Goal: Transaction & Acquisition: Purchase product/service

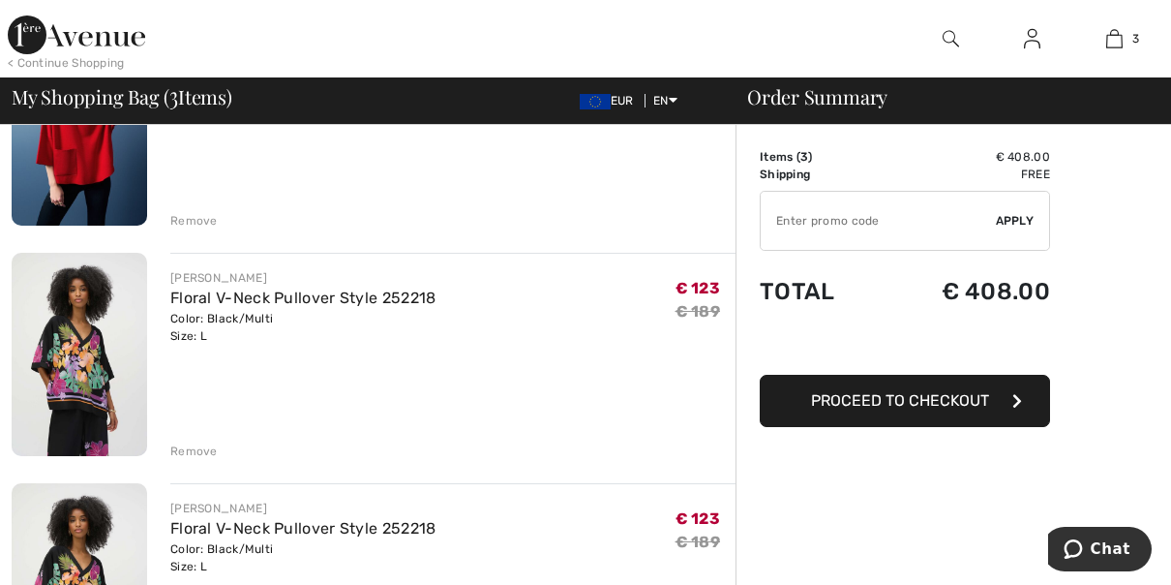
scroll to position [251, 0]
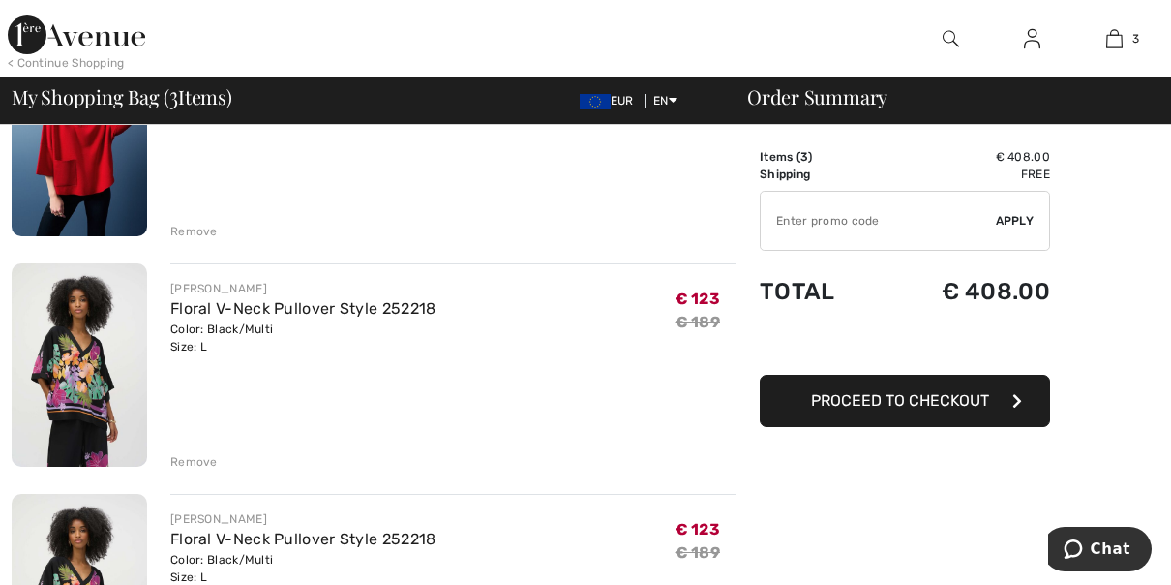
click at [202, 468] on div "Remove" at bounding box center [193, 461] width 47 height 17
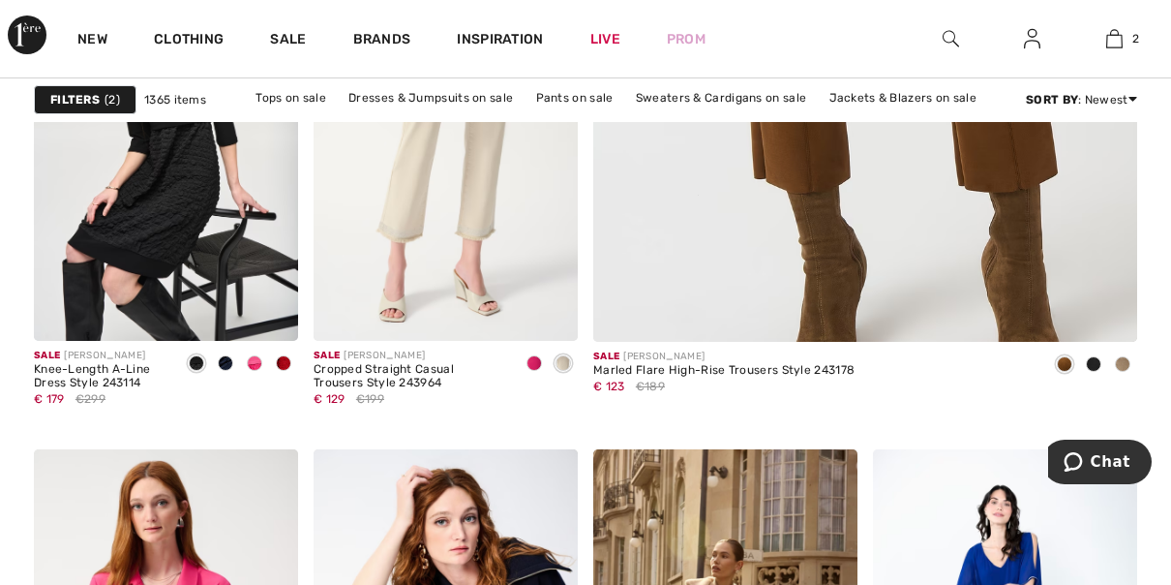
scroll to position [823, 0]
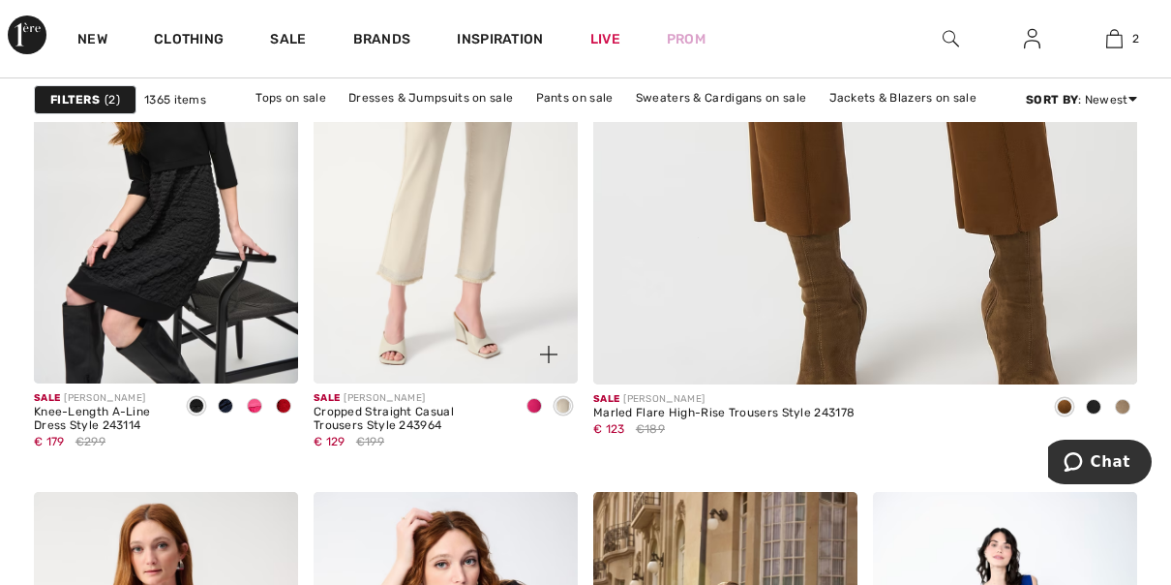
click at [537, 408] on span at bounding box center [534, 405] width 15 height 15
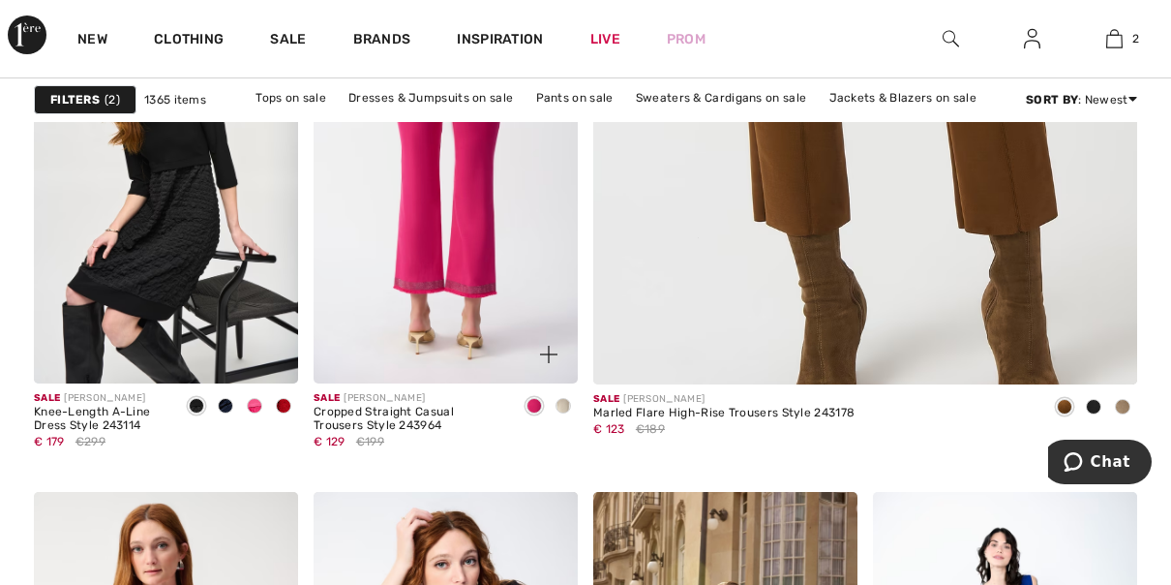
click at [466, 264] on img at bounding box center [446, 185] width 264 height 397
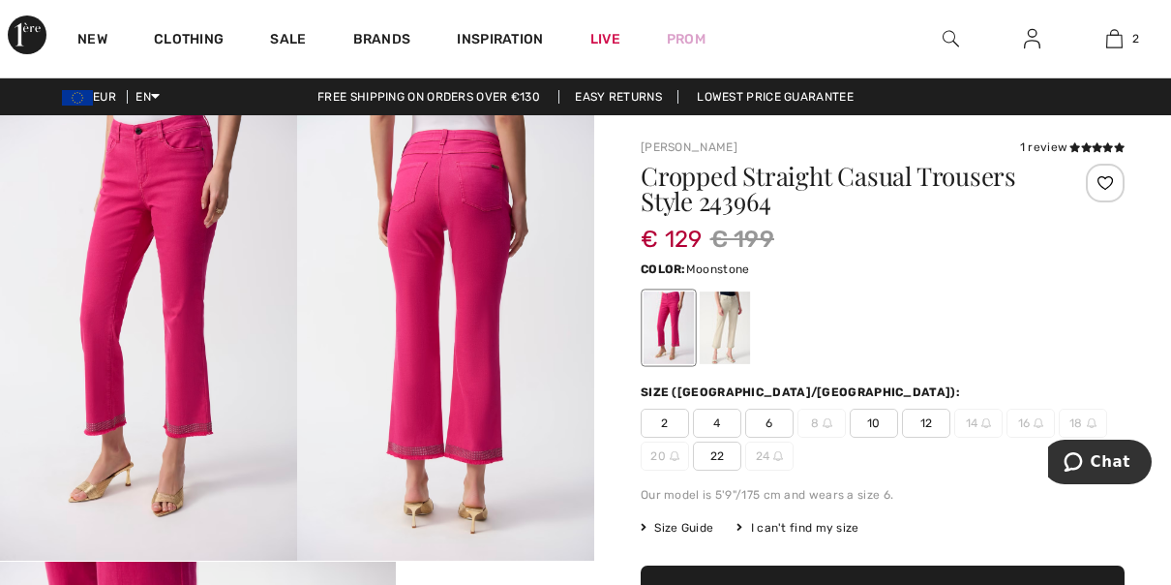
click at [737, 328] on div at bounding box center [725, 327] width 50 height 73
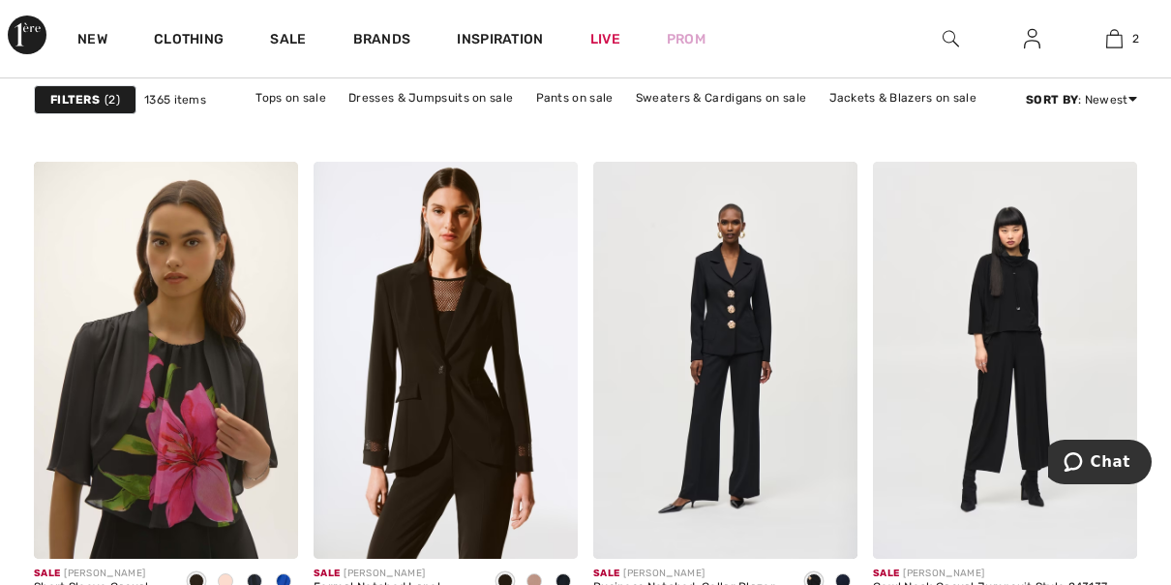
scroll to position [2342, 0]
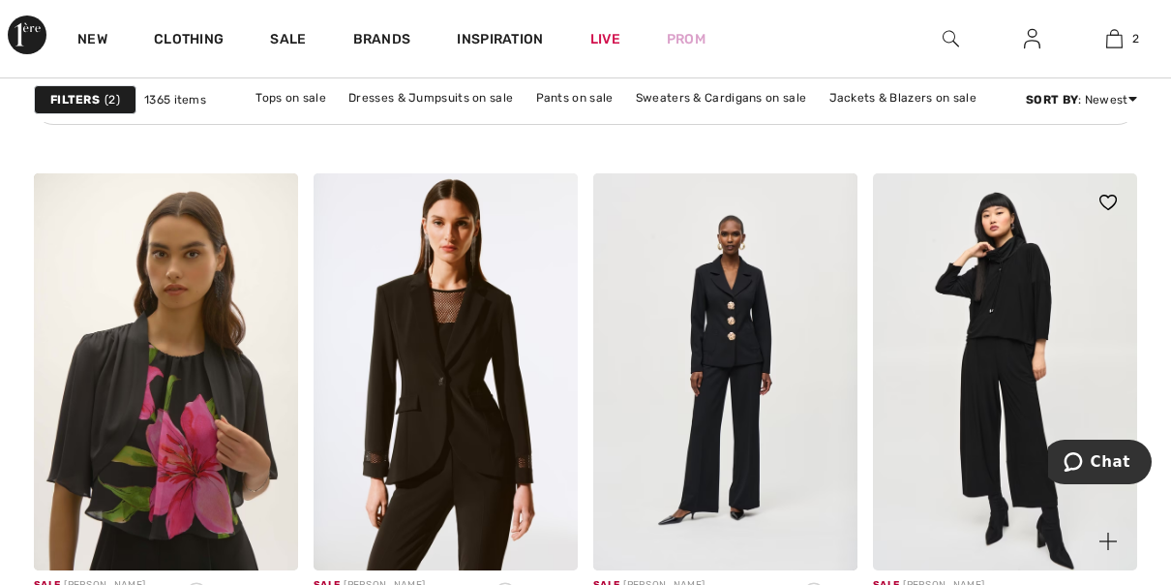
click at [1050, 296] on img at bounding box center [1005, 371] width 264 height 397
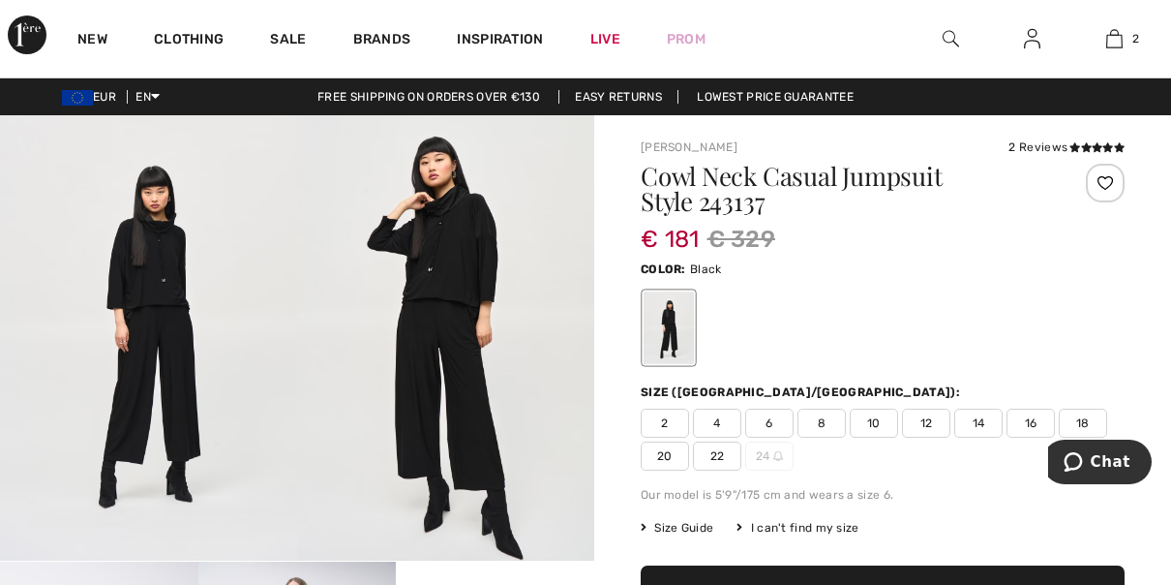
click at [497, 387] on img at bounding box center [445, 337] width 297 height 445
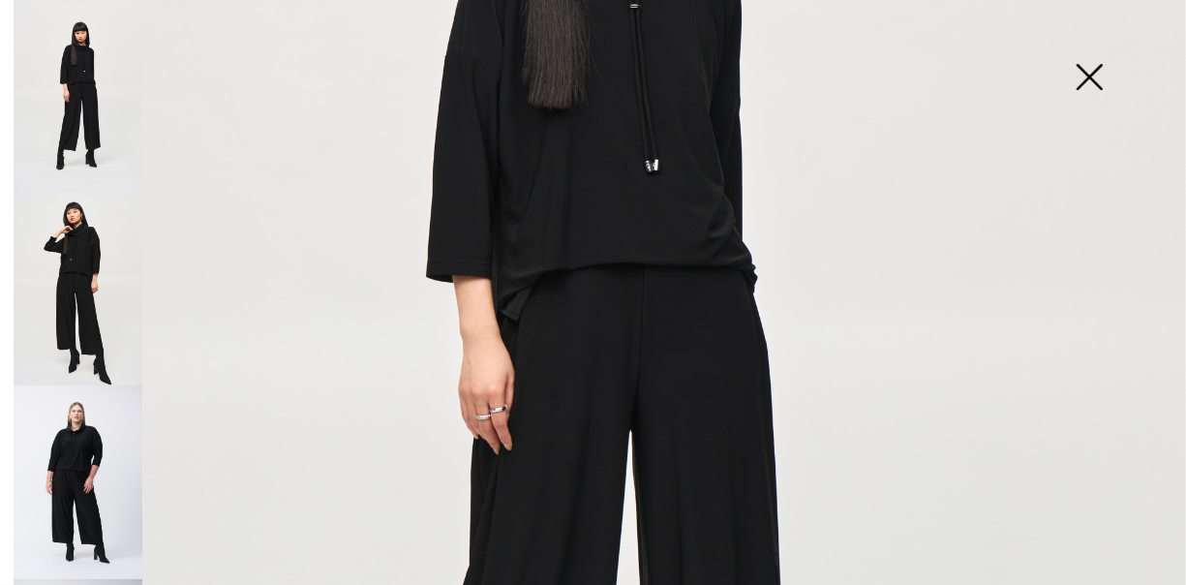
scroll to position [218, 0]
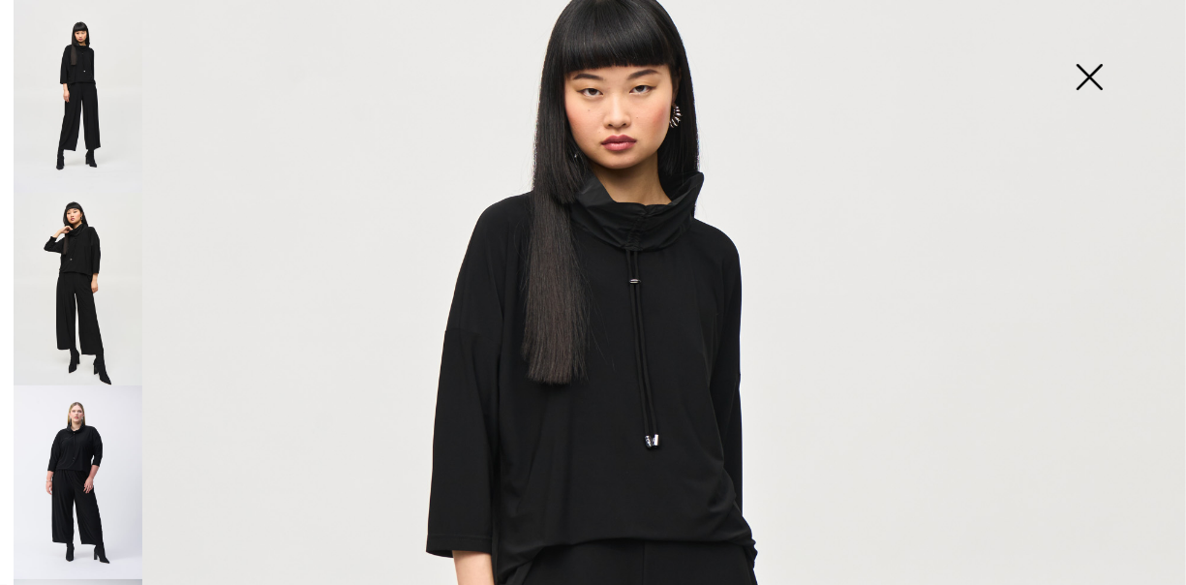
click at [92, 500] on img at bounding box center [78, 481] width 129 height 193
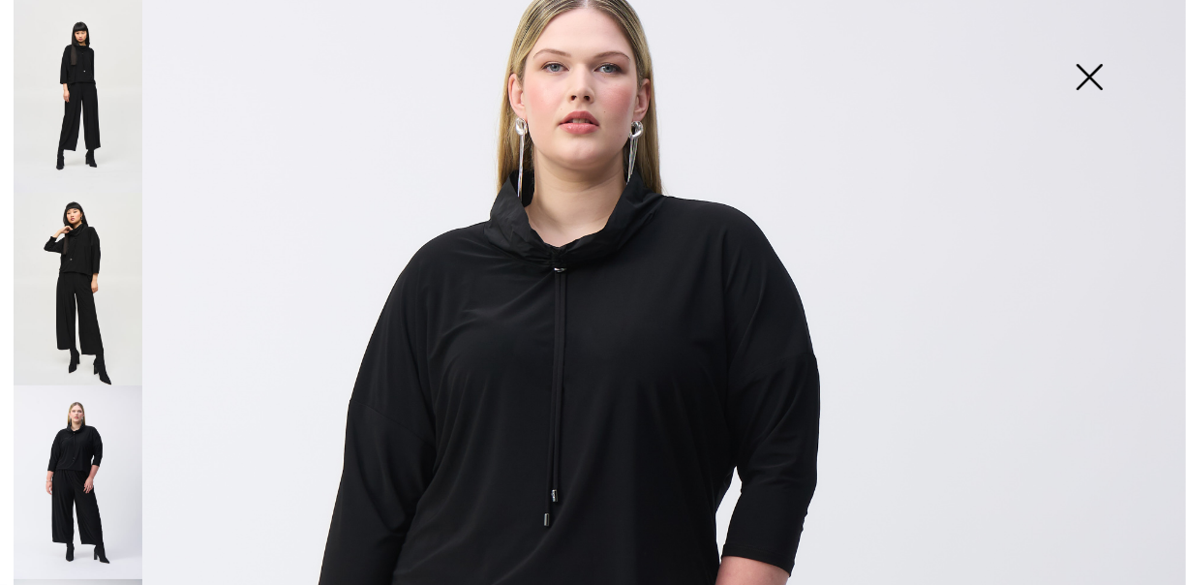
scroll to position [169, 0]
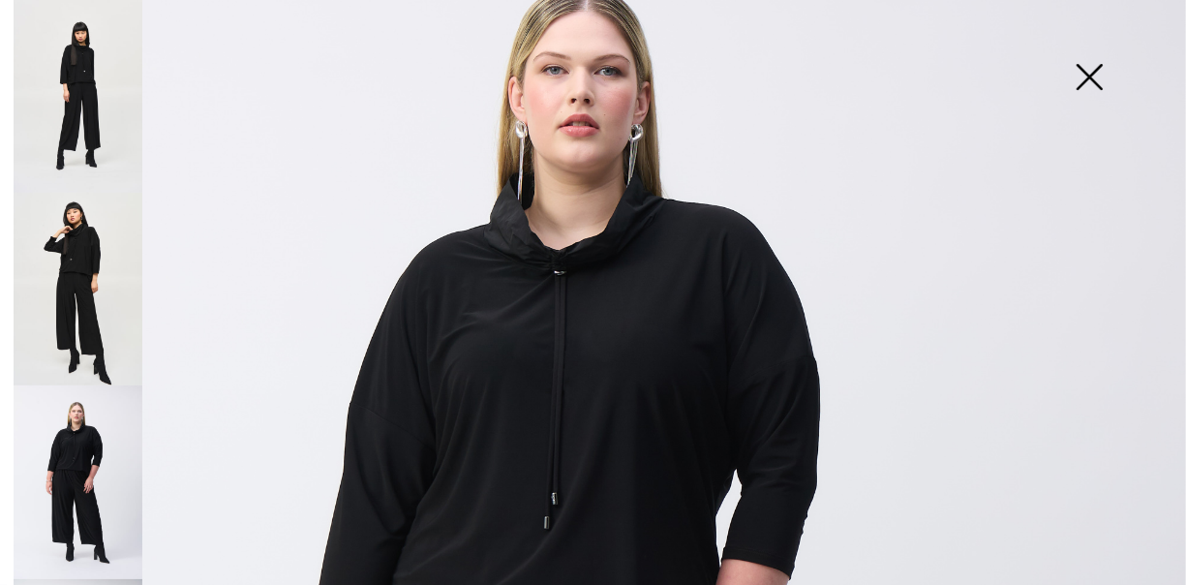
click at [100, 327] on img at bounding box center [78, 289] width 129 height 193
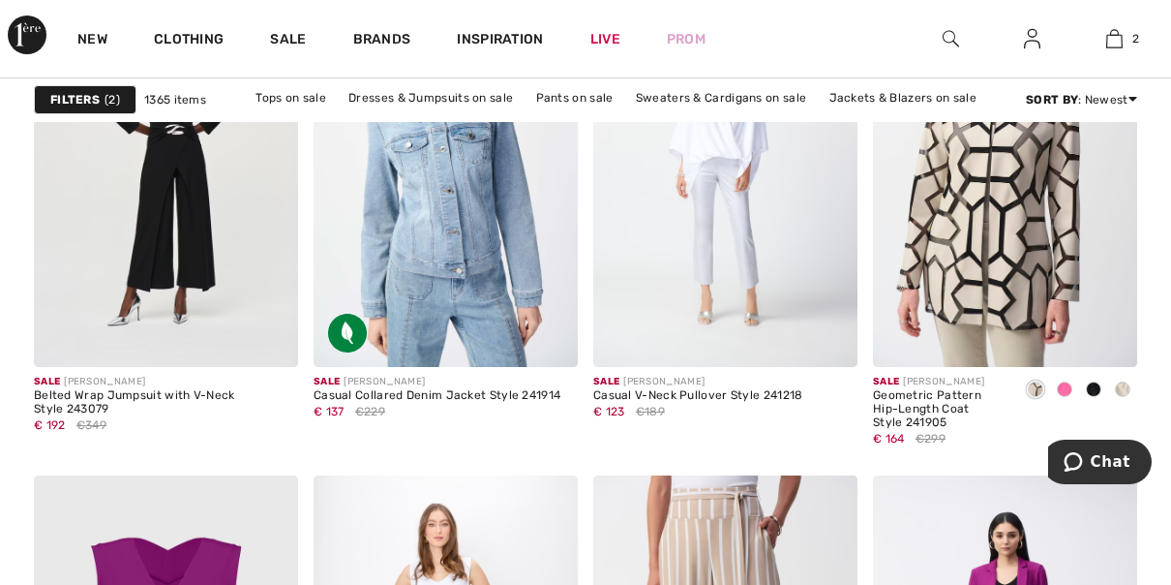
scroll to position [2997, 0]
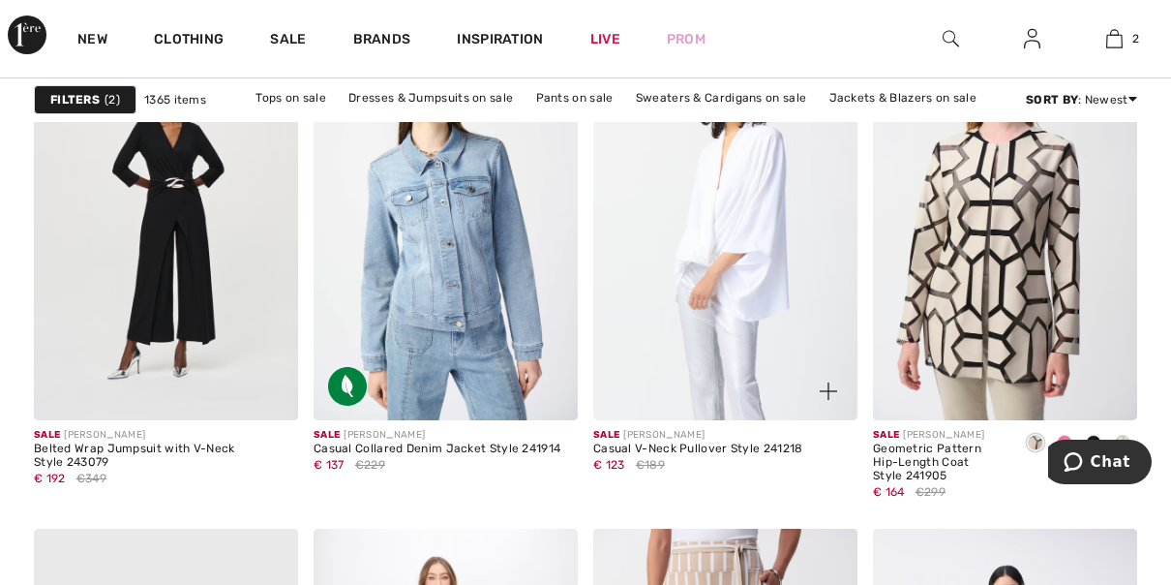
click at [709, 266] on img at bounding box center [725, 222] width 264 height 397
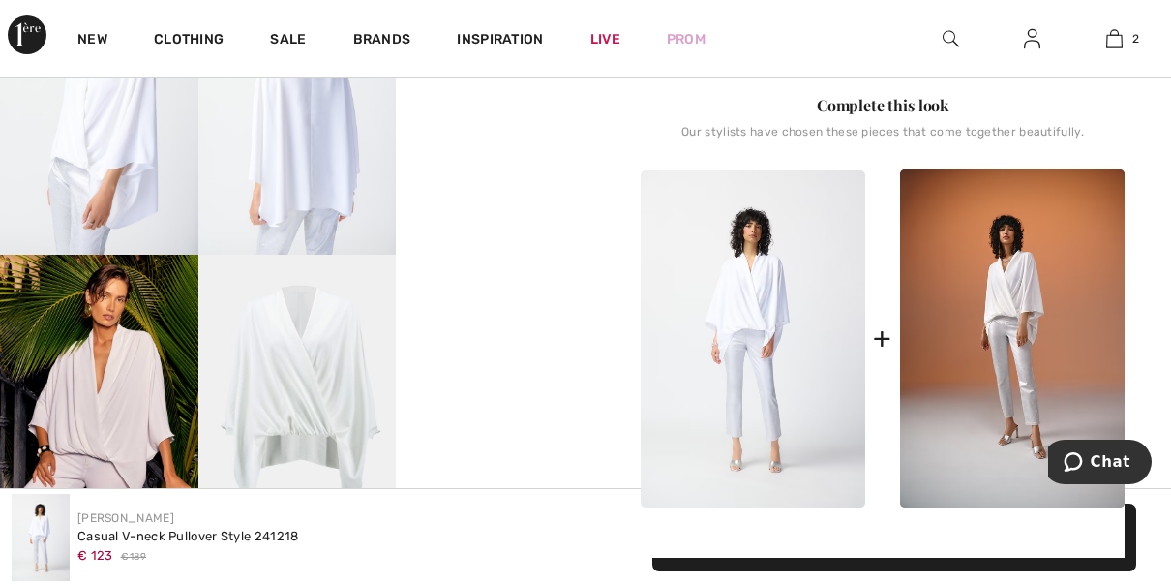
scroll to position [488, 0]
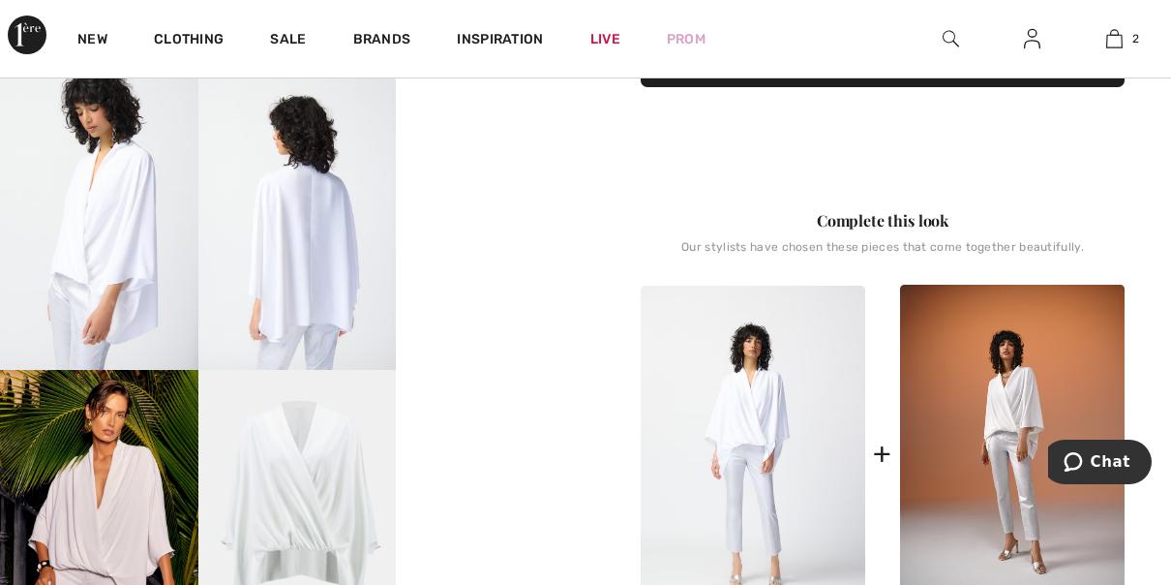
click at [526, 172] on video "Your browser does not support the video tag." at bounding box center [495, 123] width 198 height 99
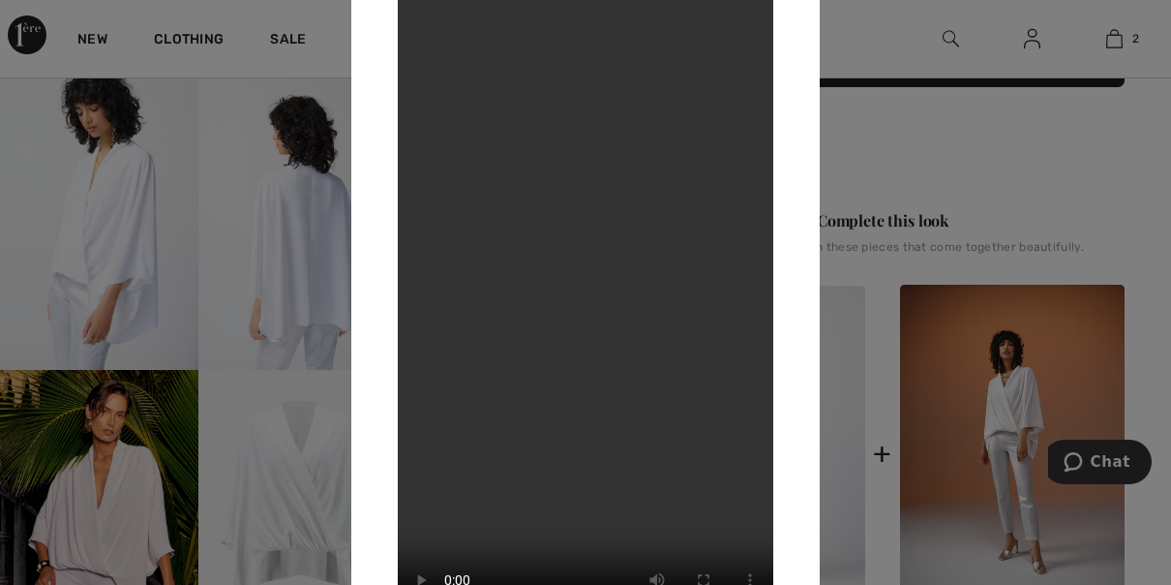
click at [119, 482] on div at bounding box center [585, 292] width 1171 height 585
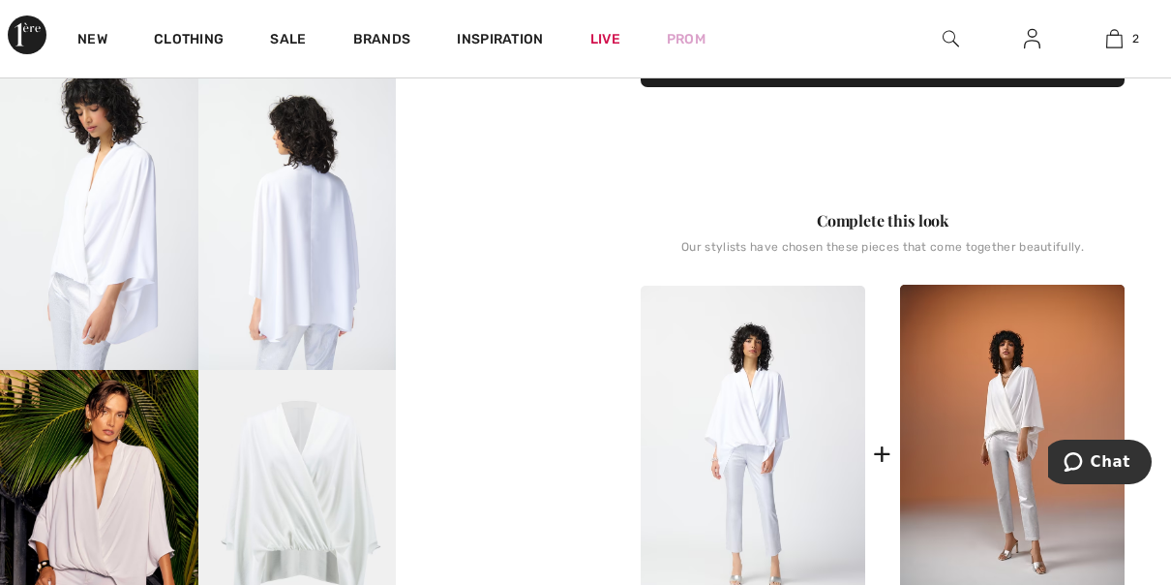
click at [291, 507] on img at bounding box center [297, 518] width 198 height 297
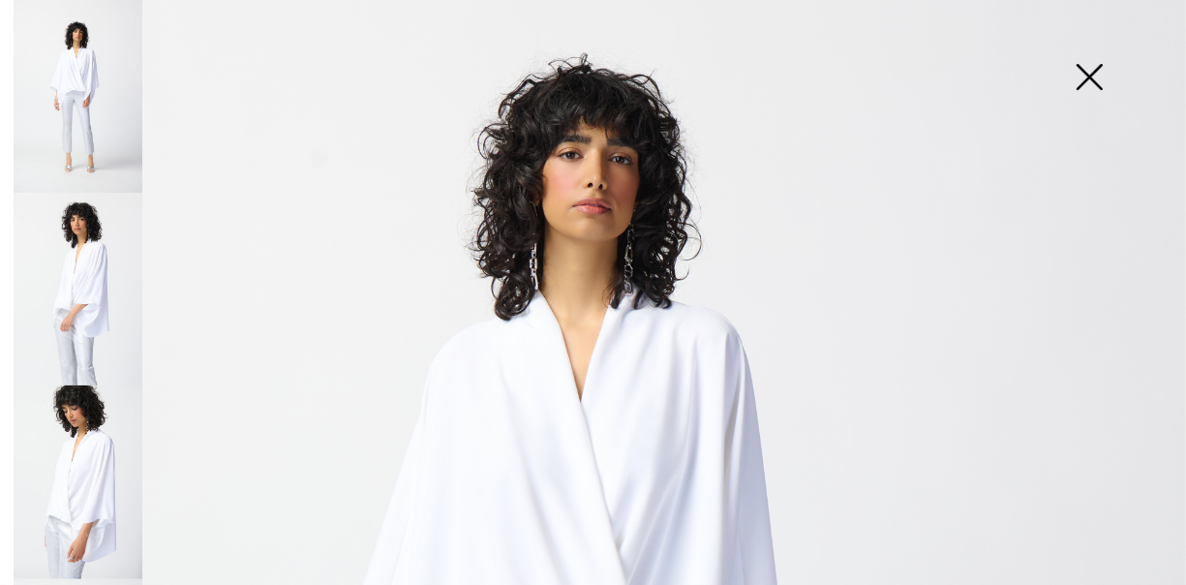
scroll to position [0, 0]
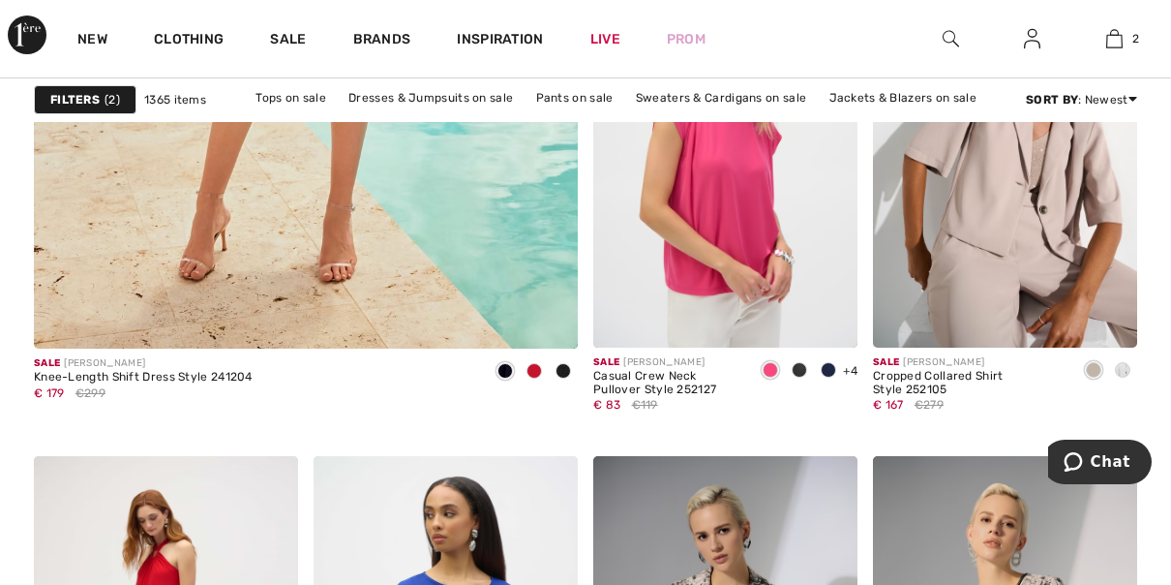
scroll to position [4721, 0]
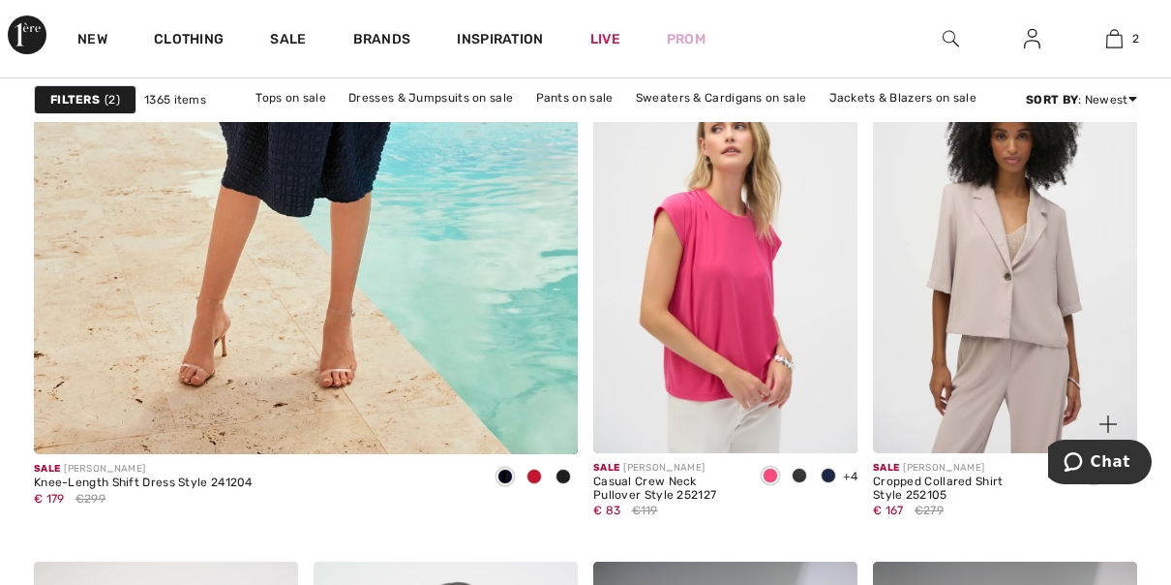
click at [1042, 307] on img at bounding box center [1005, 254] width 264 height 397
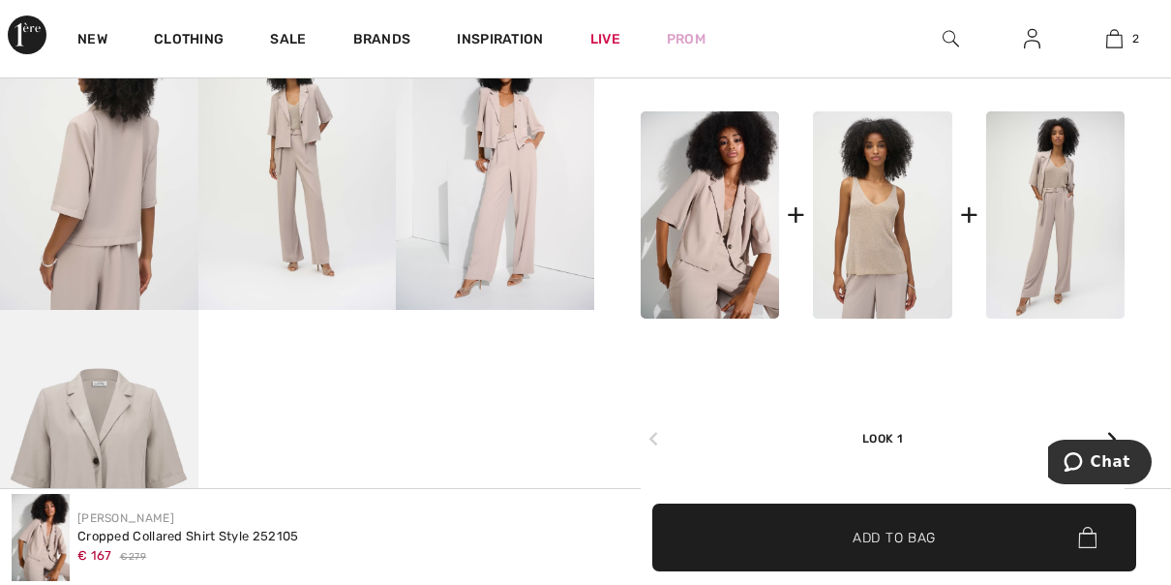
scroll to position [860, 0]
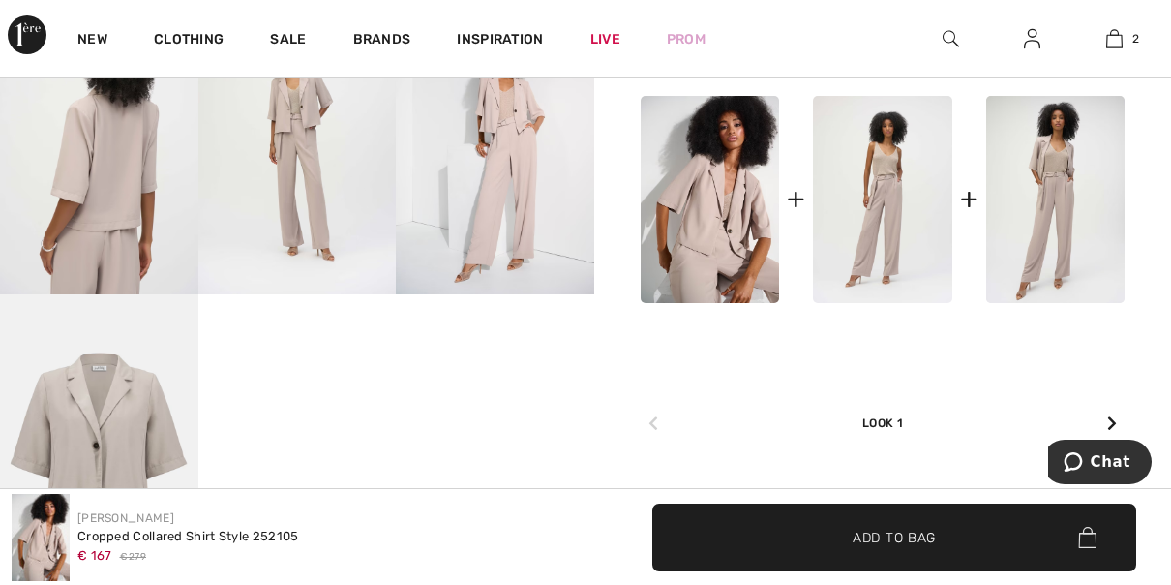
click at [873, 233] on img at bounding box center [882, 199] width 138 height 207
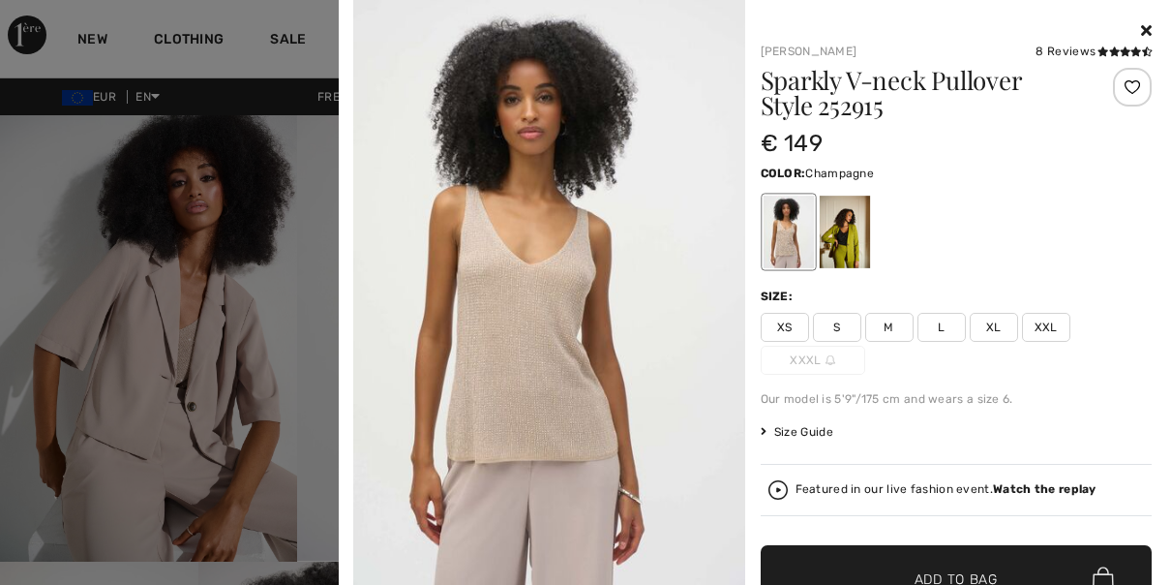
scroll to position [60, 0]
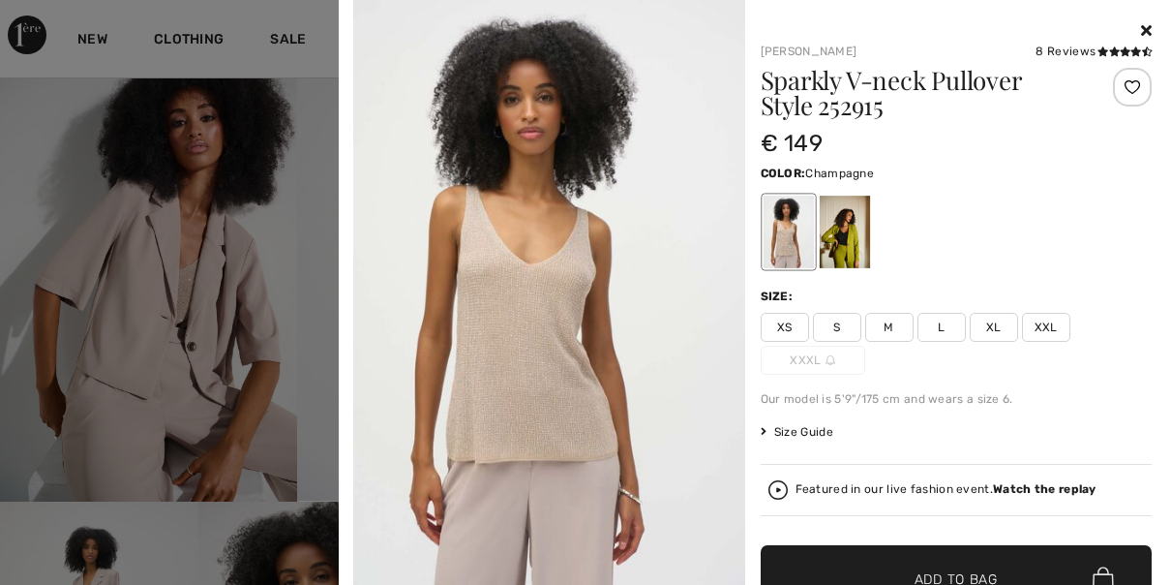
click at [1141, 31] on icon at bounding box center [1146, 29] width 11 height 15
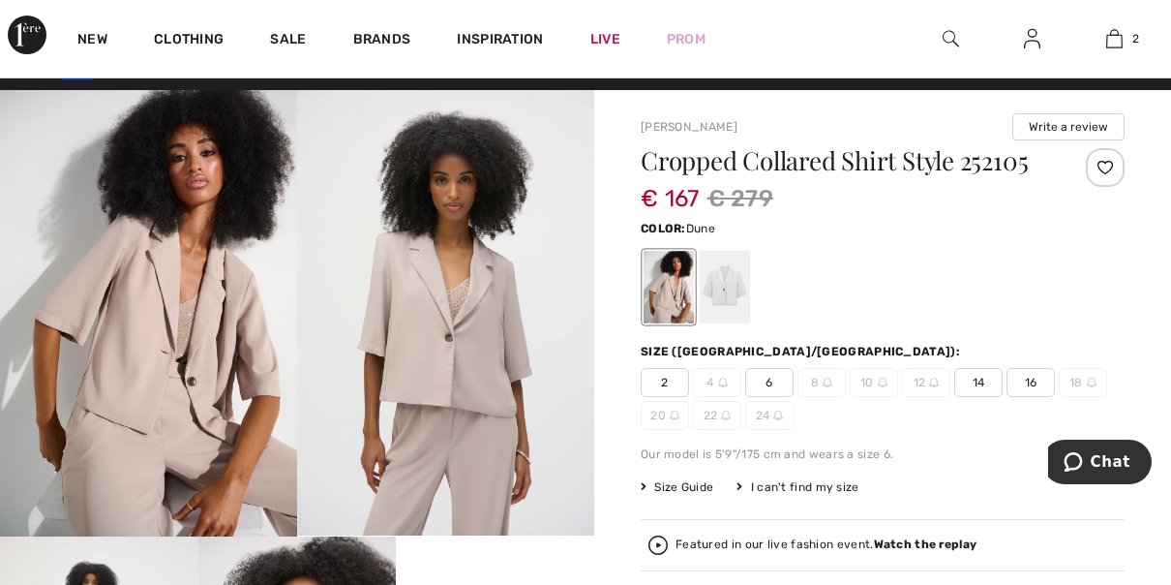
scroll to position [0, 0]
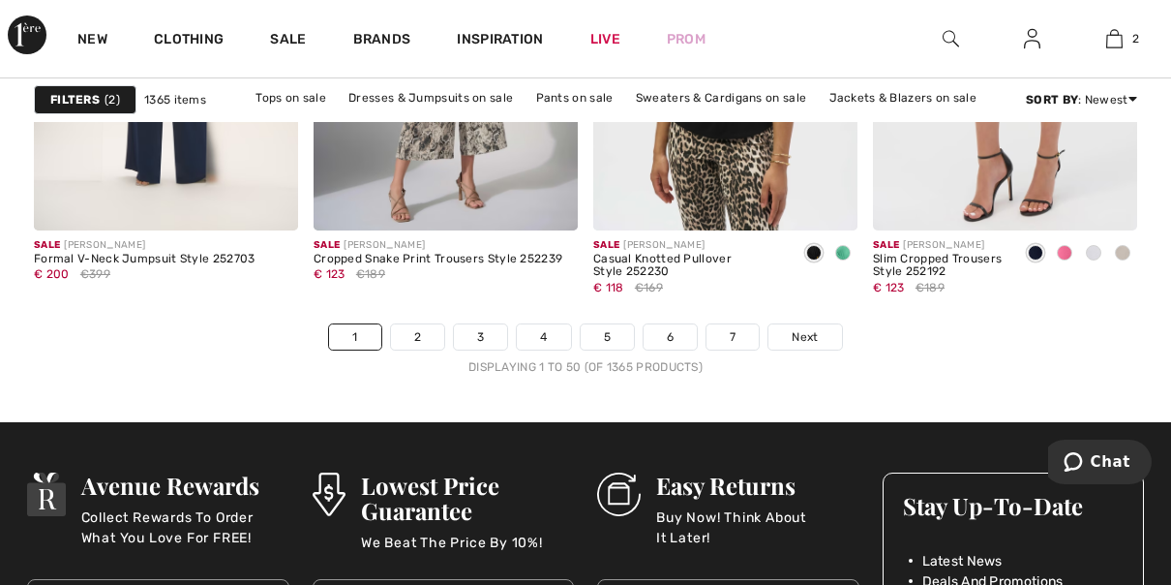
scroll to position [7670, 0]
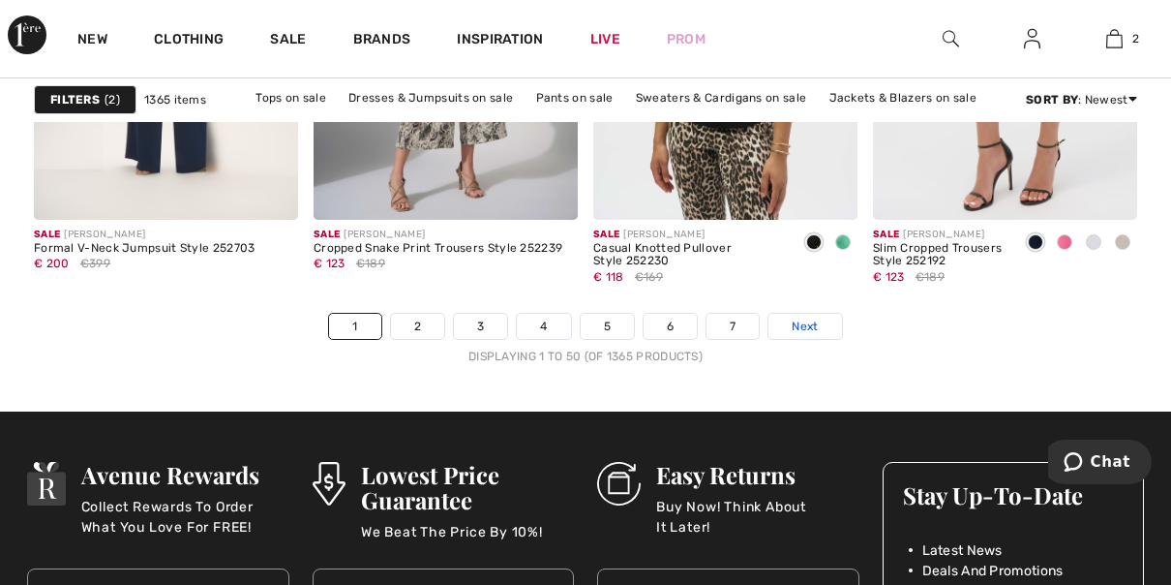
click at [818, 327] on link "Next" at bounding box center [804, 326] width 73 height 25
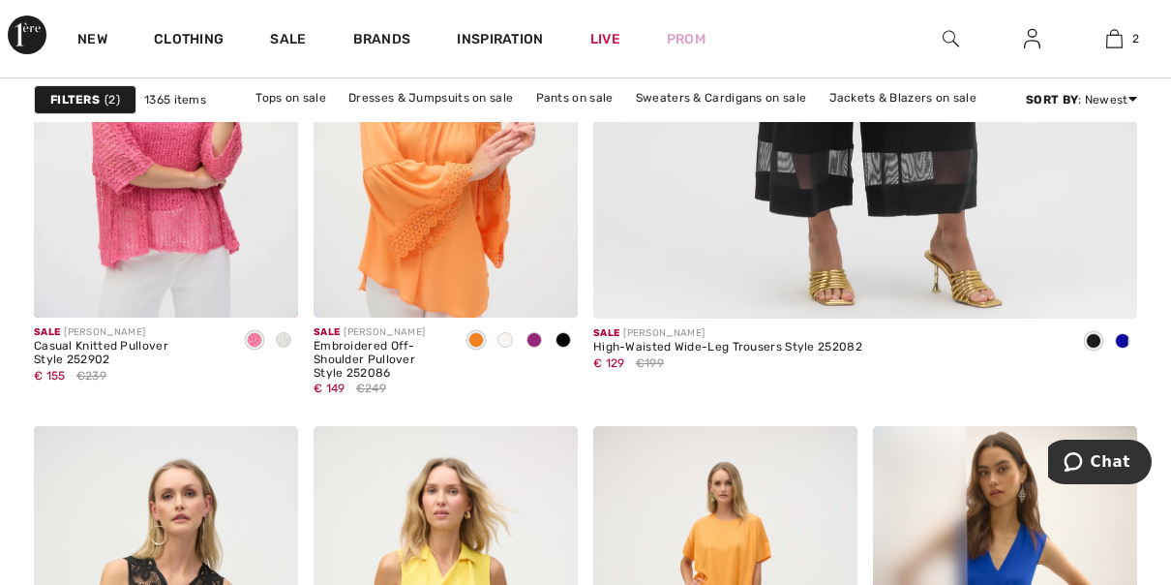
scroll to position [656, 0]
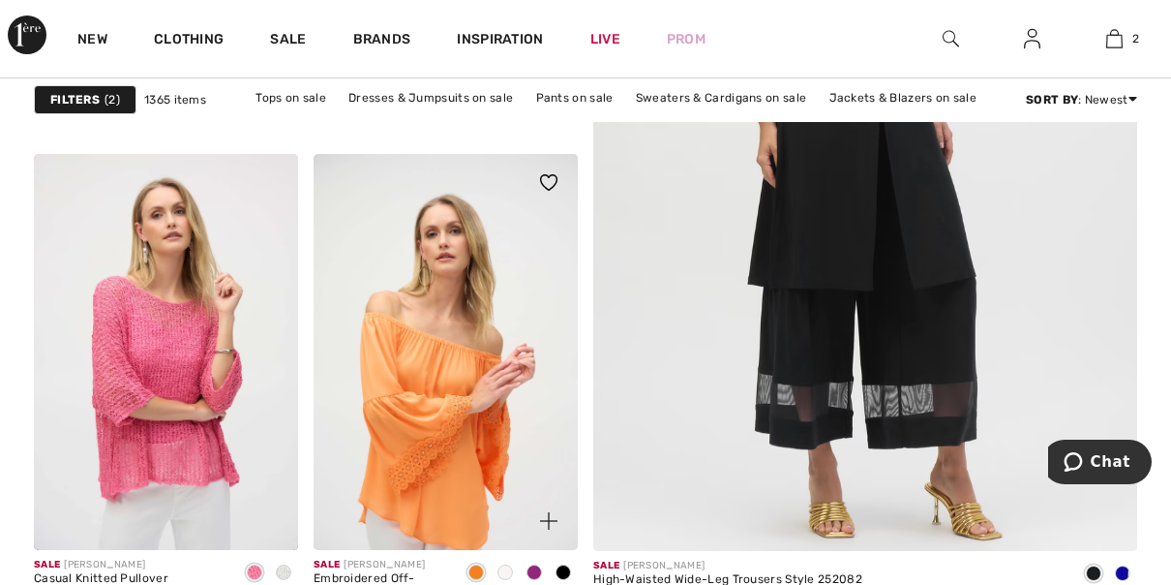
click at [531, 569] on span at bounding box center [534, 571] width 15 height 15
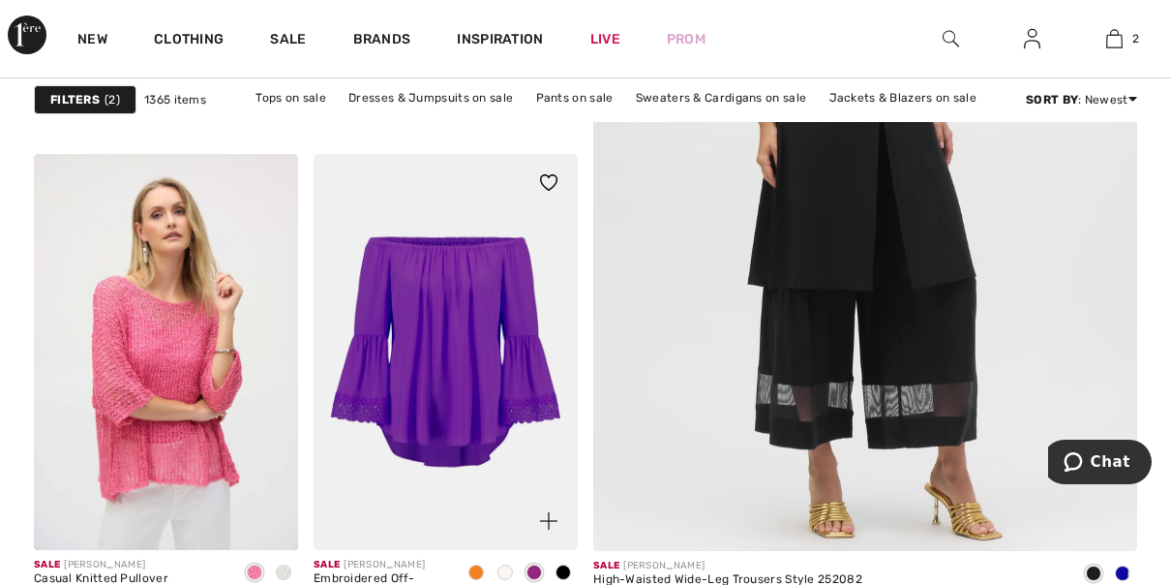
click at [570, 567] on span at bounding box center [563, 571] width 15 height 15
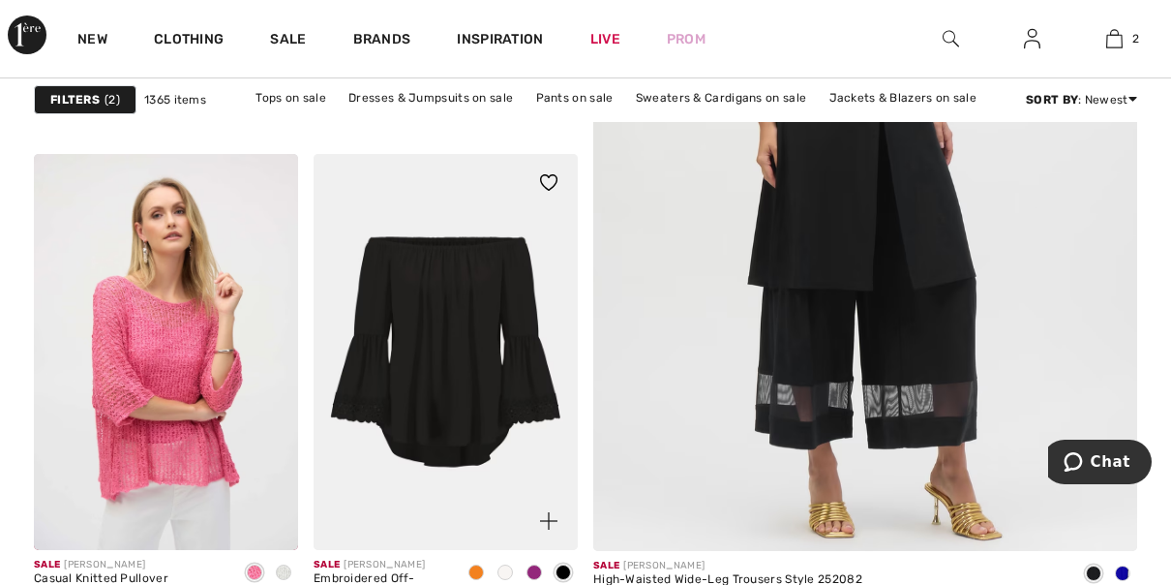
click at [472, 568] on span at bounding box center [475, 571] width 15 height 15
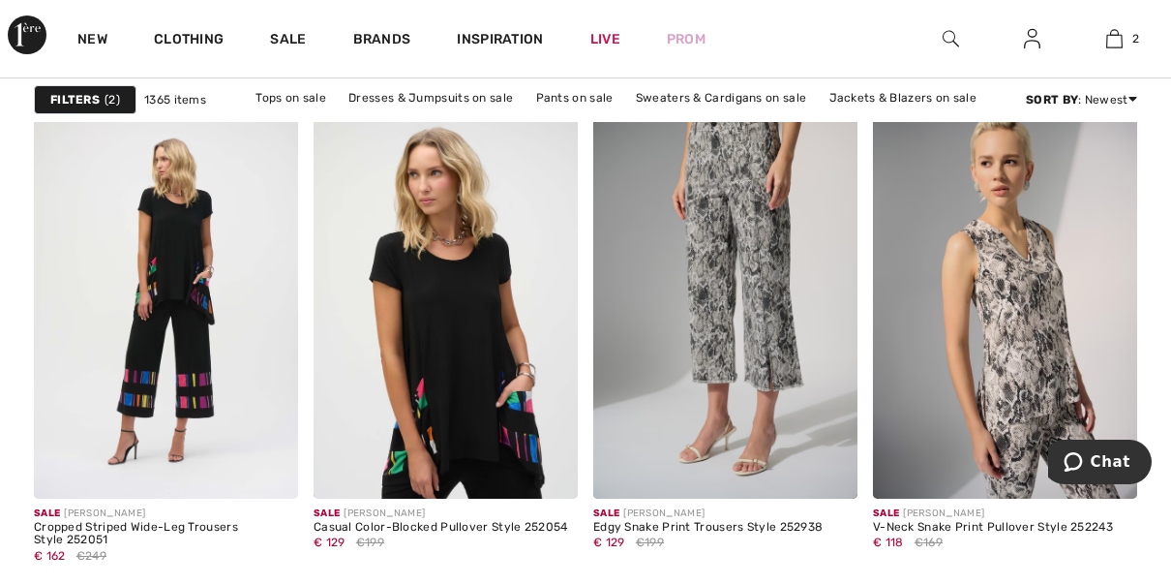
scroll to position [6413, 0]
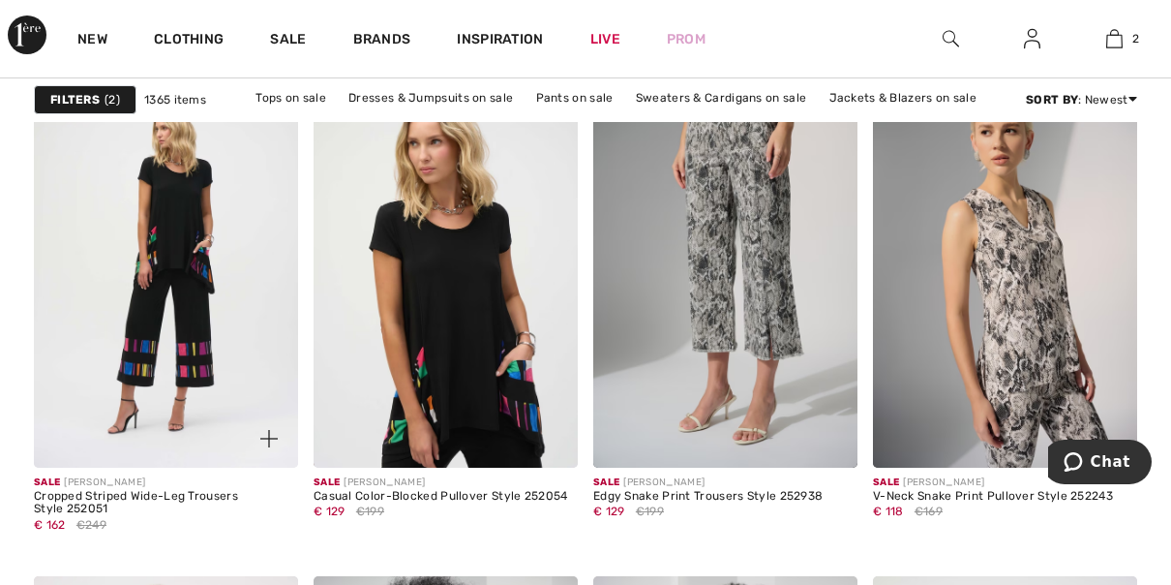
click at [179, 499] on div "Cropped Striped Wide-Leg Trousers Style 252051" at bounding box center [166, 503] width 264 height 27
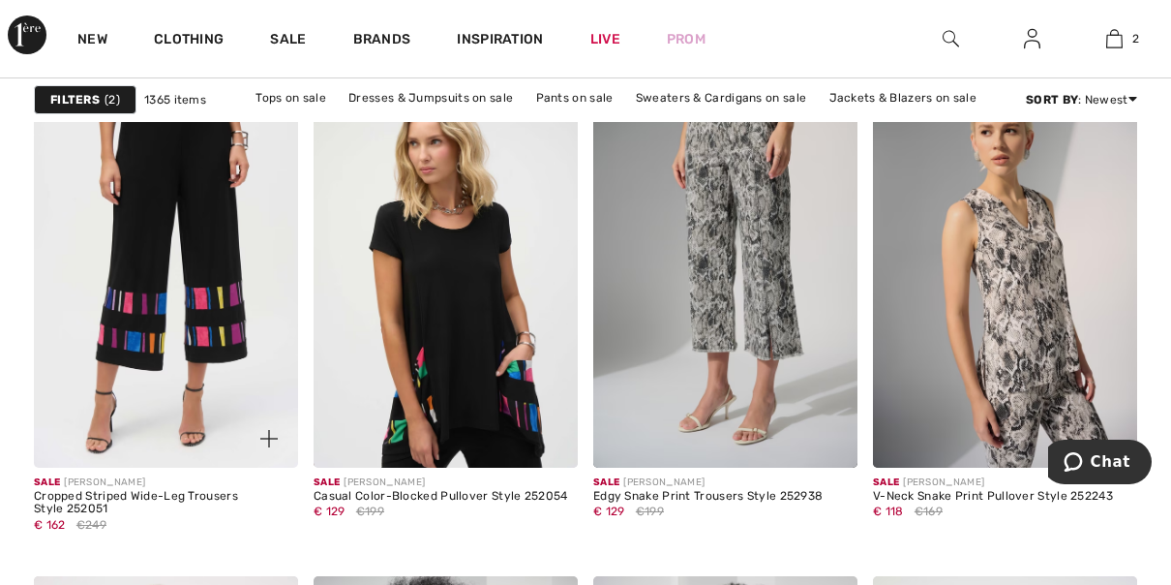
click at [177, 395] on img at bounding box center [166, 269] width 264 height 397
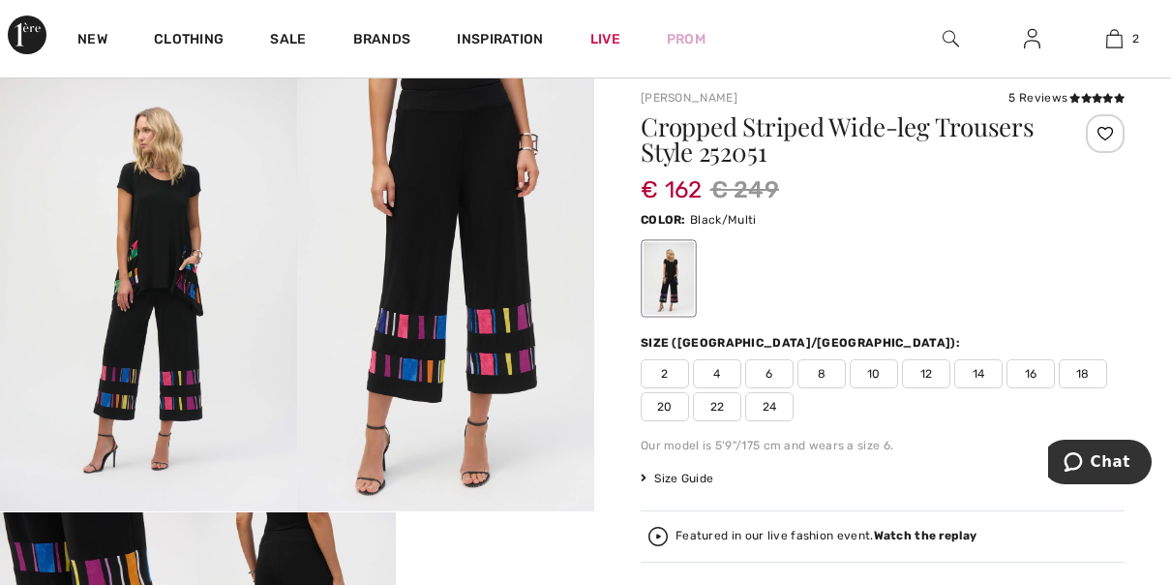
scroll to position [44, 0]
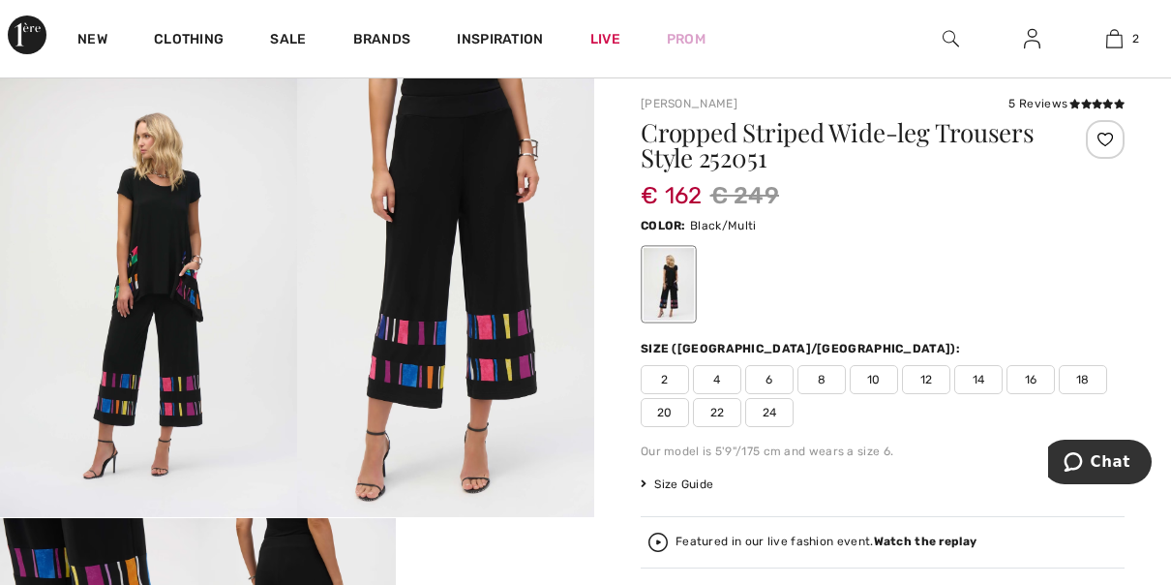
click at [975, 377] on span "14" at bounding box center [978, 379] width 48 height 29
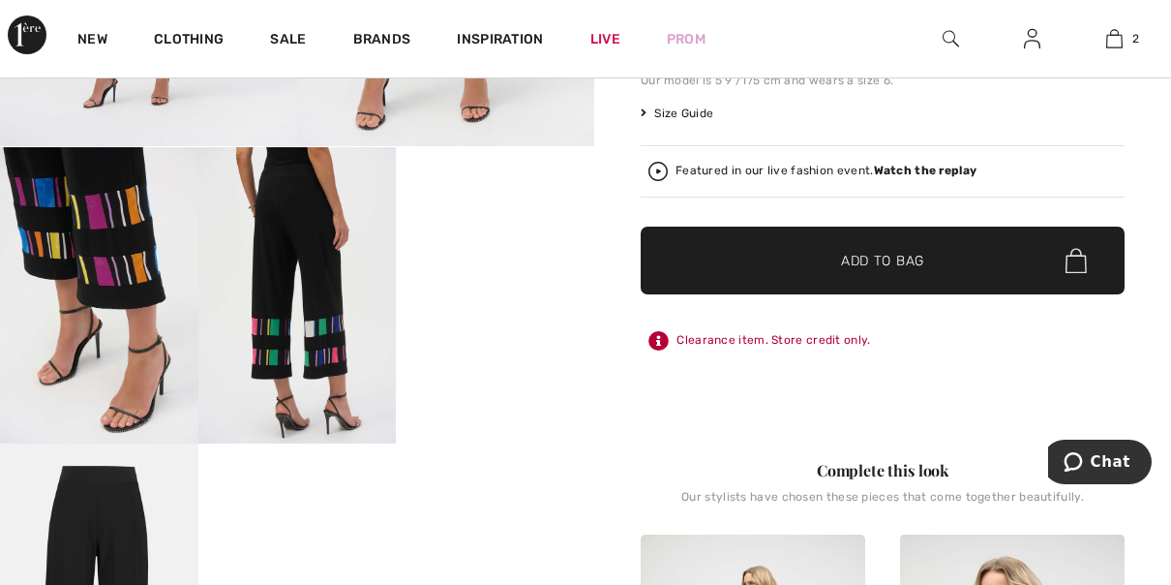
scroll to position [426, 0]
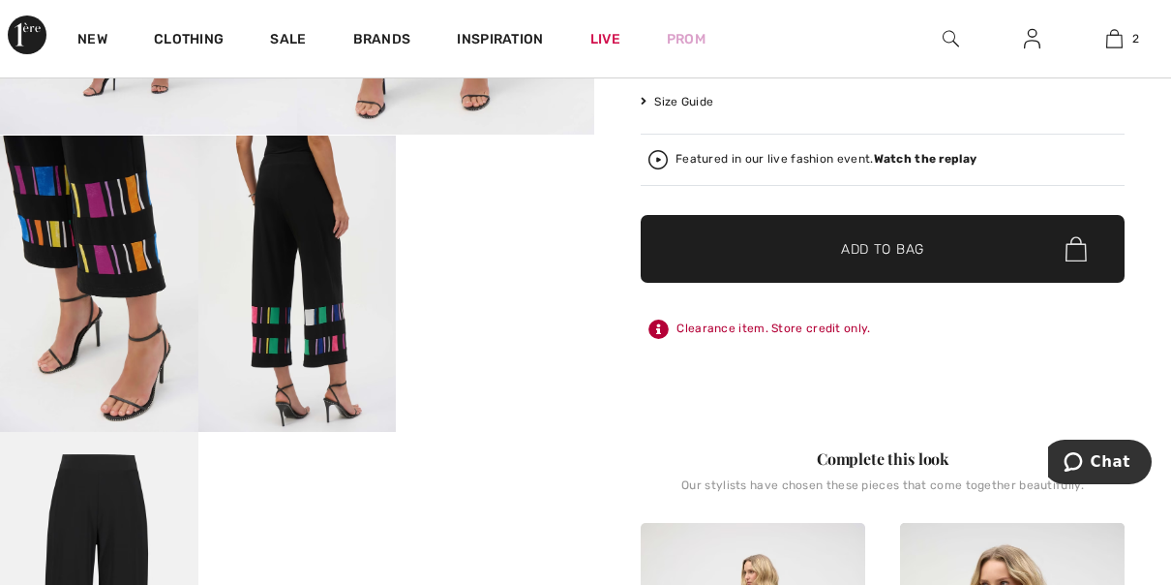
click at [907, 246] on span "Add to Bag" at bounding box center [882, 249] width 83 height 20
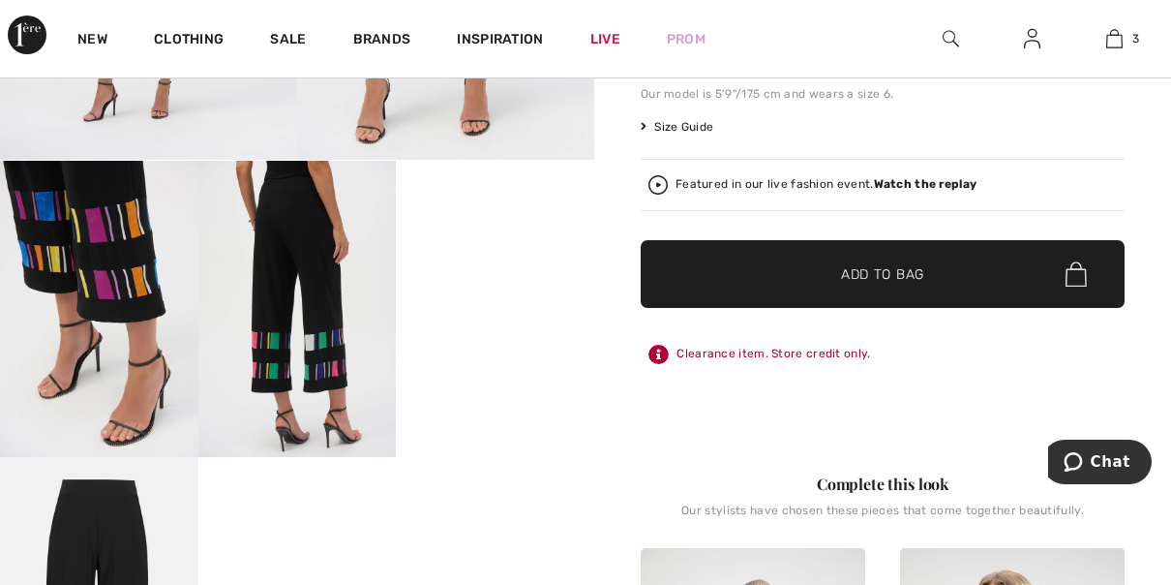
scroll to position [0, 0]
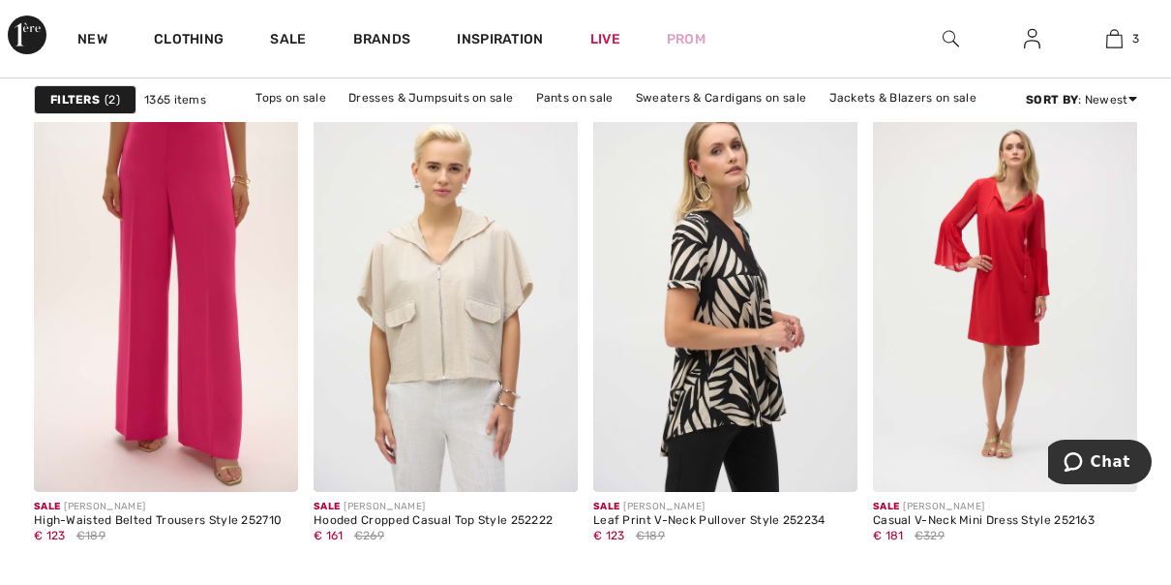
scroll to position [7453, 0]
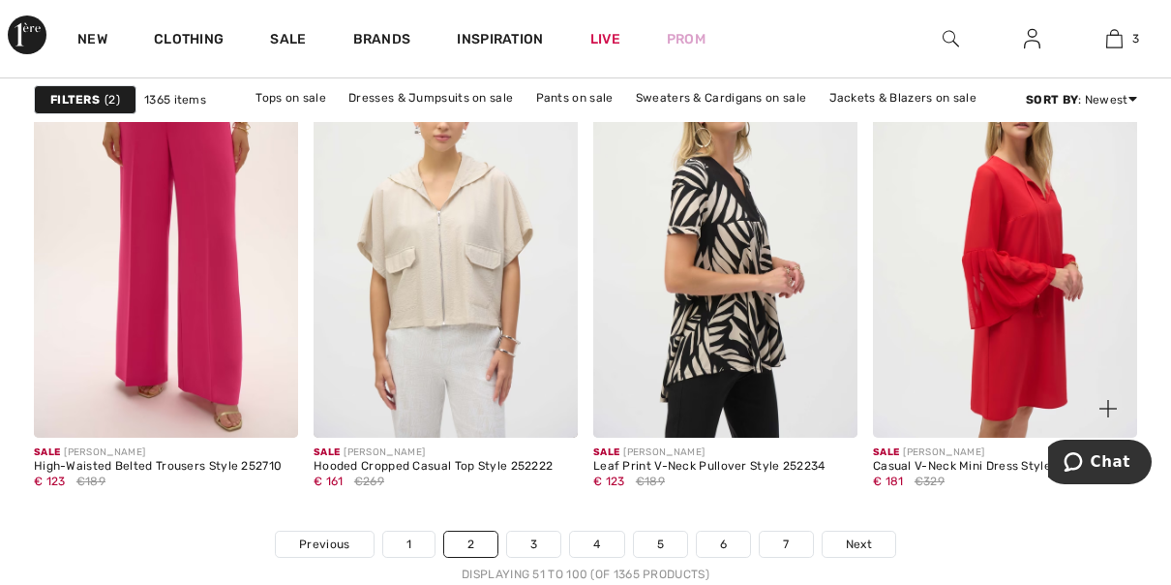
click at [994, 379] on img at bounding box center [1005, 239] width 264 height 397
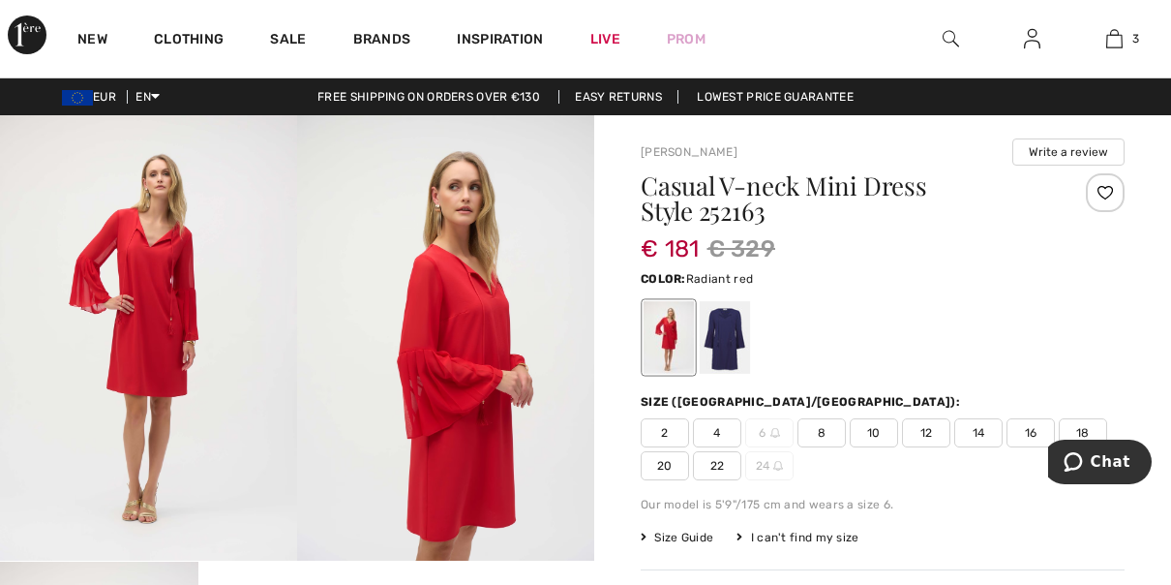
click at [984, 436] on span "14" at bounding box center [978, 432] width 48 height 29
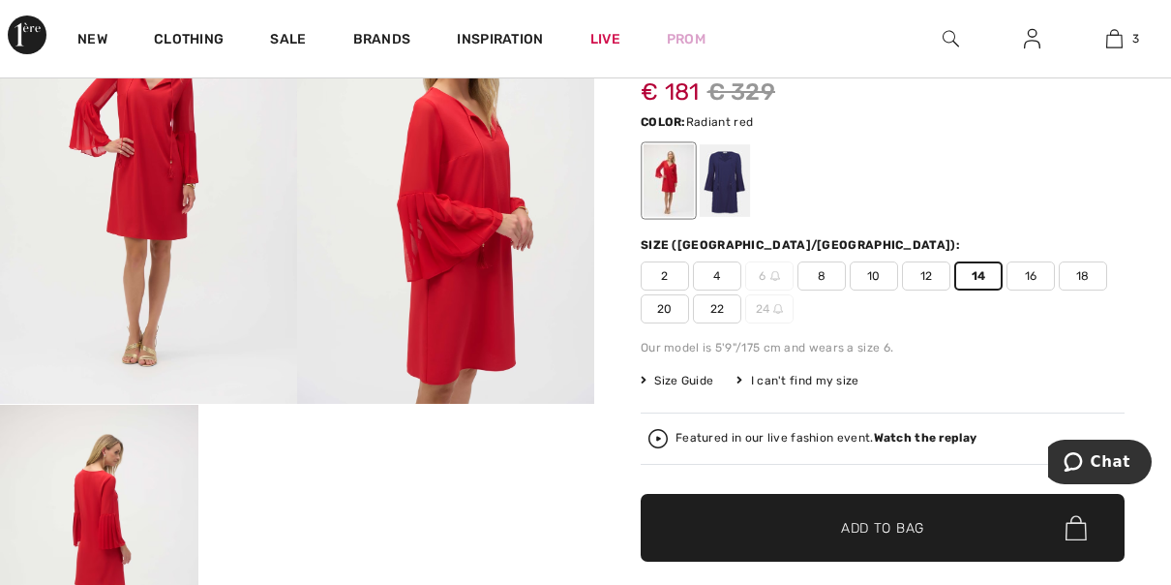
scroll to position [242, 0]
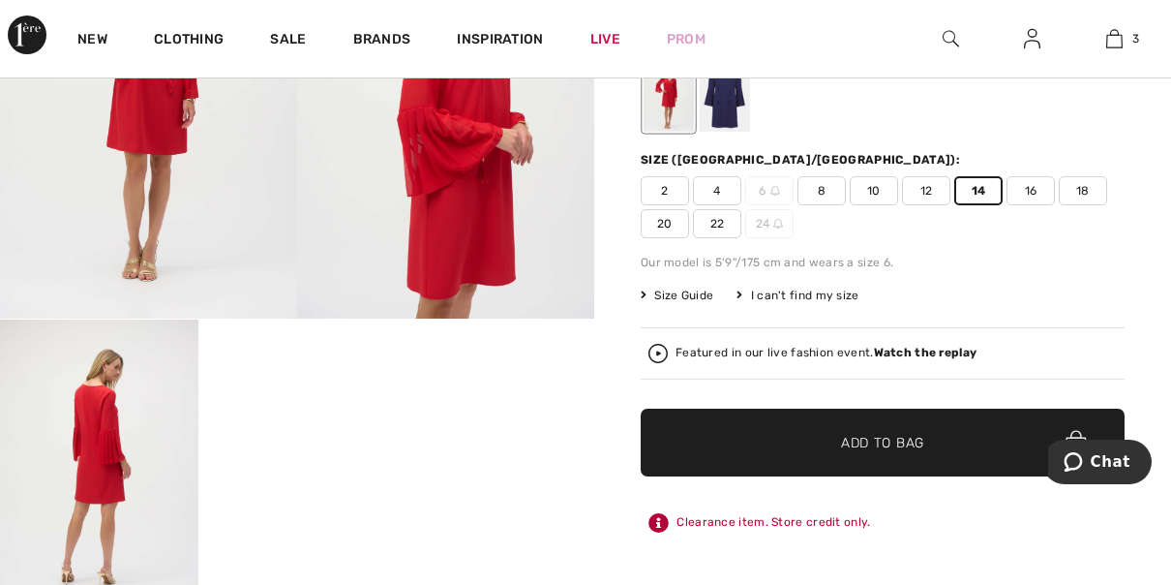
click at [870, 434] on span "Add to Bag" at bounding box center [882, 443] width 83 height 20
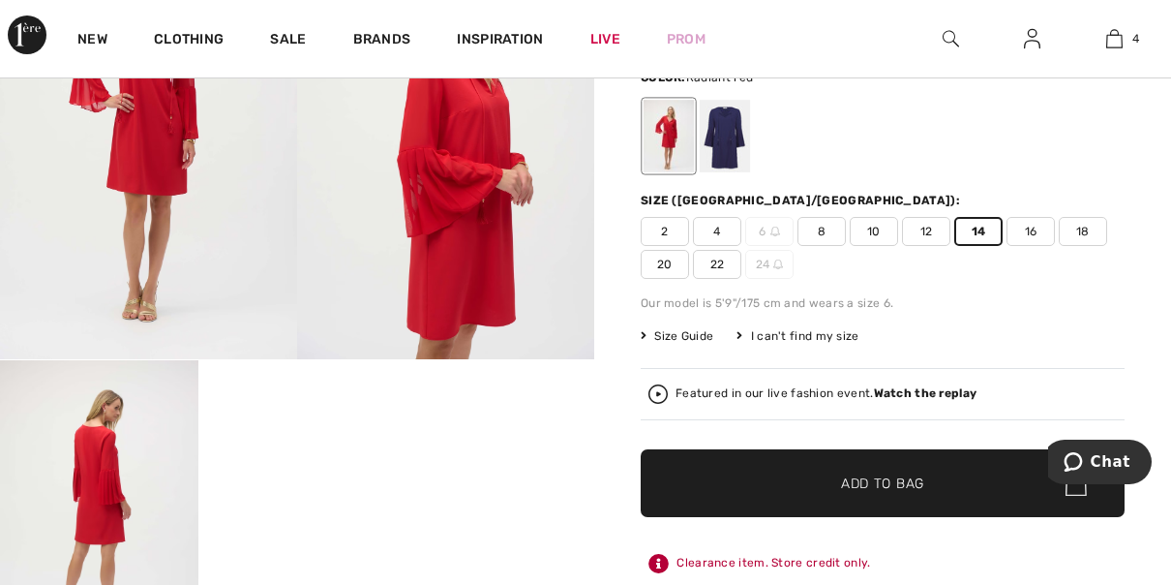
scroll to position [205, 0]
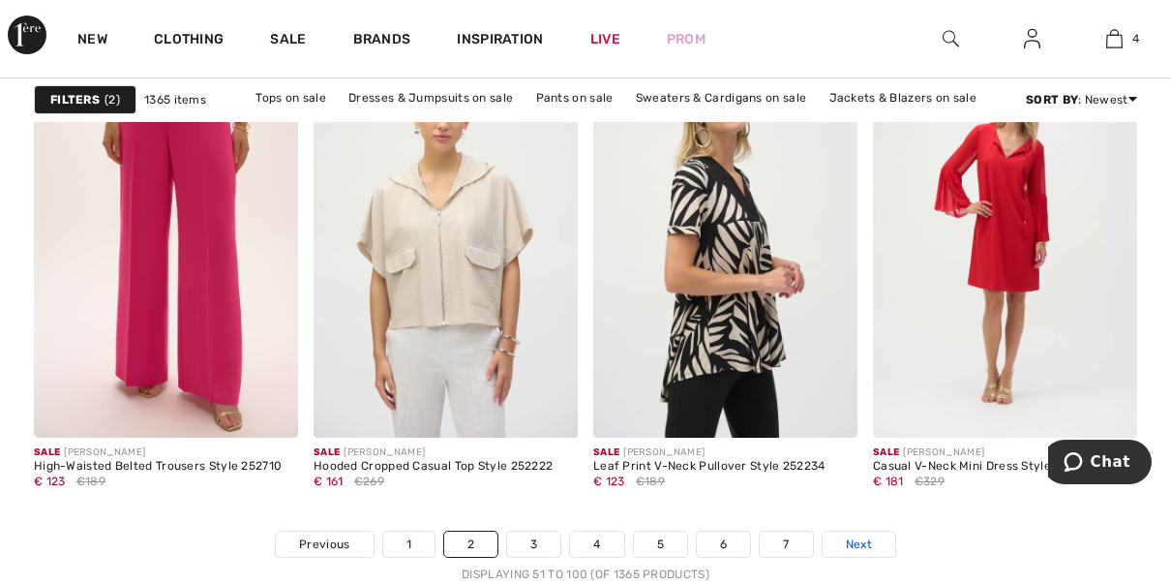
click at [860, 538] on span "Next" at bounding box center [859, 543] width 26 height 17
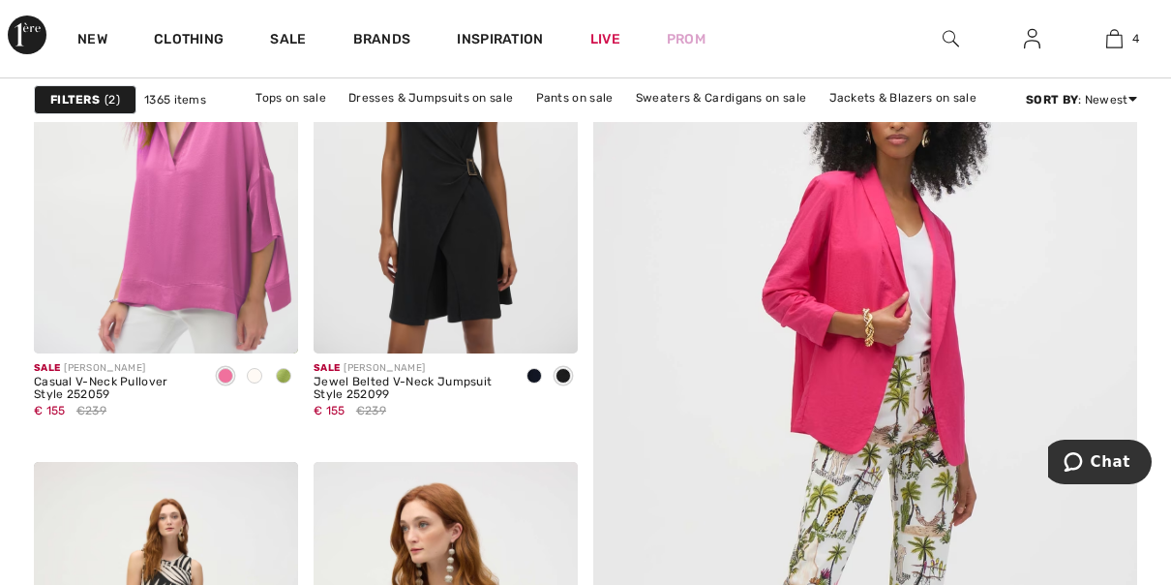
scroll to position [360, 0]
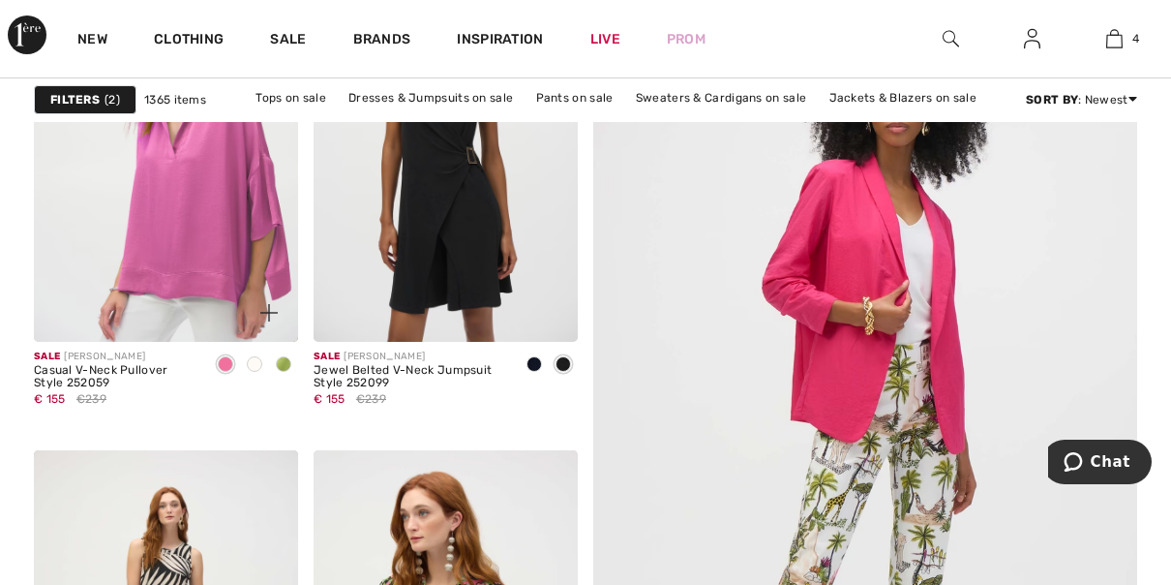
click at [286, 359] on span at bounding box center [283, 363] width 15 height 15
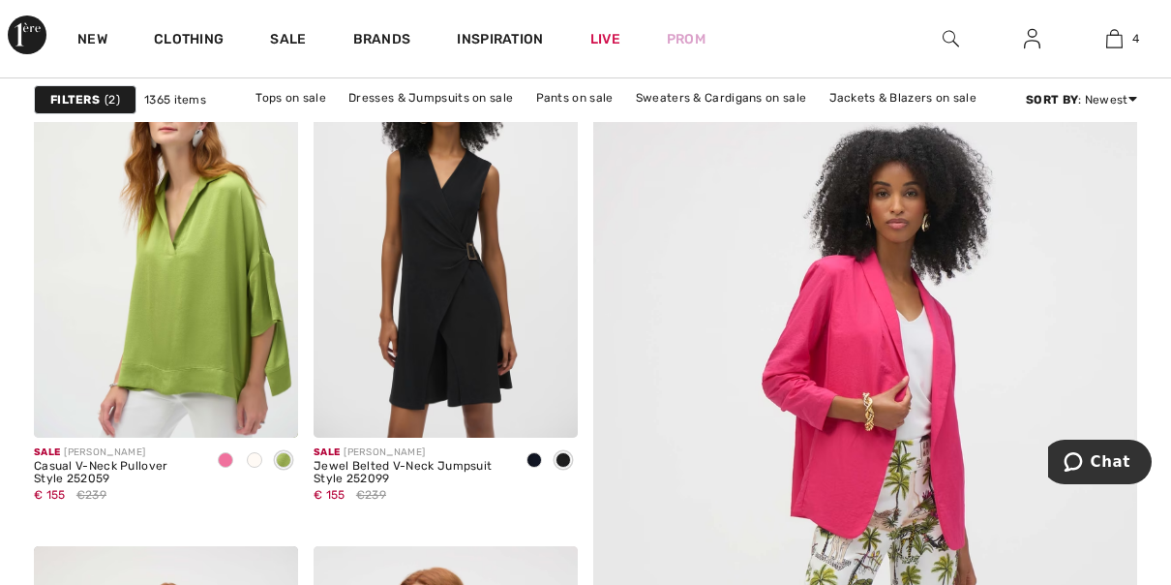
scroll to position [275, 0]
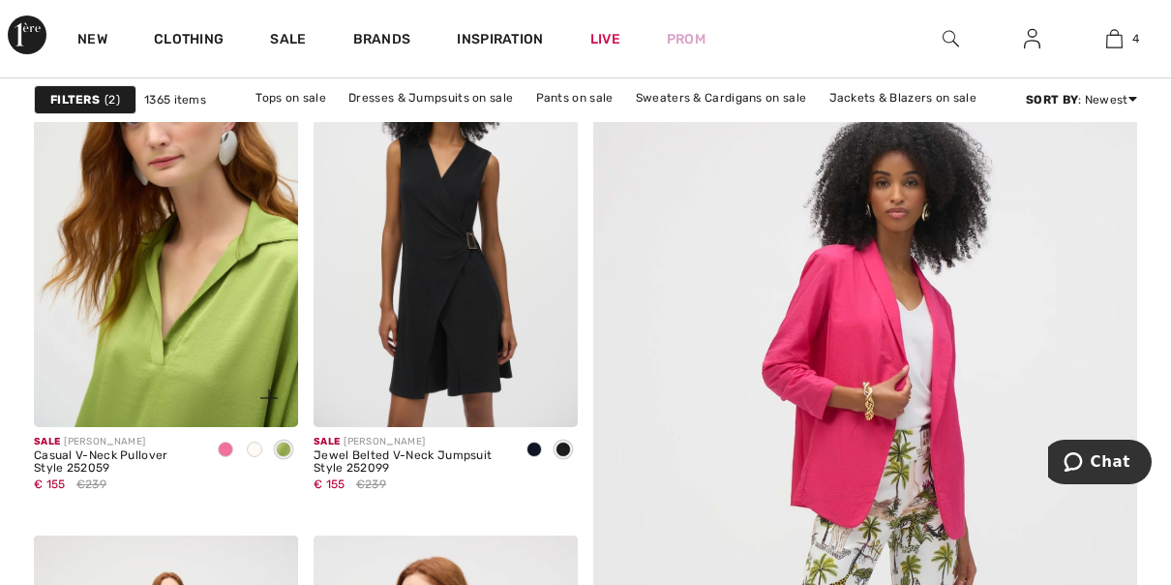
click at [182, 357] on img at bounding box center [166, 228] width 264 height 397
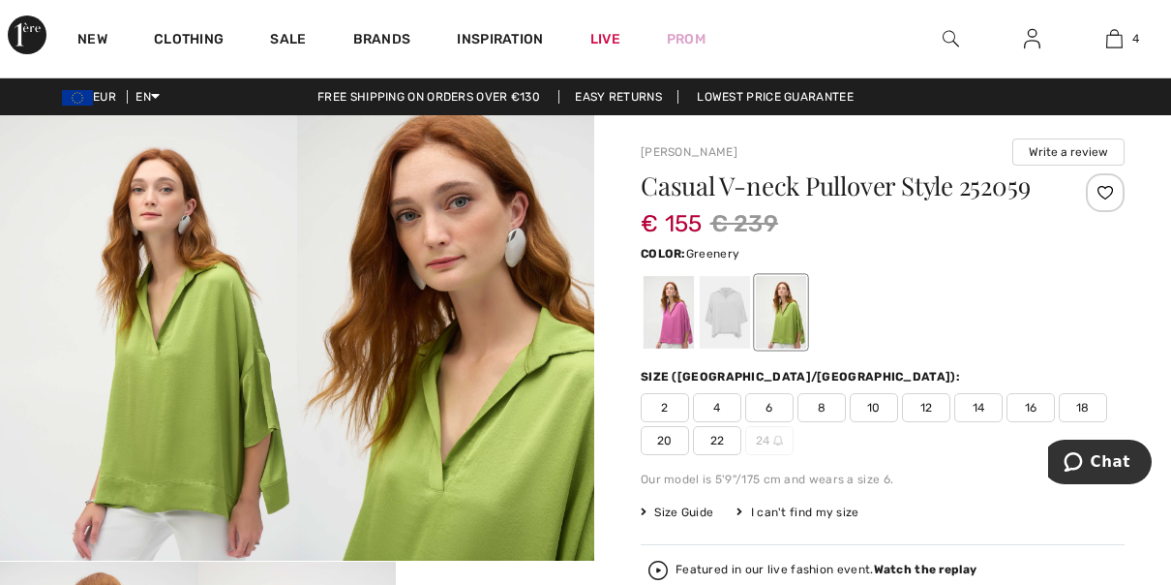
click at [982, 411] on span "14" at bounding box center [978, 407] width 48 height 29
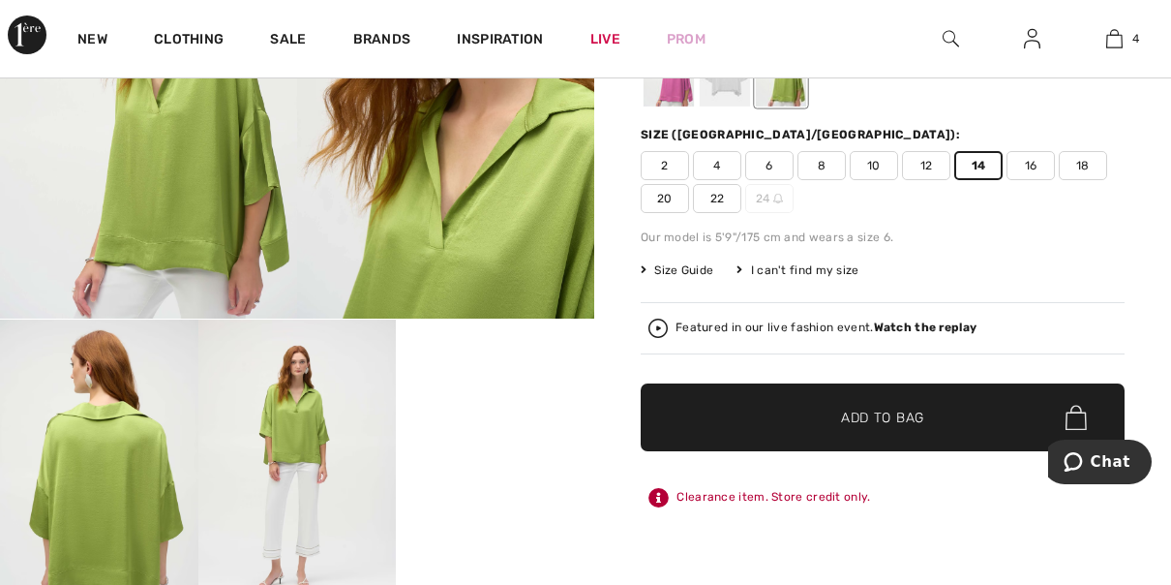
scroll to position [237, 0]
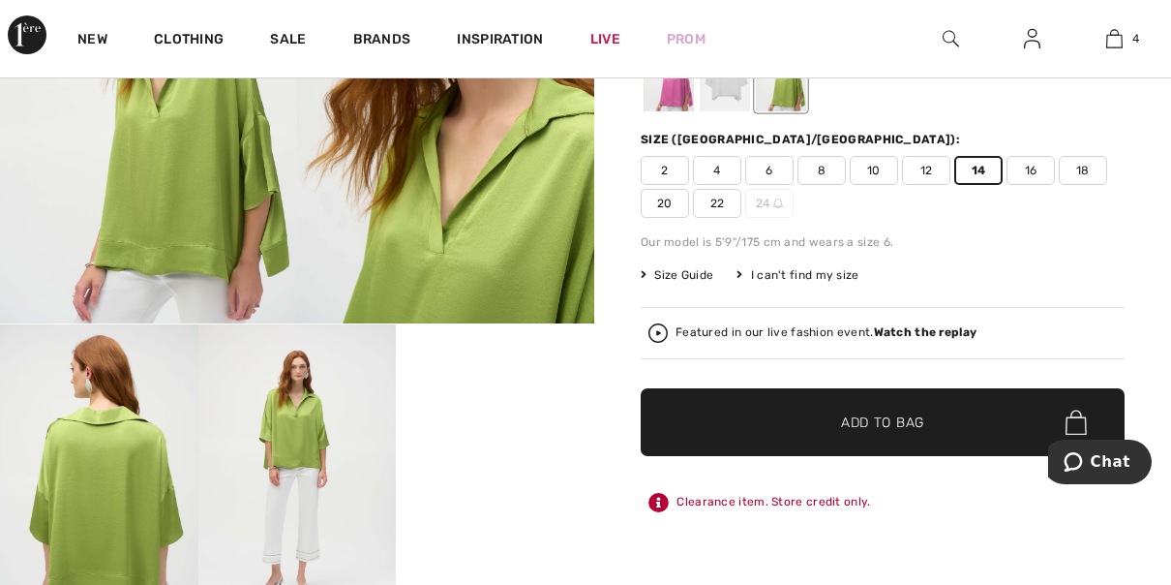
click at [870, 412] on span "Add to Bag" at bounding box center [882, 422] width 83 height 20
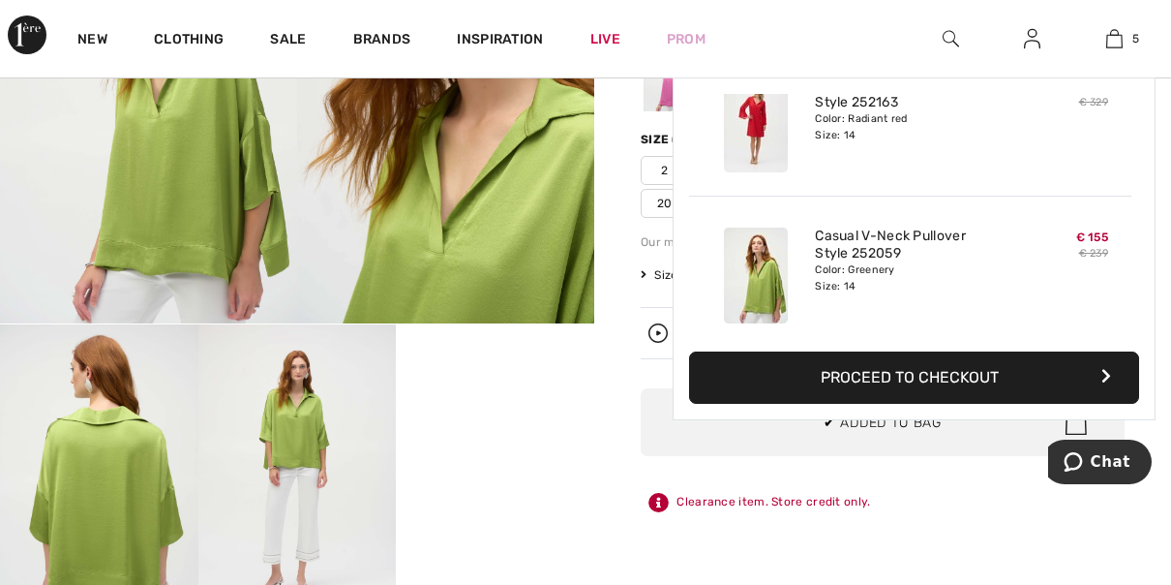
scroll to position [511, 0]
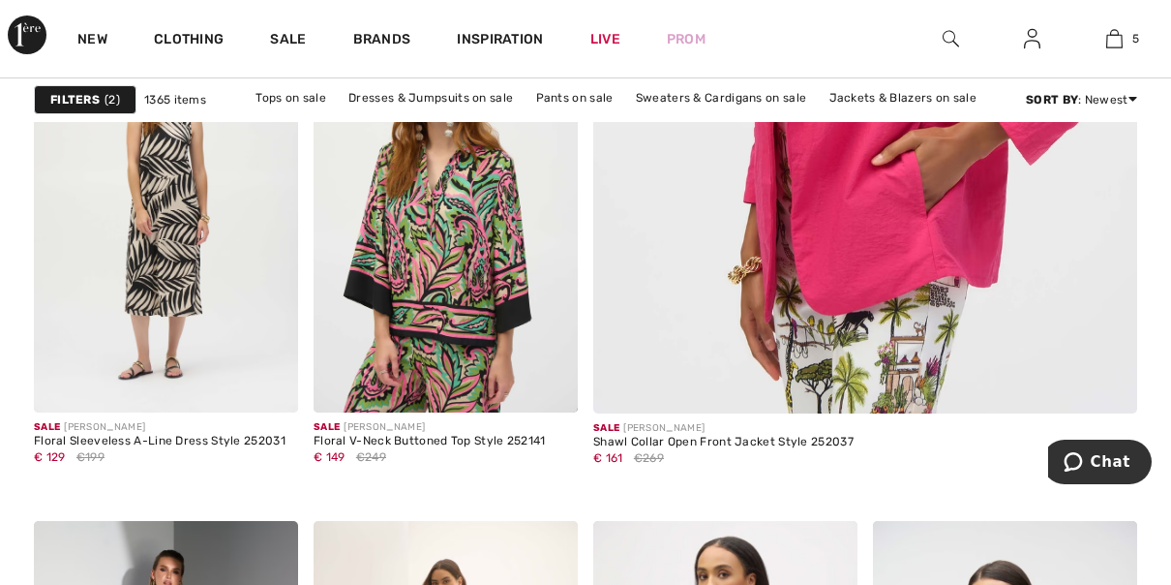
scroll to position [539, 0]
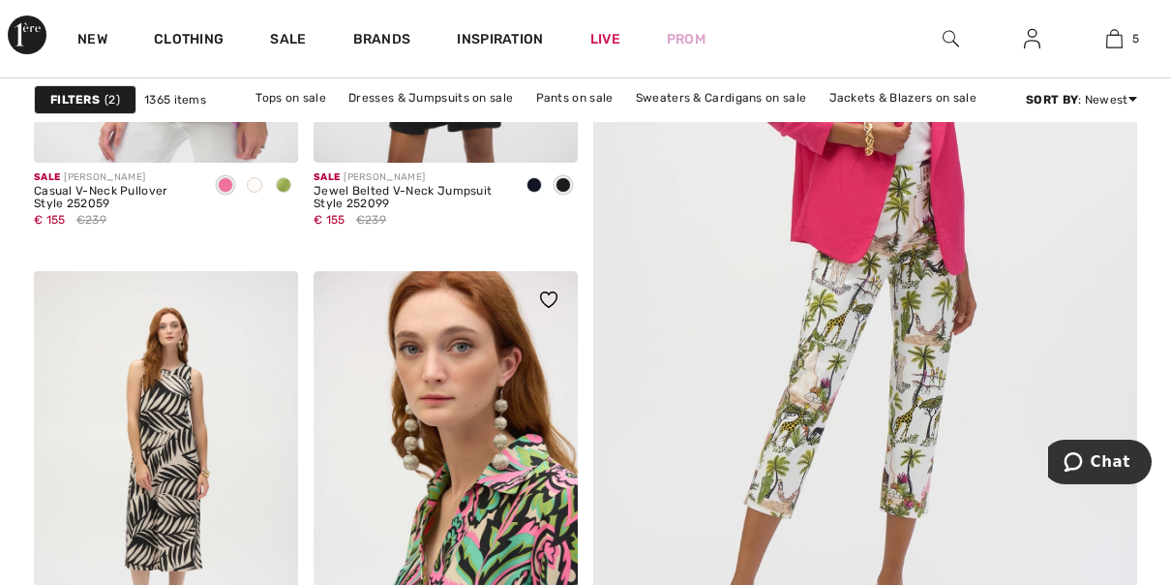
click at [500, 529] on img at bounding box center [446, 469] width 264 height 397
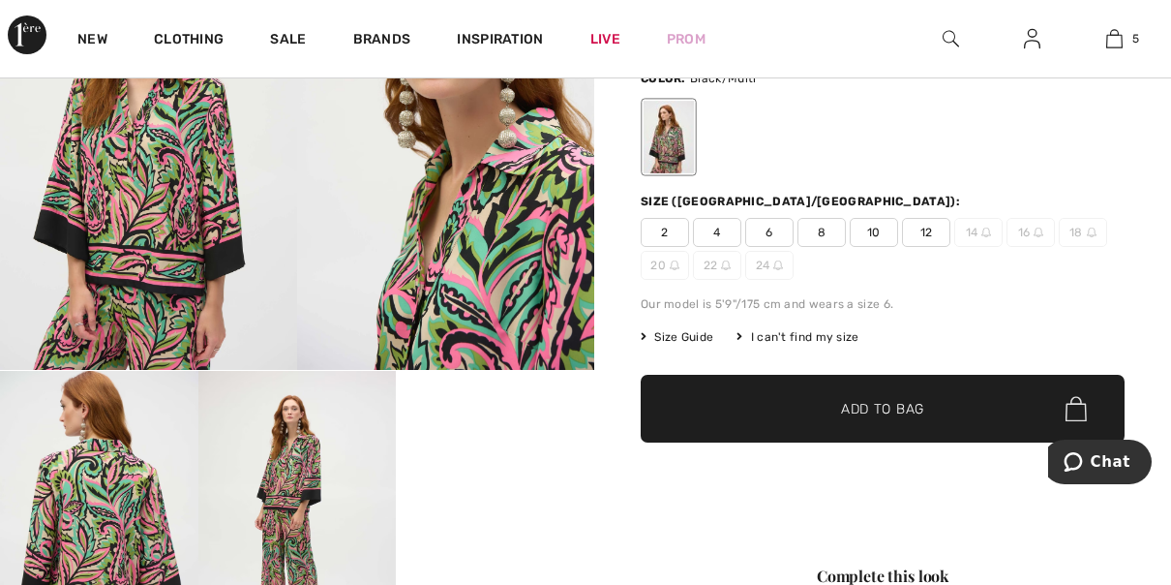
scroll to position [157, 0]
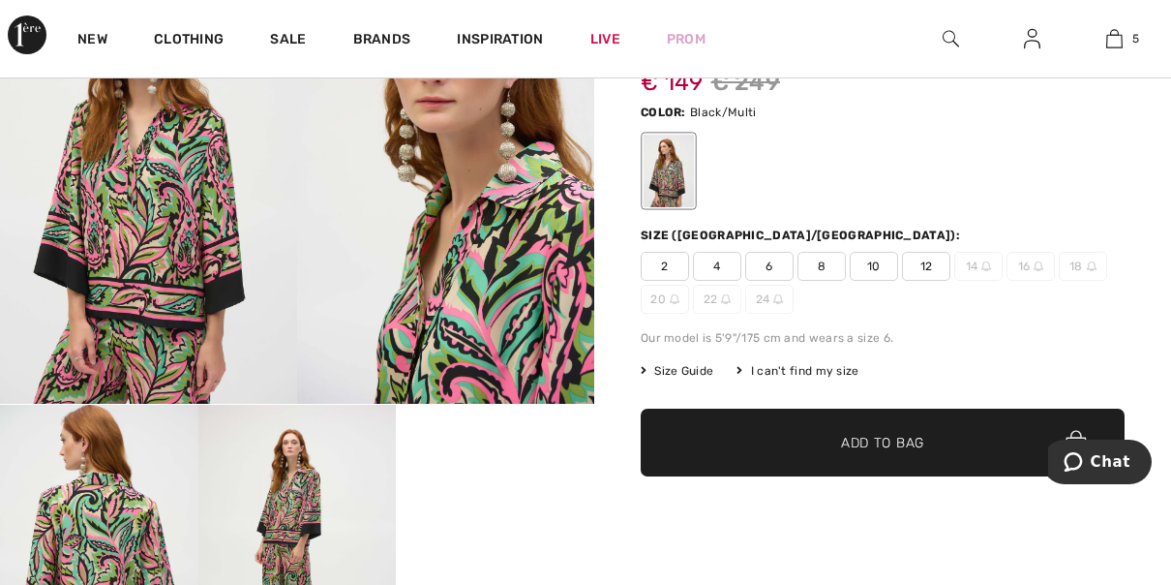
click at [678, 375] on span "Size Guide" at bounding box center [677, 370] width 73 height 17
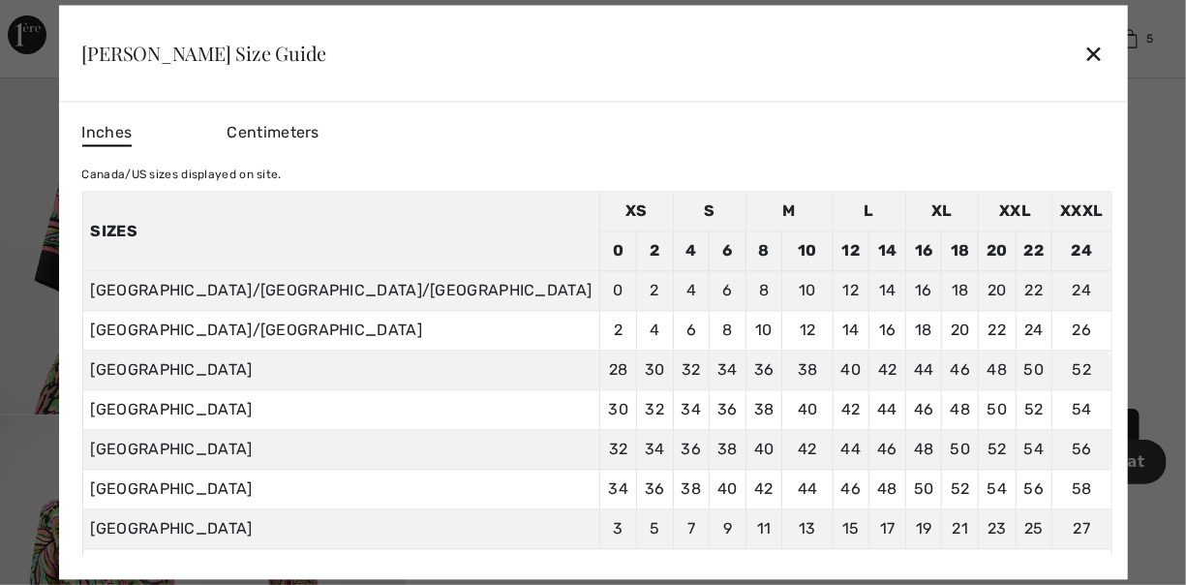
click at [1083, 45] on div "✕" at bounding box center [1093, 53] width 20 height 41
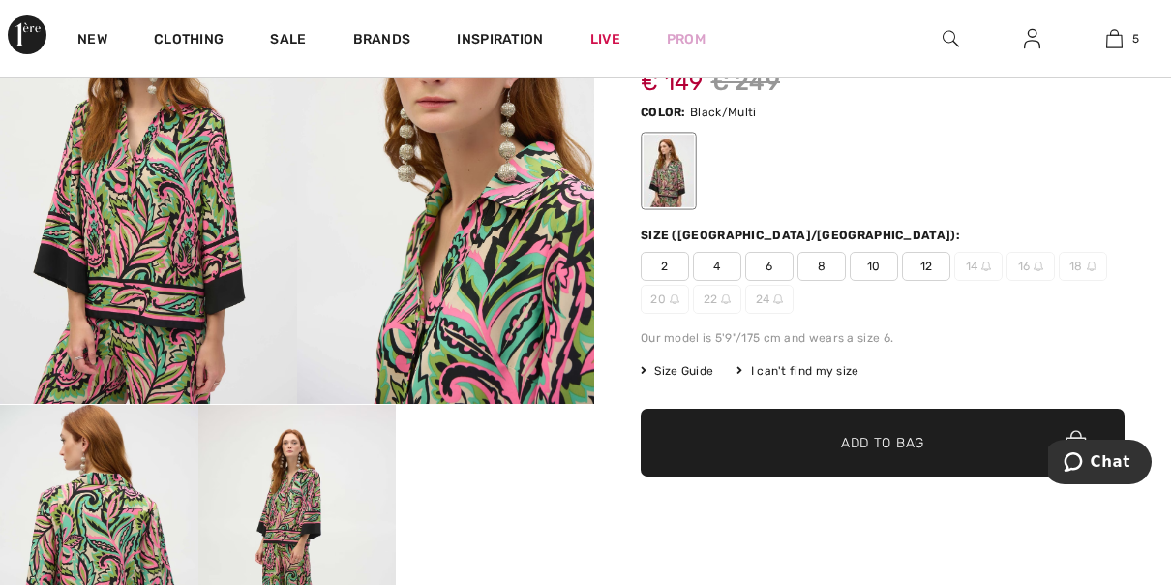
click at [924, 259] on span "12" at bounding box center [926, 266] width 48 height 29
click at [896, 439] on span "Add to Bag" at bounding box center [882, 443] width 83 height 20
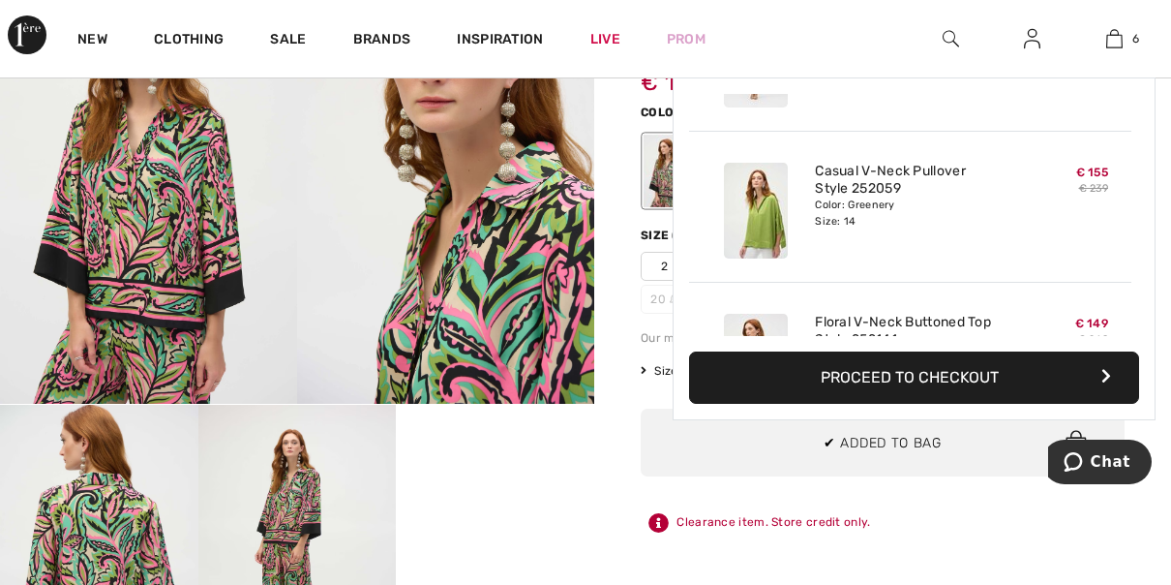
scroll to position [662, 0]
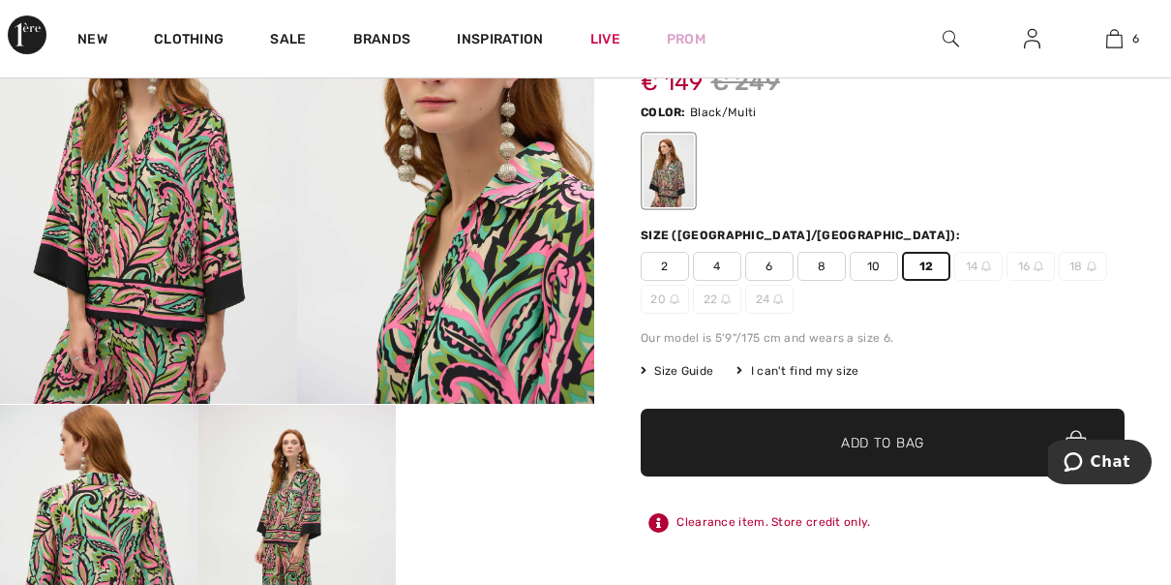
click at [582, 479] on video "Your browser does not support the video tag." at bounding box center [495, 454] width 198 height 99
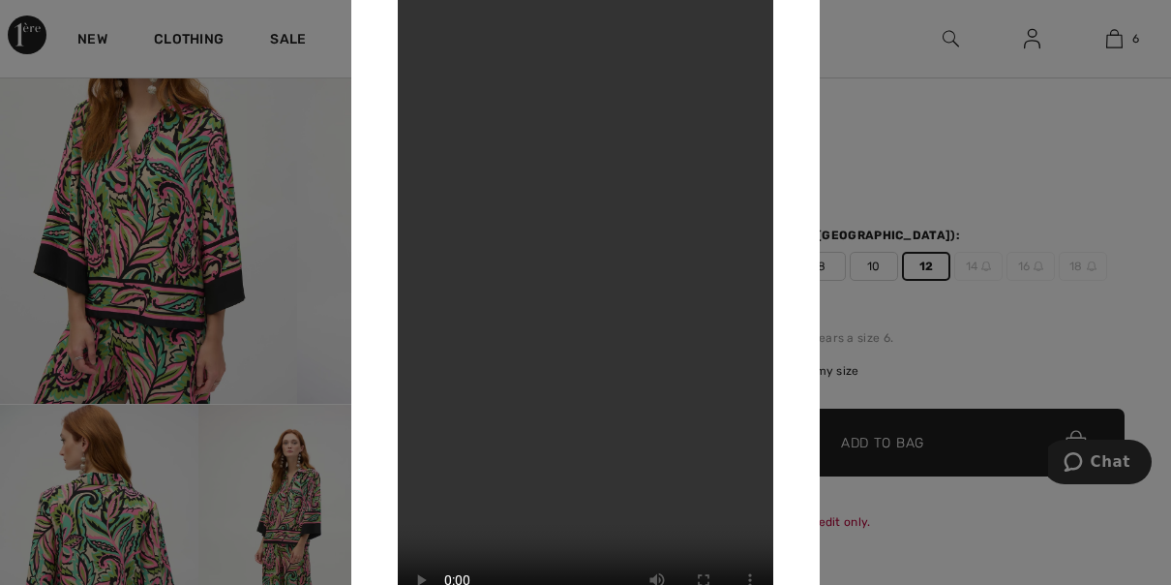
click at [614, 435] on video "Your browser does not support the video tag." at bounding box center [586, 292] width 376 height 668
click at [670, 356] on video "Your browser does not support the video tag." at bounding box center [586, 292] width 376 height 668
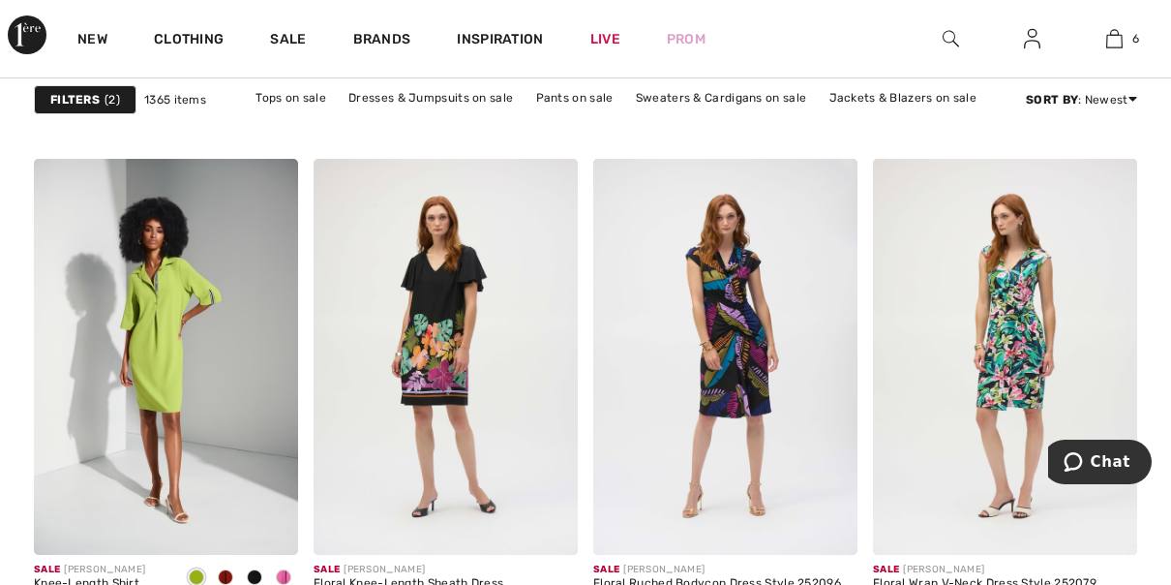
scroll to position [1777, 0]
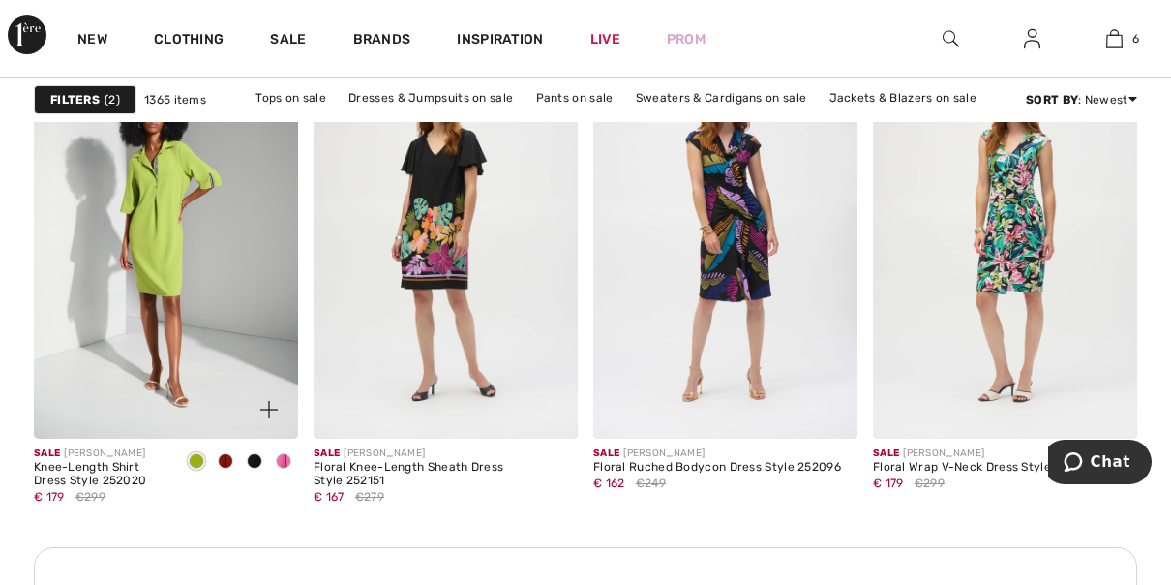
click at [226, 459] on span at bounding box center [225, 460] width 15 height 15
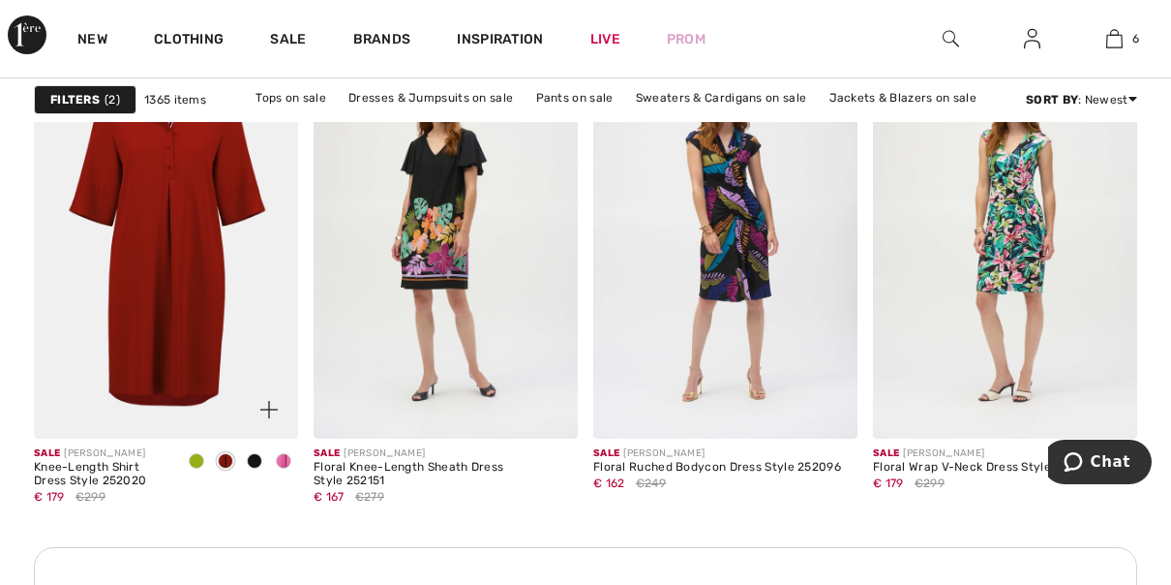
click at [286, 459] on span at bounding box center [283, 460] width 15 height 15
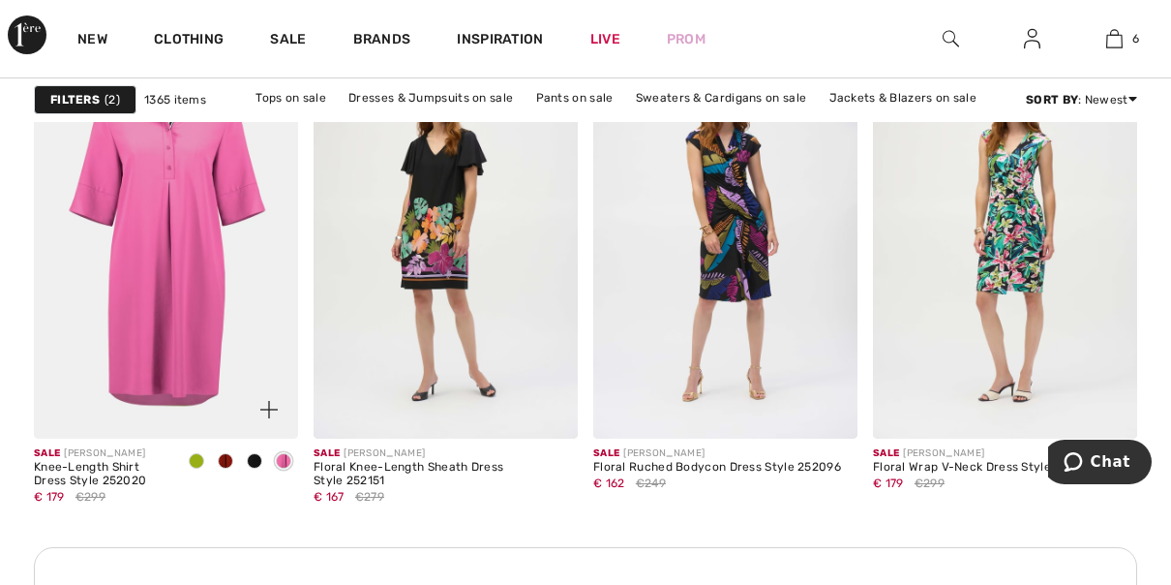
click at [256, 461] on span at bounding box center [254, 460] width 15 height 15
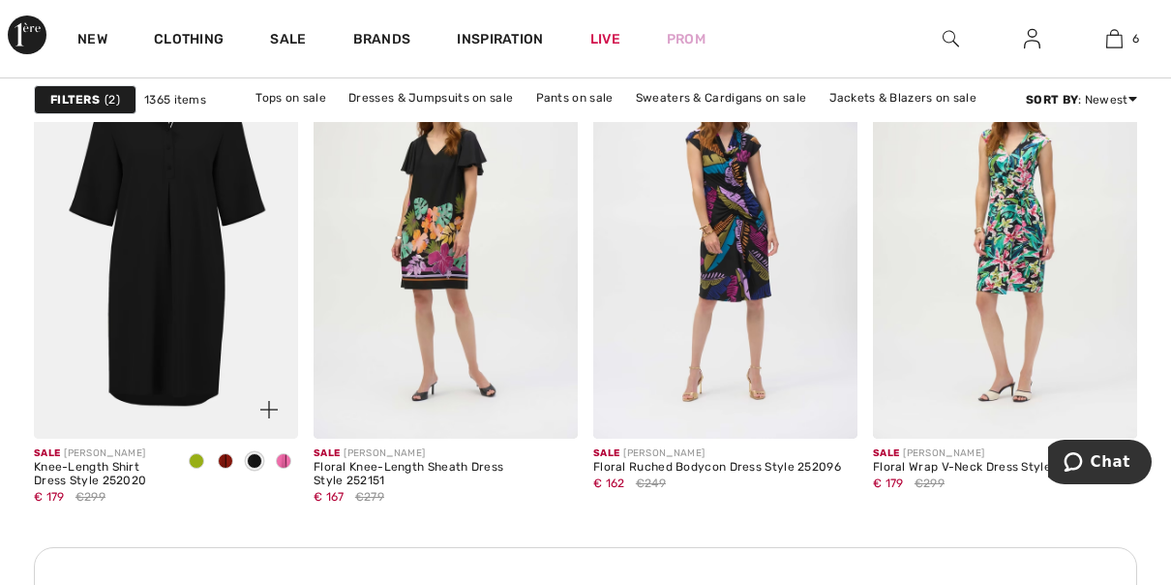
click at [195, 458] on span at bounding box center [196, 460] width 15 height 15
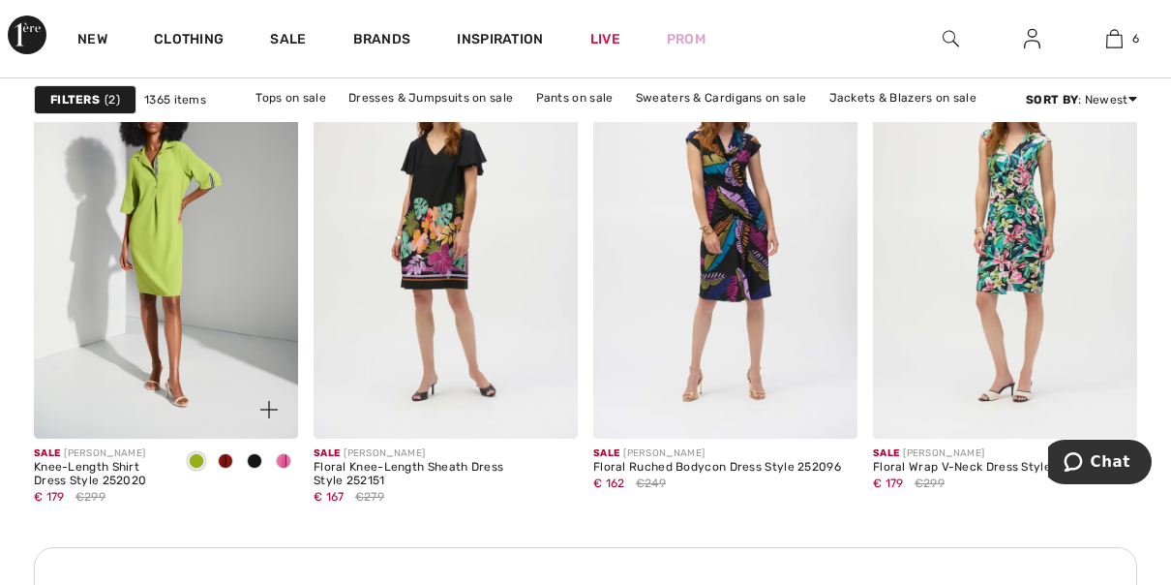
click at [253, 459] on span at bounding box center [254, 460] width 15 height 15
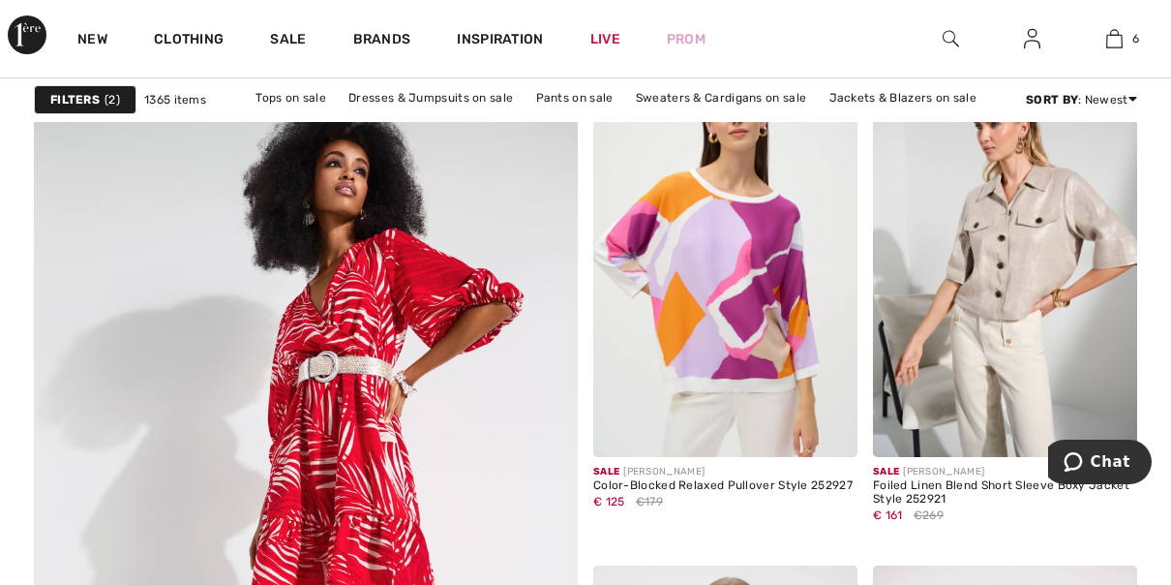
scroll to position [4243, 0]
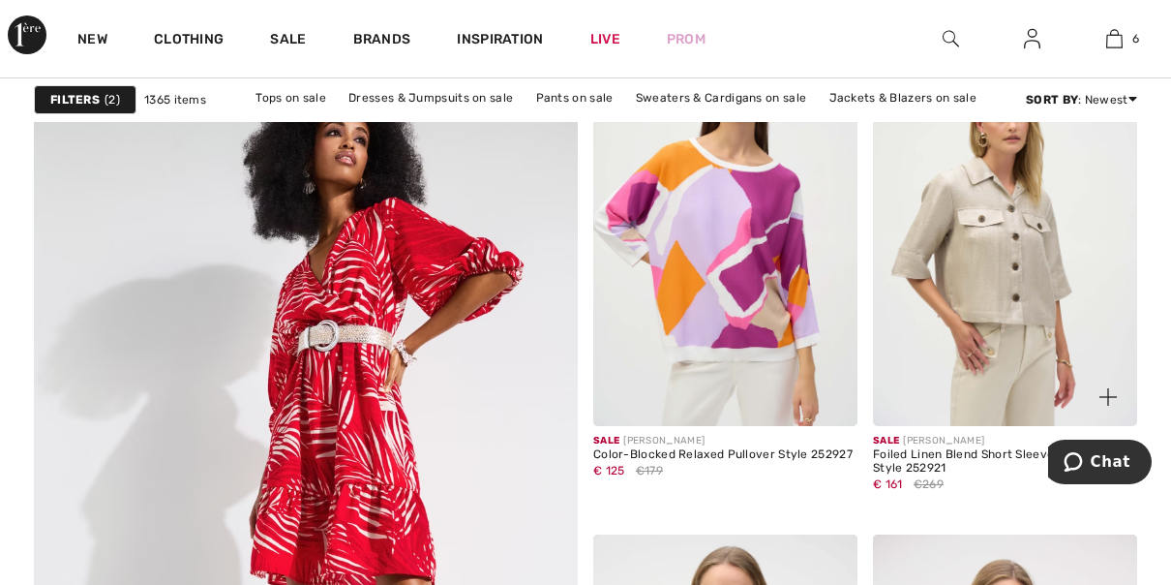
click at [1046, 256] on img at bounding box center [1005, 228] width 264 height 397
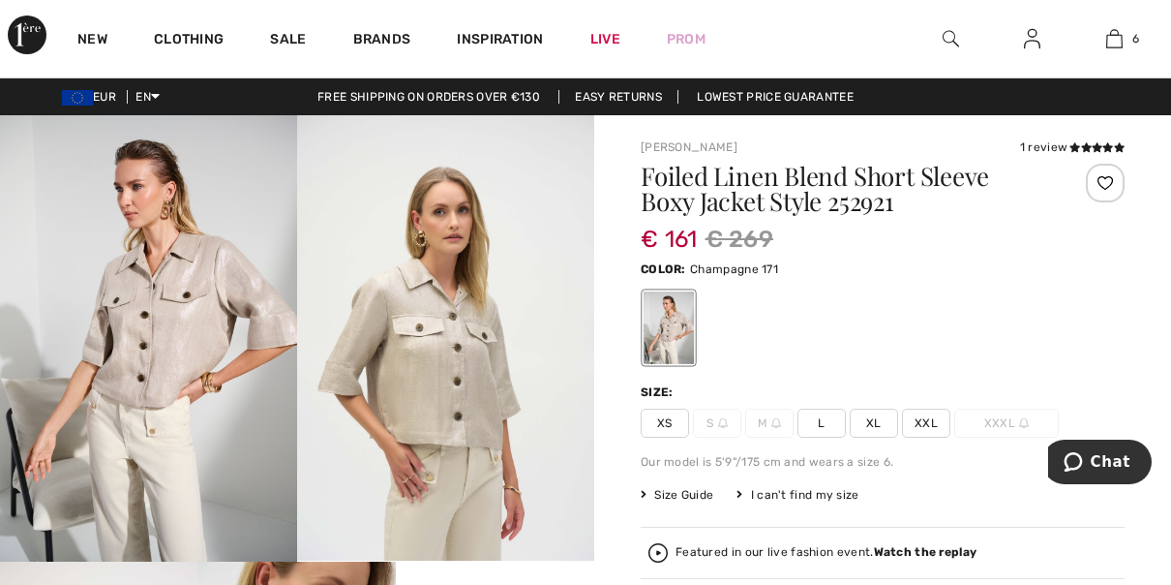
click at [818, 424] on span "L" at bounding box center [822, 422] width 48 height 29
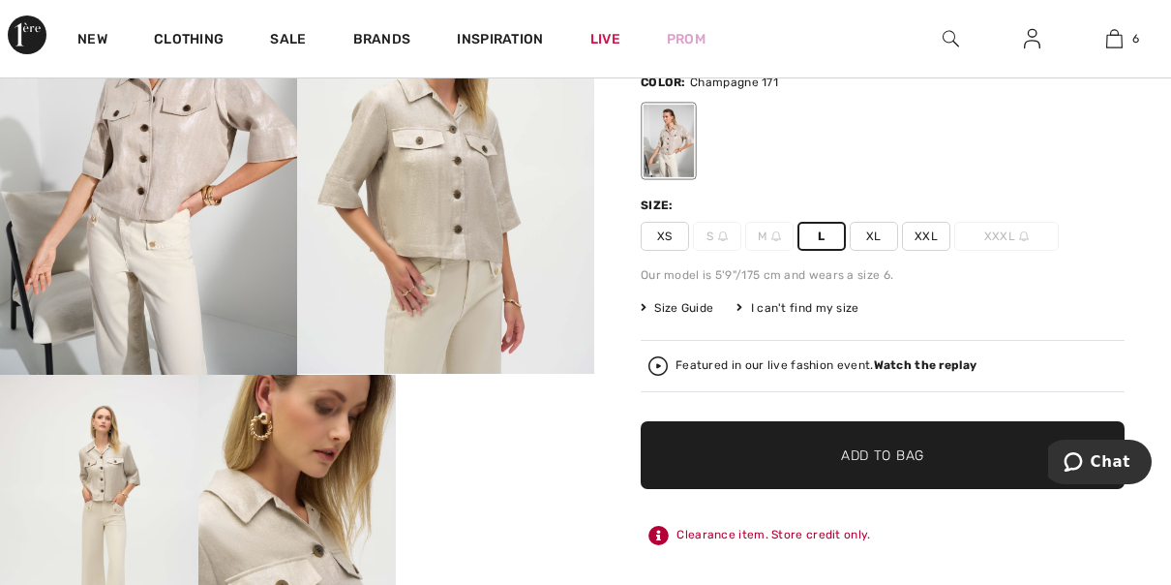
scroll to position [197, 0]
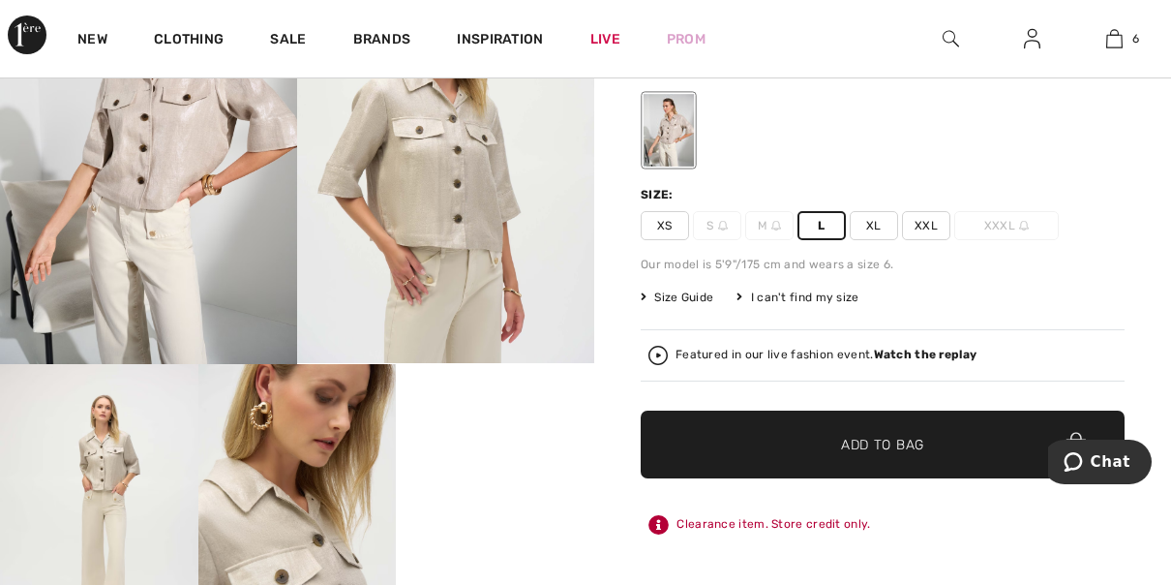
click at [844, 456] on span "✔ Added to Bag Add to Bag" at bounding box center [883, 444] width 484 height 68
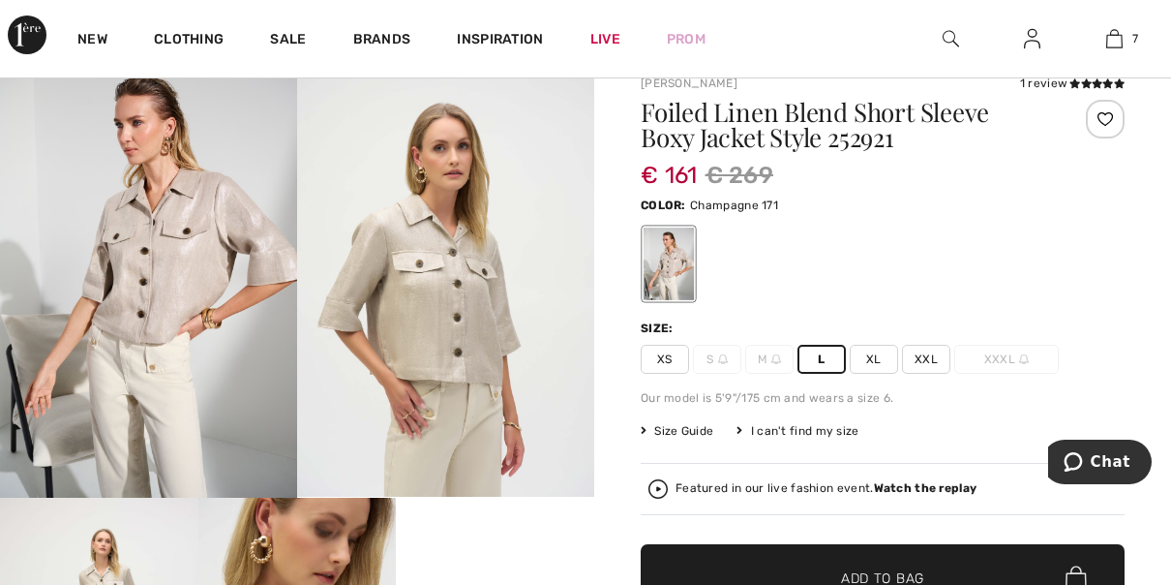
scroll to position [106, 0]
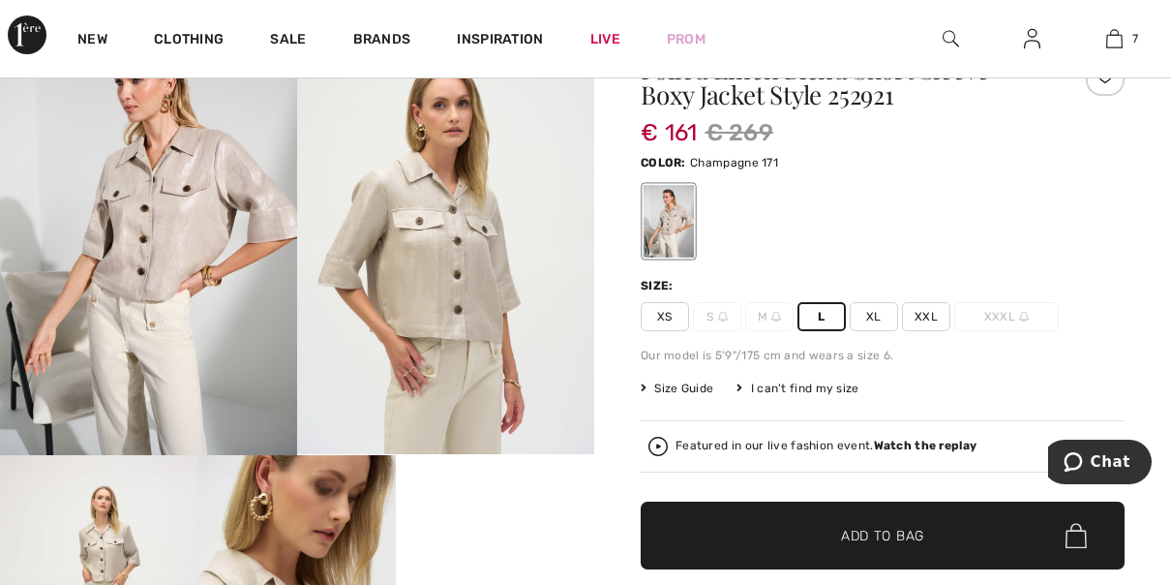
click at [677, 384] on span "Size Guide" at bounding box center [677, 387] width 73 height 17
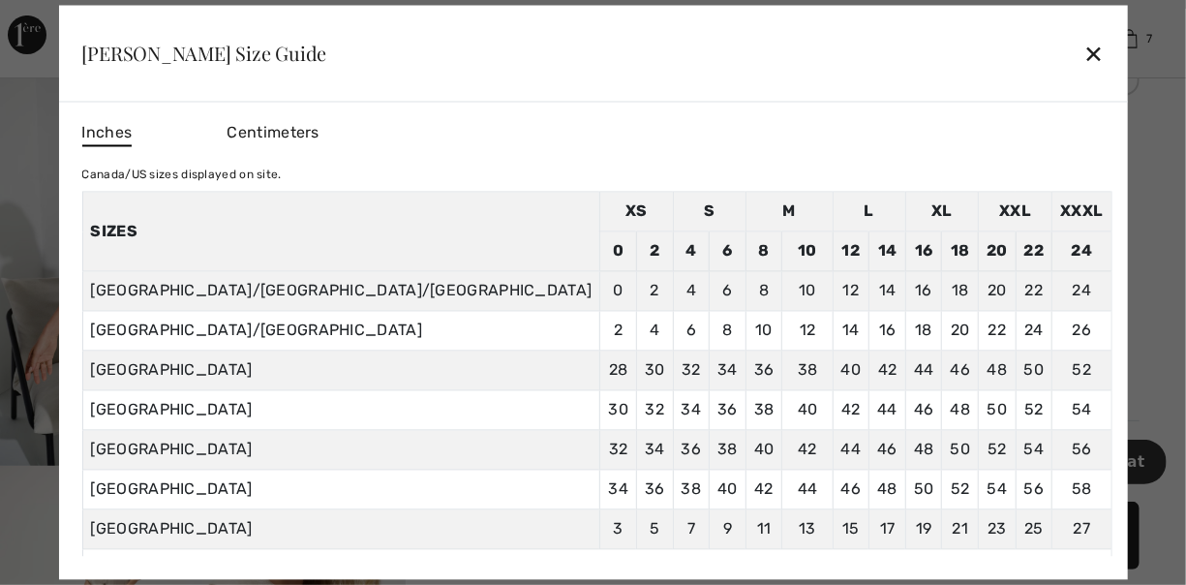
click at [1001, 236] on div at bounding box center [593, 292] width 1186 height 585
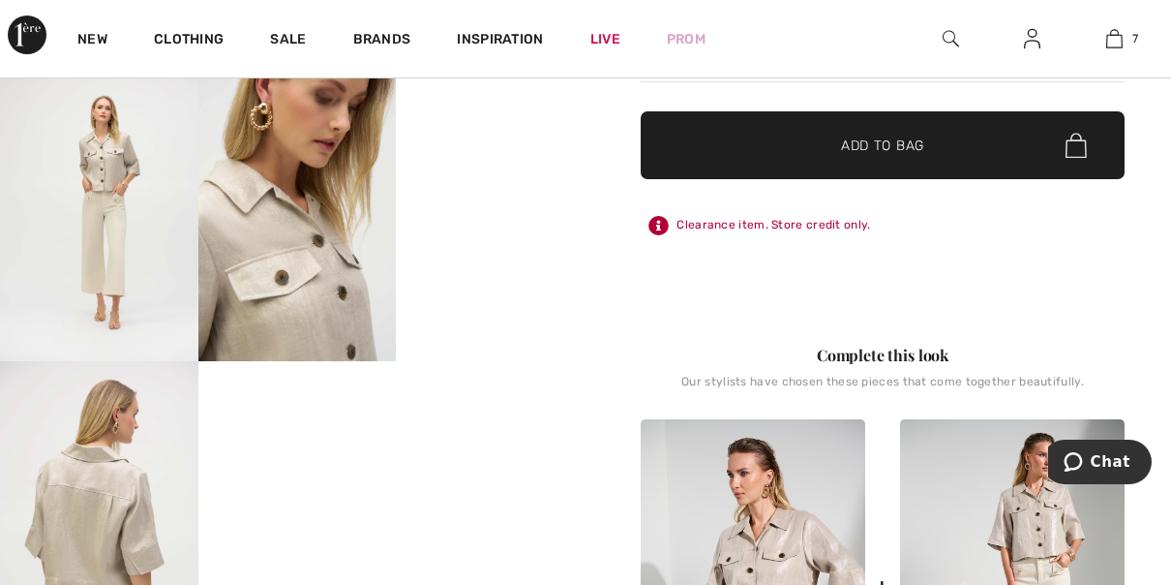
scroll to position [0, 0]
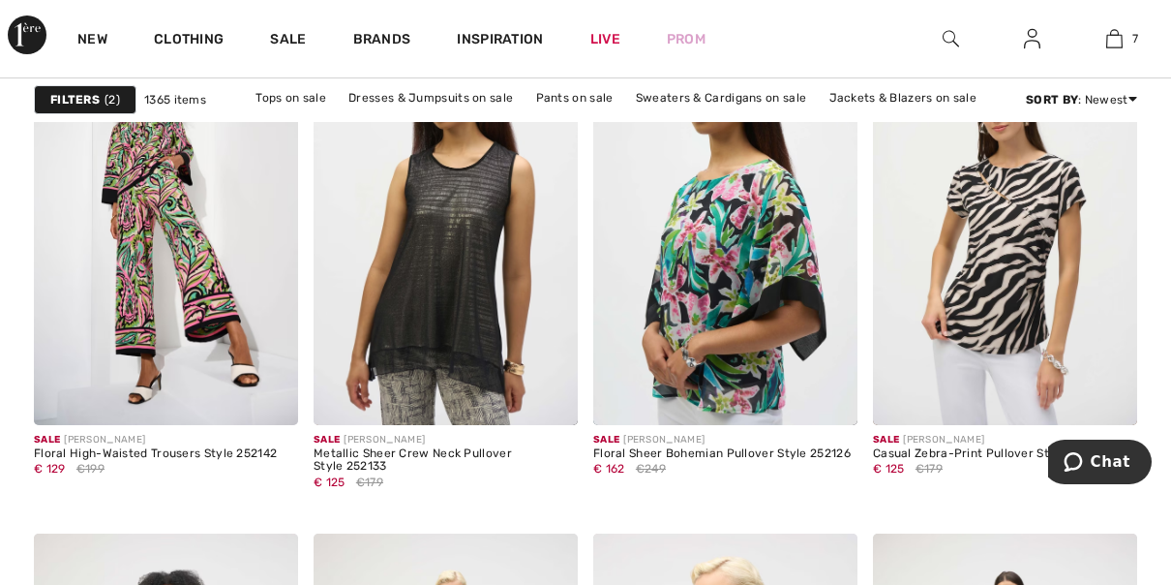
scroll to position [6477, 0]
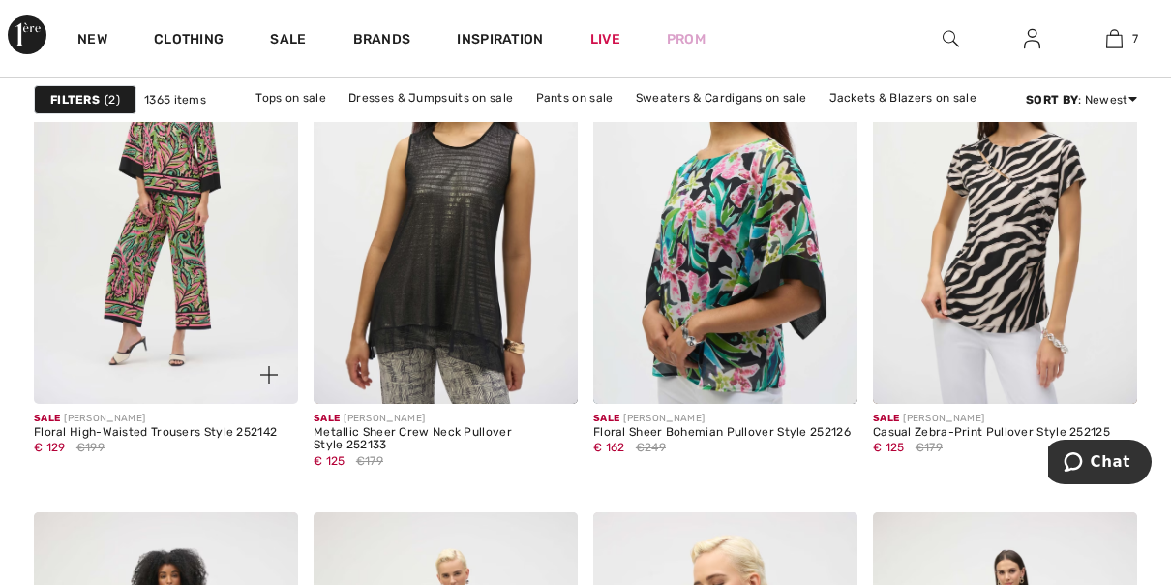
click at [175, 239] on img at bounding box center [166, 205] width 264 height 397
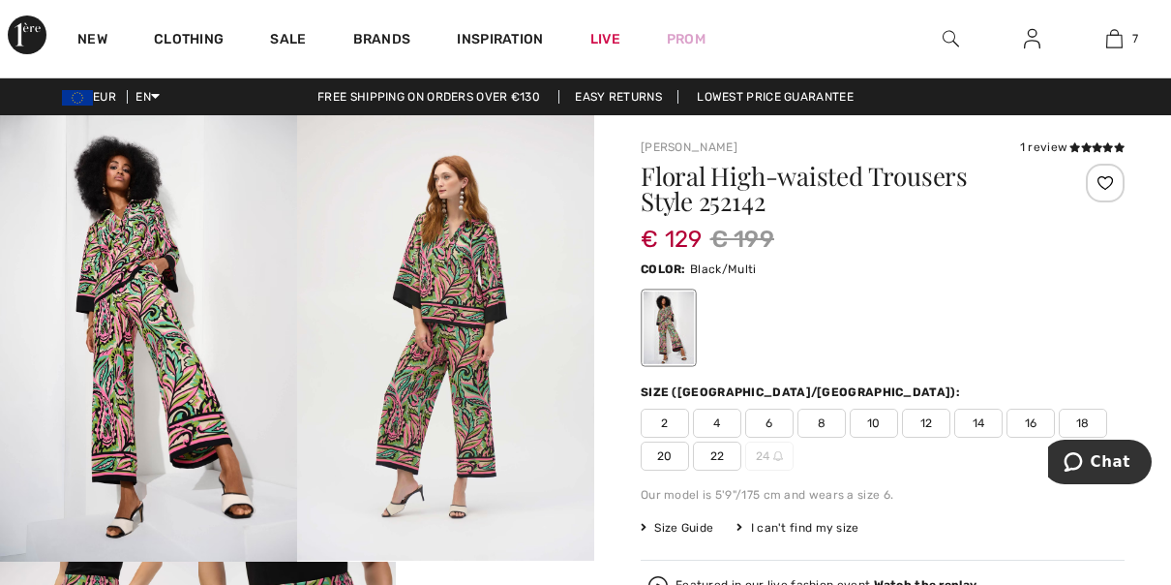
click at [696, 526] on span "Size Guide" at bounding box center [677, 527] width 73 height 17
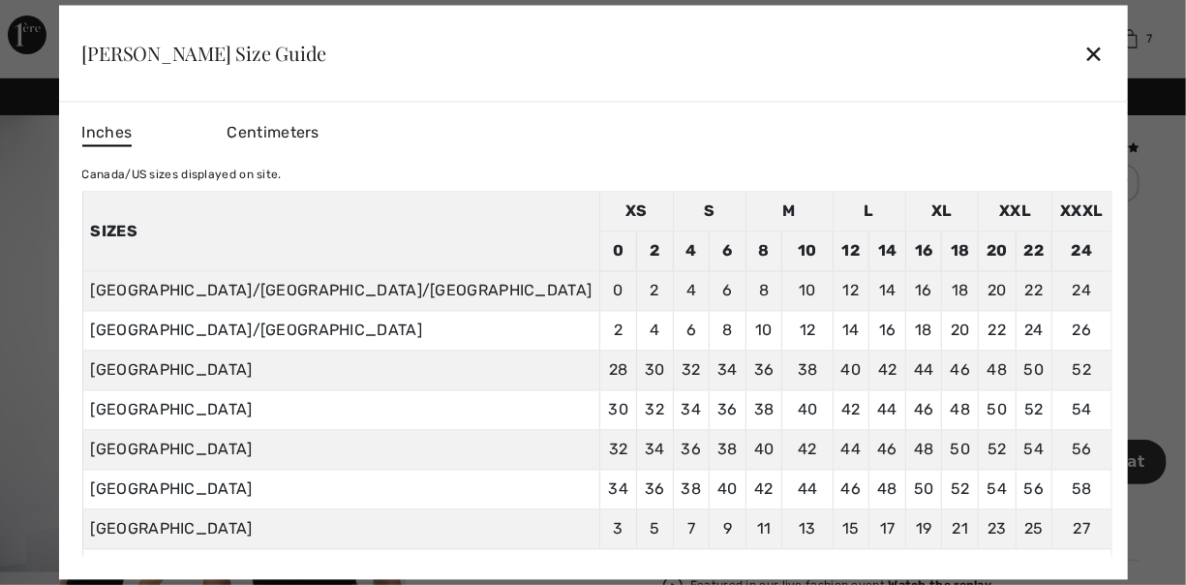
click at [117, 362] on div at bounding box center [593, 292] width 1186 height 585
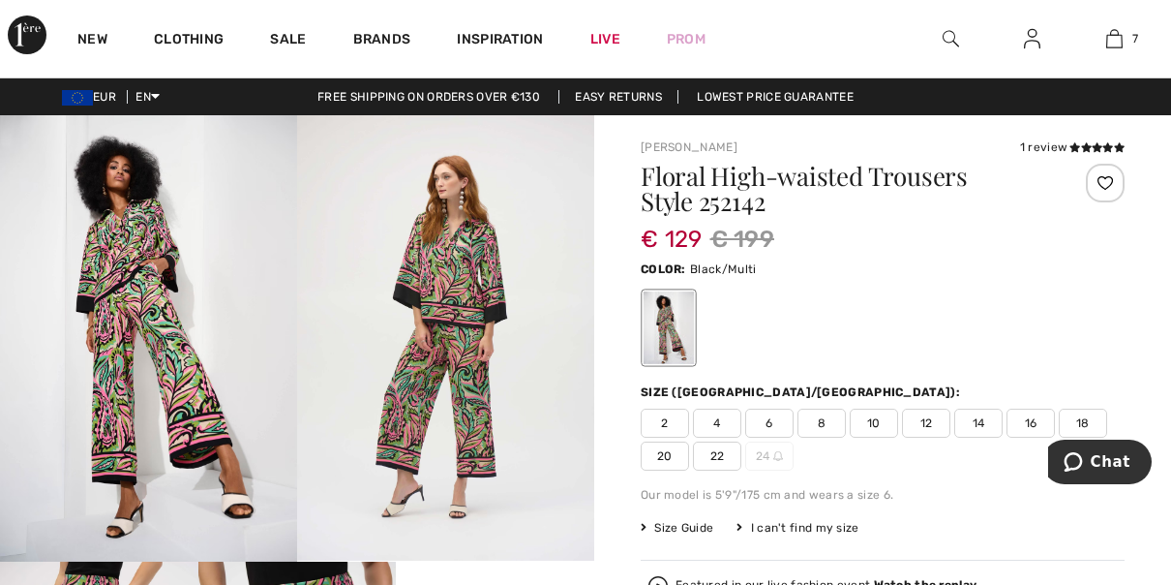
click at [691, 532] on span "Size Guide" at bounding box center [677, 527] width 73 height 17
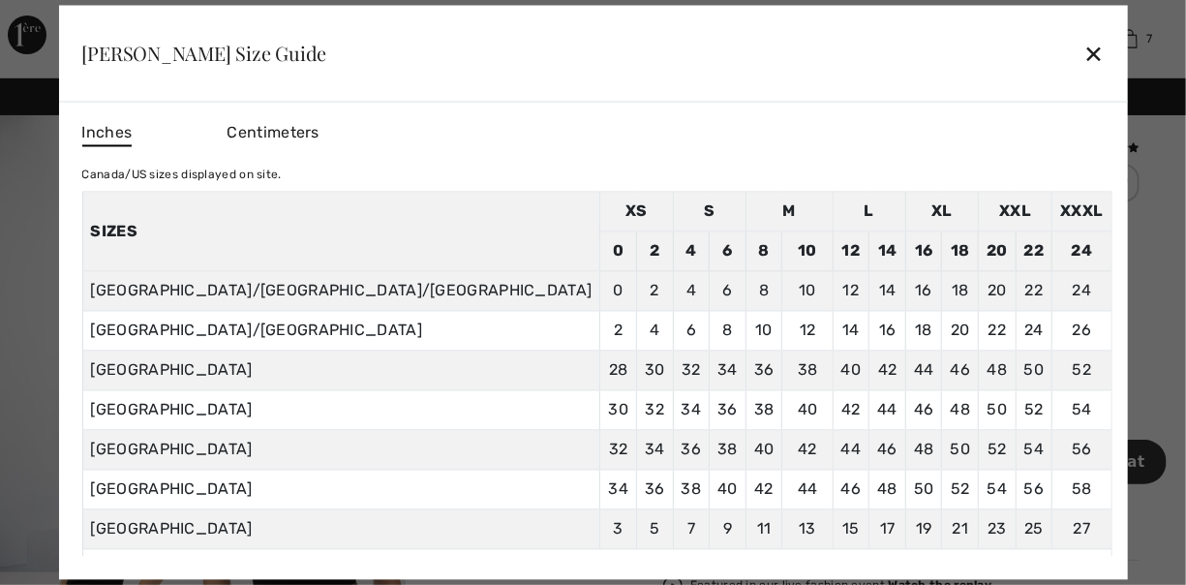
click at [1083, 54] on div "✕" at bounding box center [1093, 53] width 20 height 41
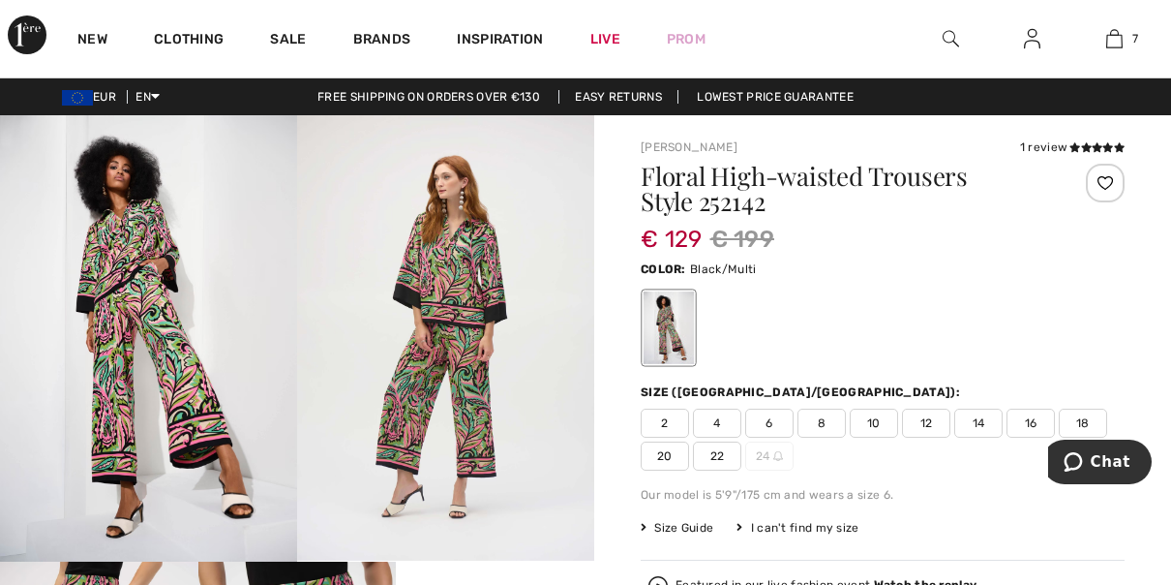
click at [924, 419] on span "12" at bounding box center [926, 422] width 48 height 29
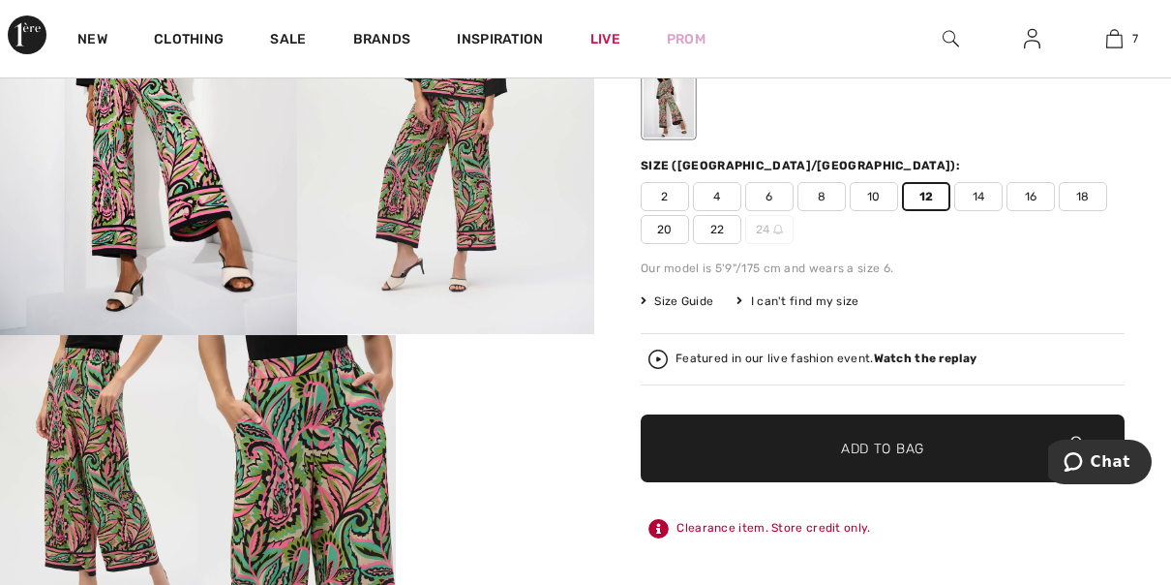
scroll to position [204, 0]
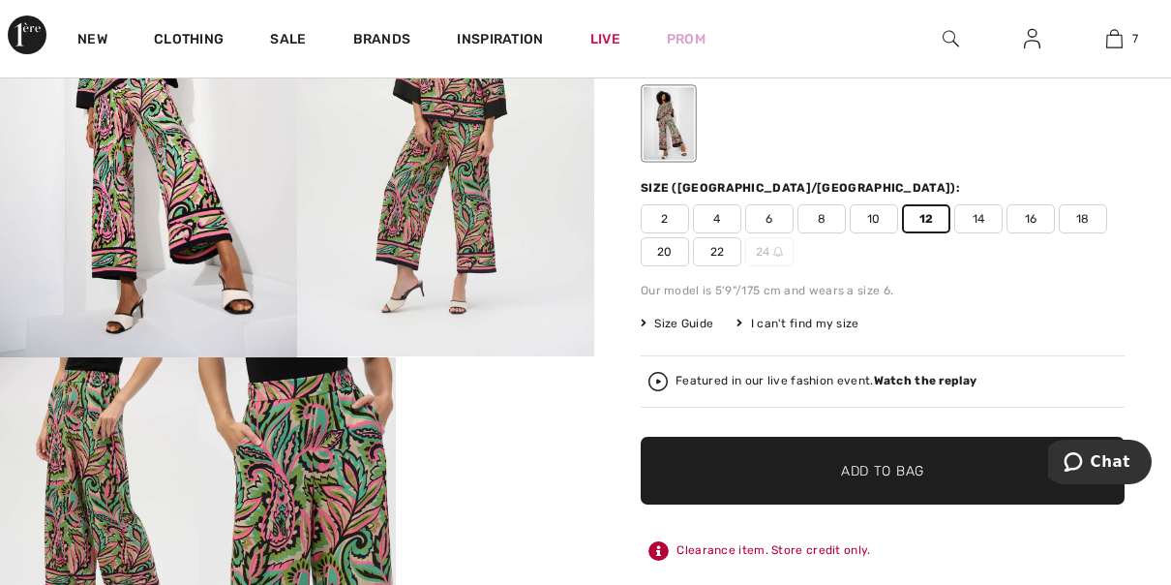
click at [980, 223] on span "14" at bounding box center [978, 218] width 48 height 29
click at [904, 474] on span "Add to Bag" at bounding box center [882, 471] width 83 height 20
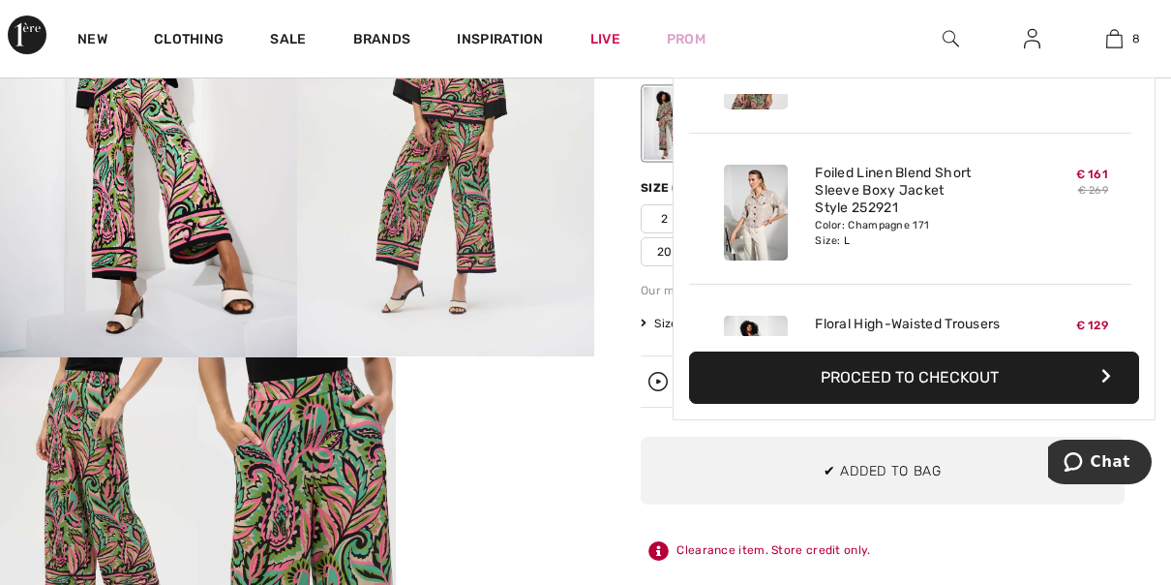
scroll to position [963, 0]
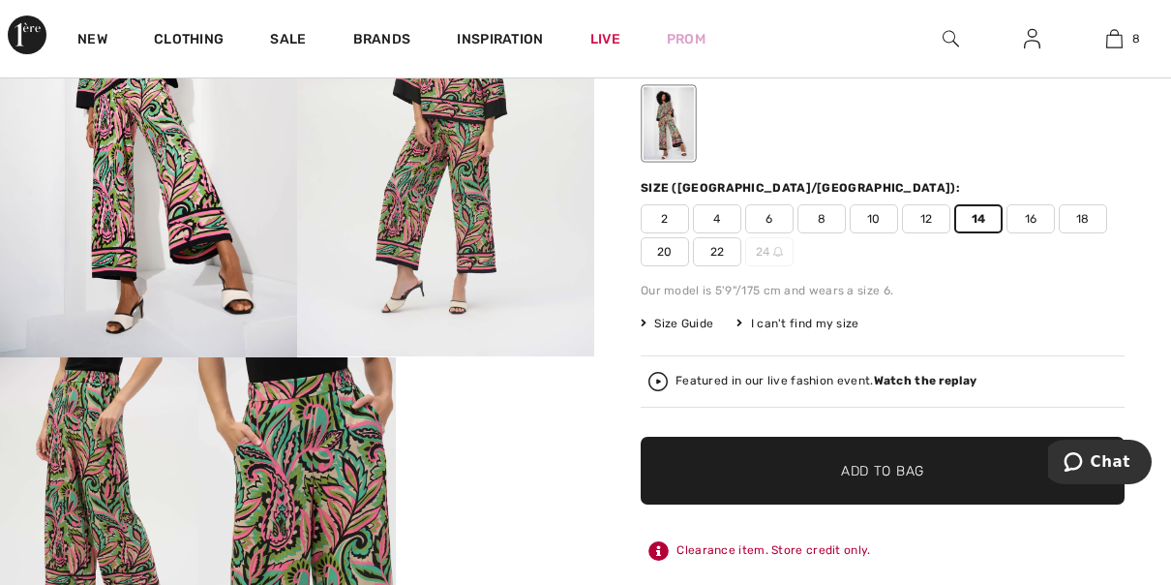
click at [547, 456] on video "Your browser does not support the video tag." at bounding box center [495, 406] width 198 height 99
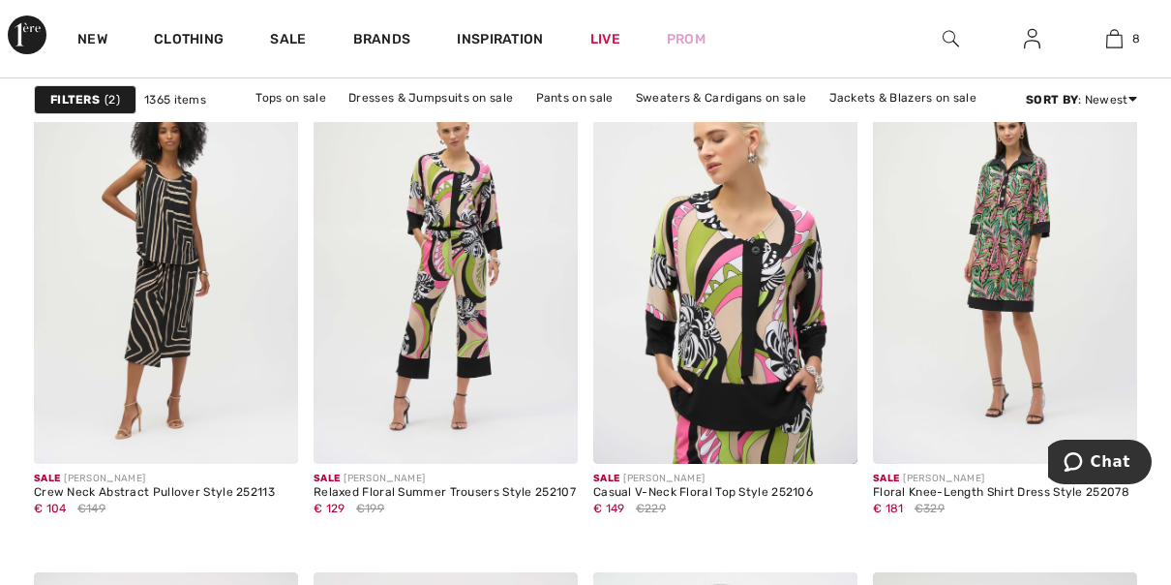
scroll to position [6964, 0]
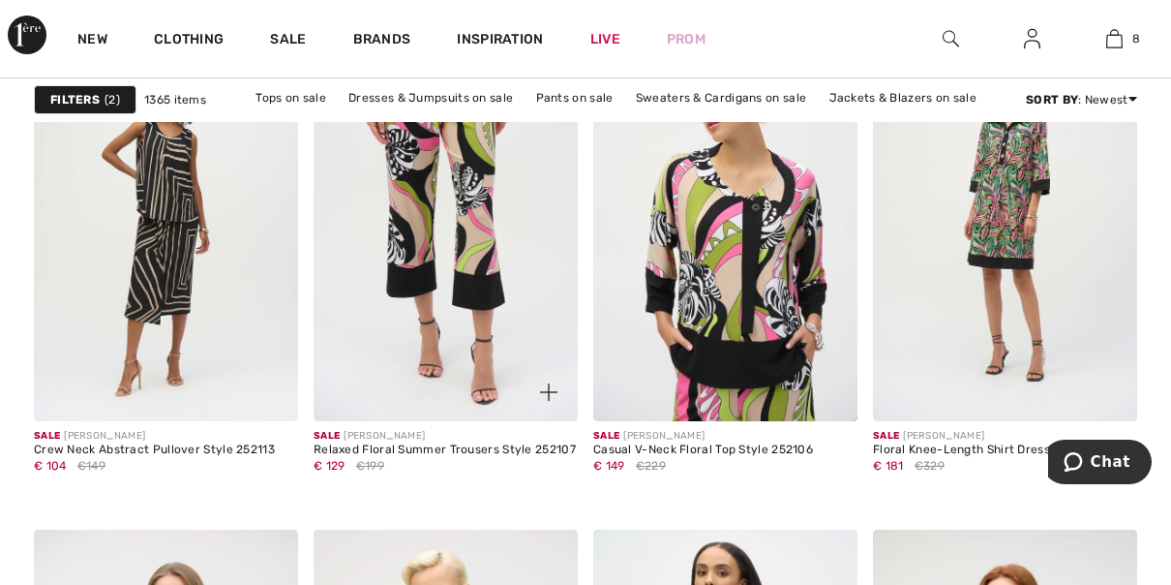
click at [461, 298] on img at bounding box center [446, 223] width 264 height 397
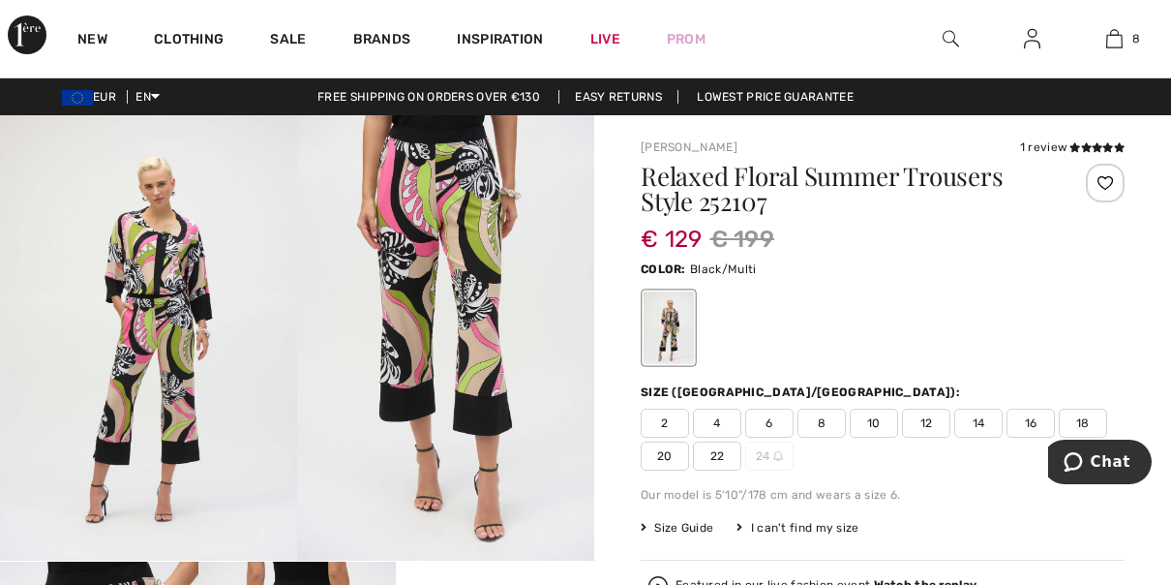
click at [925, 423] on span "12" at bounding box center [926, 422] width 48 height 29
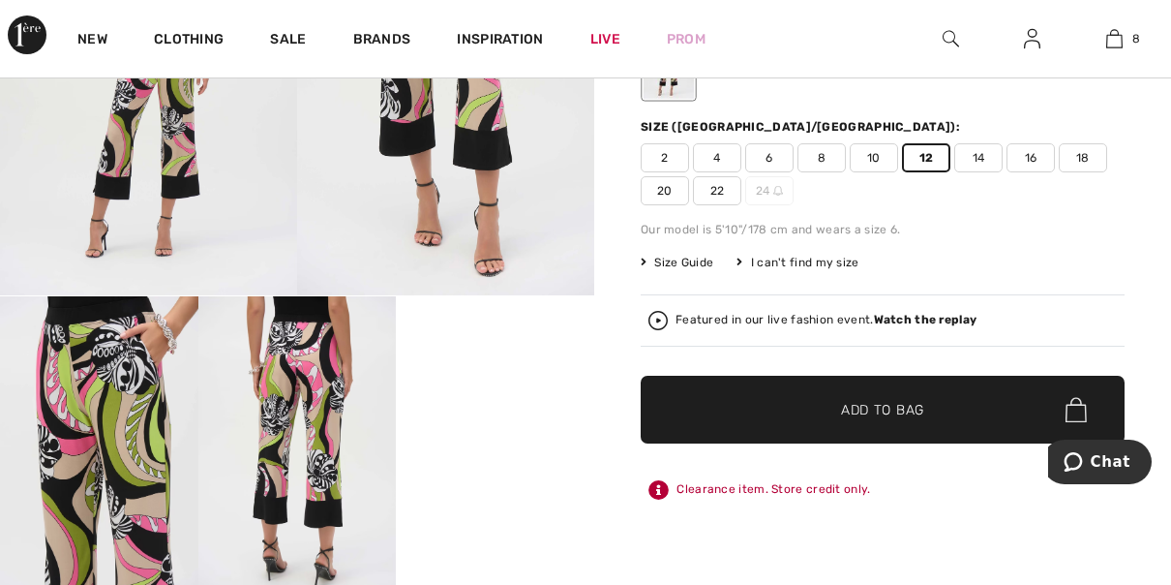
scroll to position [271, 0]
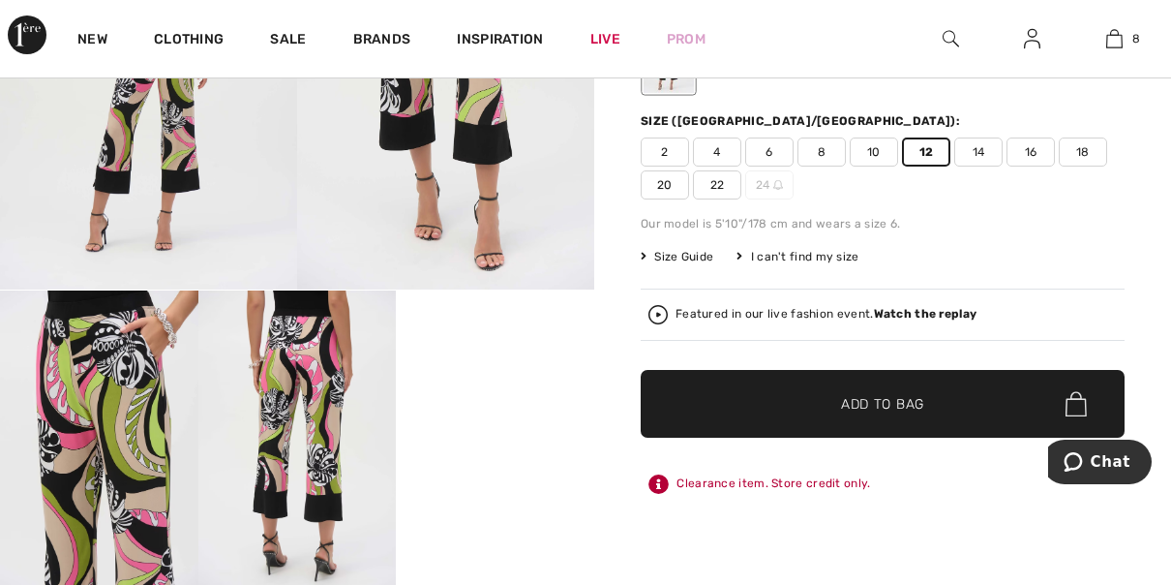
click at [890, 397] on span "Add to Bag" at bounding box center [882, 404] width 83 height 20
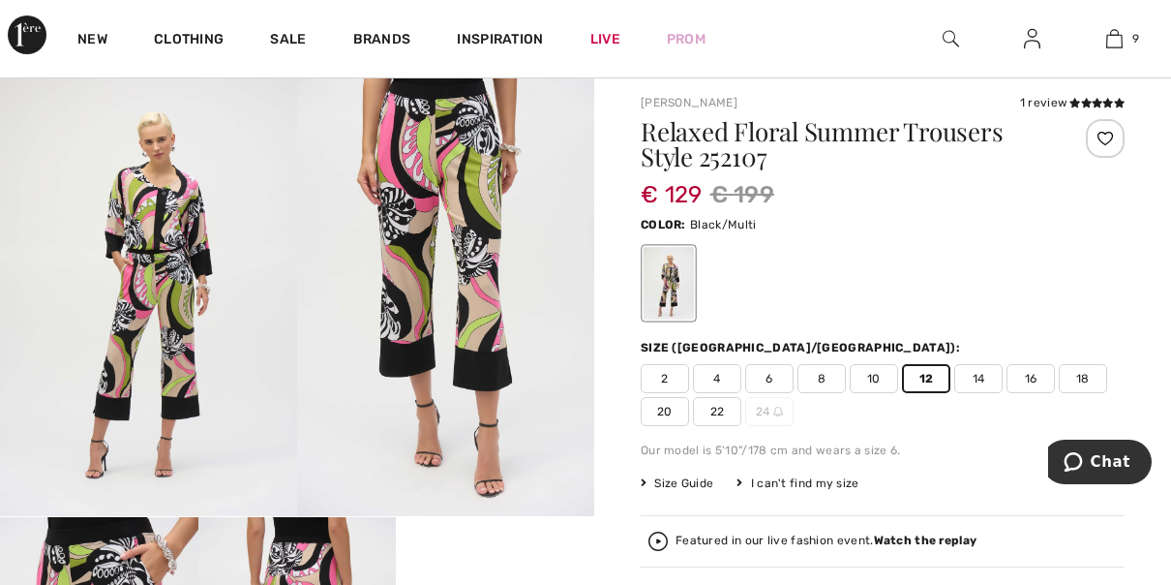
scroll to position [49, 0]
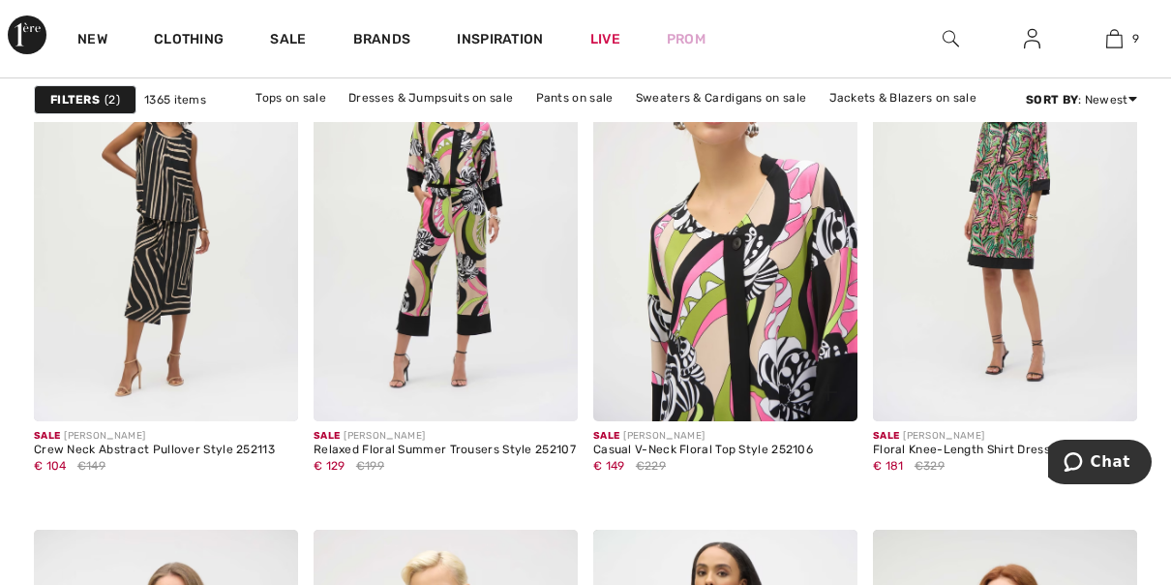
click at [700, 377] on img at bounding box center [725, 223] width 264 height 397
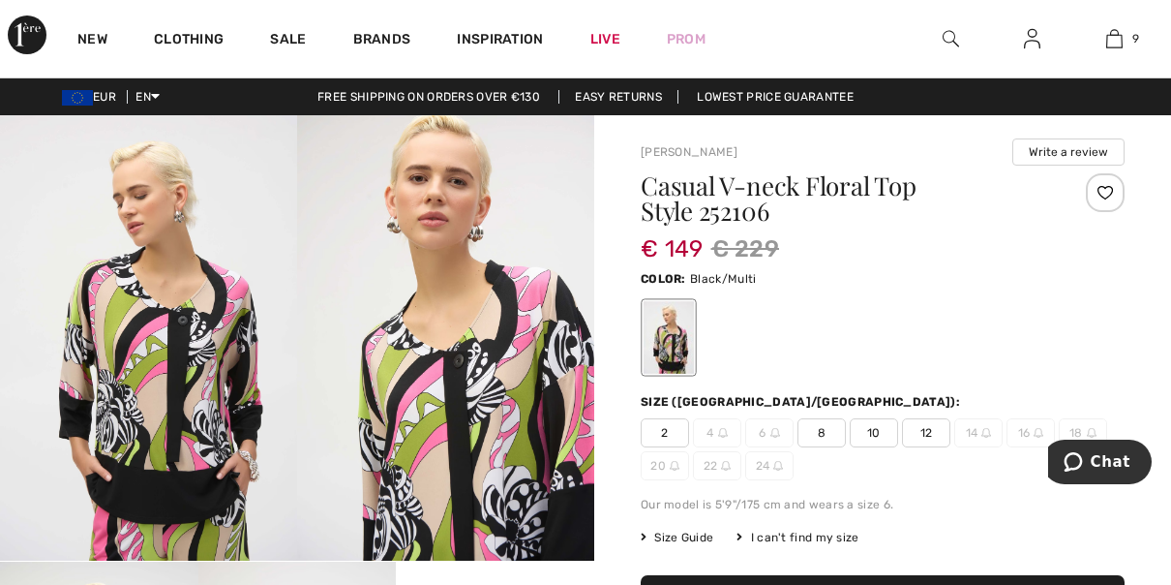
click at [933, 437] on span "12" at bounding box center [926, 432] width 48 height 29
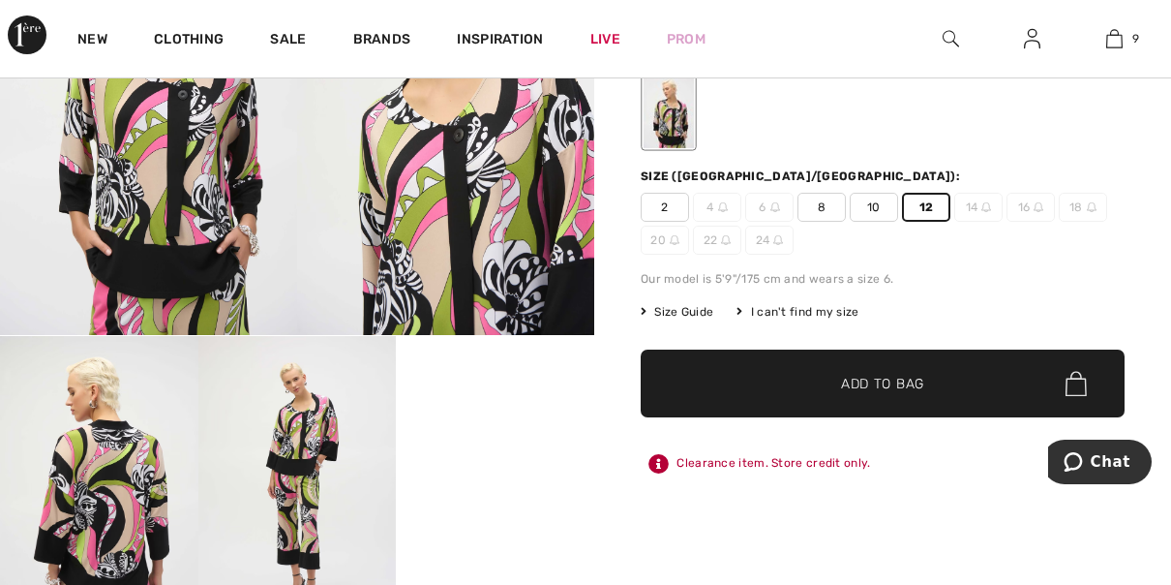
scroll to position [256, 0]
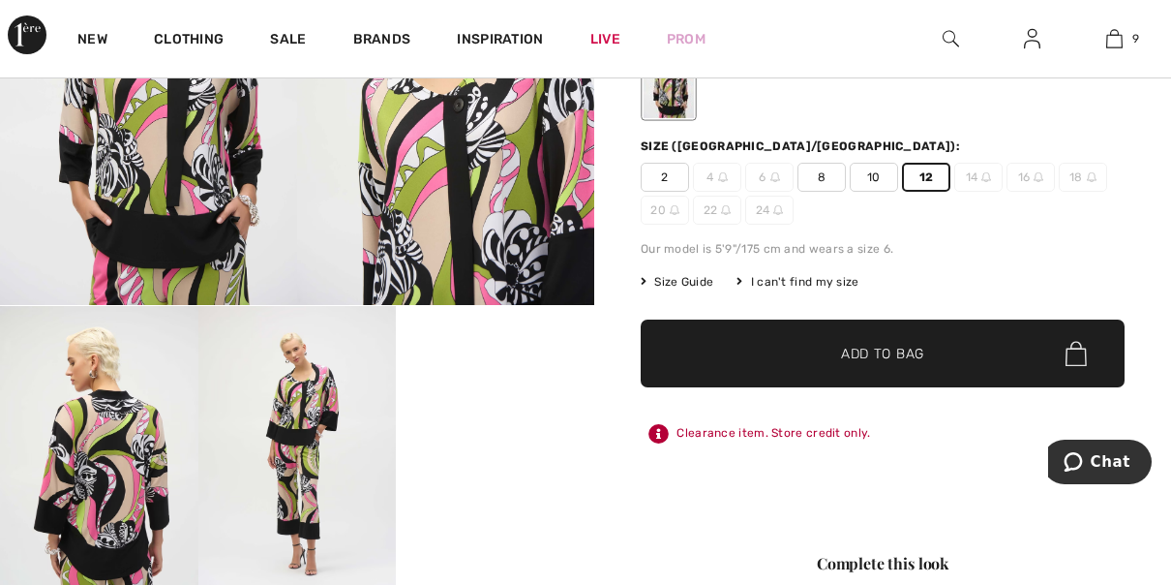
click at [877, 369] on span "✔ Added to Bag Add to Bag" at bounding box center [883, 353] width 484 height 68
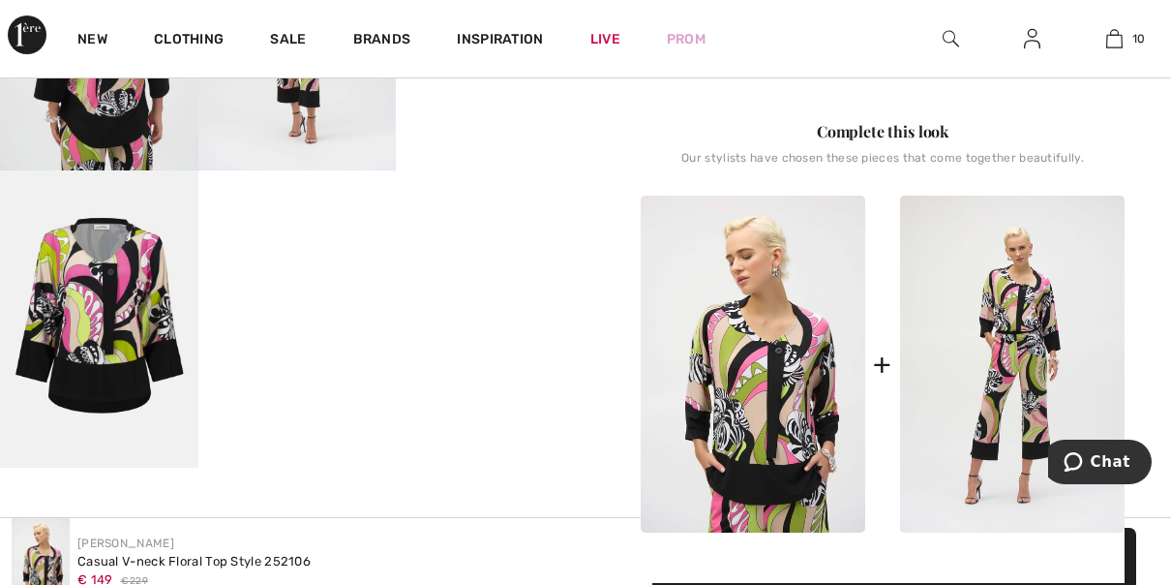
scroll to position [0, 0]
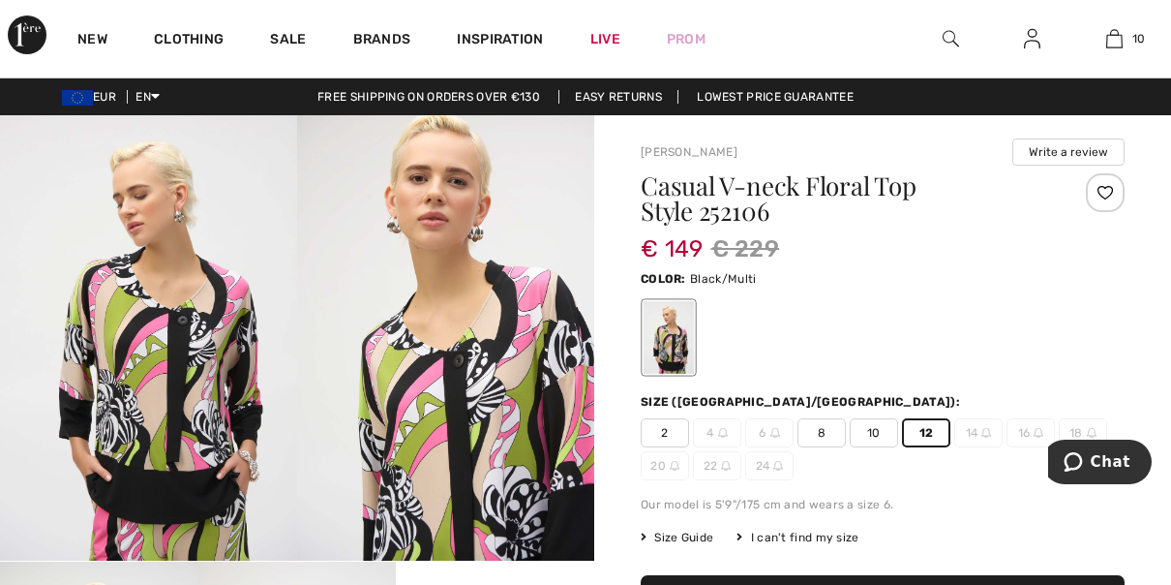
click at [700, 542] on span "Size Guide" at bounding box center [677, 536] width 73 height 17
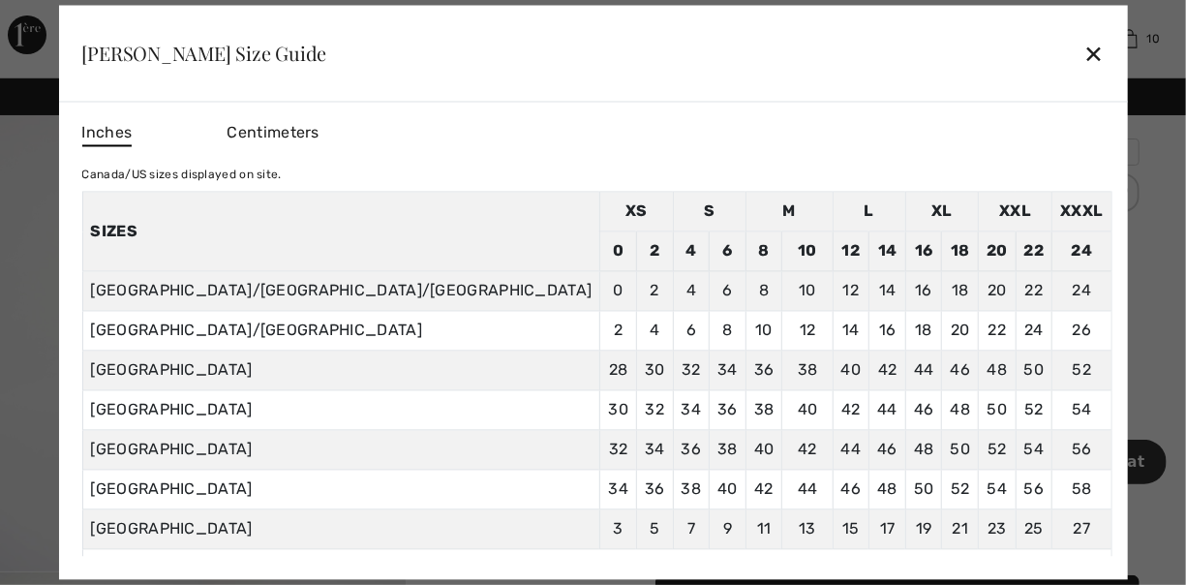
click at [1083, 55] on div "✕" at bounding box center [1093, 53] width 20 height 41
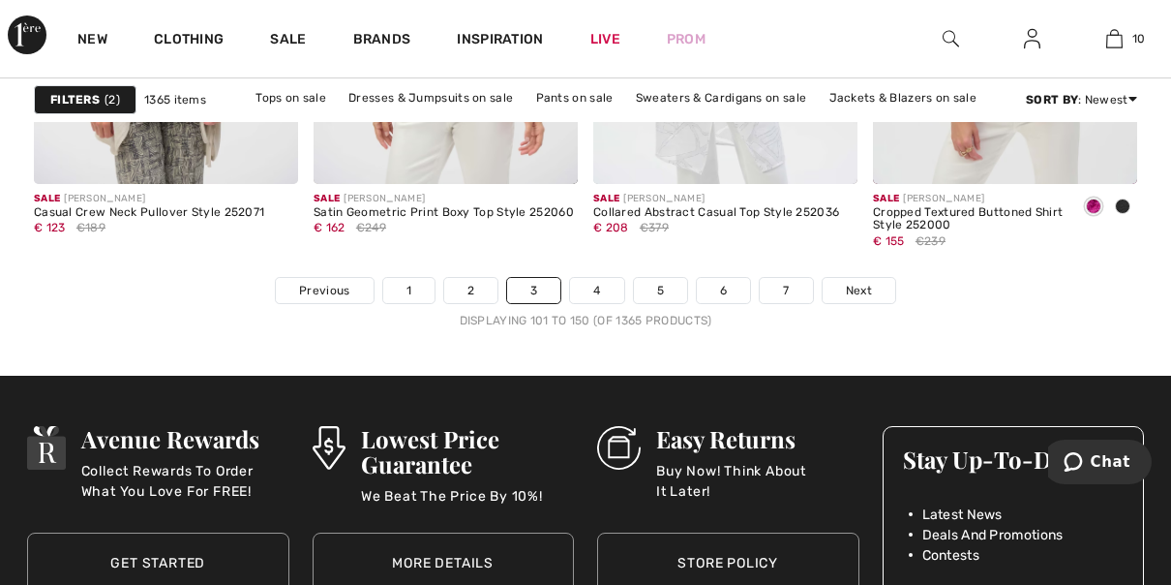
scroll to position [7718, 0]
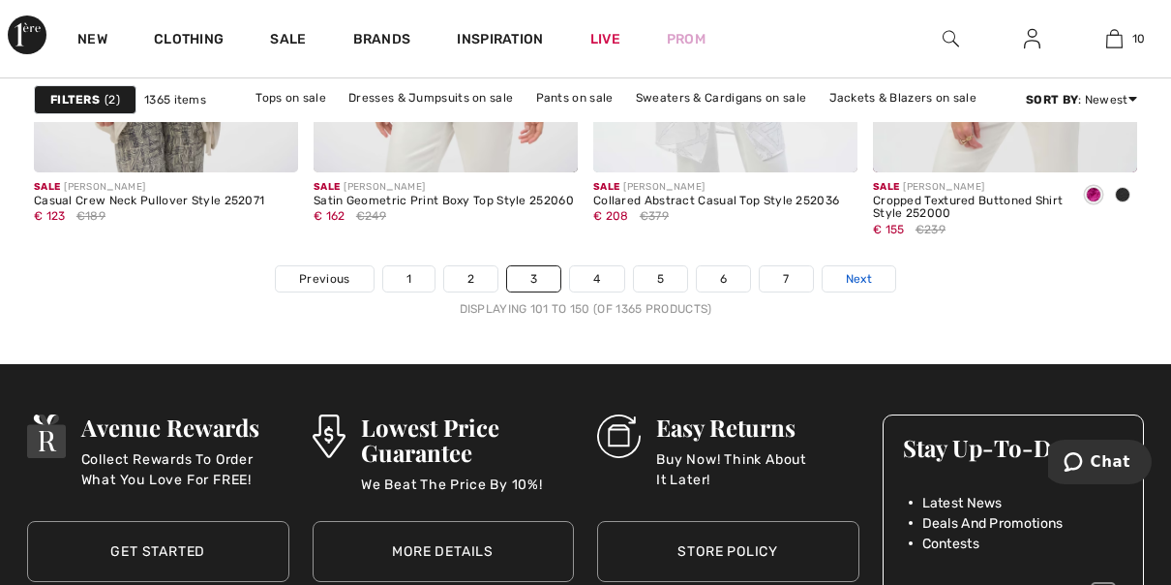
click at [858, 275] on span "Next" at bounding box center [859, 278] width 26 height 17
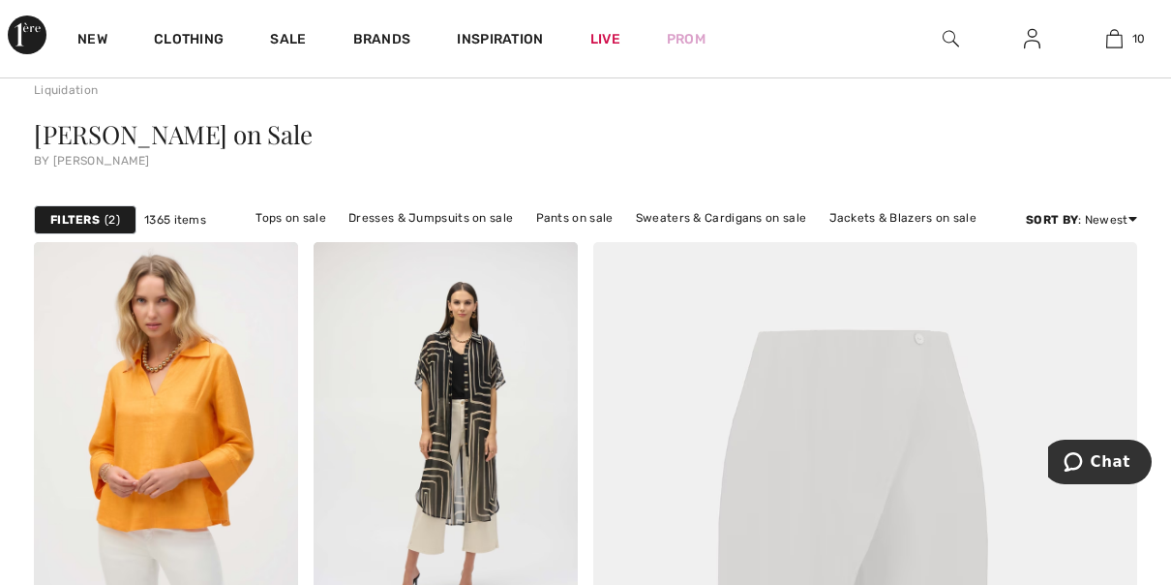
scroll to position [31, 0]
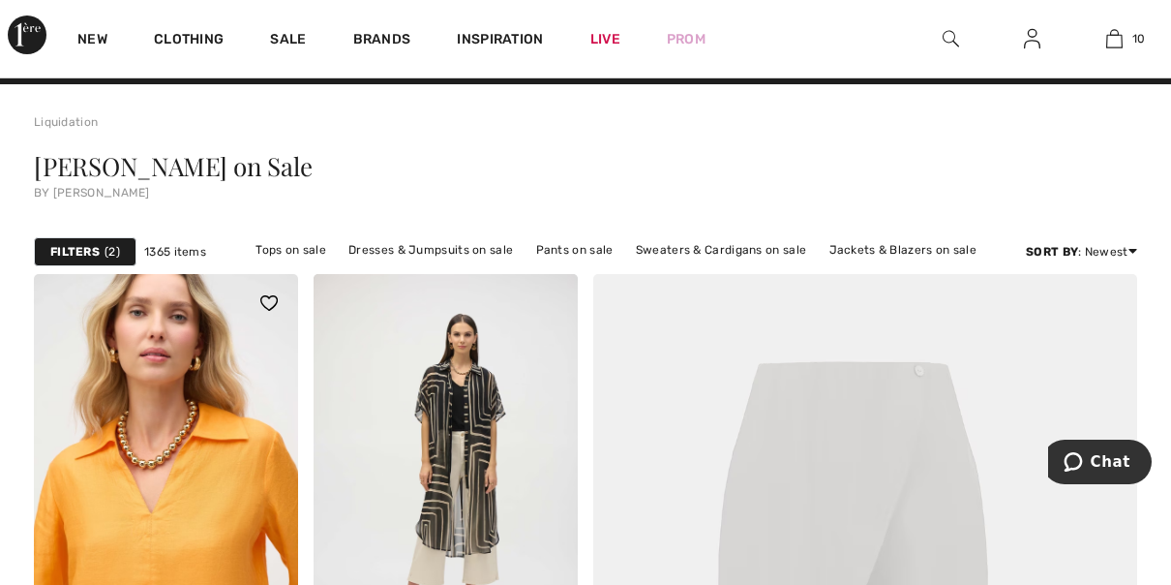
click at [172, 508] on img at bounding box center [166, 472] width 264 height 397
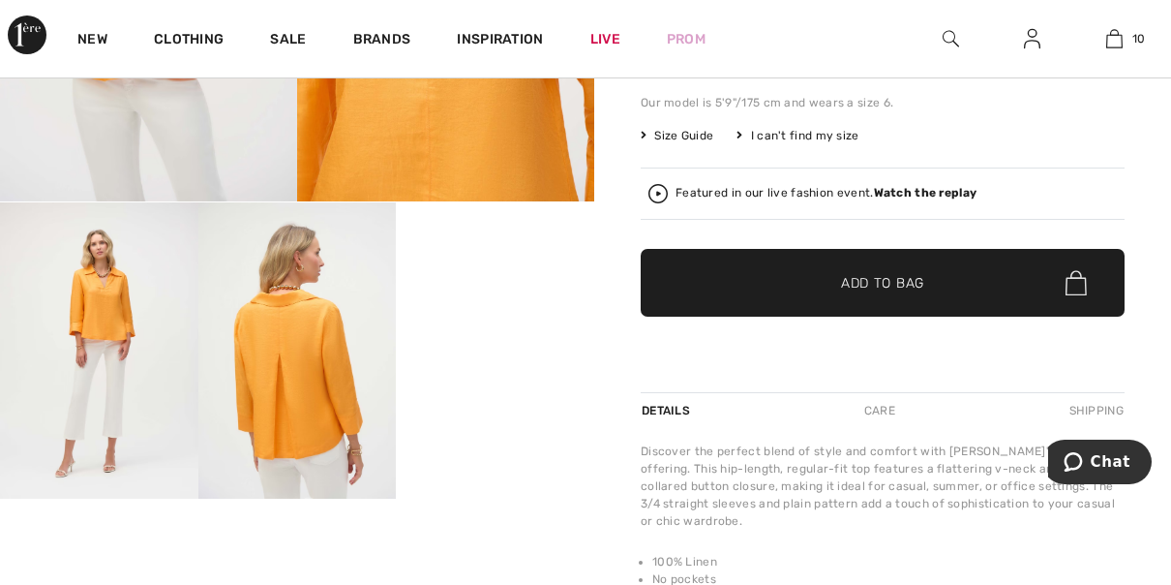
scroll to position [459, 0]
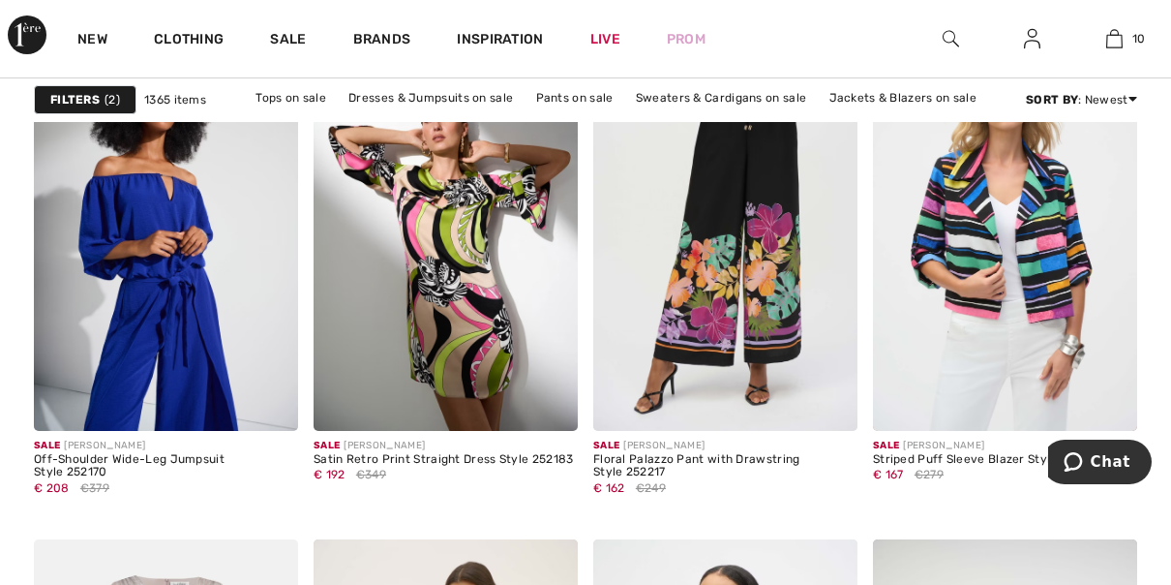
scroll to position [1270, 0]
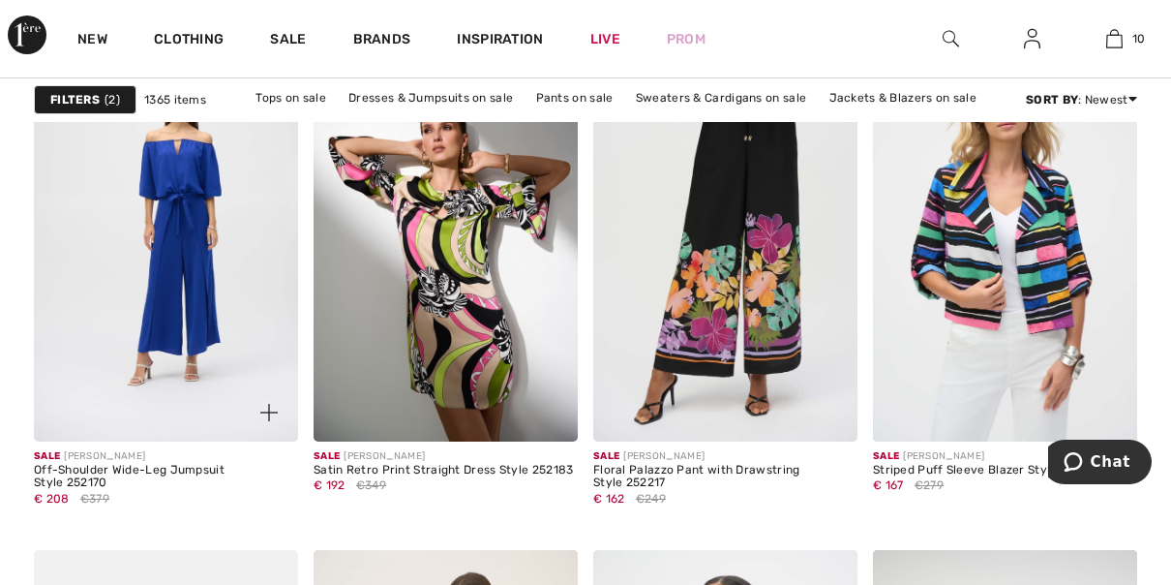
click at [169, 372] on img at bounding box center [166, 243] width 264 height 397
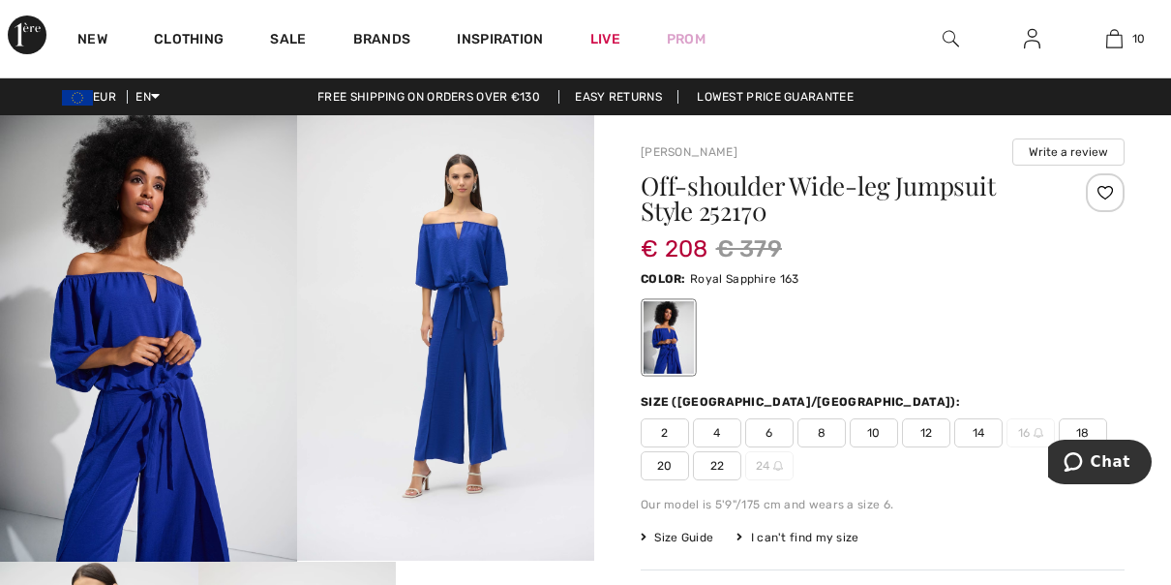
click at [460, 489] on img at bounding box center [445, 337] width 297 height 445
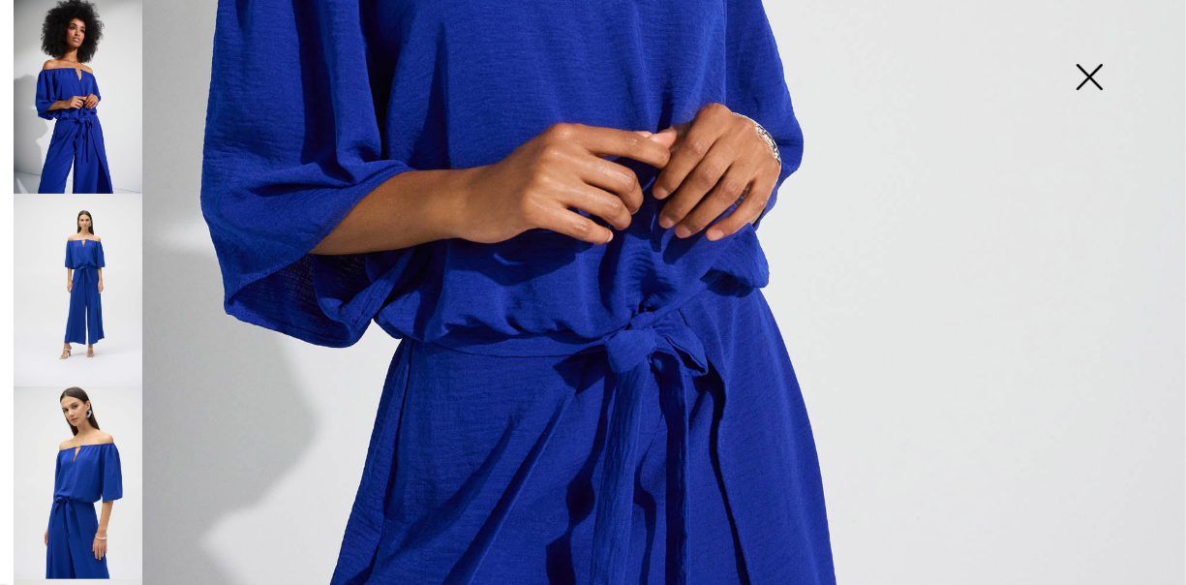
scroll to position [761, 0]
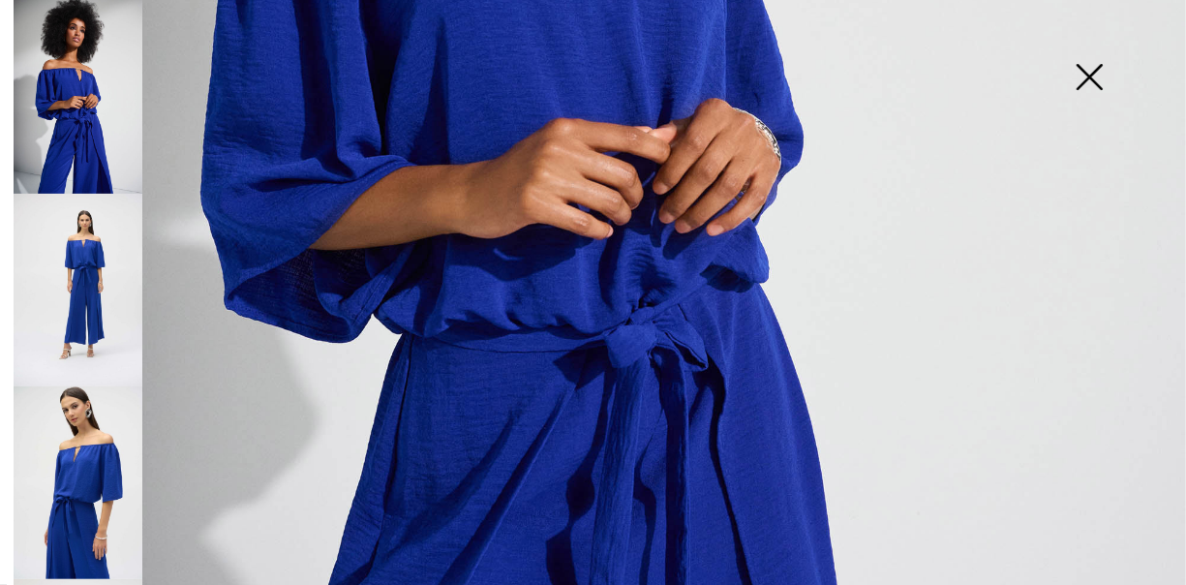
click at [86, 300] on img at bounding box center [78, 290] width 129 height 193
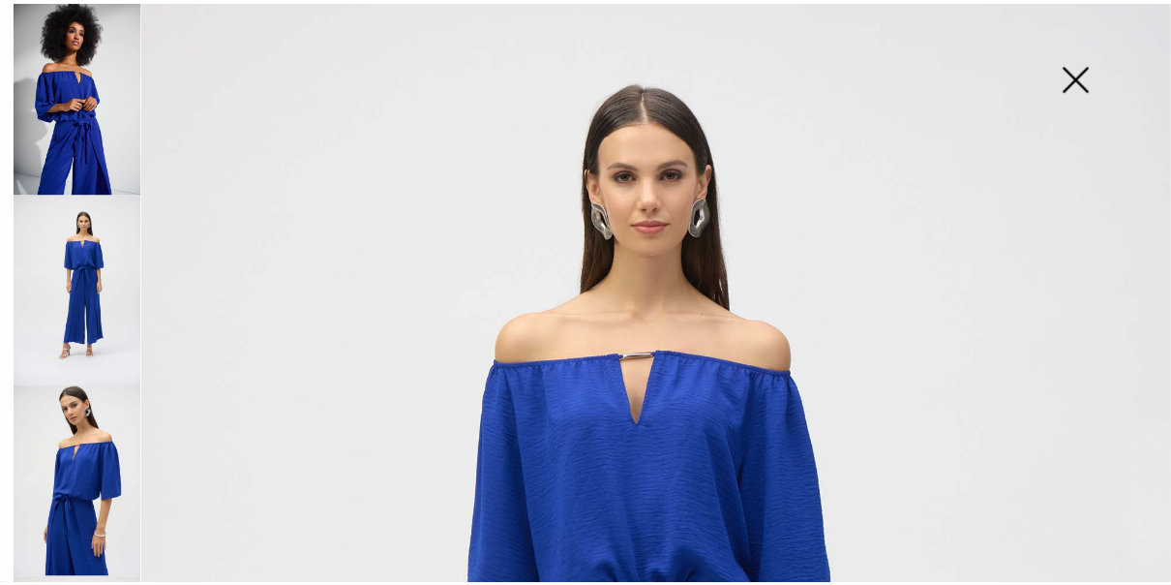
scroll to position [64, 0]
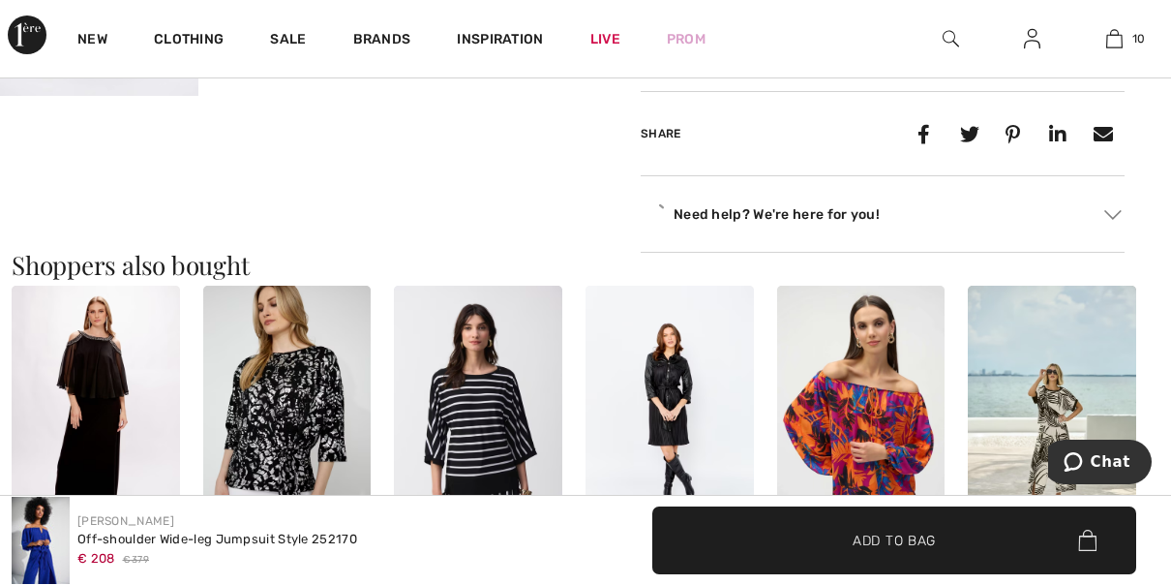
scroll to position [1533, 0]
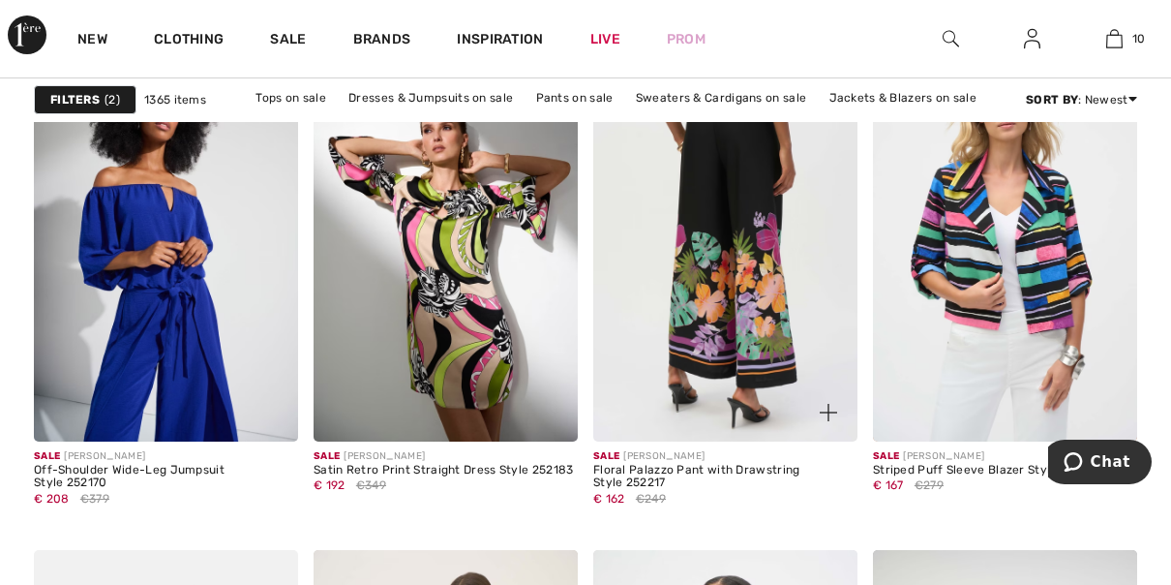
click at [715, 392] on img at bounding box center [725, 243] width 264 height 397
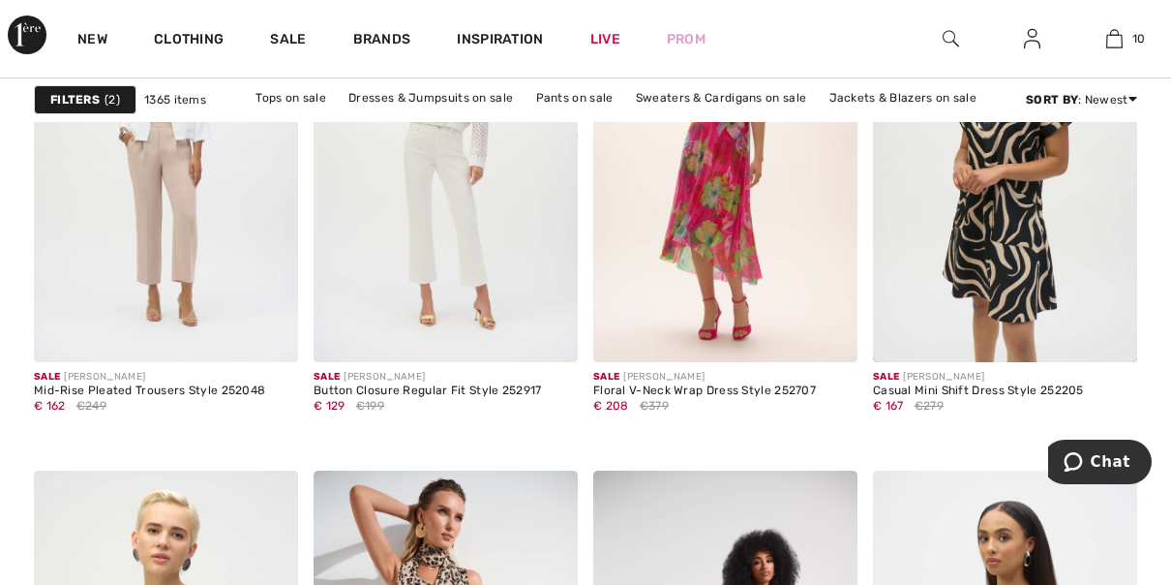
scroll to position [2455, 0]
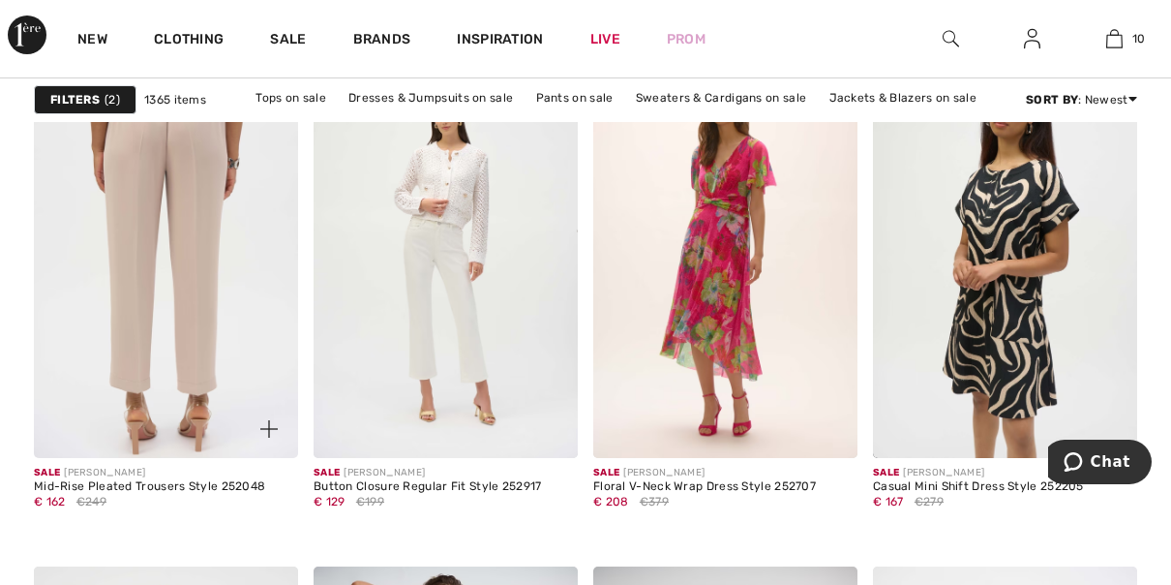
click at [185, 354] on img at bounding box center [166, 259] width 264 height 397
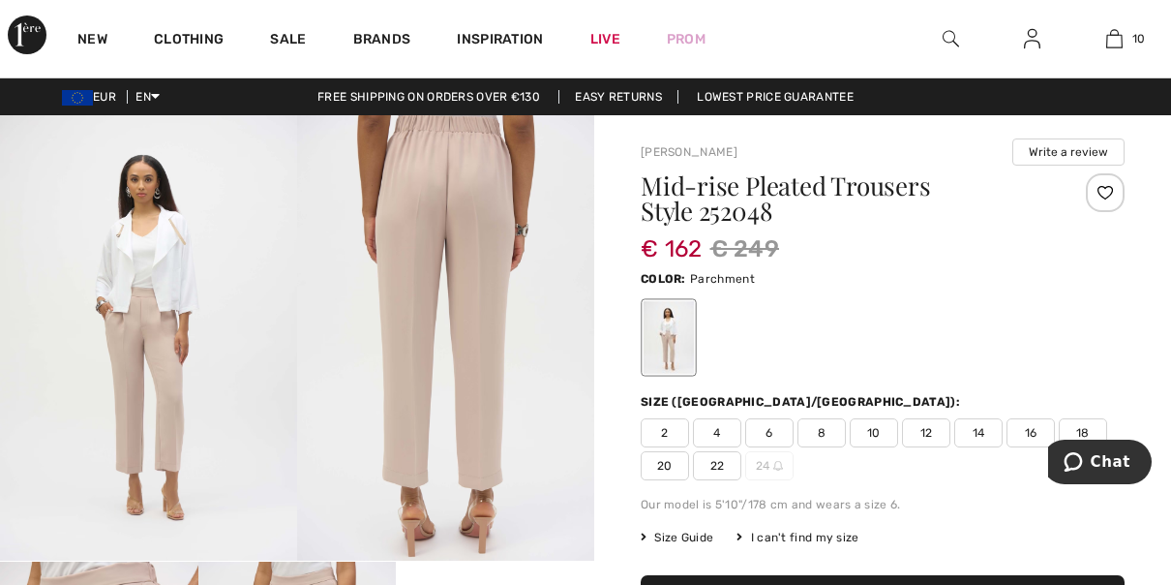
click at [168, 384] on img at bounding box center [148, 337] width 297 height 445
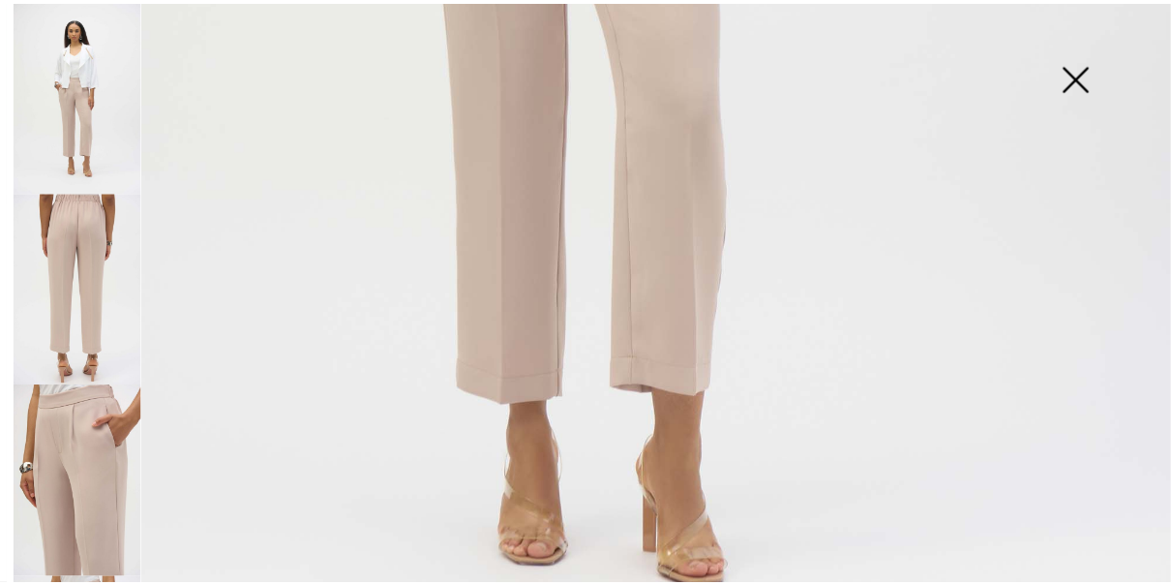
scroll to position [1039, 0]
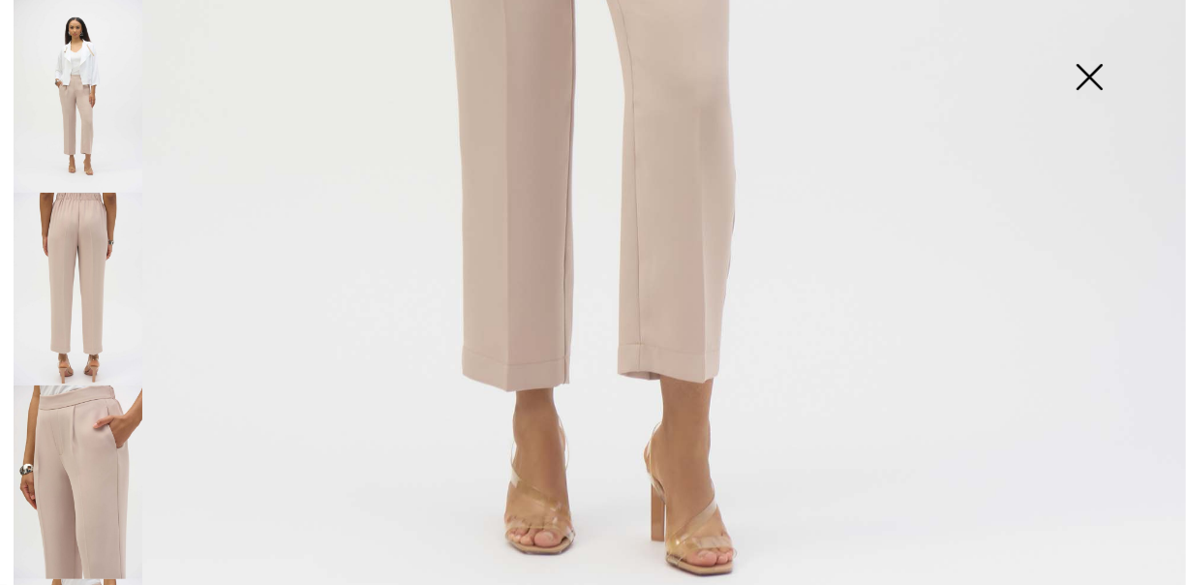
click at [1093, 77] on img at bounding box center [1088, 79] width 97 height 100
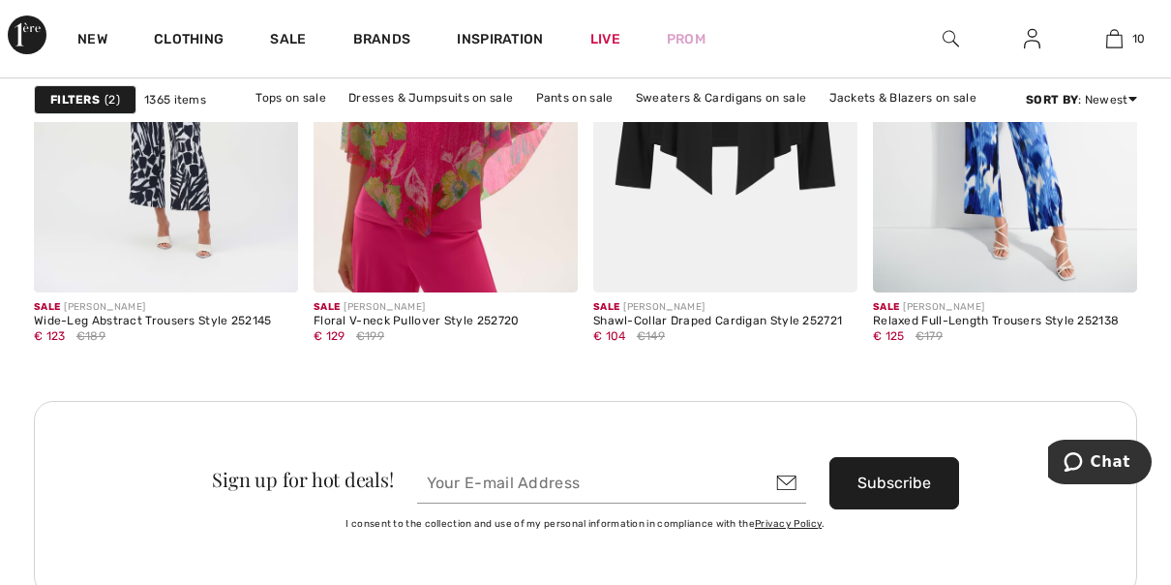
scroll to position [3333, 0]
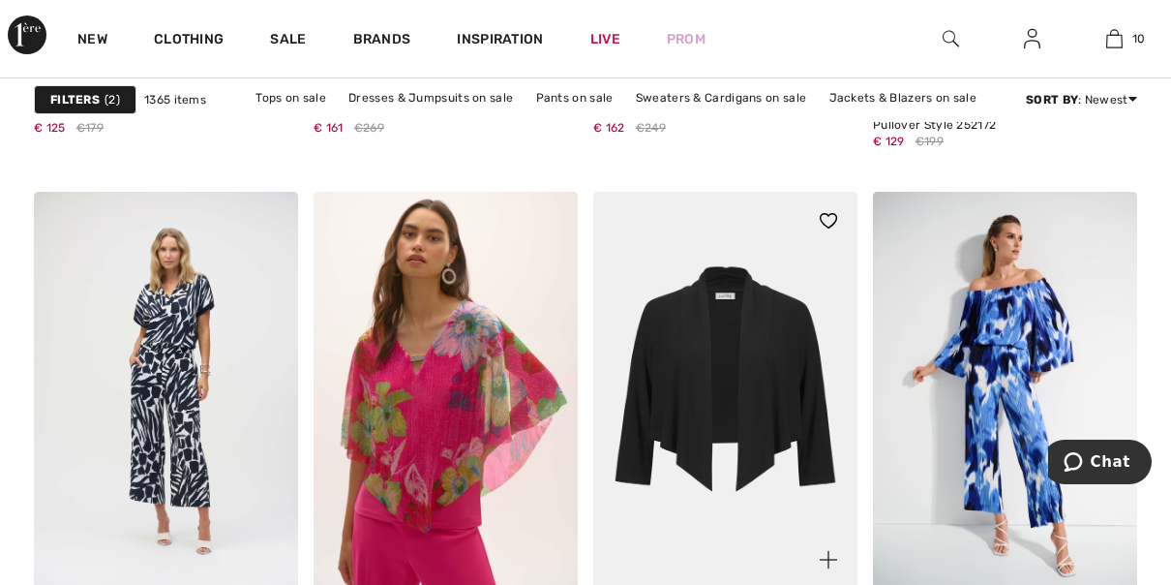
click at [771, 387] on img at bounding box center [725, 390] width 264 height 397
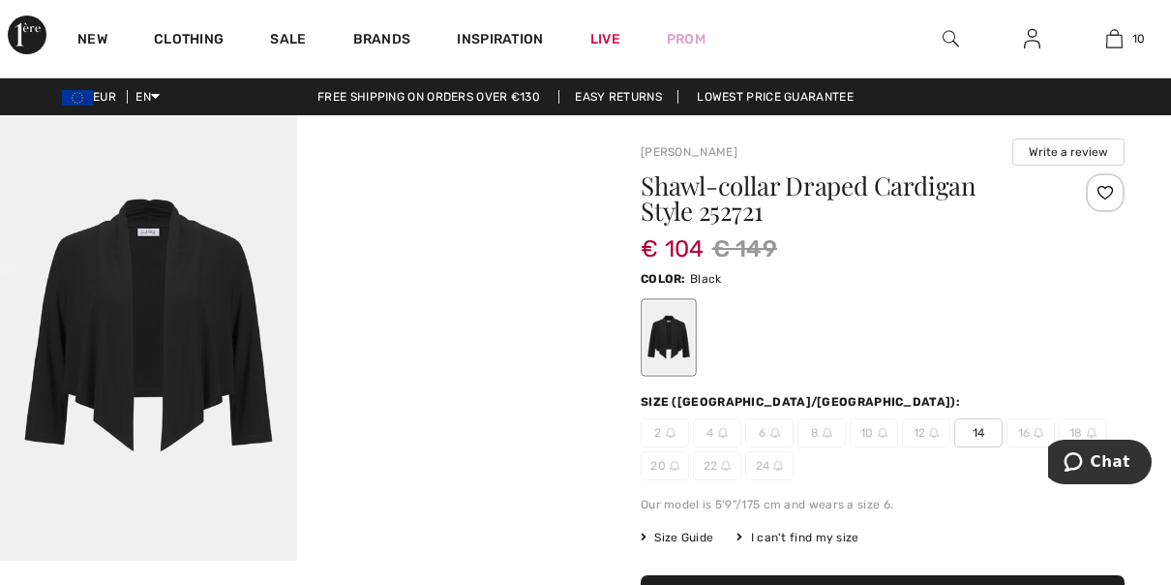
click at [982, 434] on span "14" at bounding box center [978, 432] width 48 height 29
click at [483, 264] on video "Your browser does not support the video tag." at bounding box center [445, 189] width 297 height 149
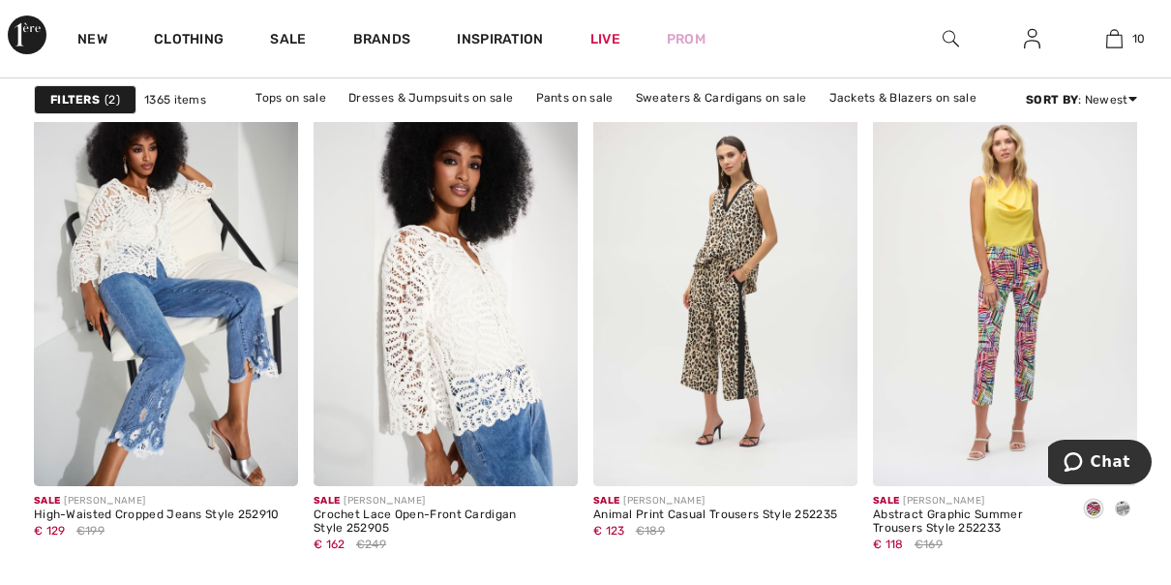
scroll to position [6856, 0]
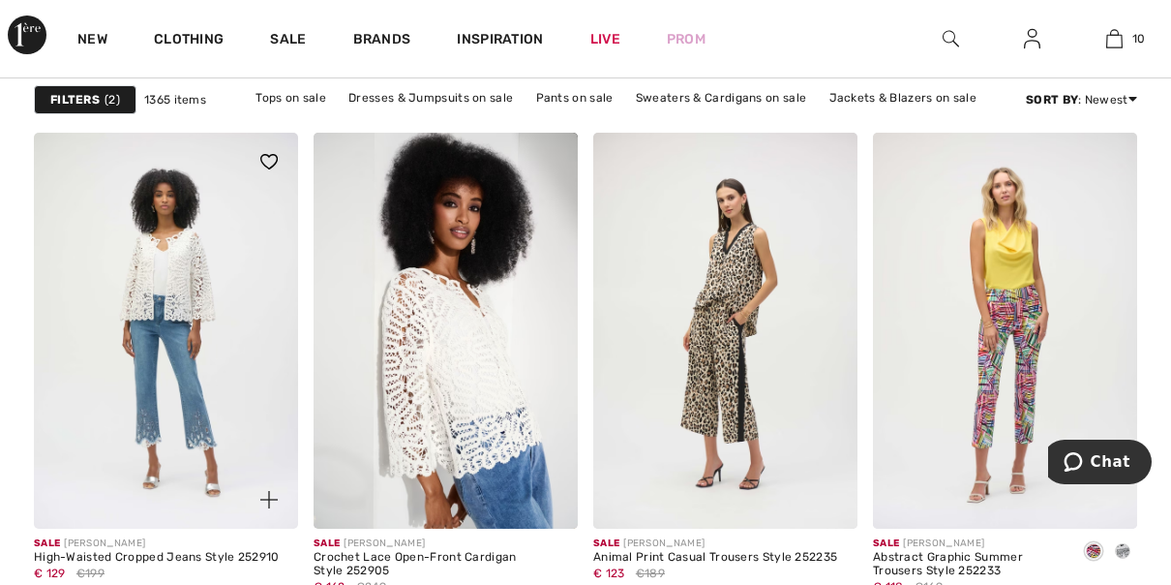
click at [222, 439] on img at bounding box center [166, 331] width 264 height 397
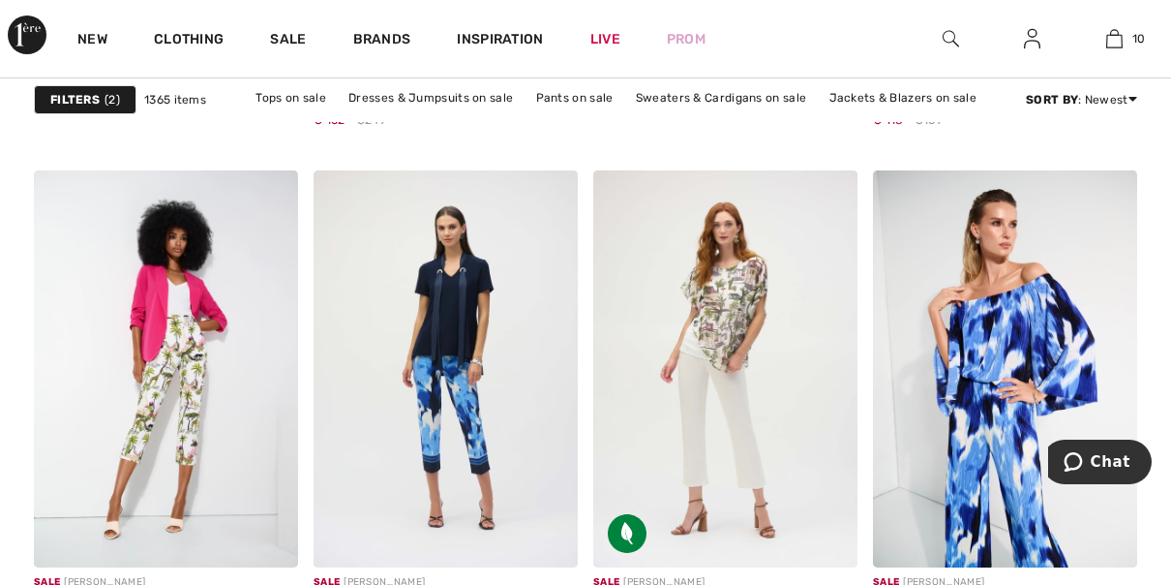
scroll to position [7557, 0]
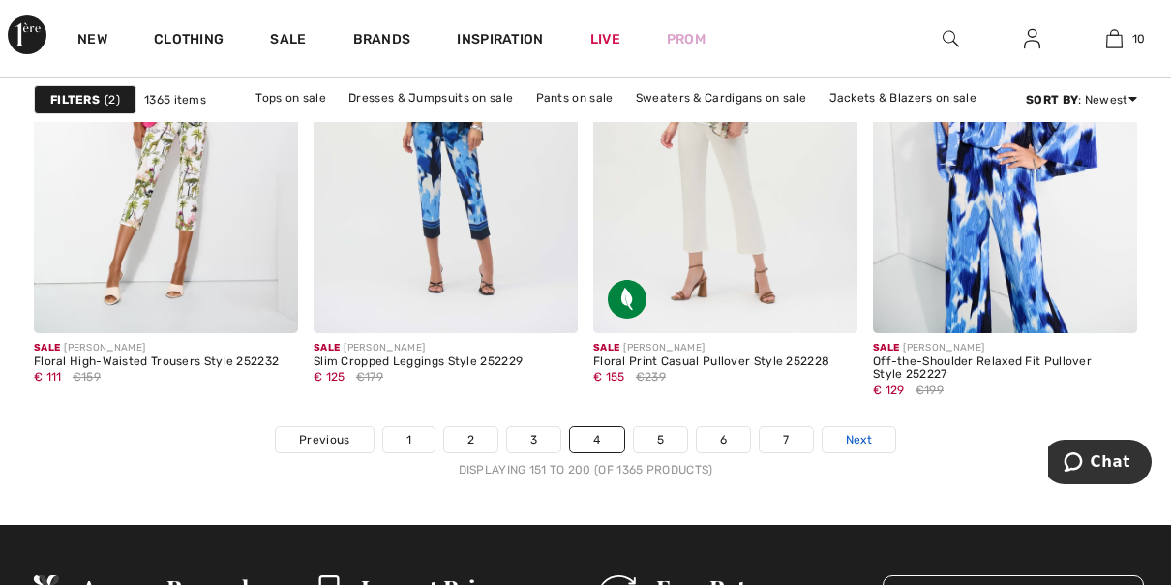
click at [858, 435] on span "Next" at bounding box center [859, 439] width 26 height 17
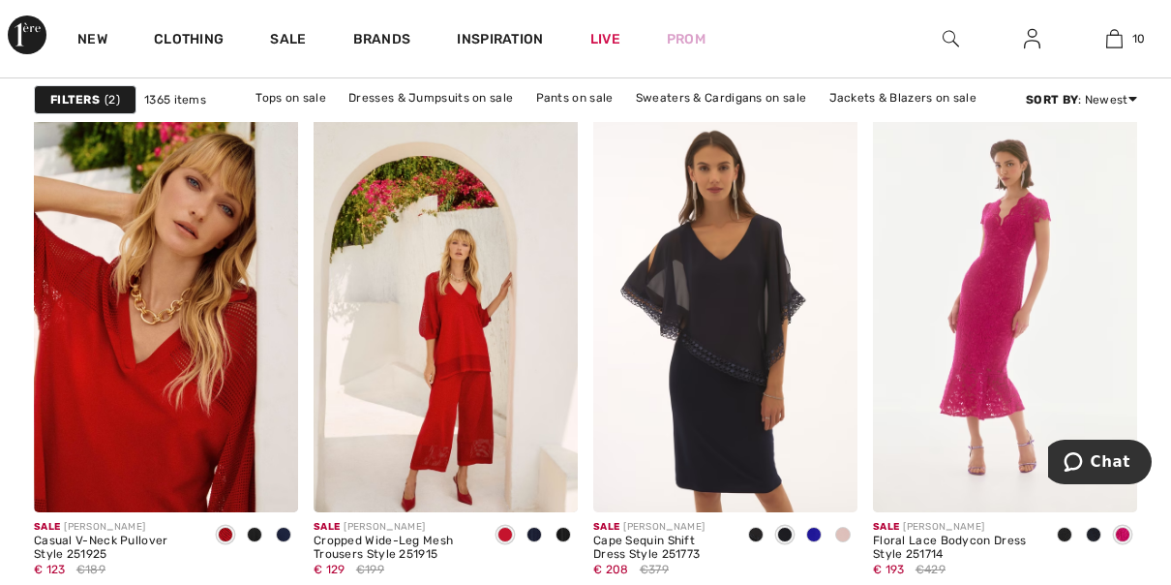
scroll to position [5709, 0]
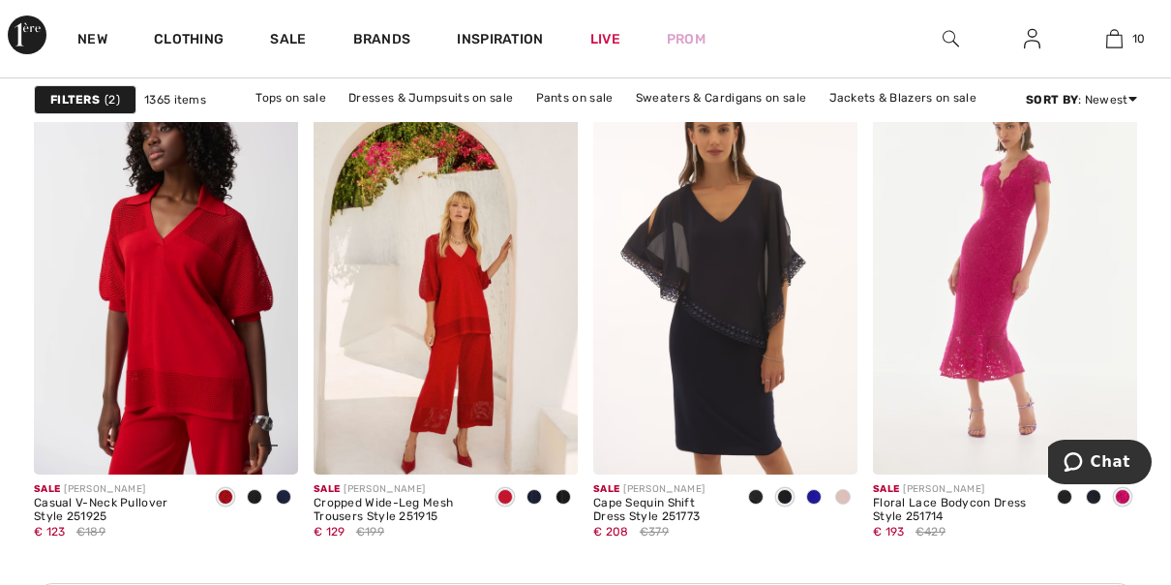
click at [154, 422] on img at bounding box center [166, 275] width 264 height 397
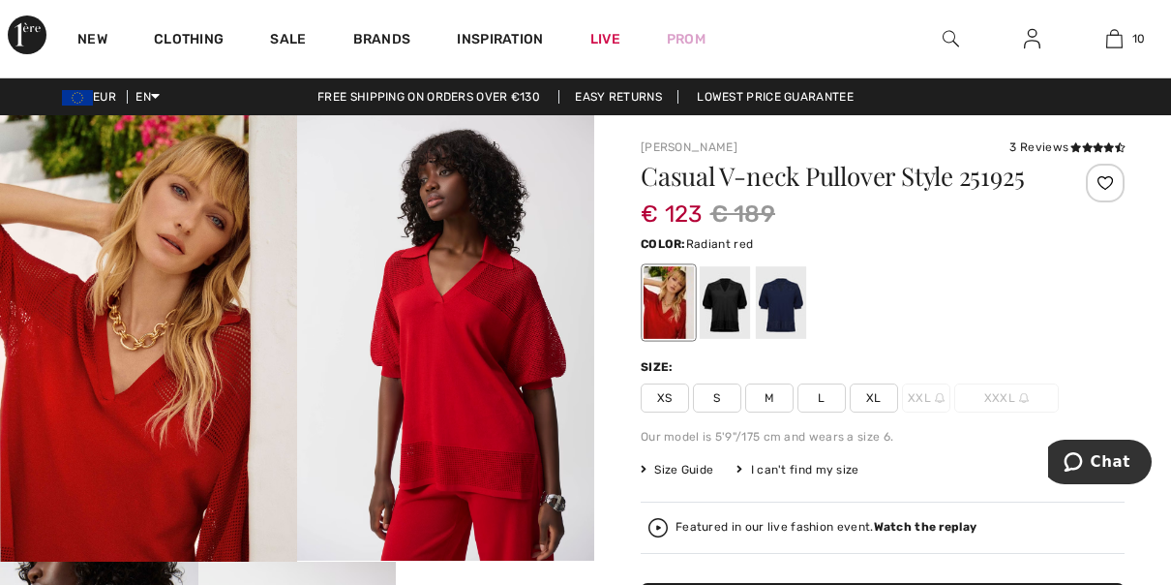
click at [822, 396] on span "L" at bounding box center [822, 397] width 48 height 29
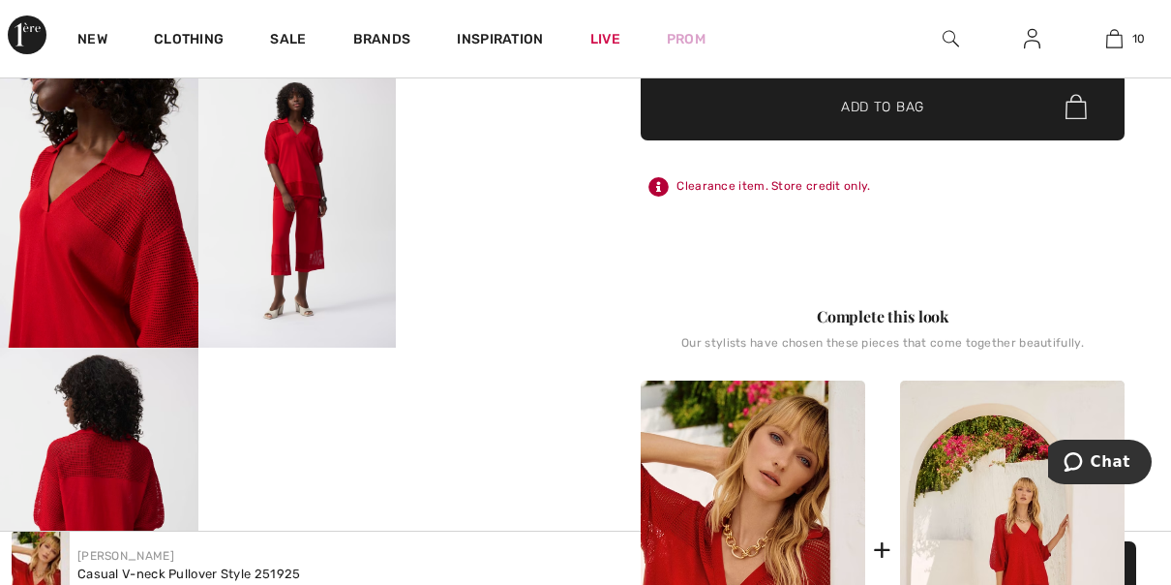
scroll to position [474, 0]
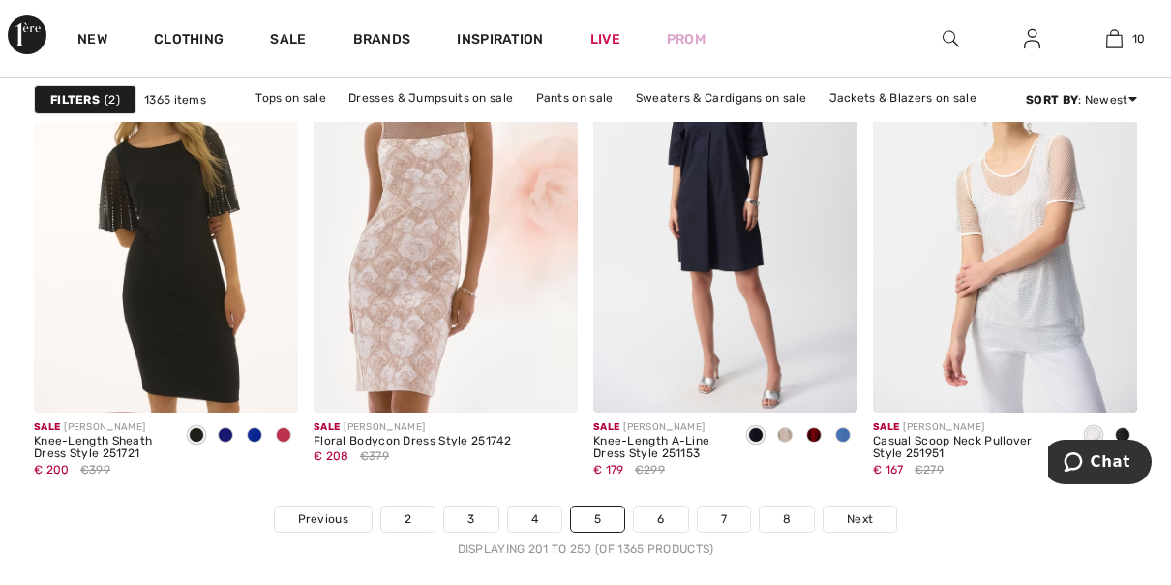
scroll to position [7489, 0]
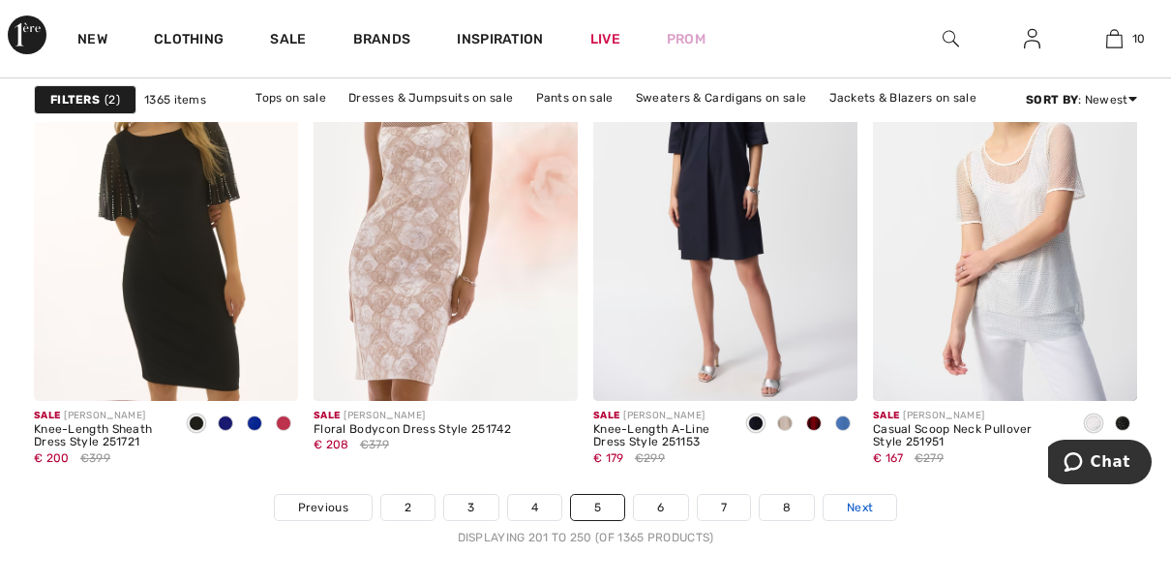
click at [866, 512] on link "Next" at bounding box center [860, 507] width 73 height 25
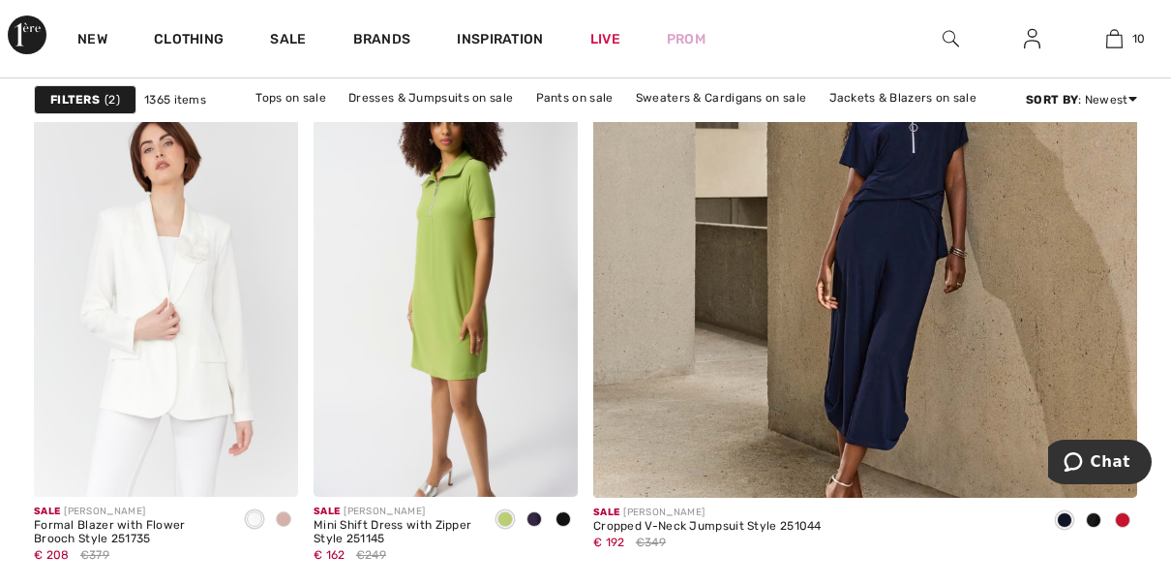
scroll to position [614, 0]
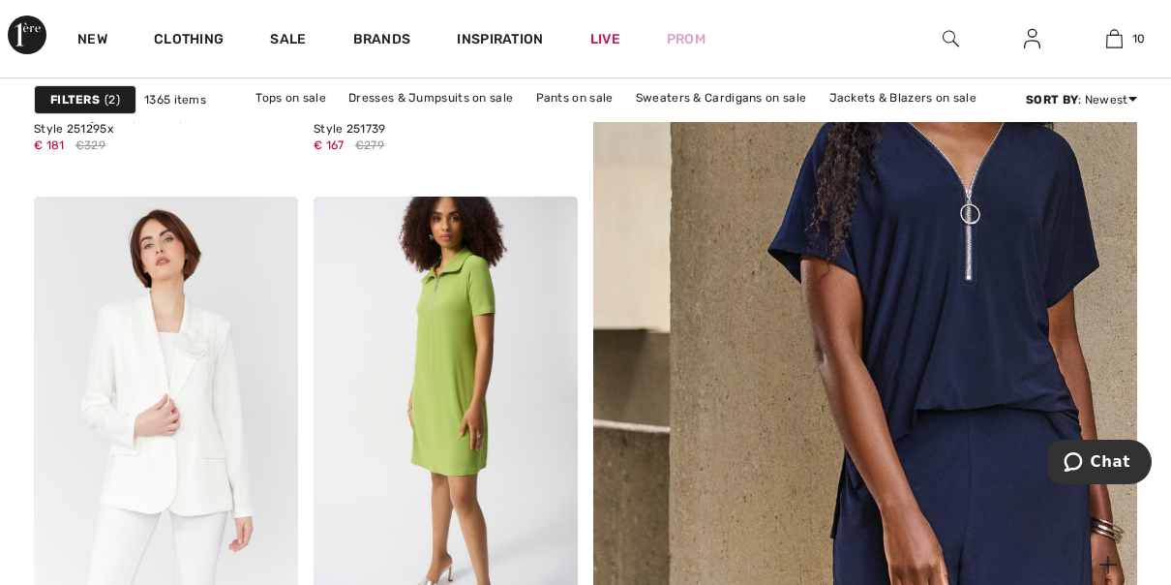
click at [997, 283] on img at bounding box center [865, 180] width 652 height 979
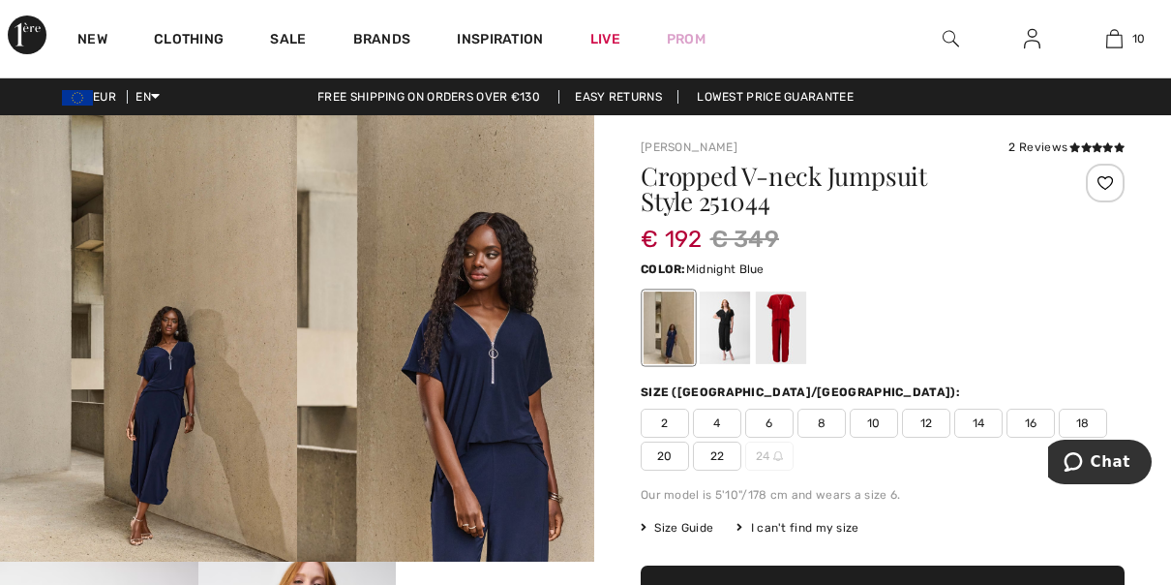
click at [923, 424] on span "12" at bounding box center [926, 422] width 48 height 29
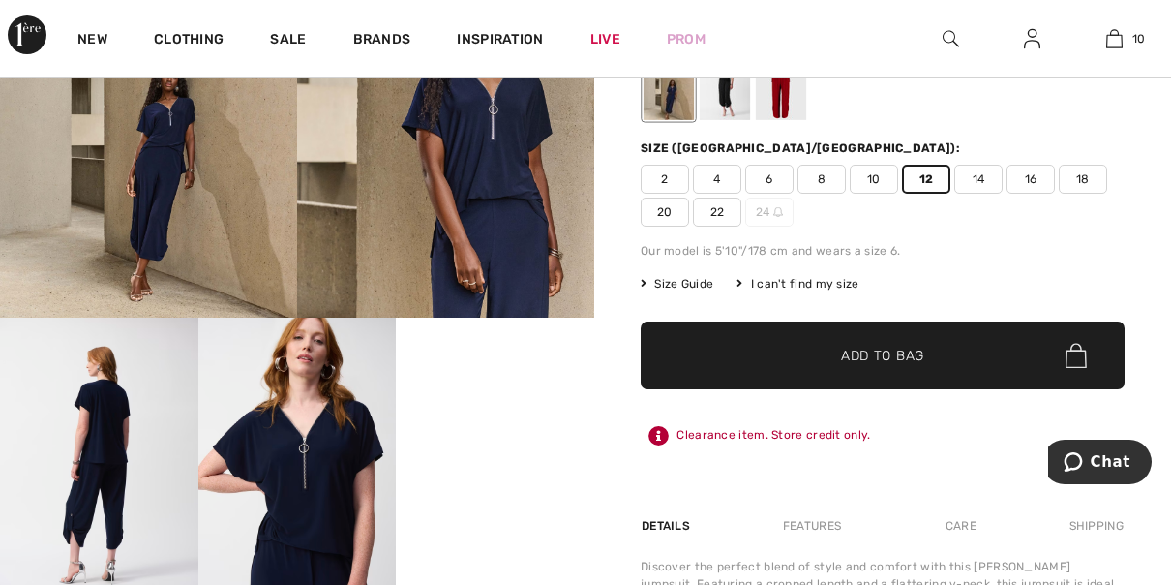
scroll to position [277, 0]
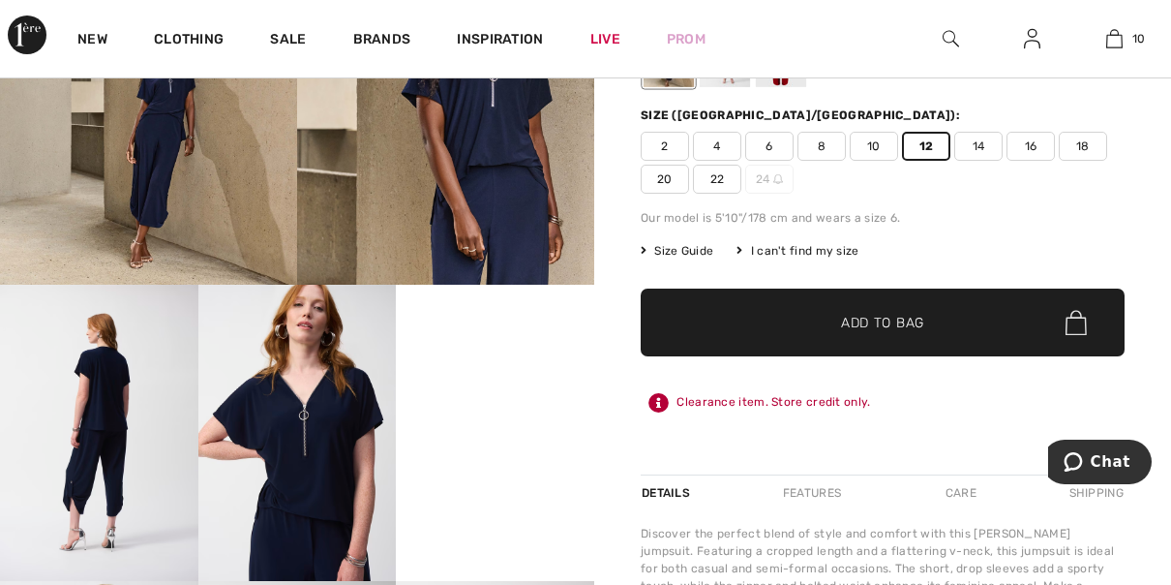
click at [901, 325] on span "Add to Bag" at bounding box center [882, 323] width 83 height 20
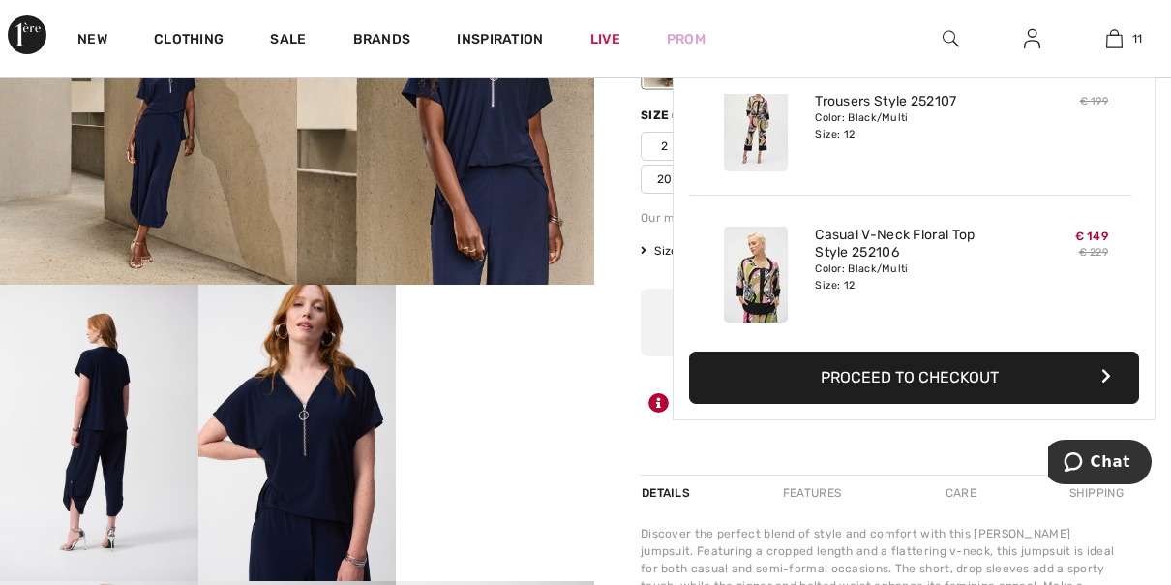
scroll to position [1415, 0]
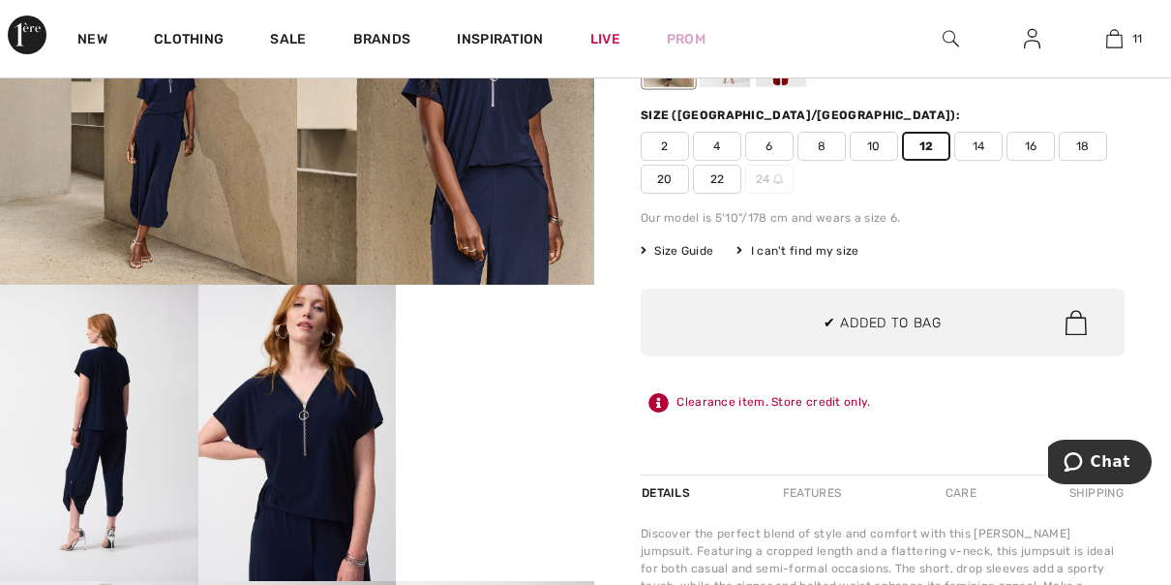
click at [553, 383] on video "Your browser does not support the video tag." at bounding box center [495, 334] width 198 height 99
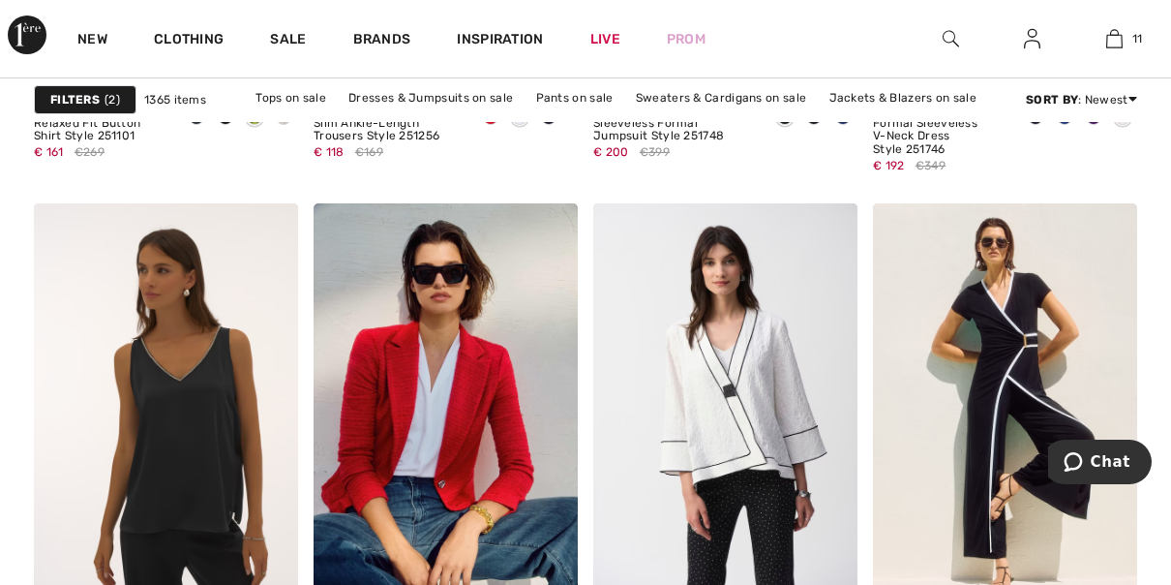
scroll to position [1620, 0]
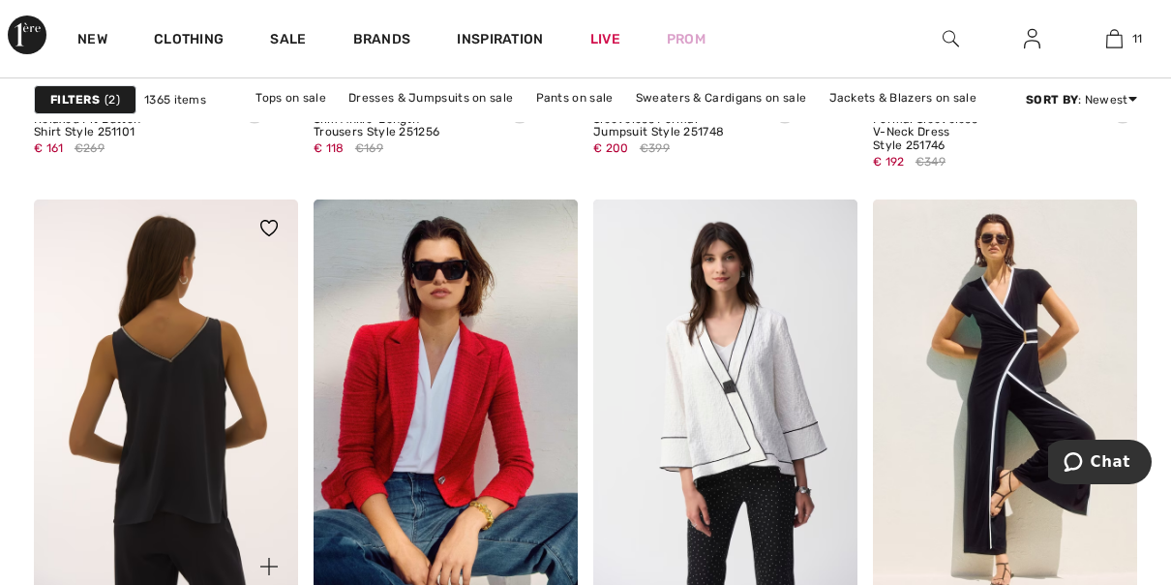
click at [214, 453] on img at bounding box center [166, 397] width 264 height 397
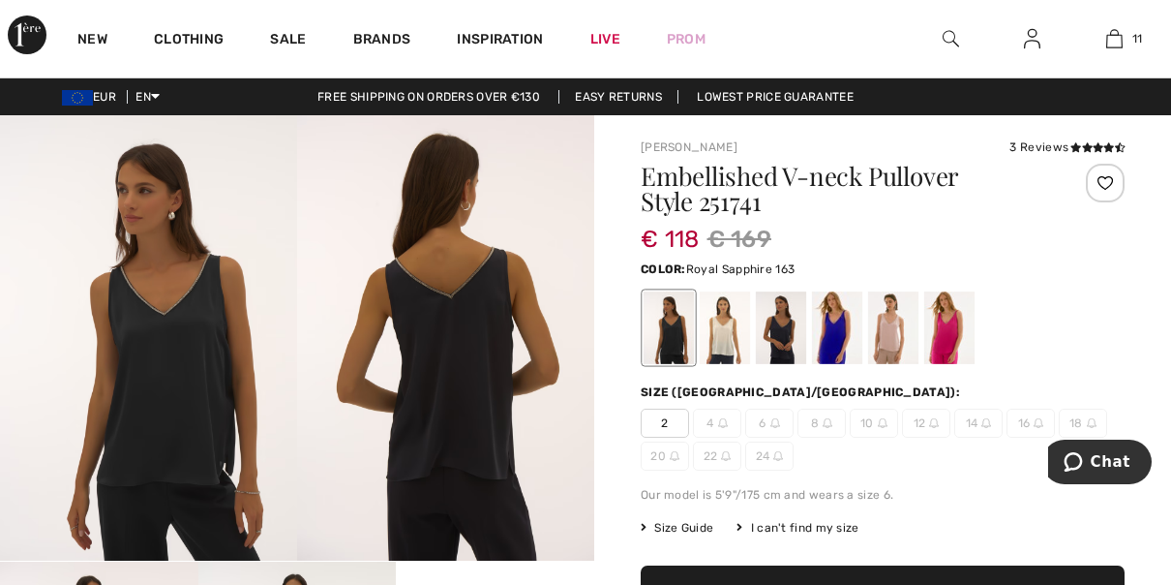
click at [842, 335] on div at bounding box center [837, 327] width 50 height 73
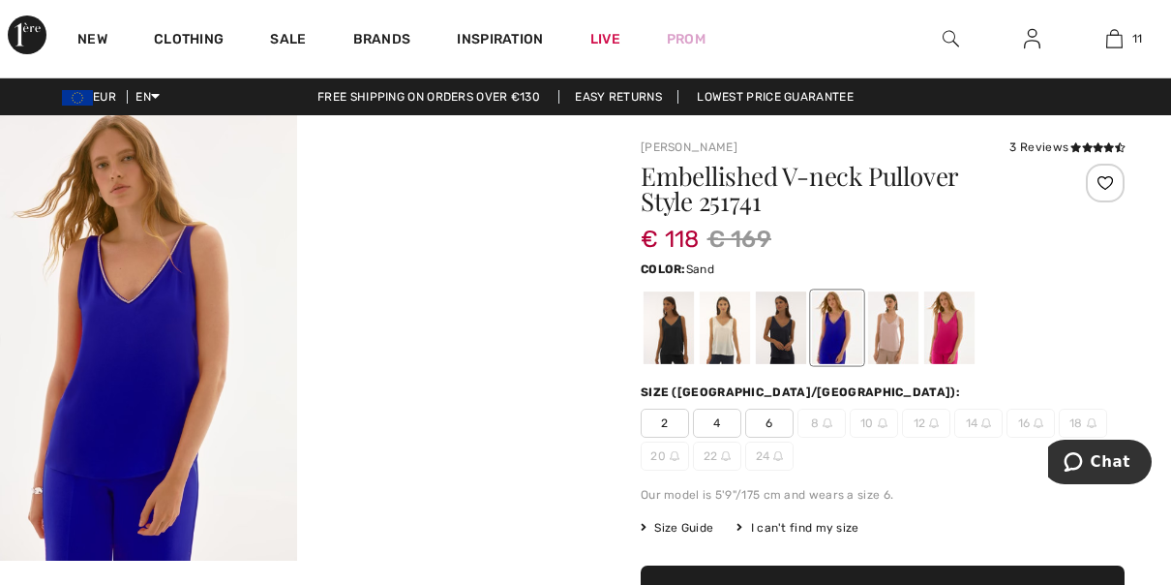
click at [890, 340] on div at bounding box center [893, 327] width 50 height 73
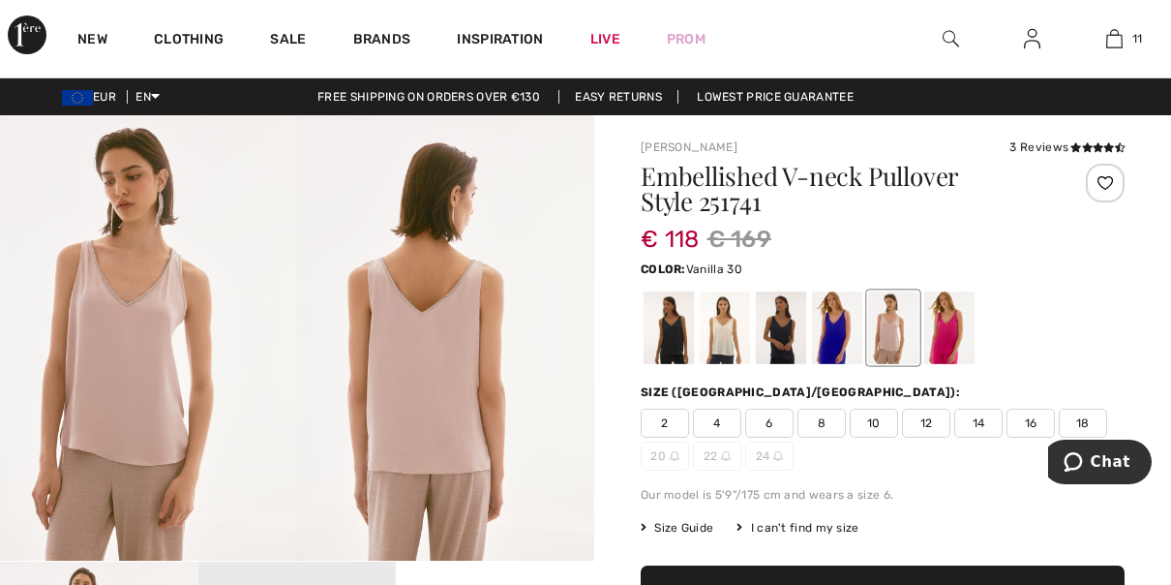
click at [721, 345] on div at bounding box center [725, 327] width 50 height 73
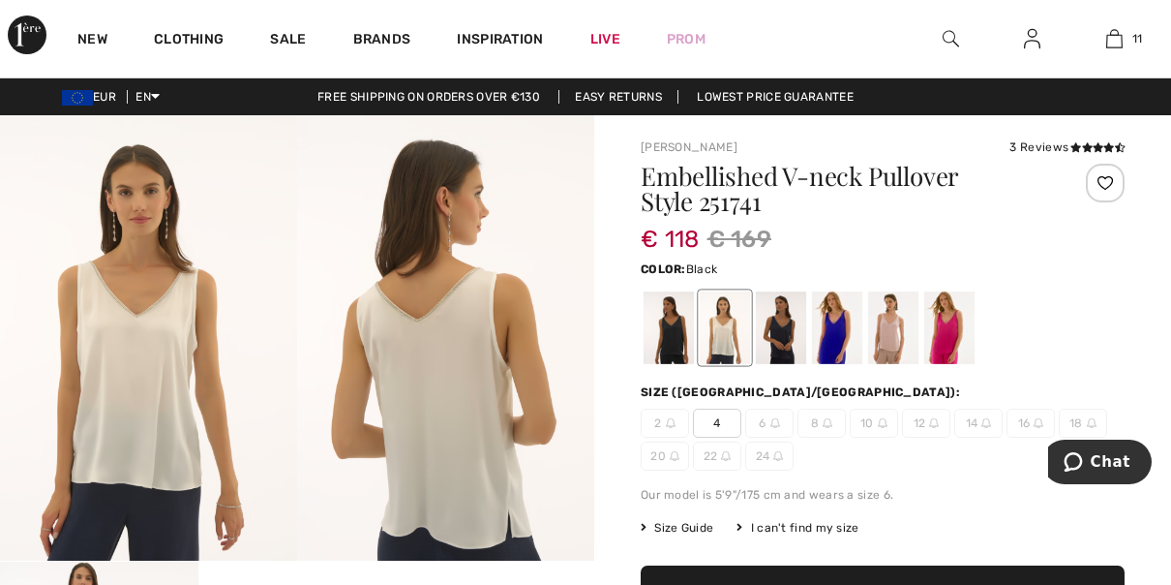
click at [669, 347] on div at bounding box center [669, 327] width 50 height 73
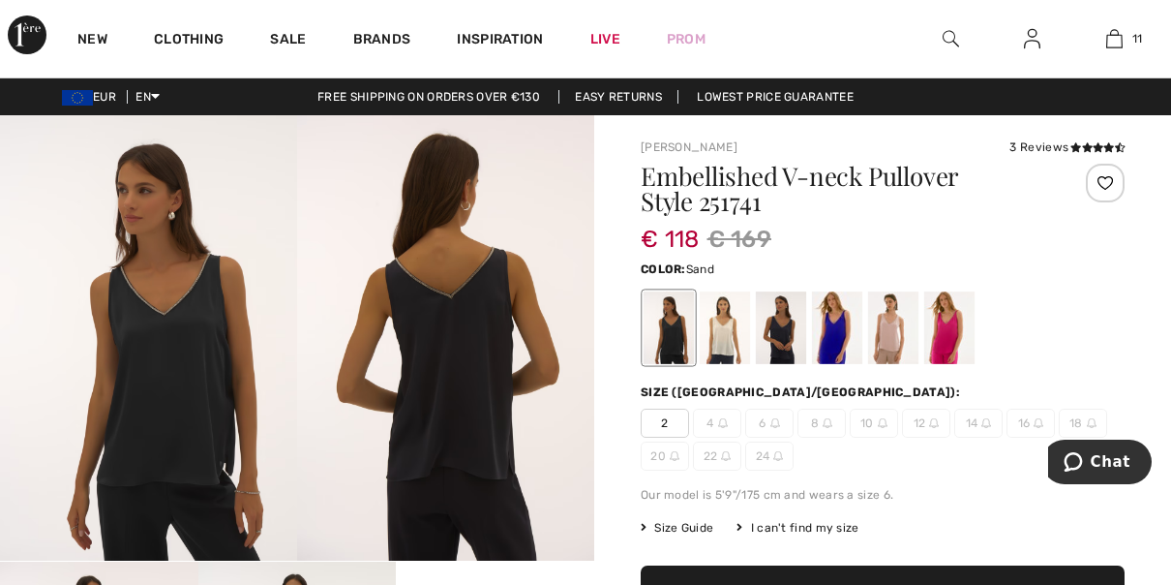
click at [889, 339] on div at bounding box center [893, 327] width 50 height 73
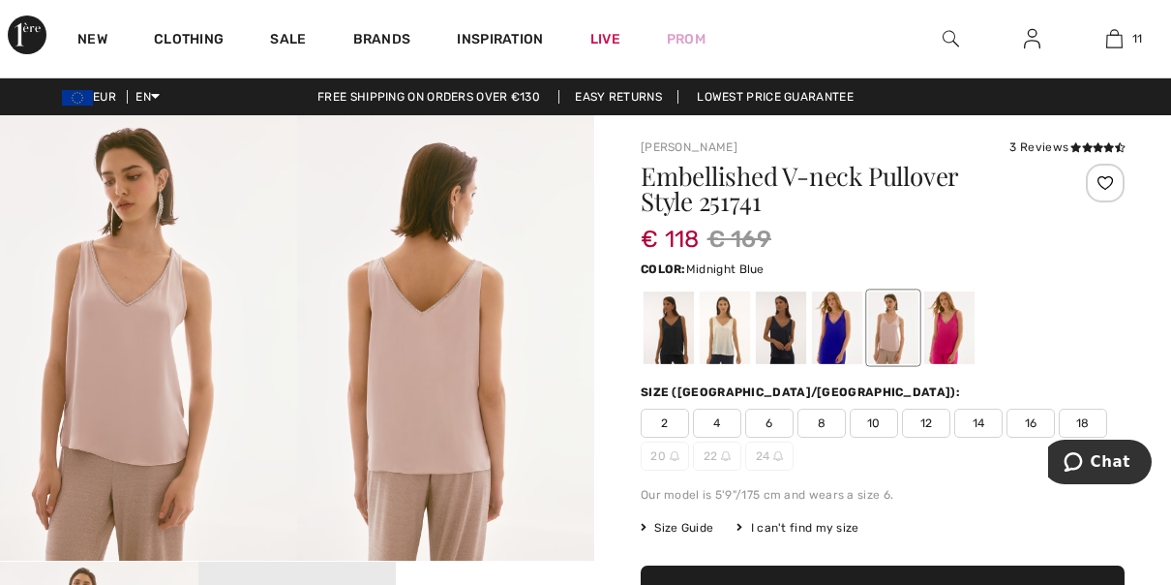
click at [781, 347] on div at bounding box center [781, 327] width 50 height 73
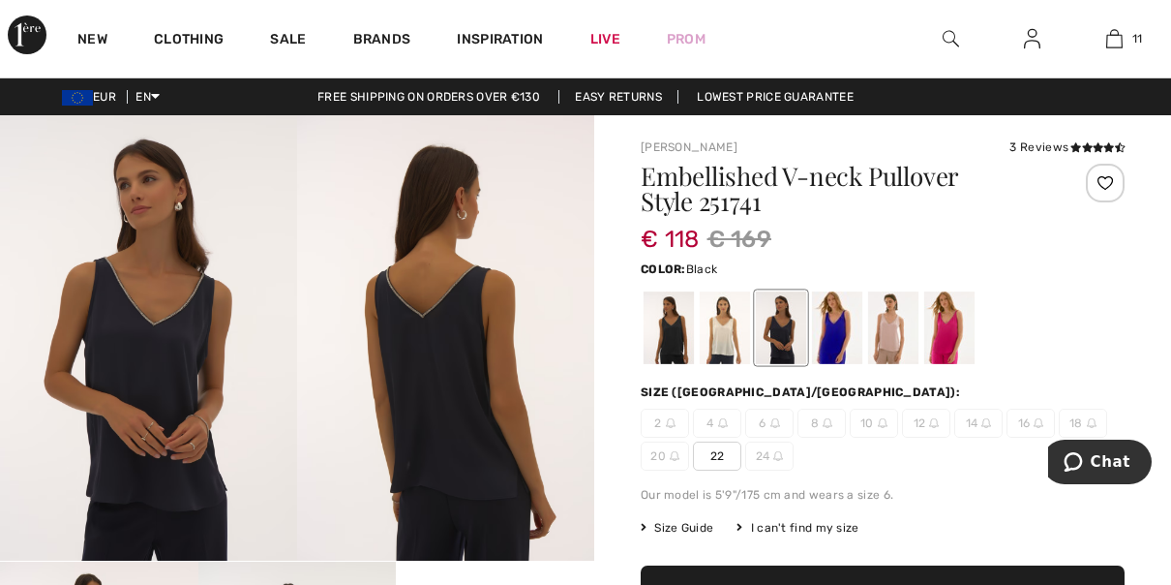
click at [675, 353] on div at bounding box center [669, 327] width 50 height 73
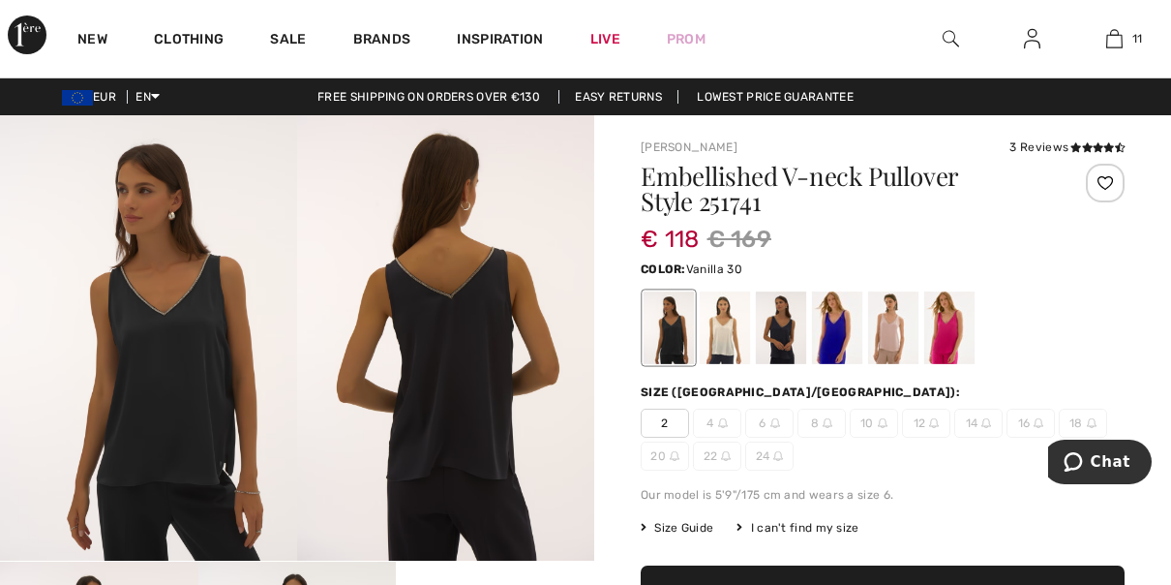
click at [726, 346] on div at bounding box center [725, 327] width 50 height 73
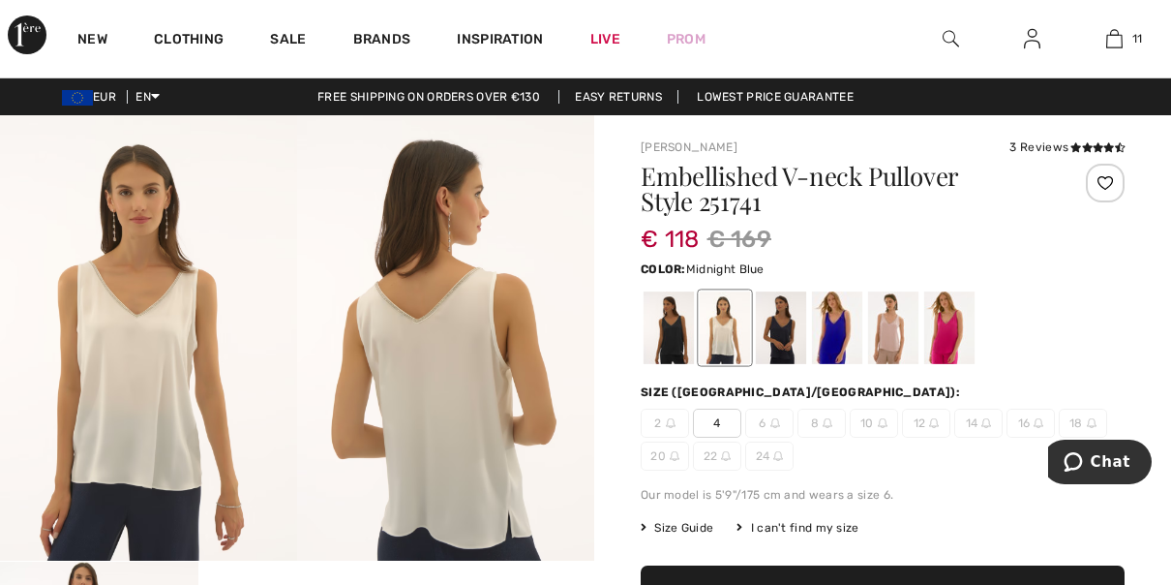
click at [780, 345] on div at bounding box center [781, 327] width 50 height 73
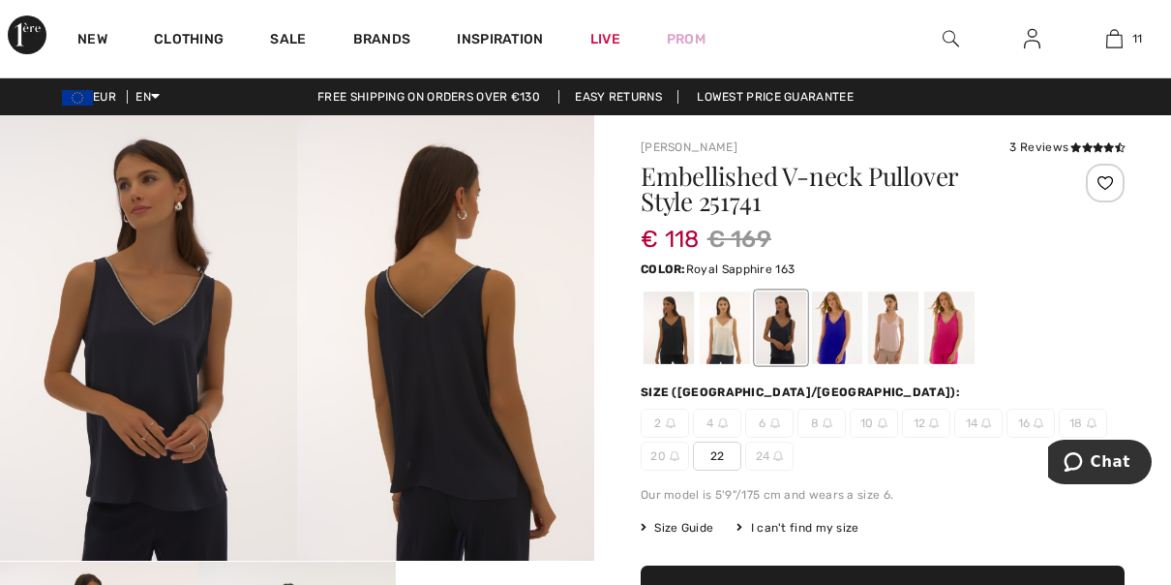
click at [835, 343] on div at bounding box center [837, 327] width 50 height 73
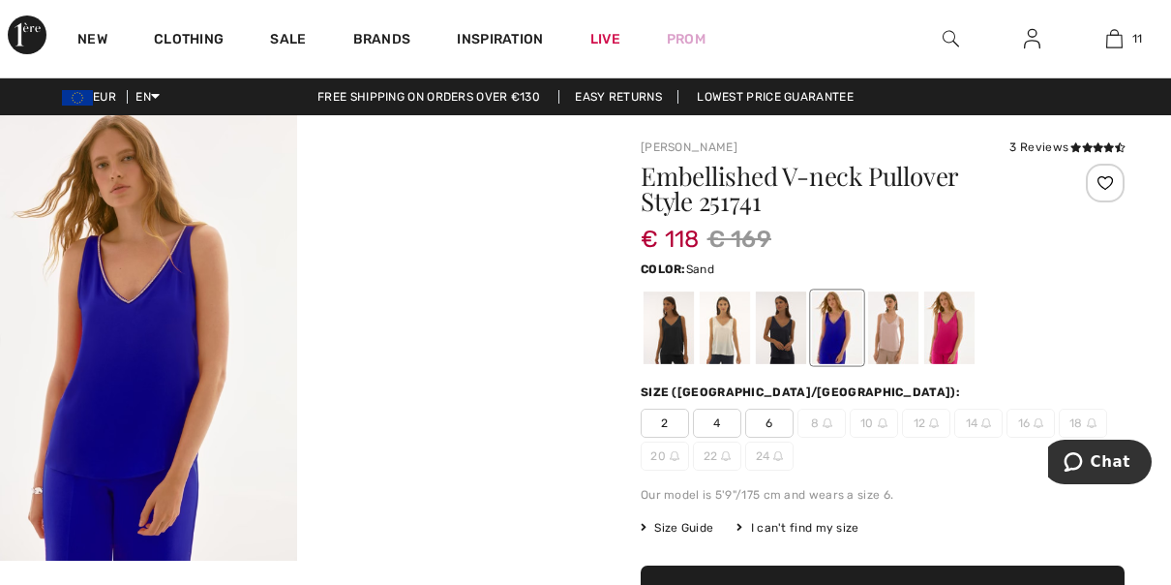
click at [887, 337] on div at bounding box center [893, 327] width 50 height 73
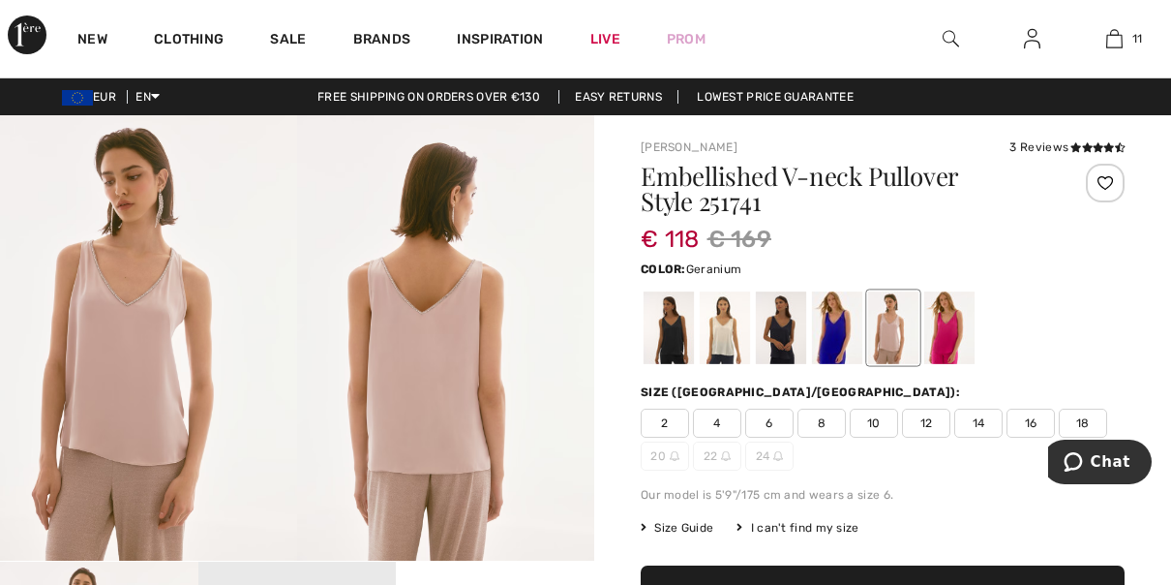
click at [940, 343] on div at bounding box center [949, 327] width 50 height 73
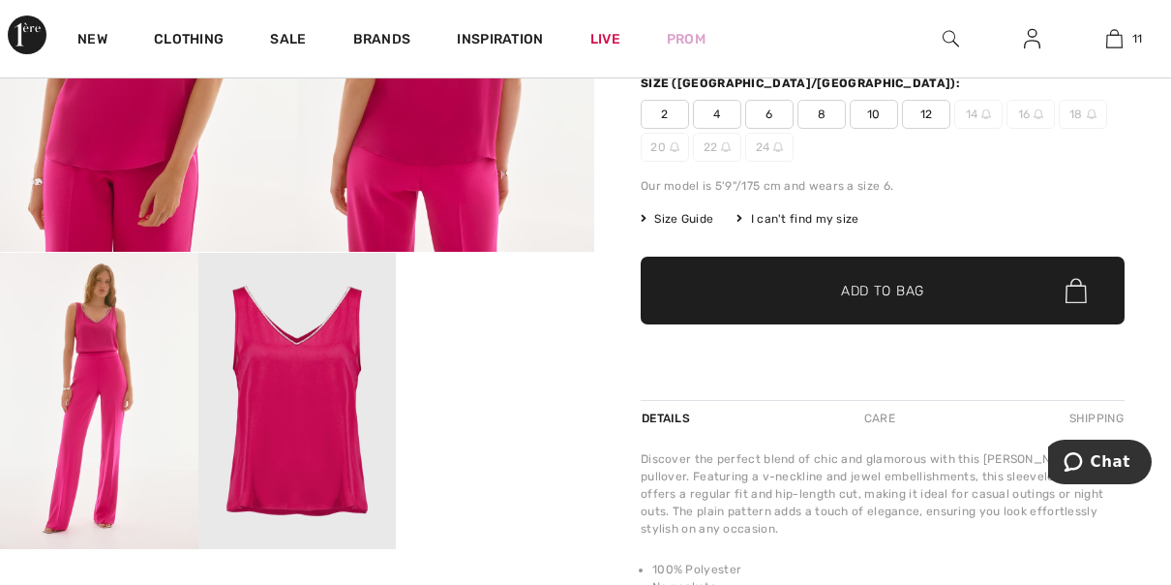
scroll to position [362, 0]
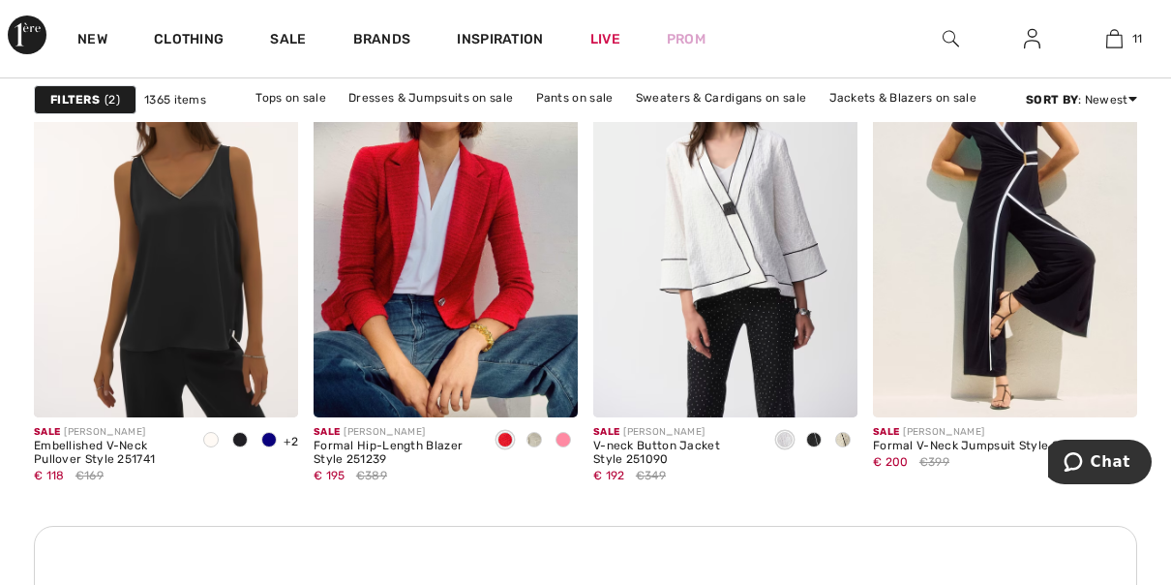
scroll to position [1814, 0]
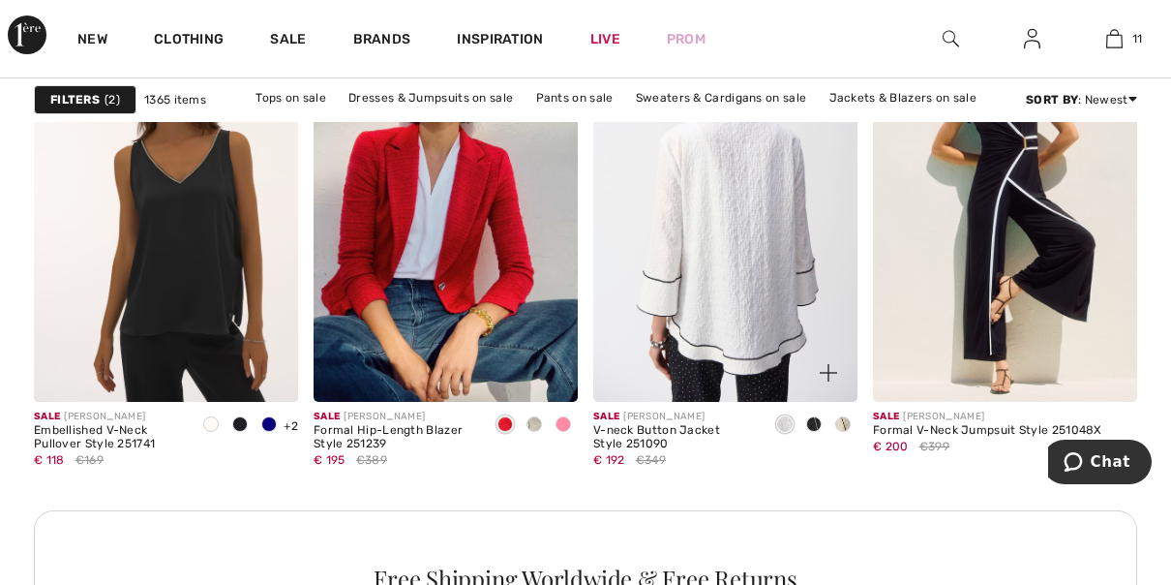
click at [752, 296] on img at bounding box center [725, 204] width 264 height 397
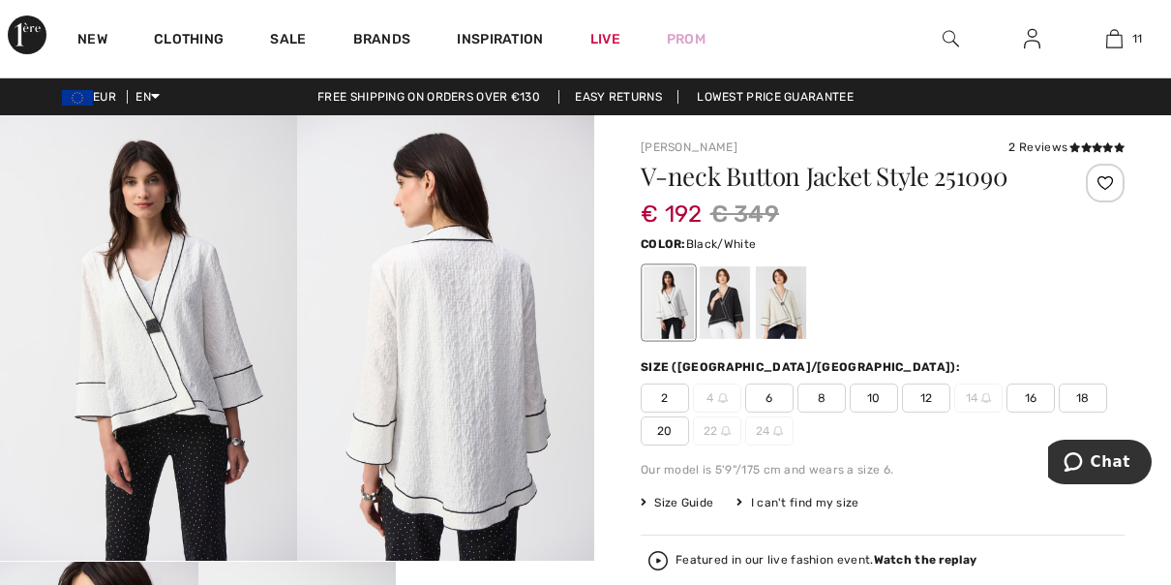
click at [708, 308] on div at bounding box center [725, 302] width 50 height 73
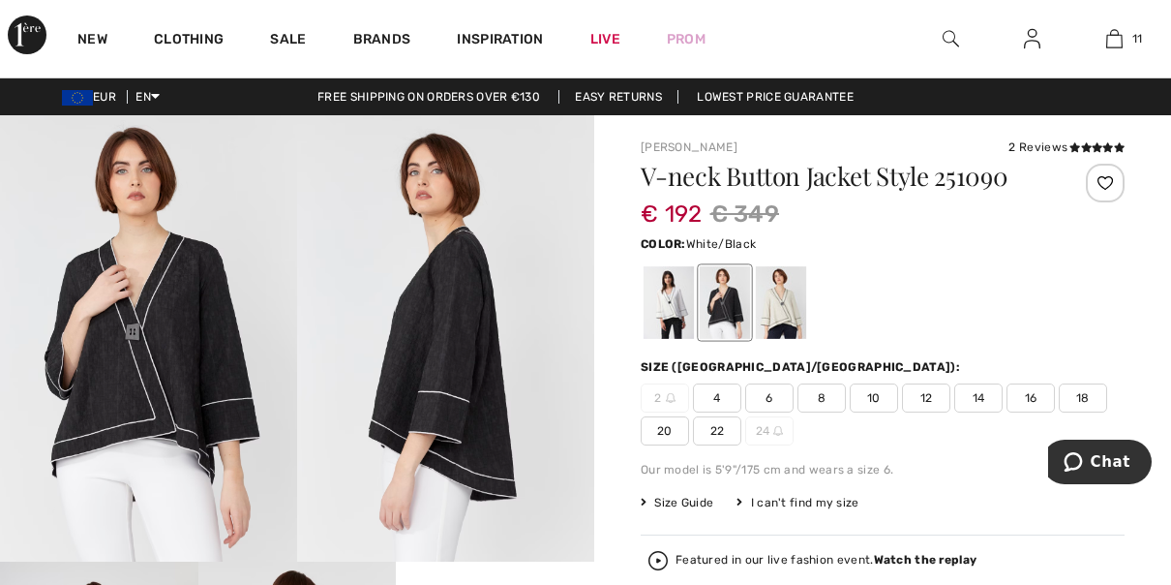
click at [678, 313] on div at bounding box center [669, 302] width 50 height 73
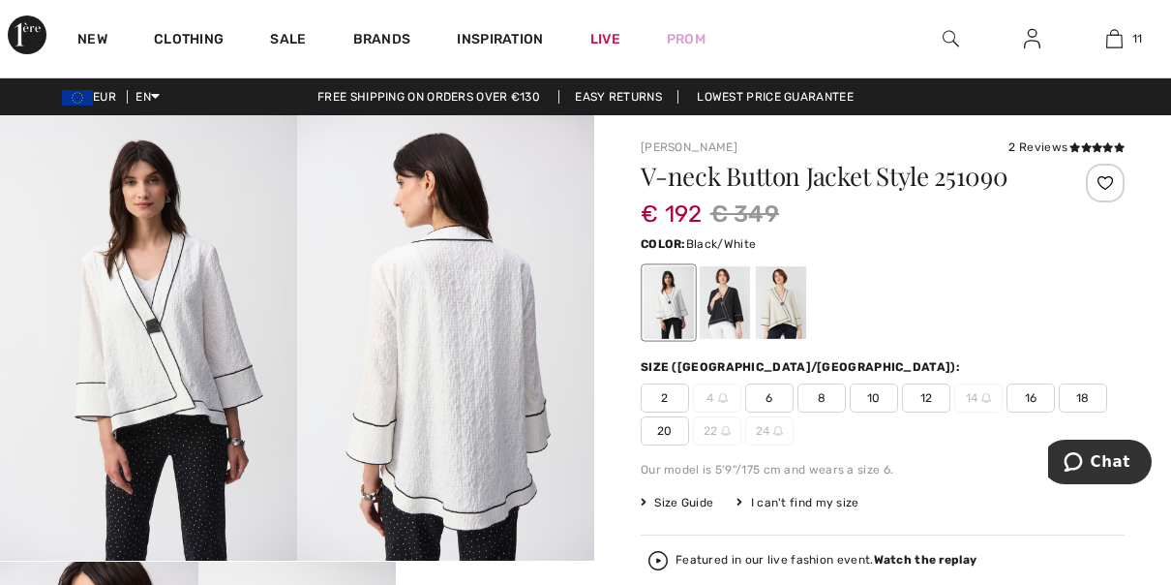
click at [725, 316] on div at bounding box center [725, 302] width 50 height 73
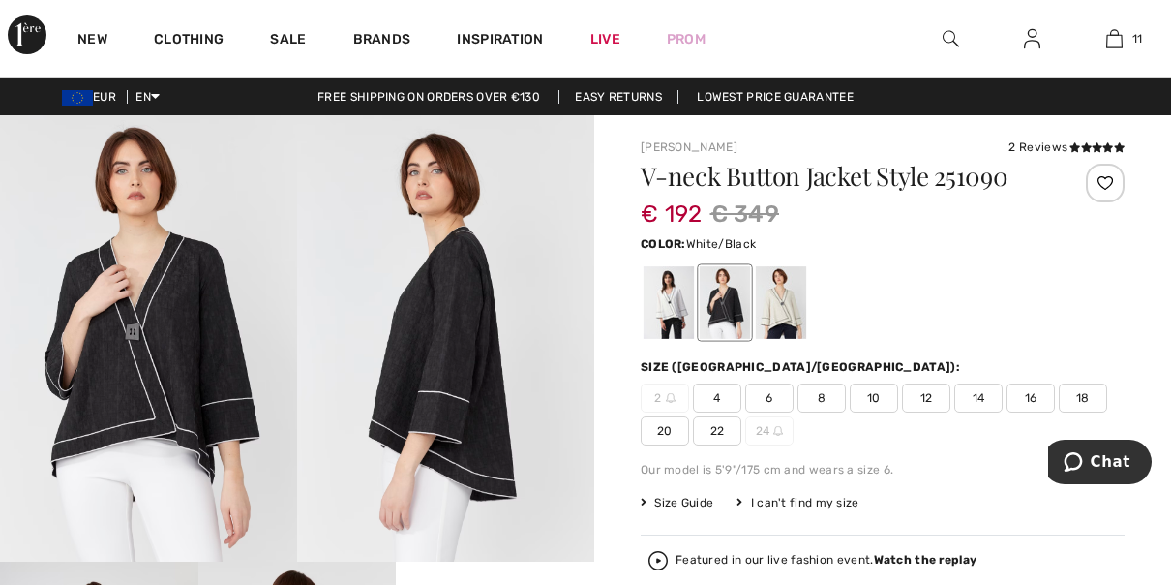
click at [663, 317] on div at bounding box center [669, 302] width 50 height 73
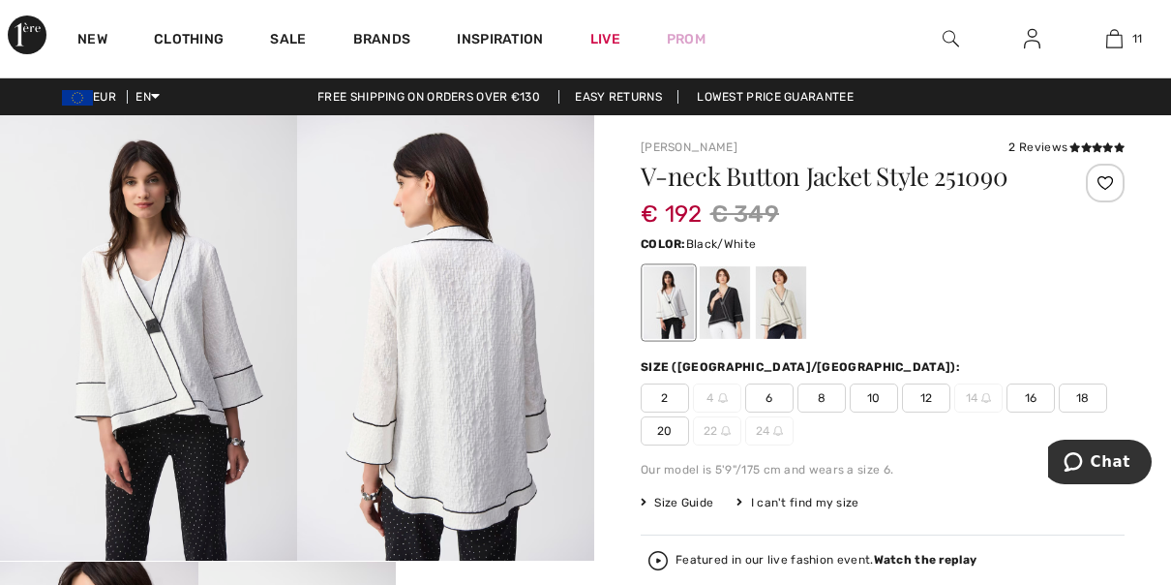
click at [734, 313] on div at bounding box center [725, 302] width 50 height 73
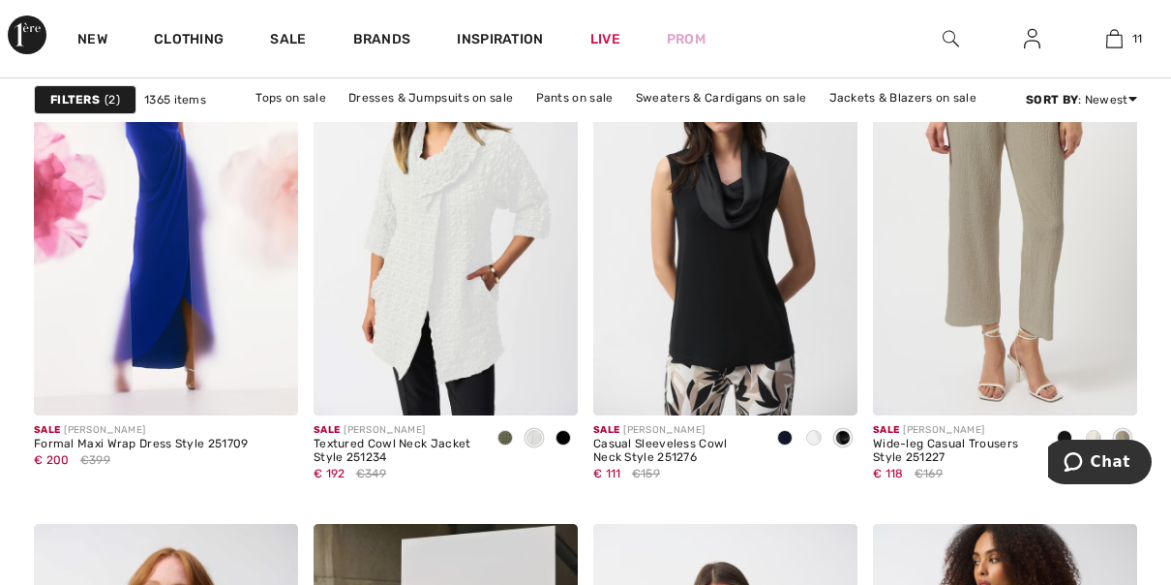
scroll to position [3027, 0]
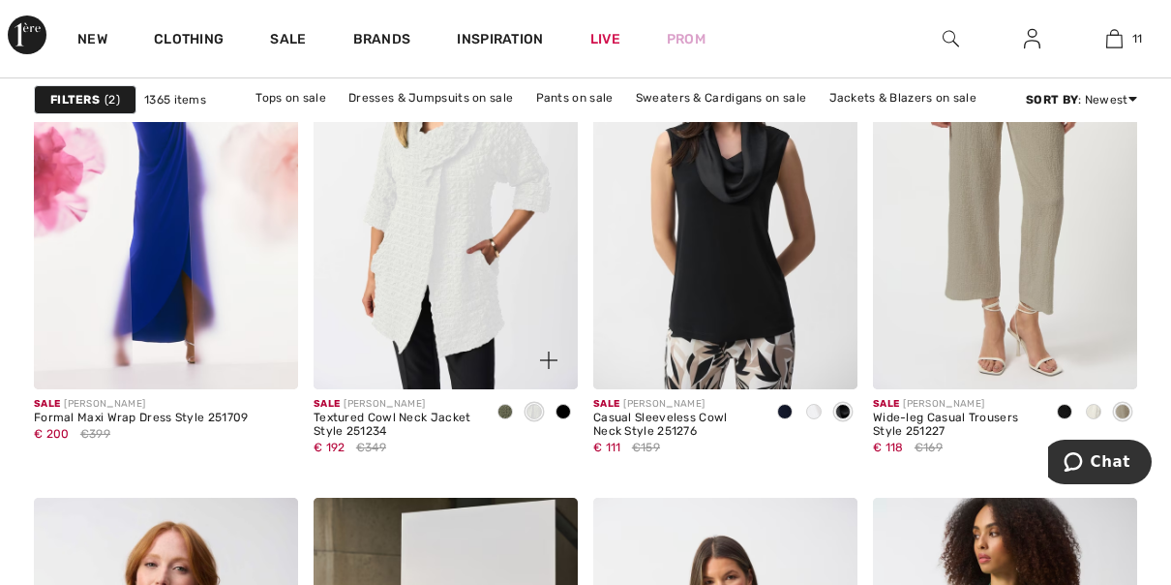
click at [564, 411] on span at bounding box center [563, 411] width 15 height 15
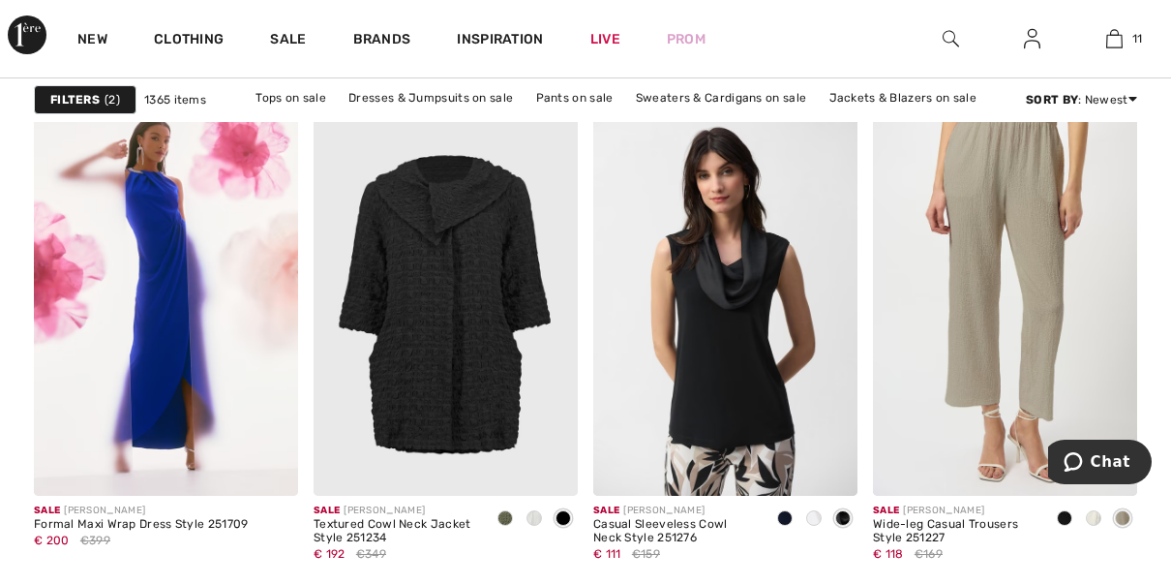
scroll to position [2932, 0]
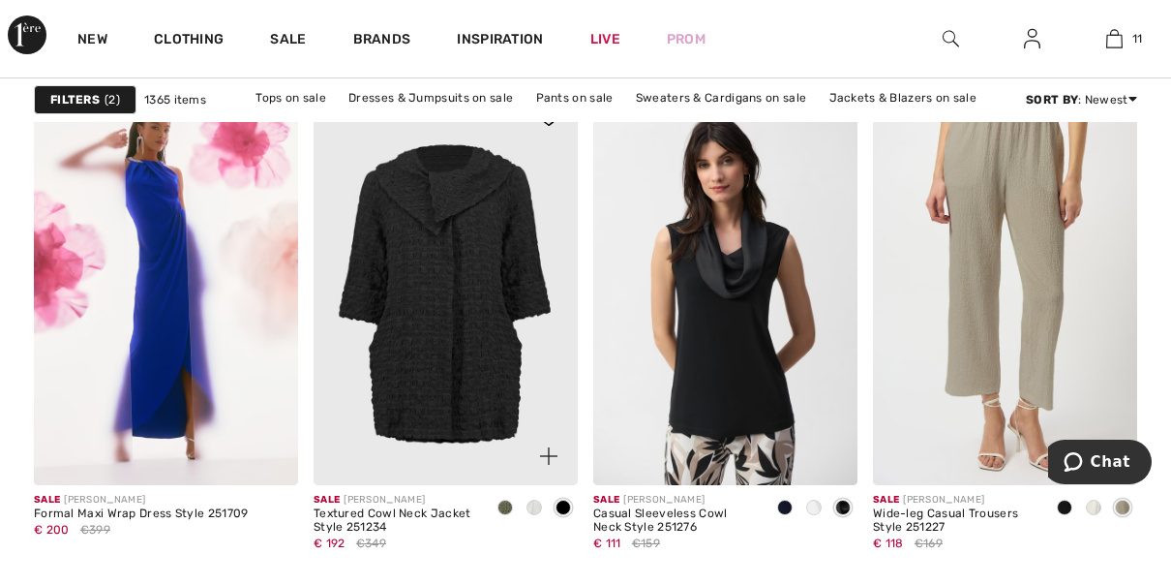
click at [516, 414] on div at bounding box center [537, 445] width 80 height 80
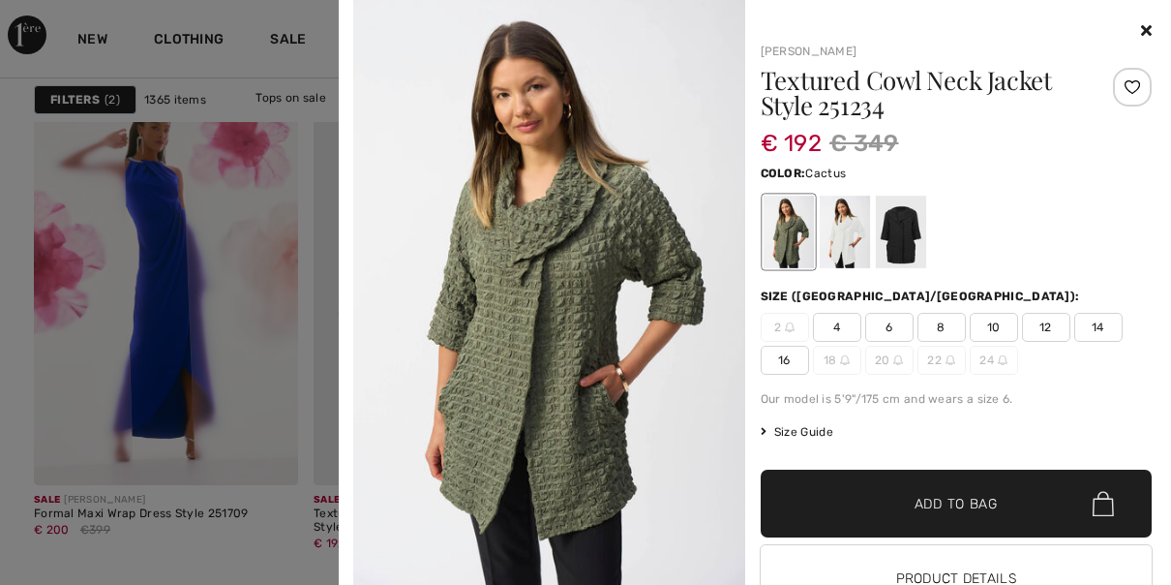
click at [531, 507] on img at bounding box center [549, 293] width 392 height 587
click at [275, 472] on div at bounding box center [585, 292] width 1171 height 585
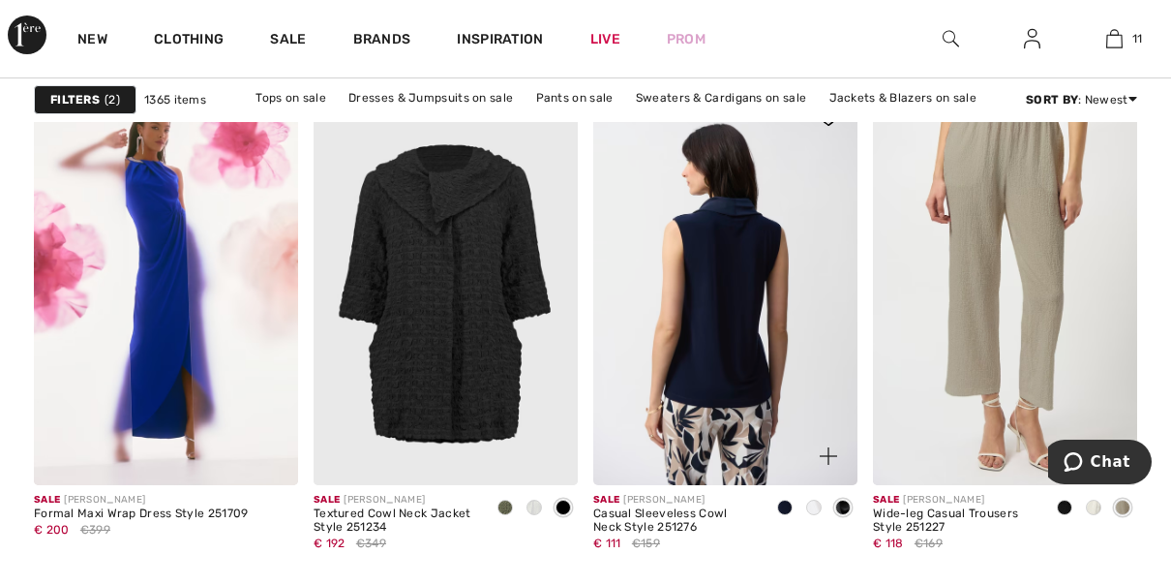
click at [752, 464] on img at bounding box center [725, 287] width 264 height 397
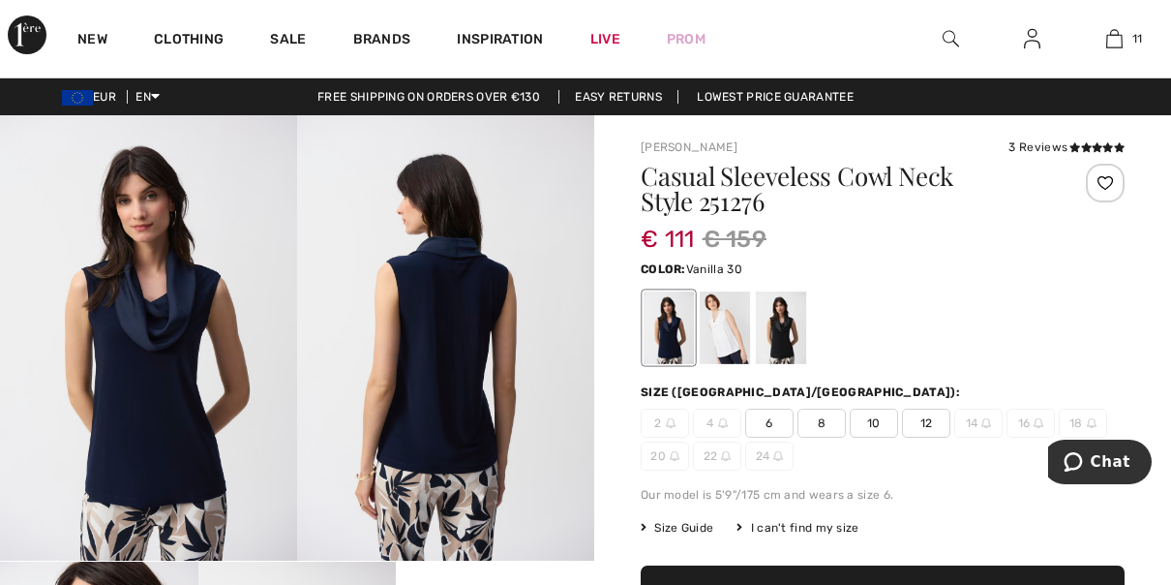
click at [731, 344] on div at bounding box center [725, 327] width 50 height 73
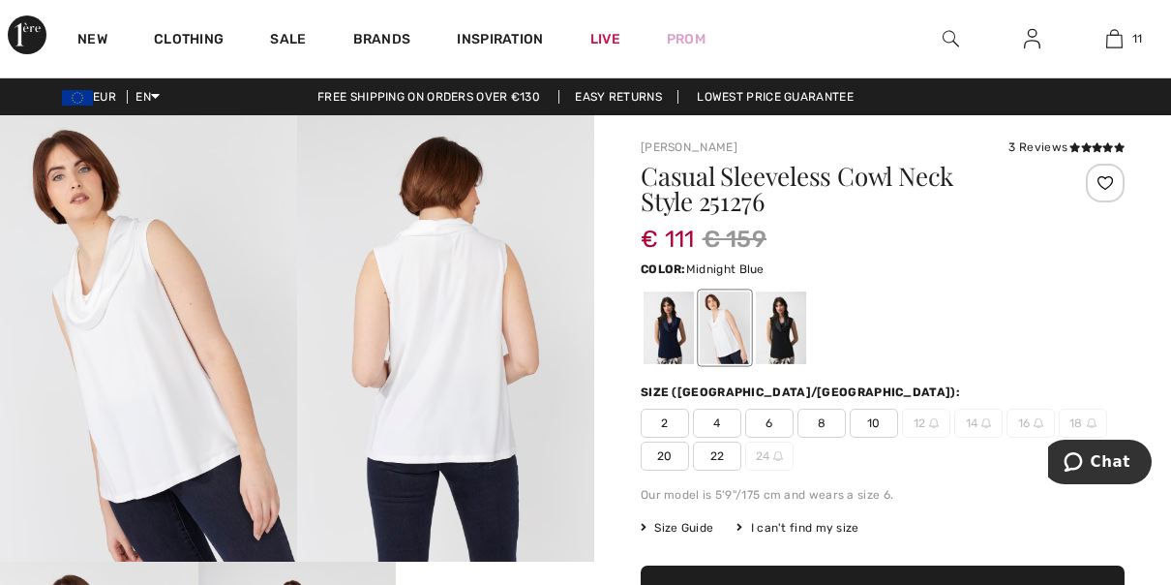
click at [675, 343] on div at bounding box center [669, 327] width 50 height 73
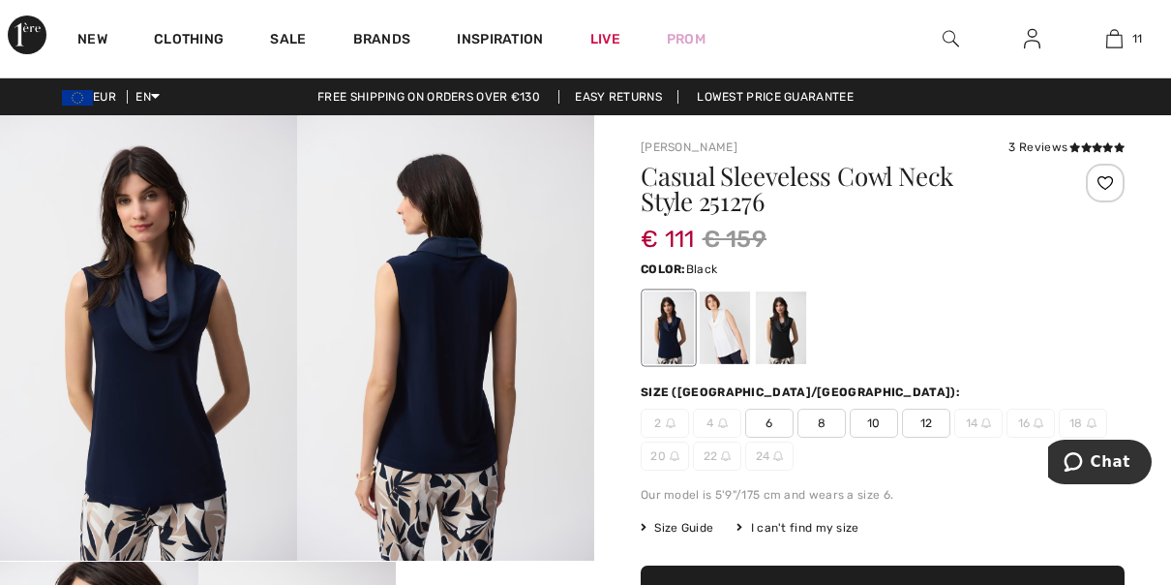
click at [797, 333] on div at bounding box center [781, 327] width 50 height 73
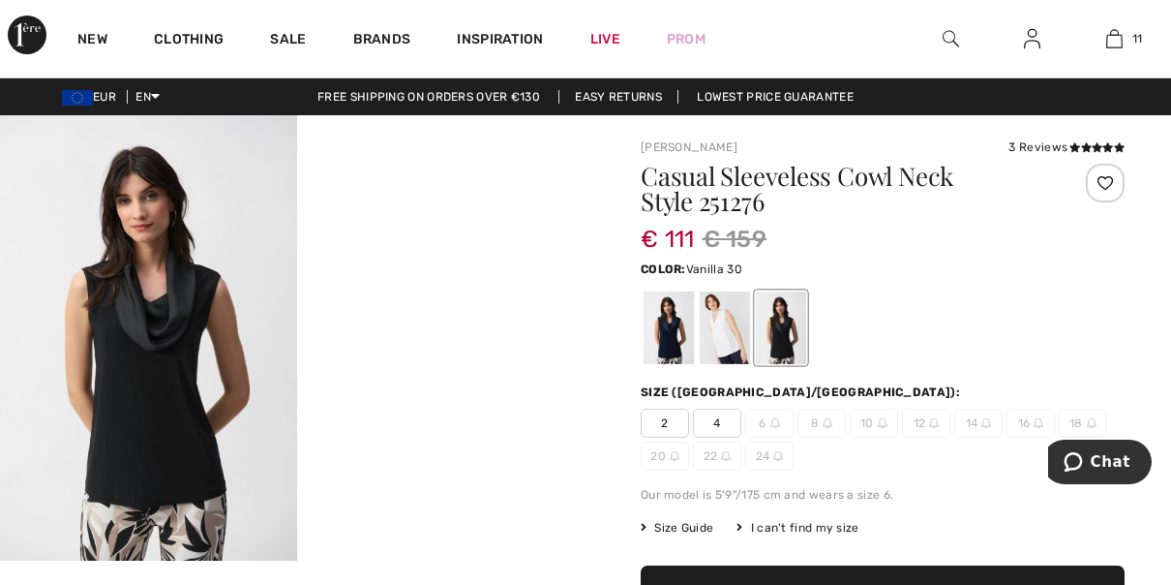
click at [730, 351] on div at bounding box center [725, 327] width 50 height 73
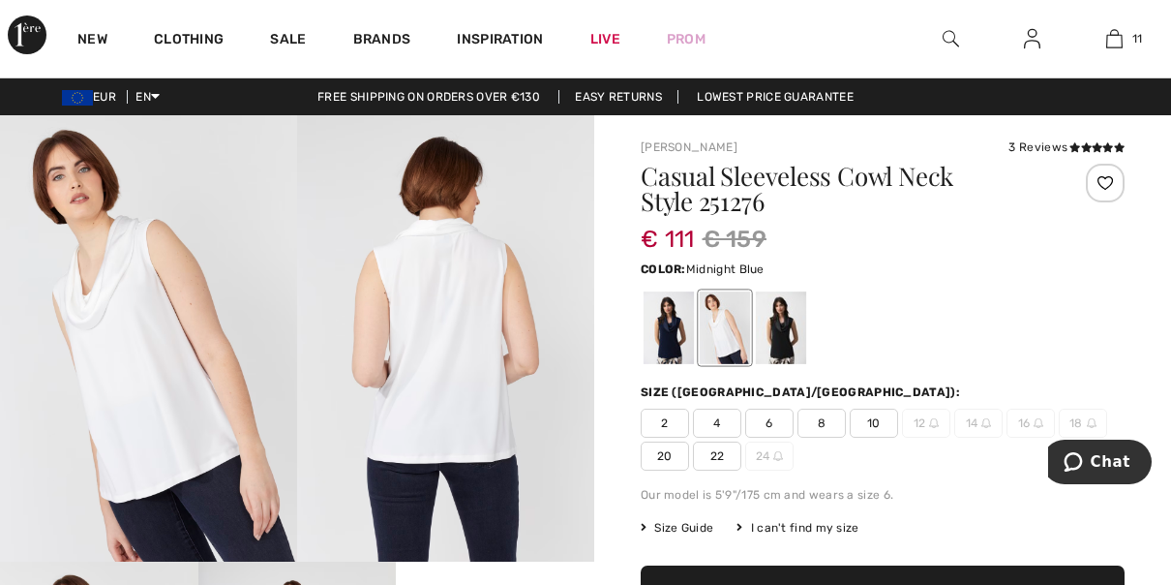
click at [673, 346] on div at bounding box center [669, 327] width 50 height 73
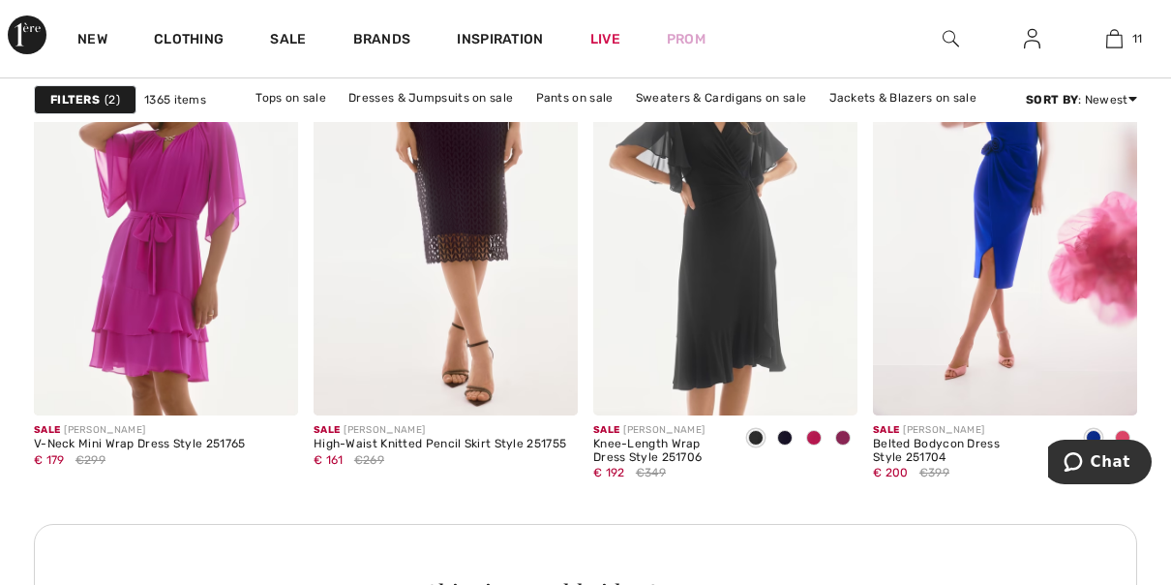
scroll to position [5641, 0]
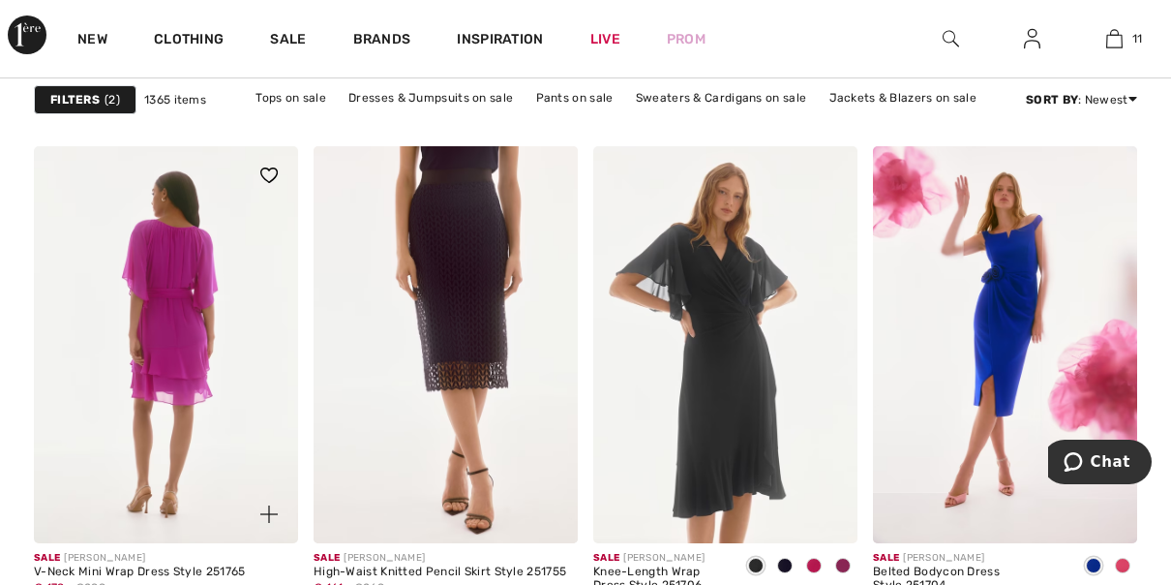
click at [195, 482] on img at bounding box center [166, 344] width 264 height 397
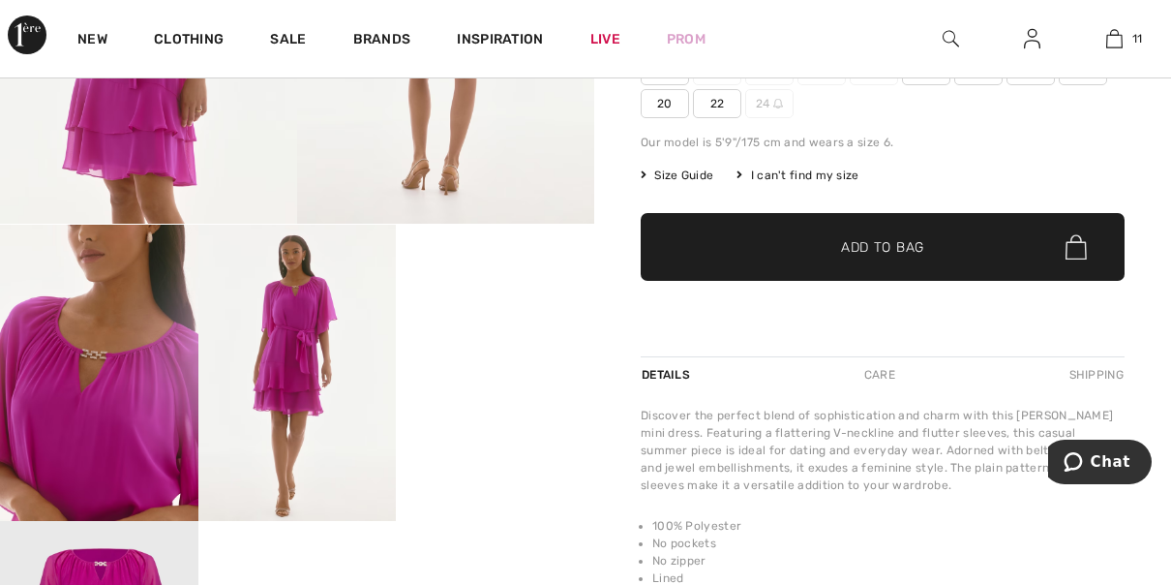
scroll to position [385, 0]
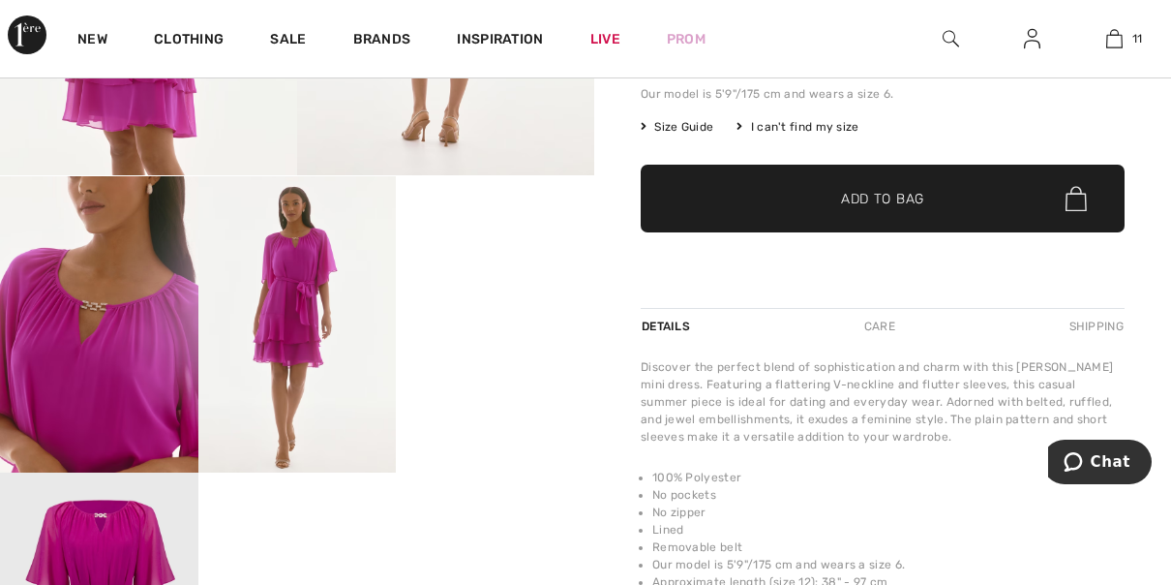
click at [547, 275] on video "Your browser does not support the video tag." at bounding box center [495, 225] width 198 height 99
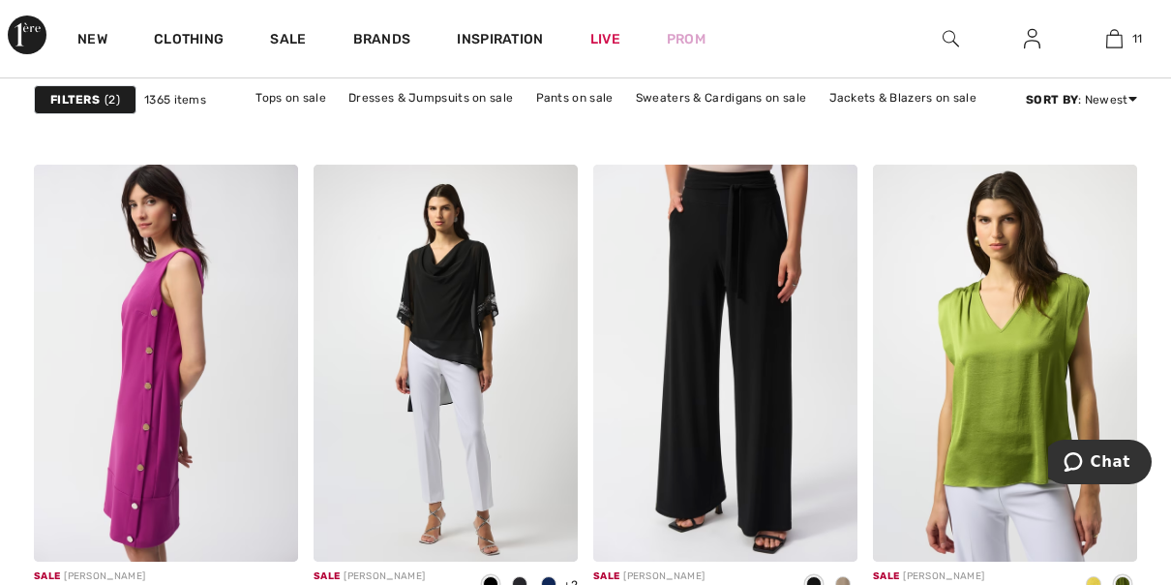
scroll to position [6309, 0]
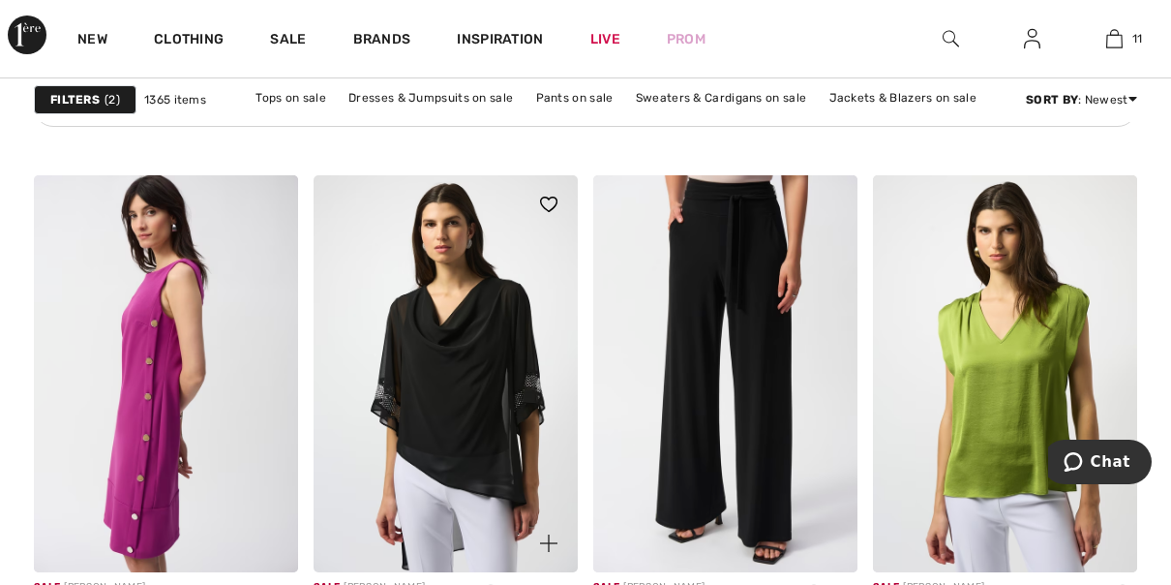
click at [469, 437] on img at bounding box center [446, 373] width 264 height 397
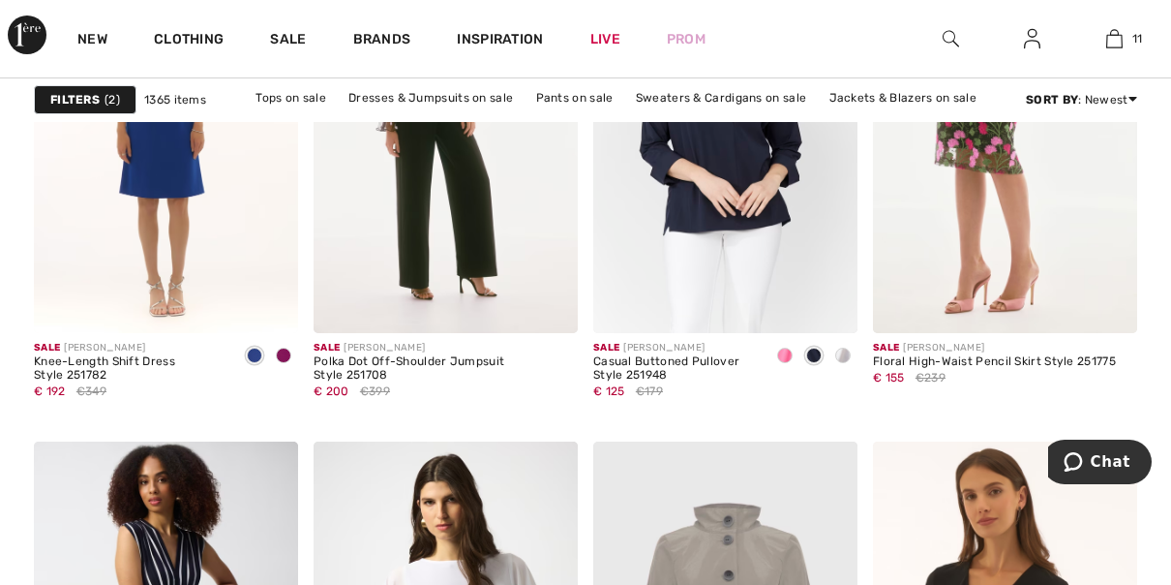
scroll to position [7069, 0]
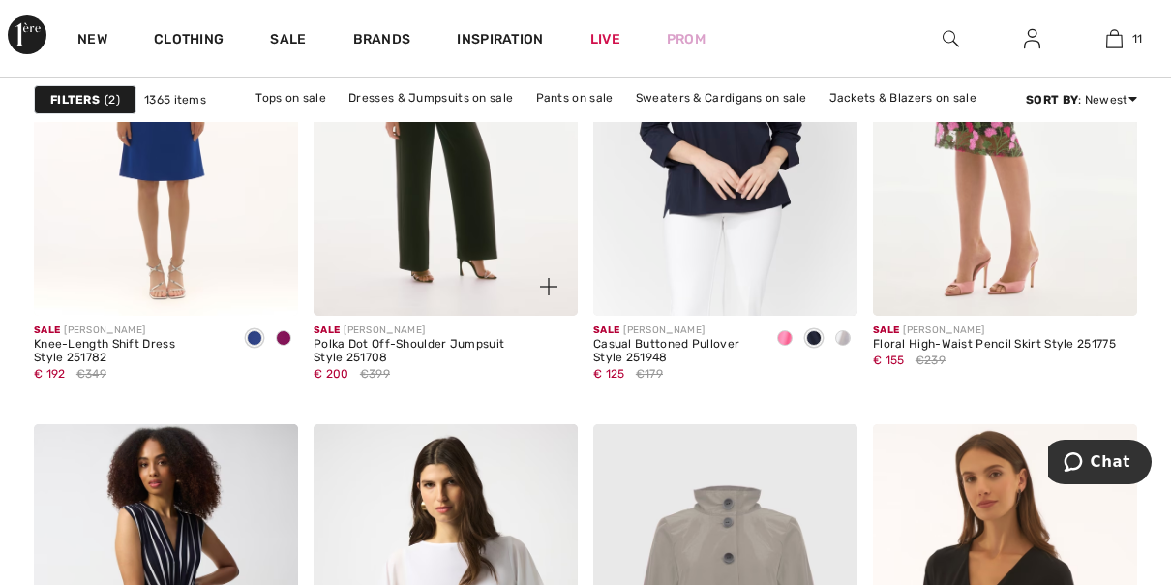
click at [501, 278] on div at bounding box center [537, 275] width 80 height 80
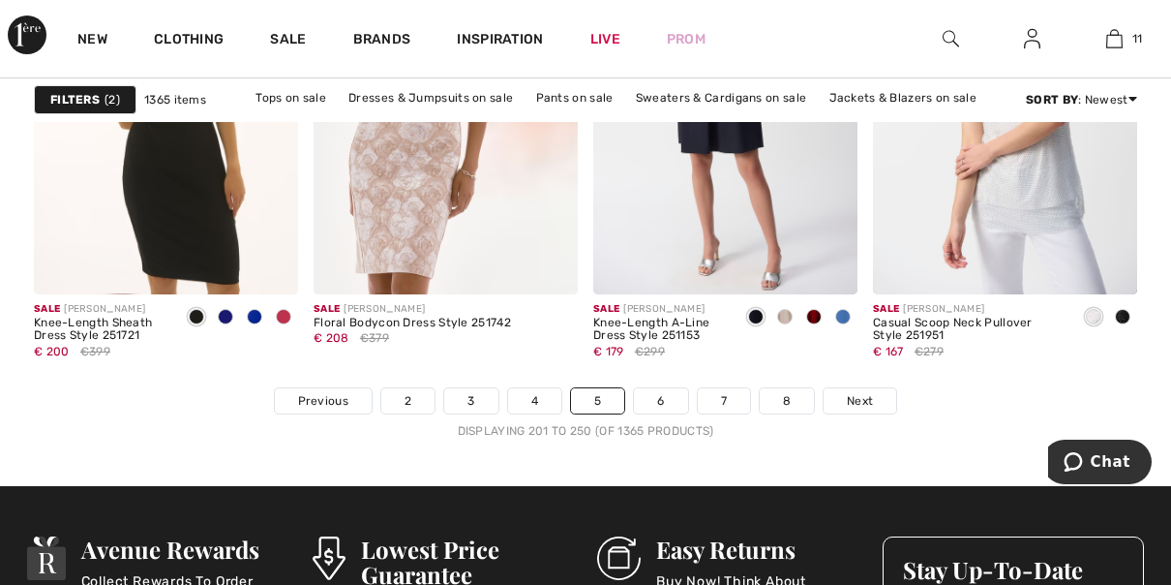
scroll to position [7616, 0]
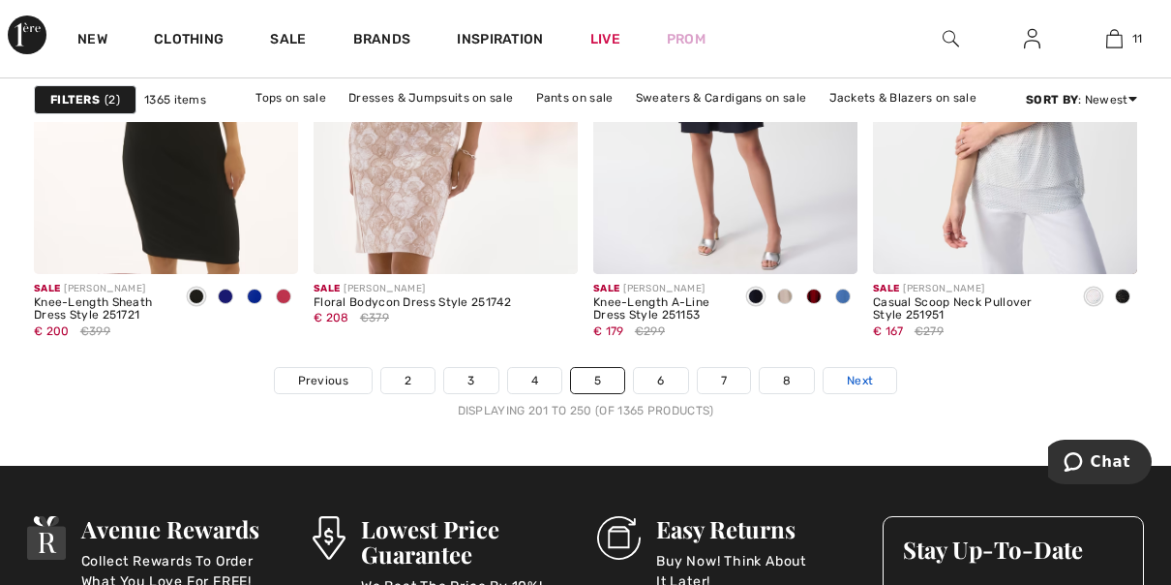
click at [863, 383] on span "Next" at bounding box center [860, 380] width 26 height 17
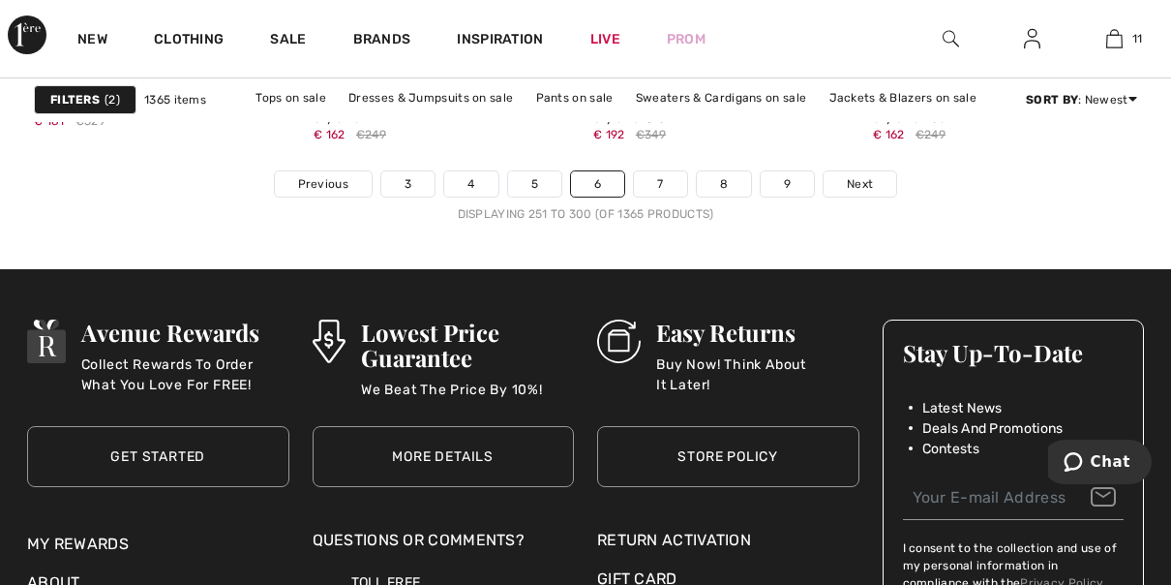
scroll to position [7791, 0]
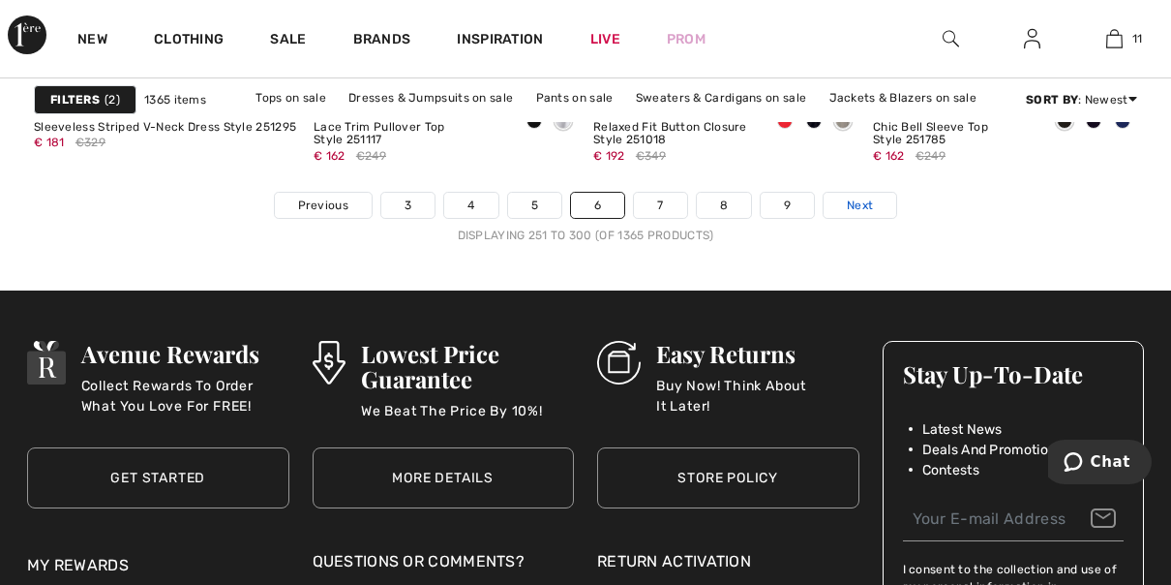
click at [842, 193] on link "Next" at bounding box center [860, 205] width 73 height 25
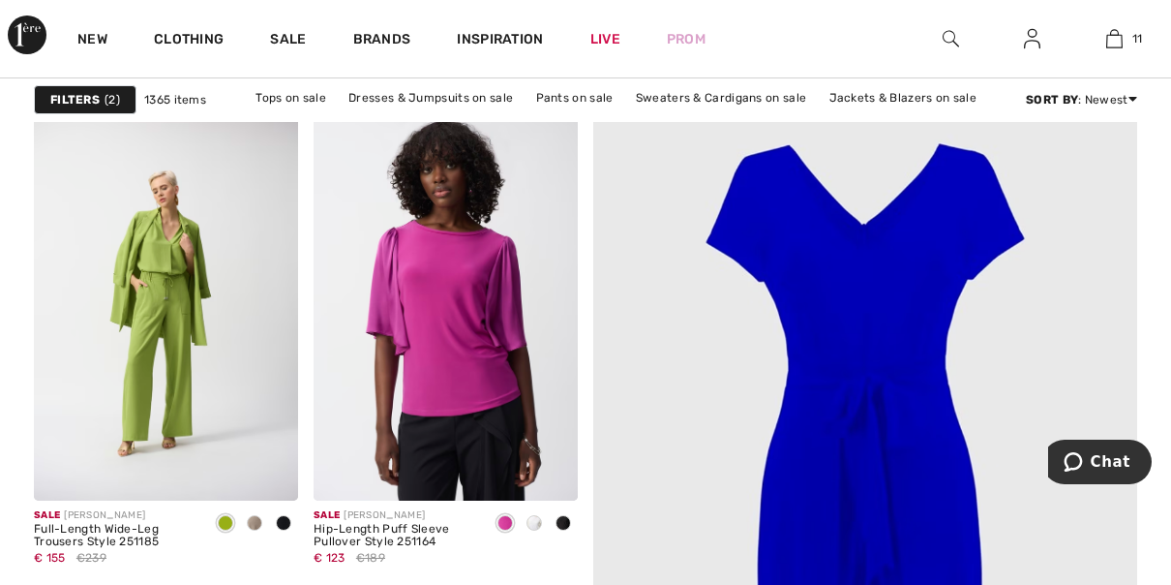
scroll to position [222, 0]
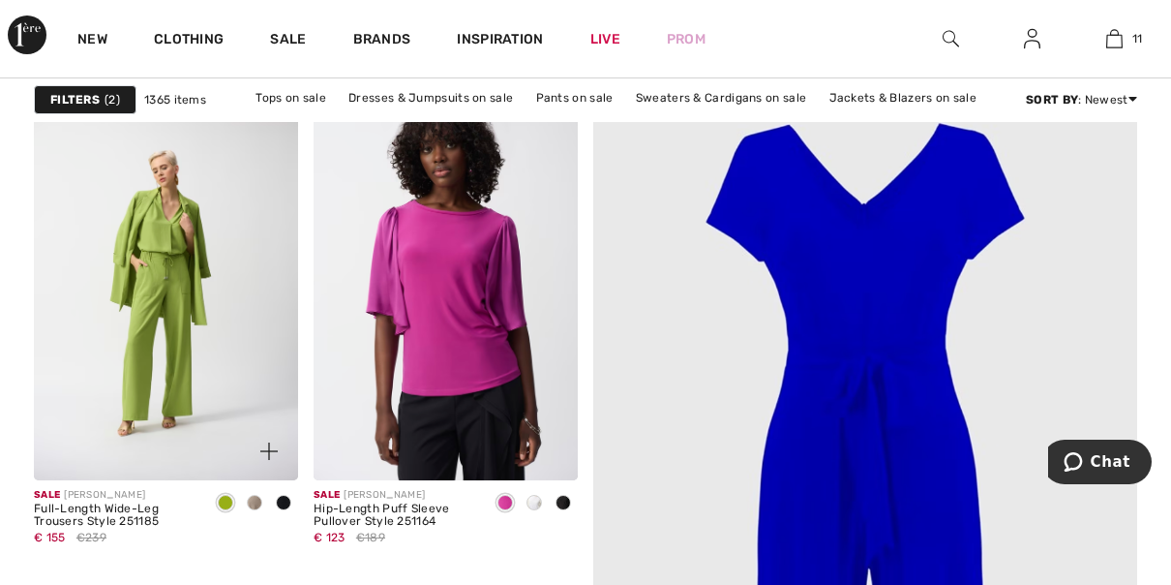
click at [255, 502] on span at bounding box center [254, 502] width 15 height 15
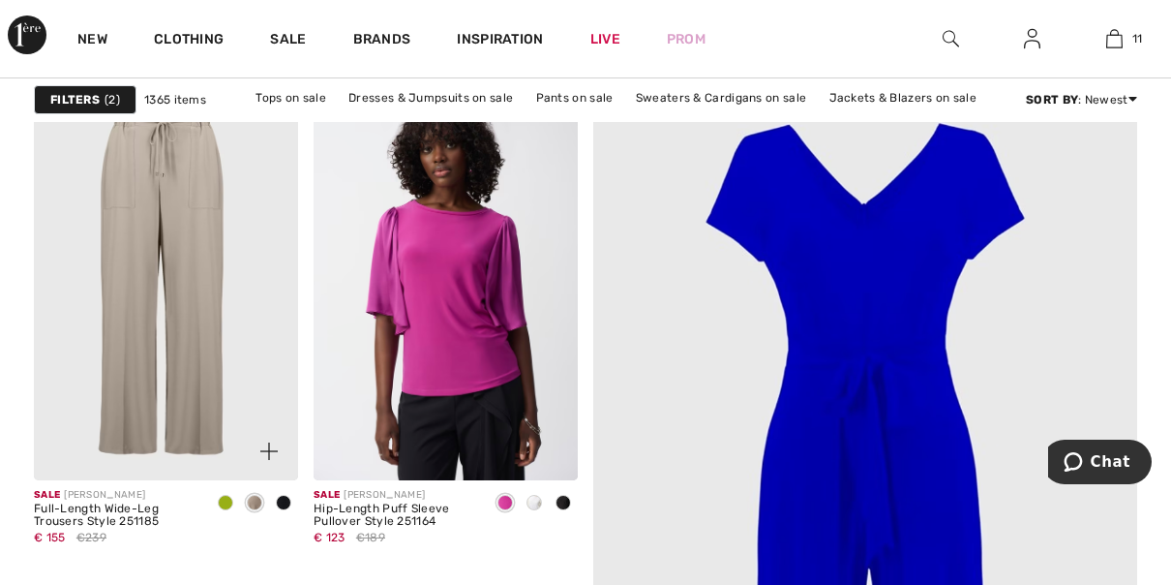
click at [286, 499] on span at bounding box center [283, 502] width 15 height 15
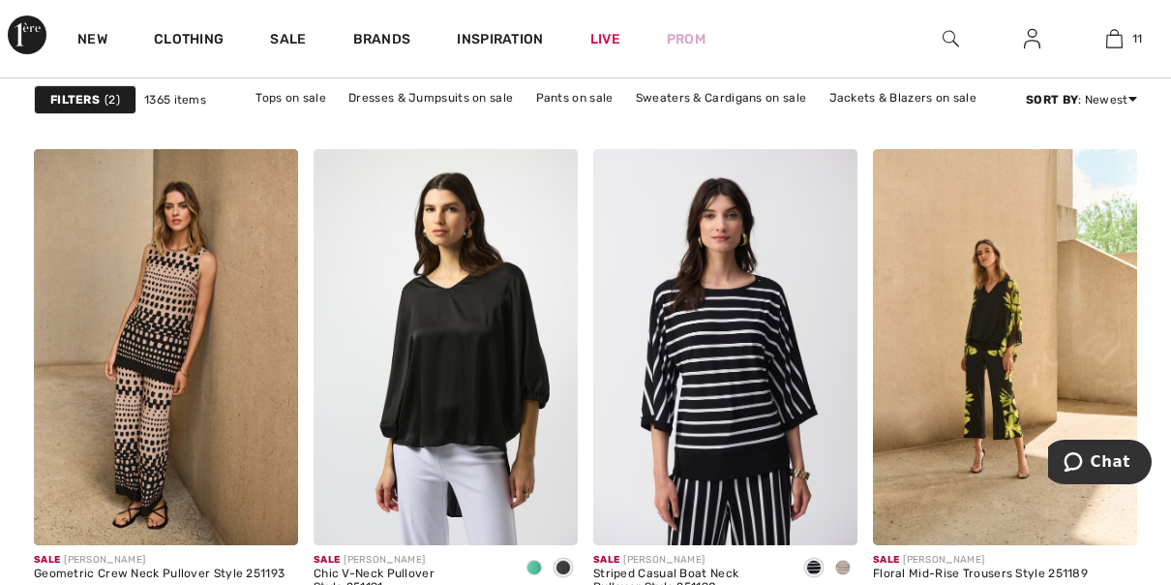
scroll to position [5207, 0]
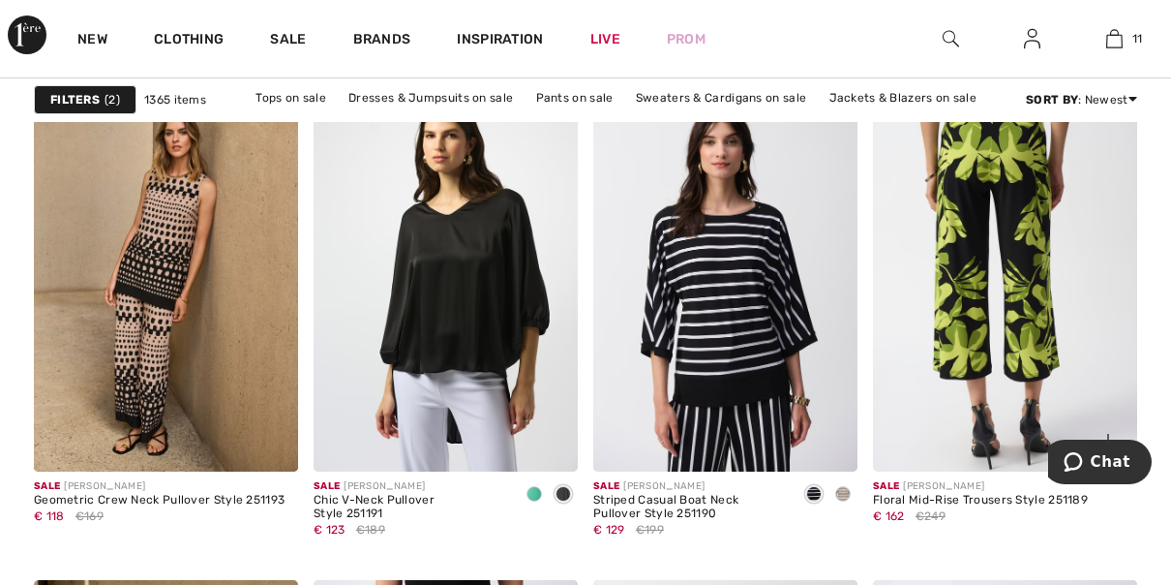
click at [1011, 356] on img at bounding box center [1005, 273] width 264 height 397
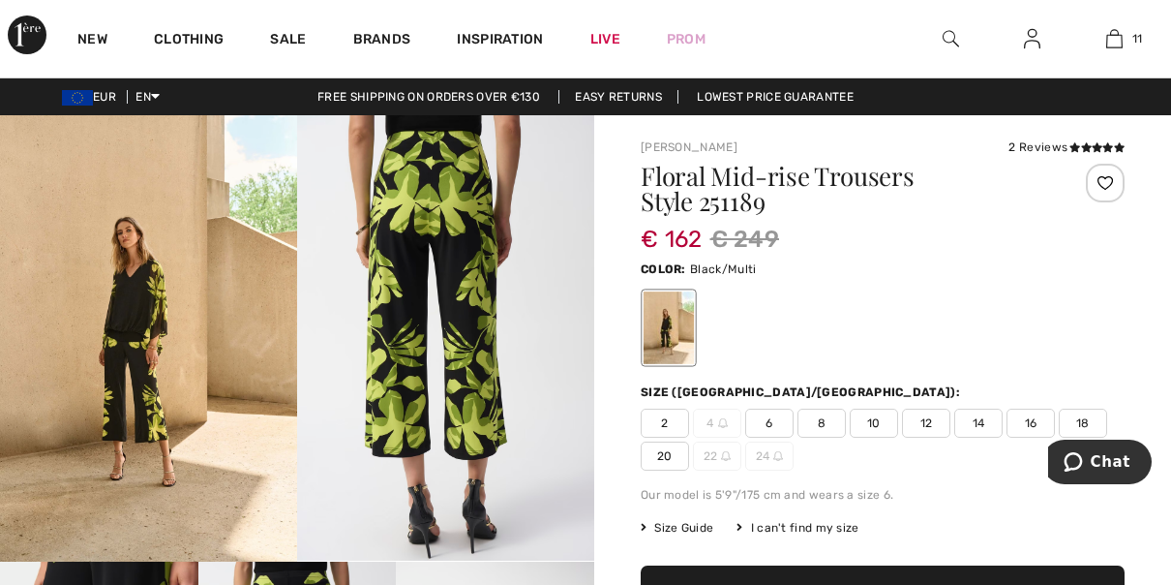
click at [486, 406] on img at bounding box center [445, 337] width 297 height 445
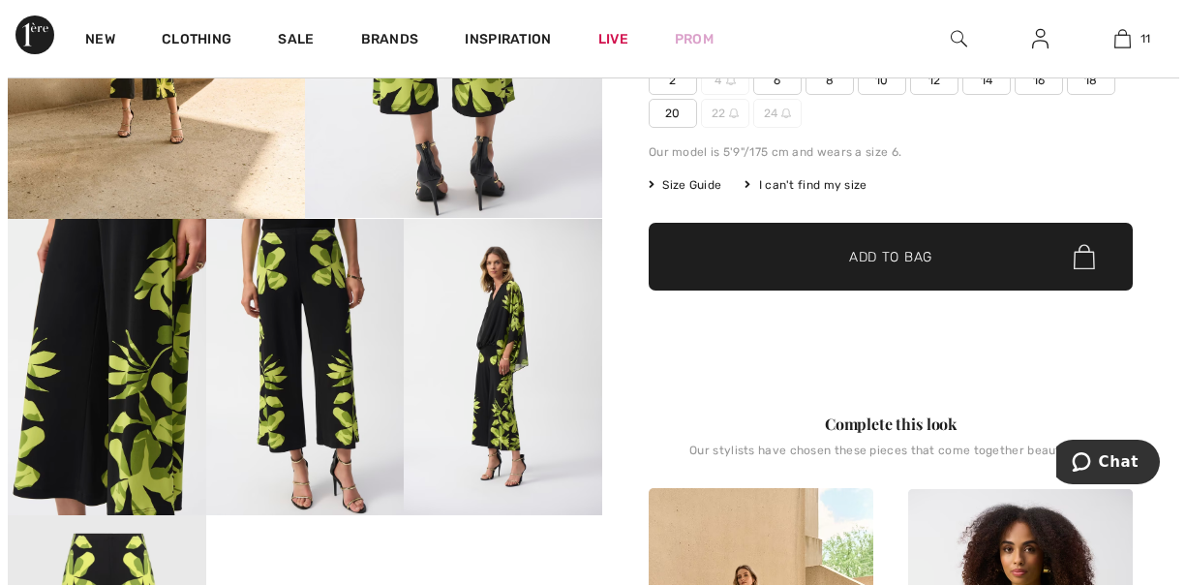
scroll to position [354, 0]
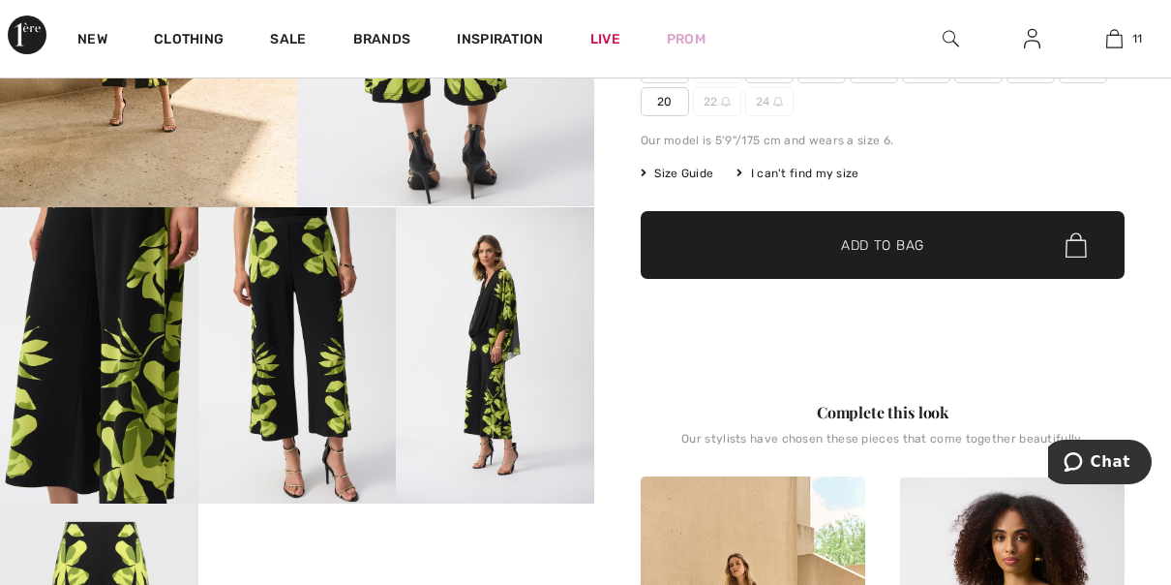
click at [152, 366] on img at bounding box center [99, 355] width 198 height 297
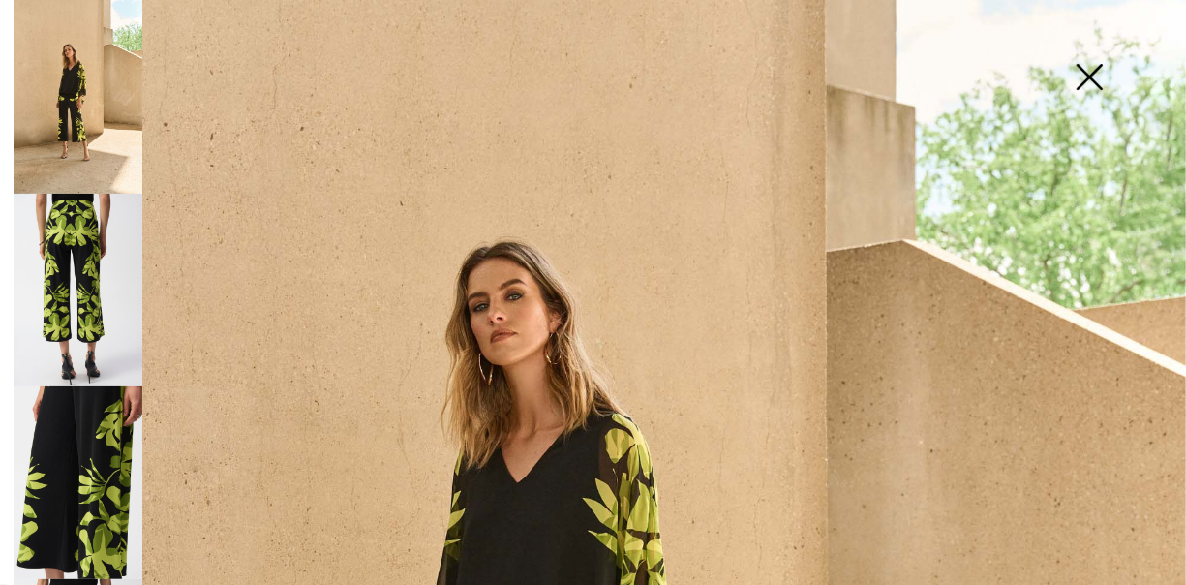
scroll to position [0, 0]
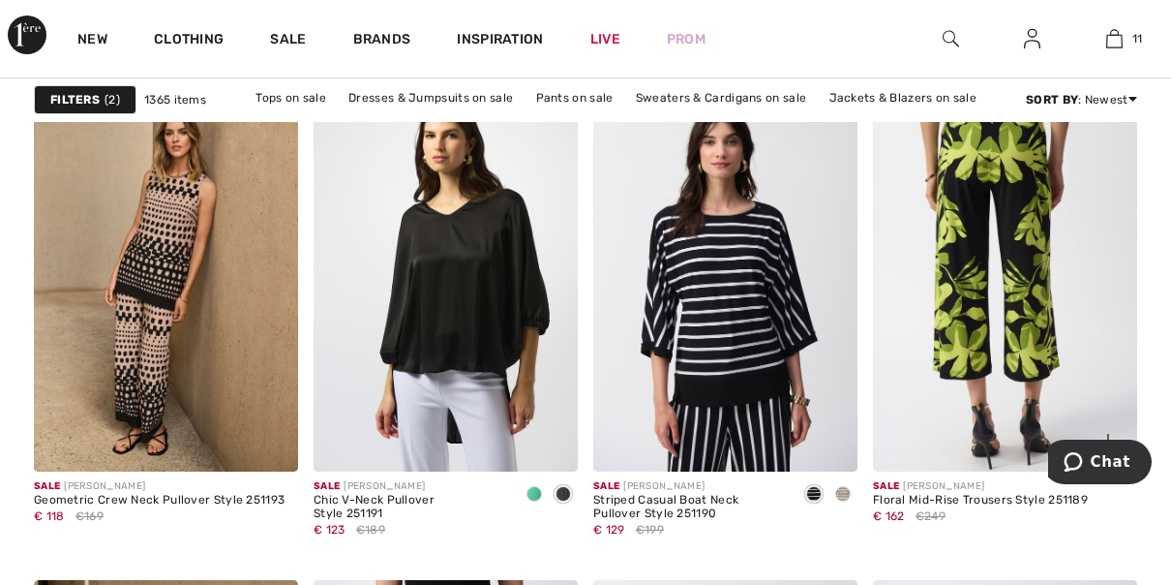
click at [1007, 309] on img at bounding box center [1005, 273] width 264 height 397
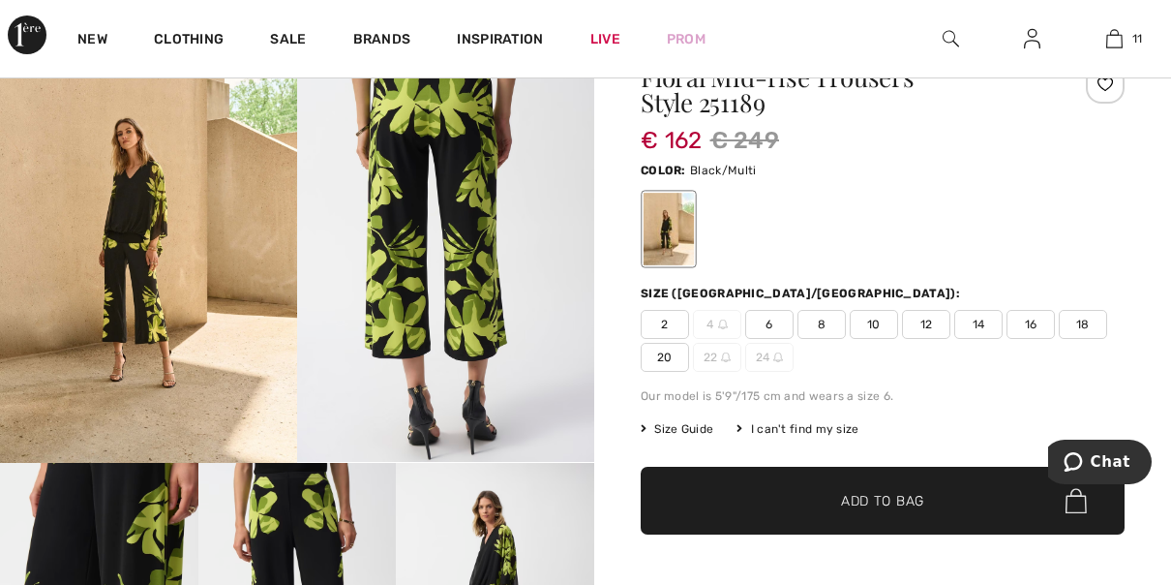
scroll to position [116, 0]
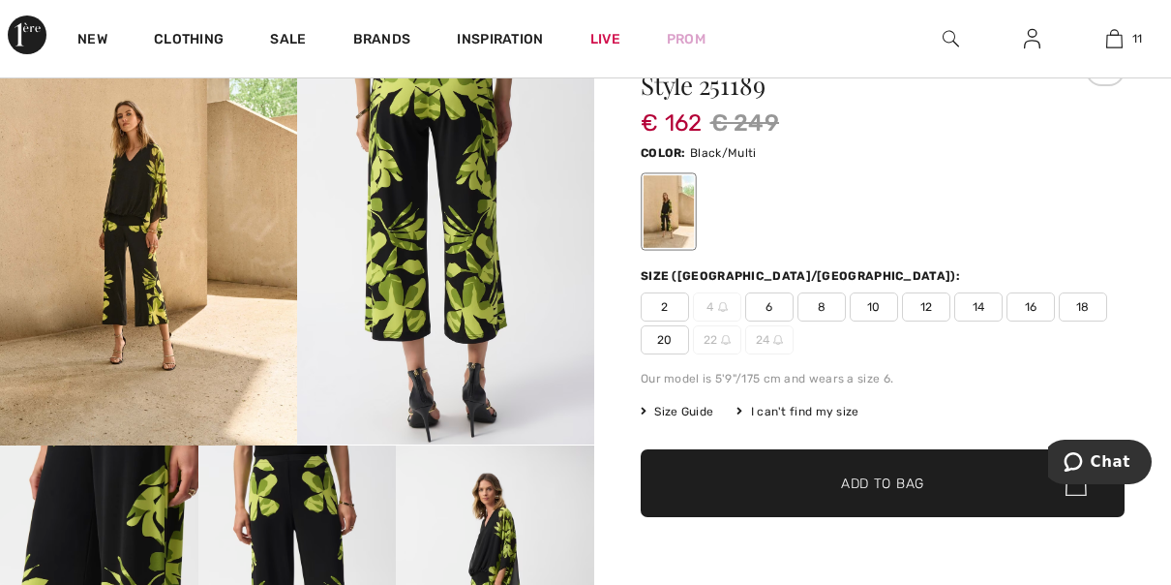
click at [932, 316] on span "12" at bounding box center [926, 306] width 48 height 29
click at [909, 490] on span "Add to Bag" at bounding box center [882, 483] width 83 height 20
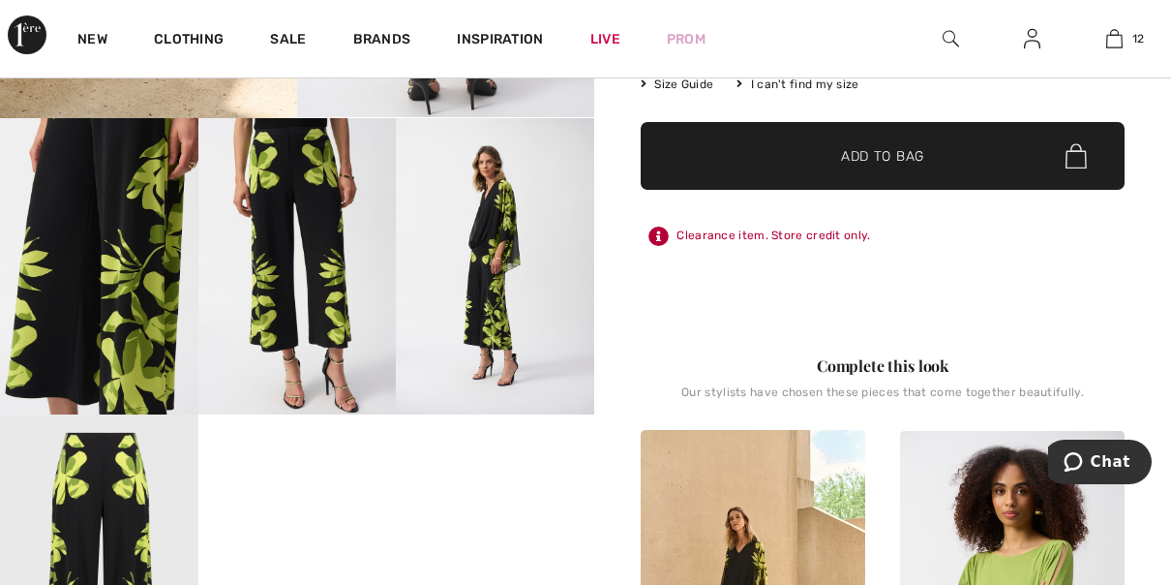
scroll to position [741, 0]
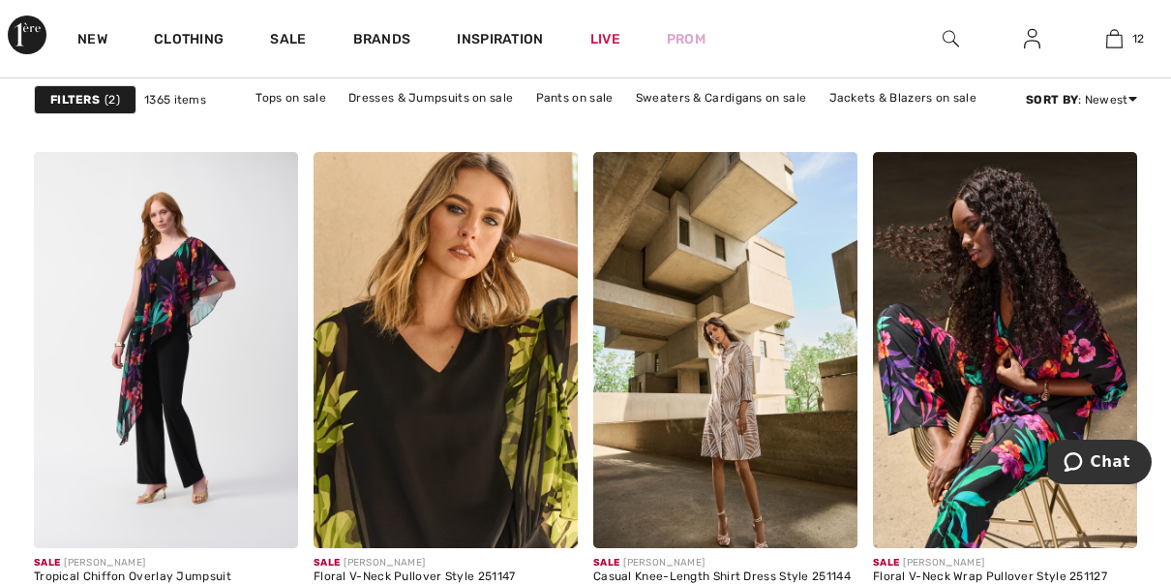
scroll to position [7112, 0]
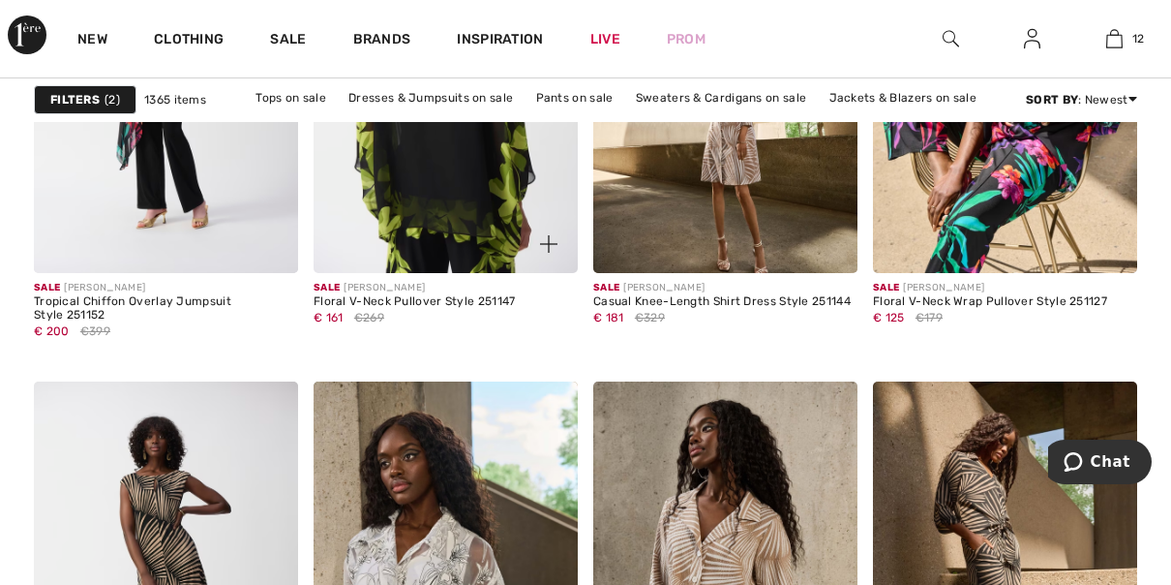
click at [407, 242] on img at bounding box center [446, 75] width 264 height 397
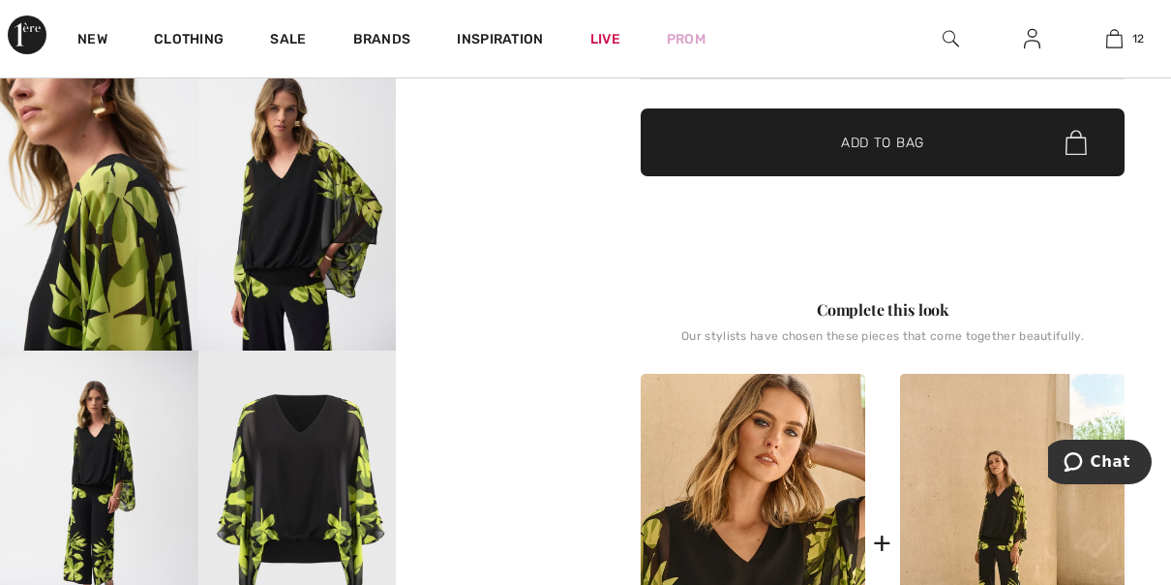
scroll to position [514, 0]
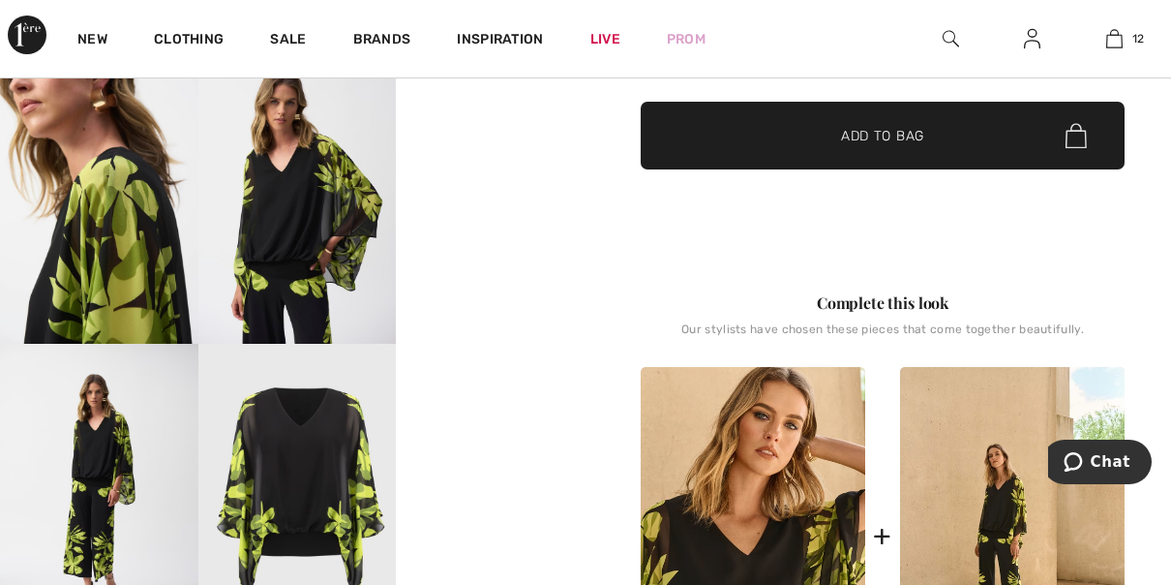
click at [520, 146] on video "Your browser does not support the video tag." at bounding box center [495, 96] width 198 height 99
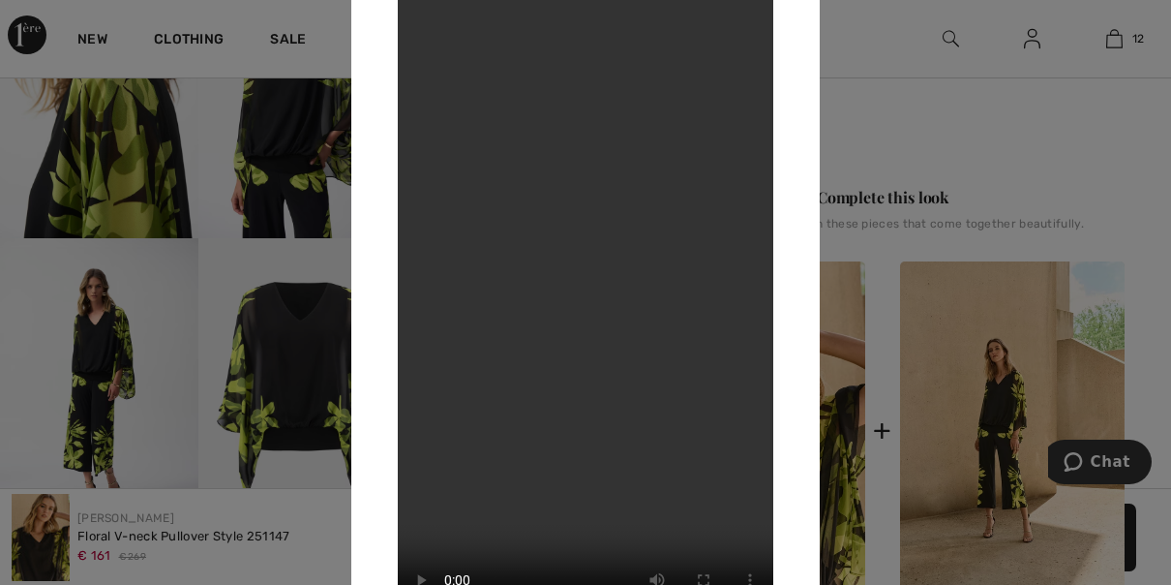
scroll to position [638, 0]
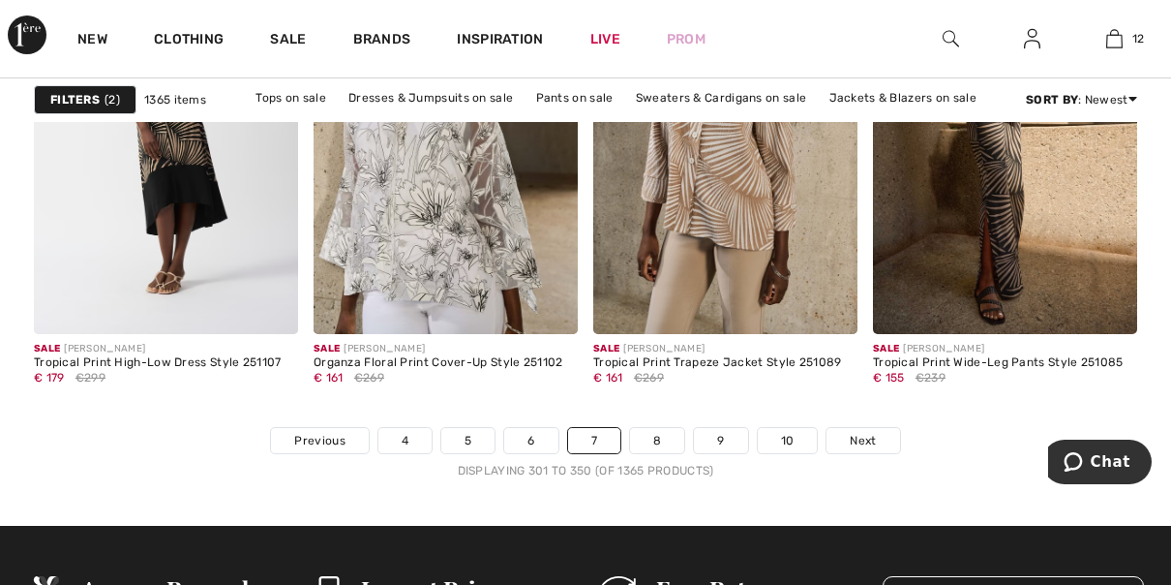
scroll to position [7576, 0]
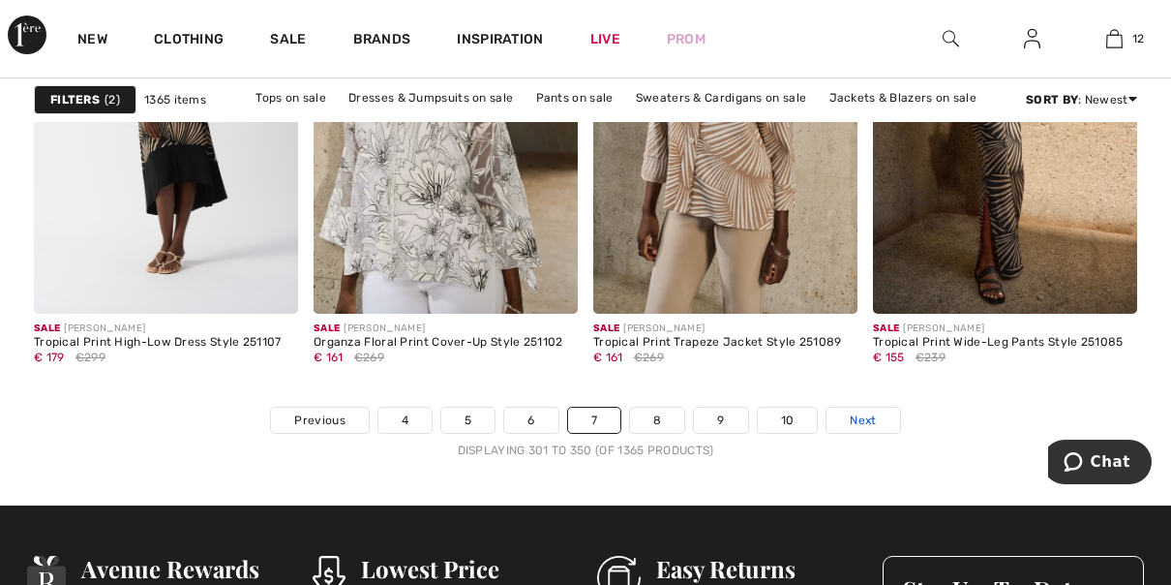
click at [857, 414] on span "Next" at bounding box center [863, 419] width 26 height 17
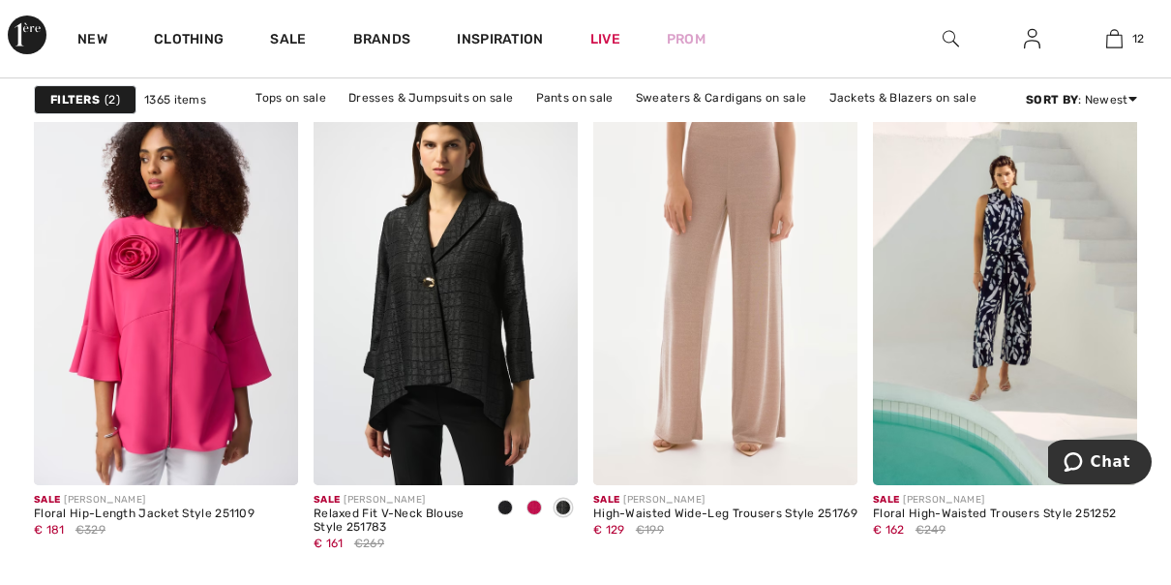
scroll to position [2995, 0]
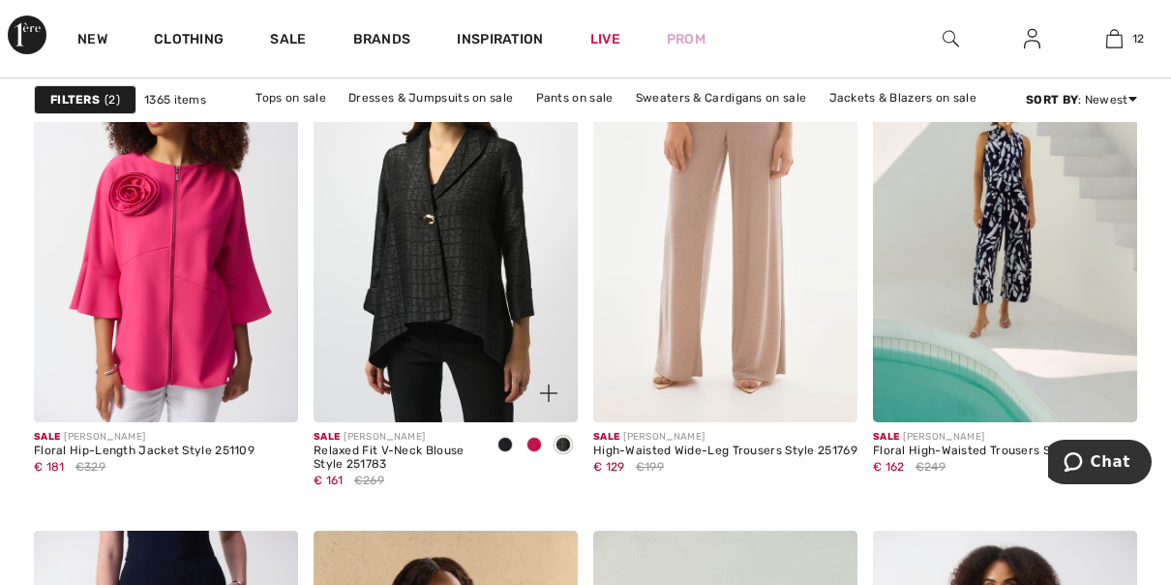
click at [538, 449] on div at bounding box center [534, 446] width 29 height 32
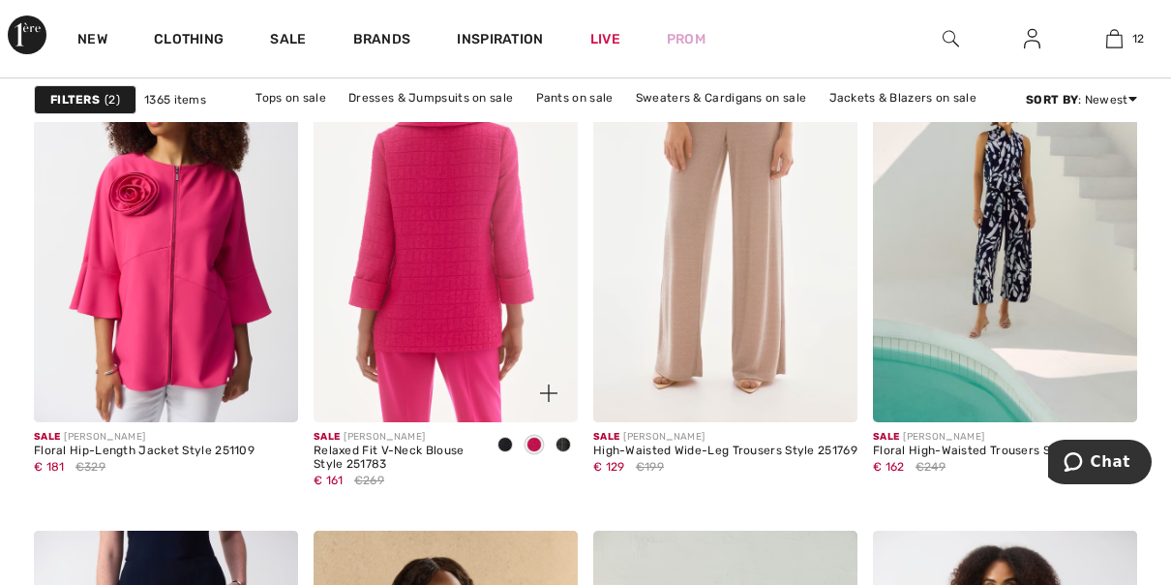
click at [476, 328] on img at bounding box center [446, 224] width 264 height 397
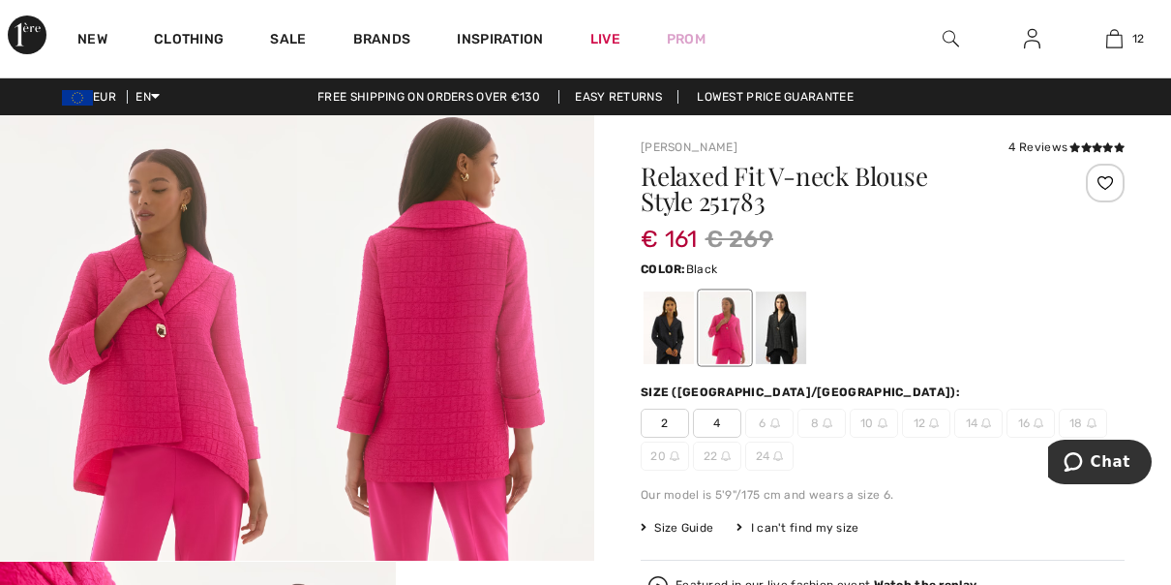
click at [785, 331] on div at bounding box center [781, 327] width 50 height 73
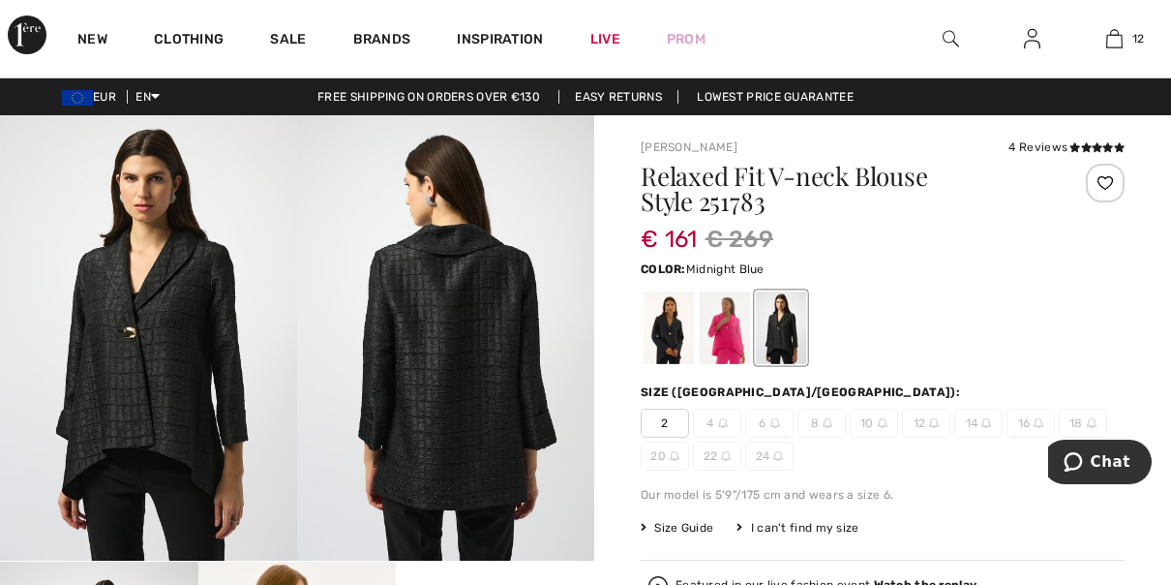
click at [672, 346] on div at bounding box center [669, 327] width 50 height 73
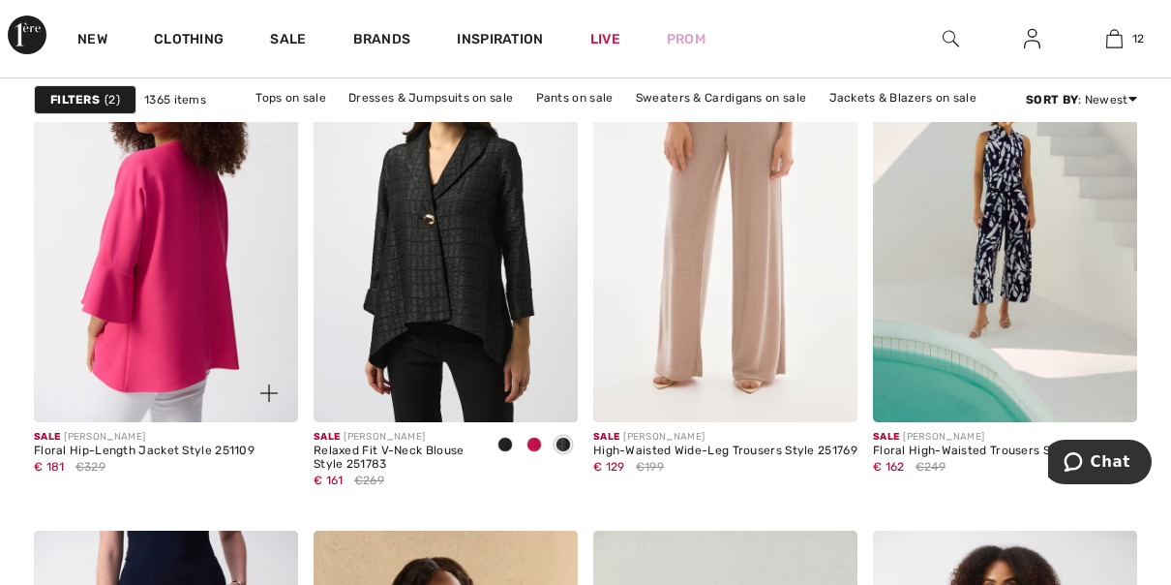
click at [184, 305] on img at bounding box center [166, 224] width 264 height 397
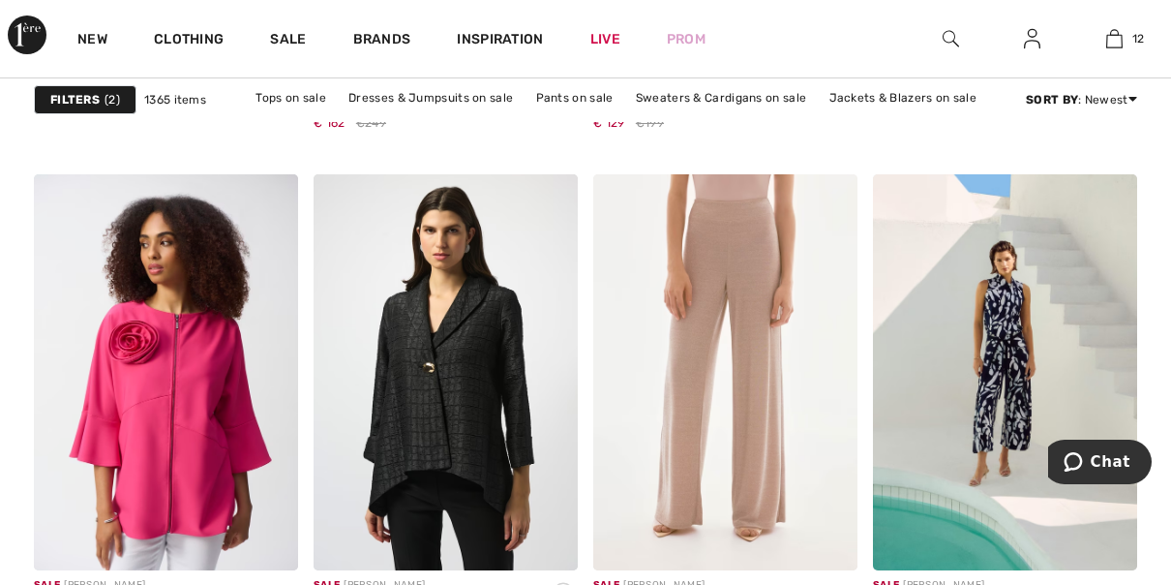
scroll to position [2836, 0]
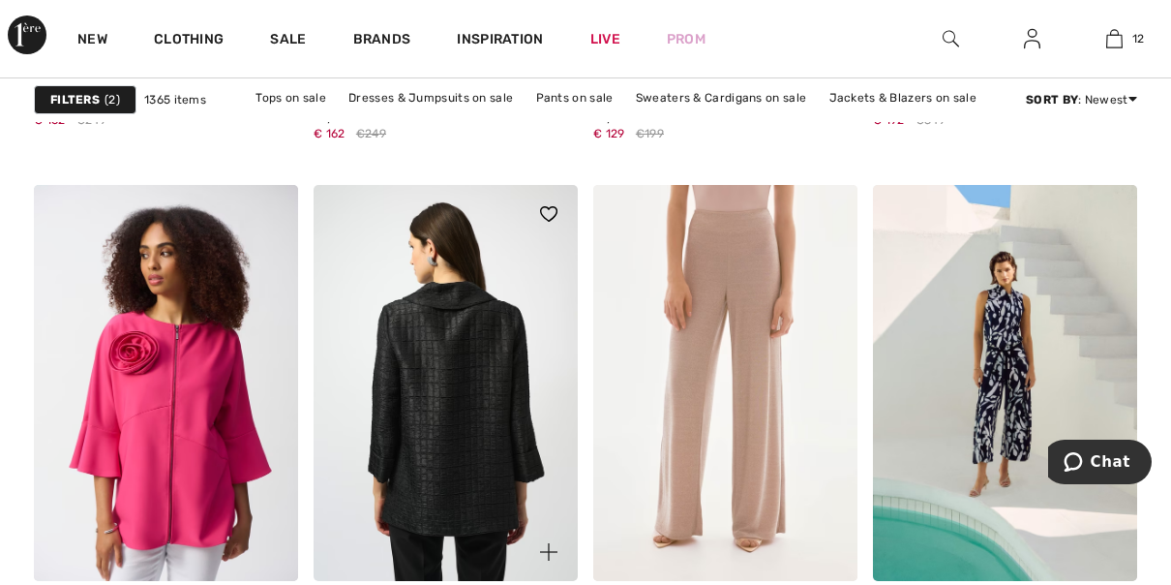
click at [493, 437] on img at bounding box center [446, 383] width 264 height 397
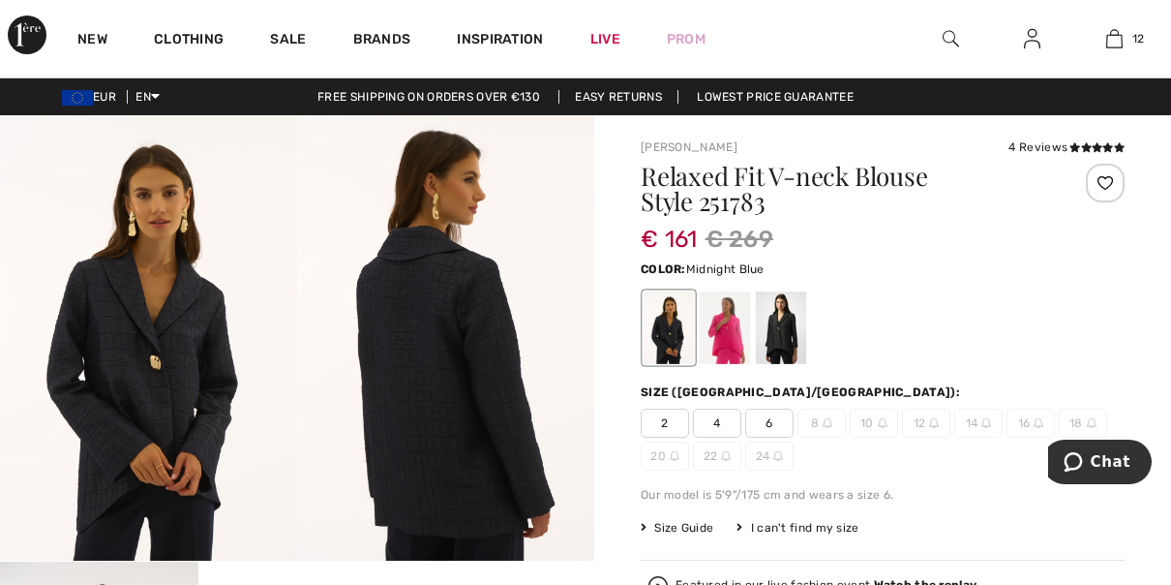
click at [669, 343] on div at bounding box center [669, 327] width 50 height 73
click at [729, 341] on div at bounding box center [725, 327] width 50 height 73
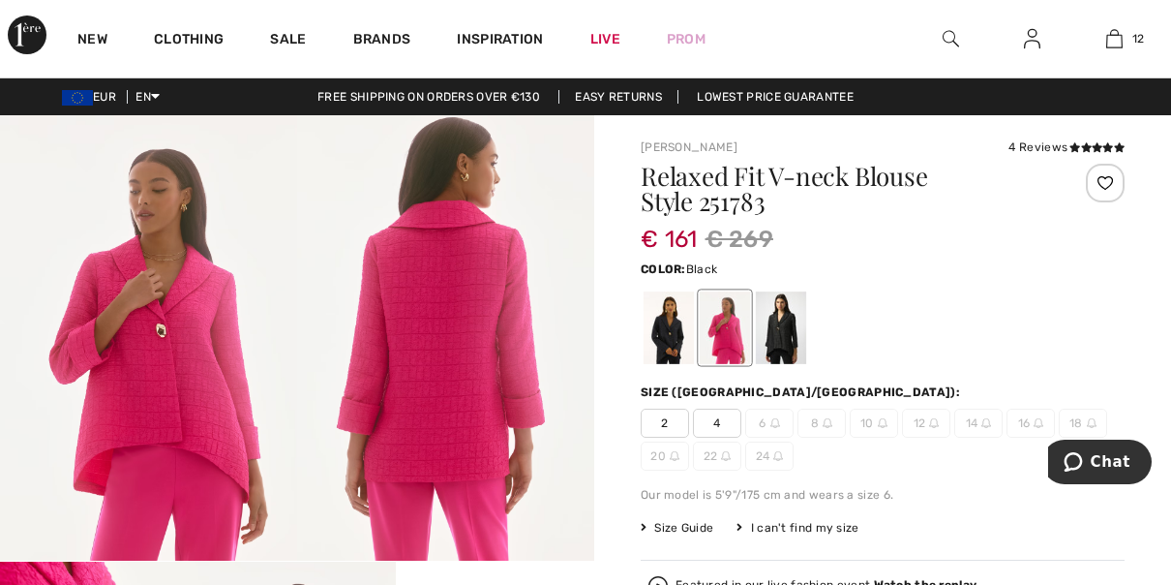
click at [779, 333] on div at bounding box center [781, 327] width 50 height 73
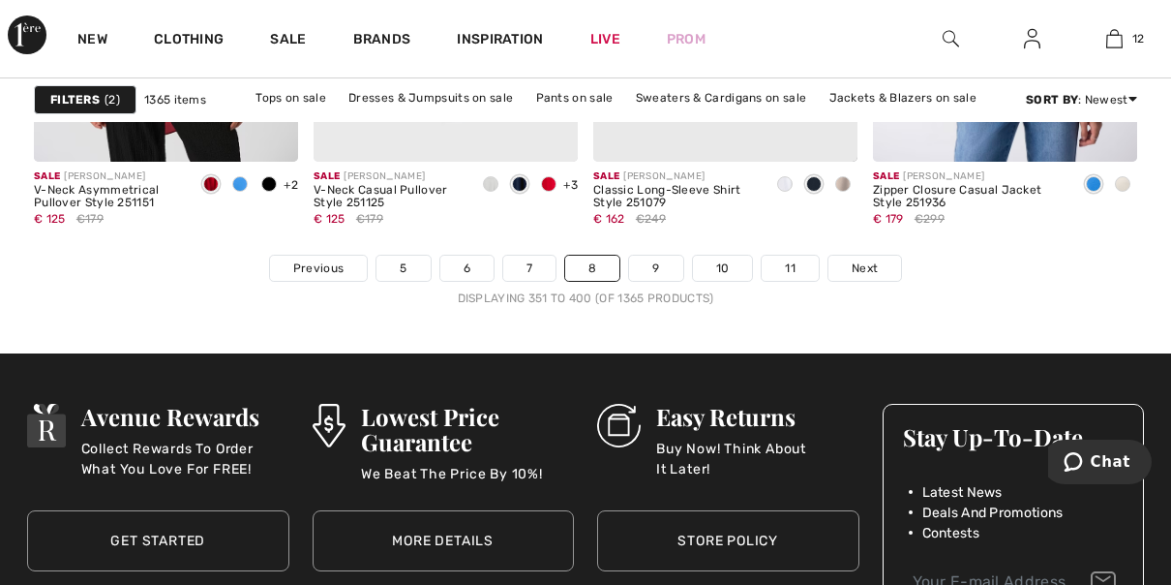
scroll to position [7718, 0]
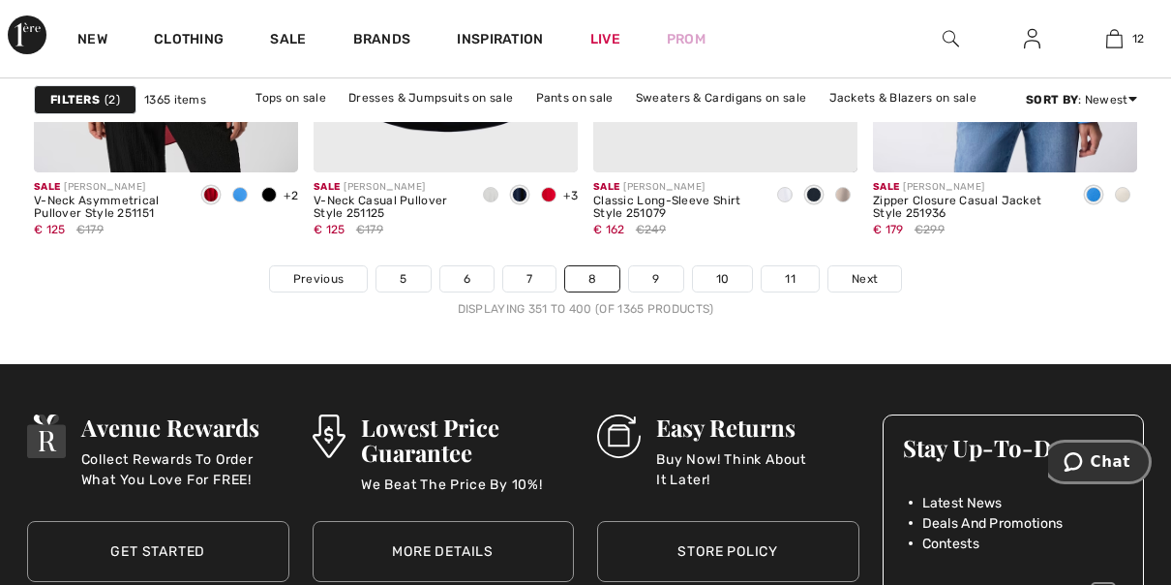
drag, startPoint x: 1076, startPoint y: 476, endPoint x: 1950, endPoint y: 738, distance: 912.2
click at [1076, 476] on button "Chat" at bounding box center [1096, 461] width 109 height 45
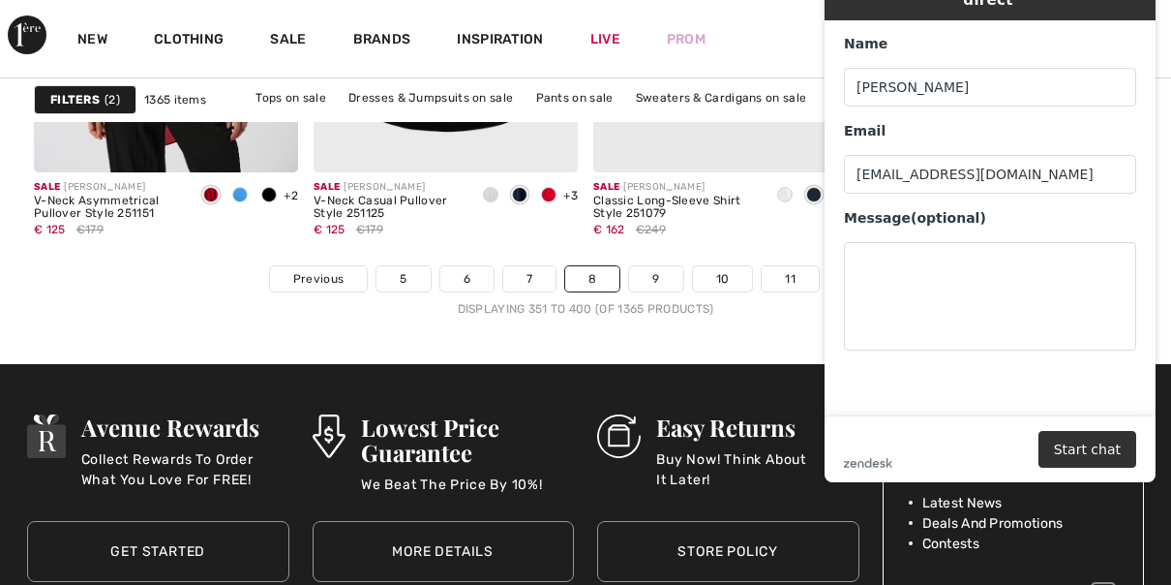
click at [654, 270] on link "9" at bounding box center [655, 278] width 53 height 25
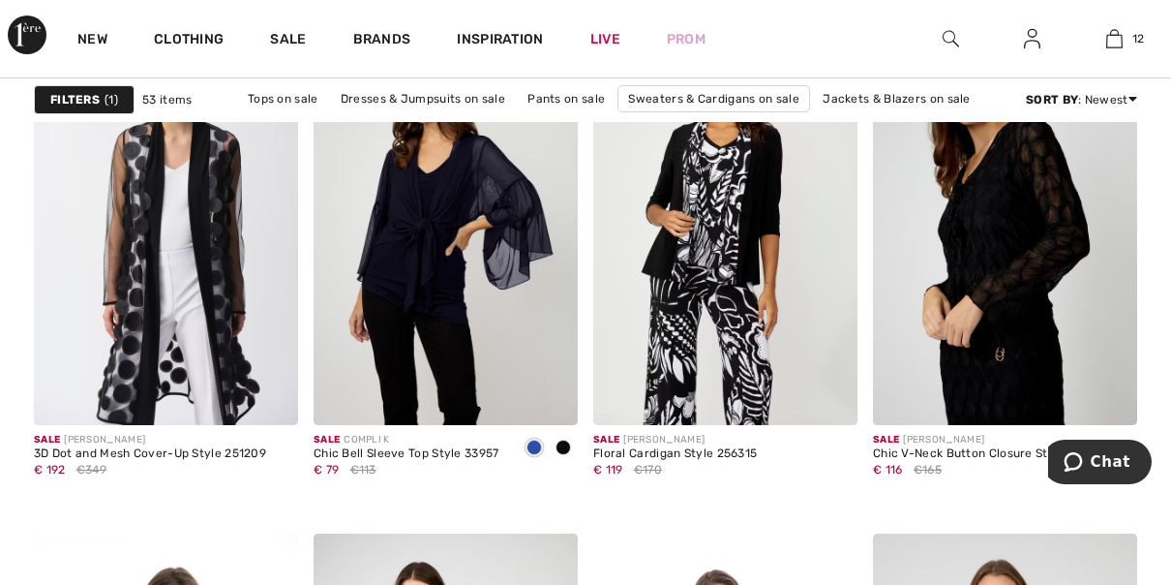
scroll to position [3068, 0]
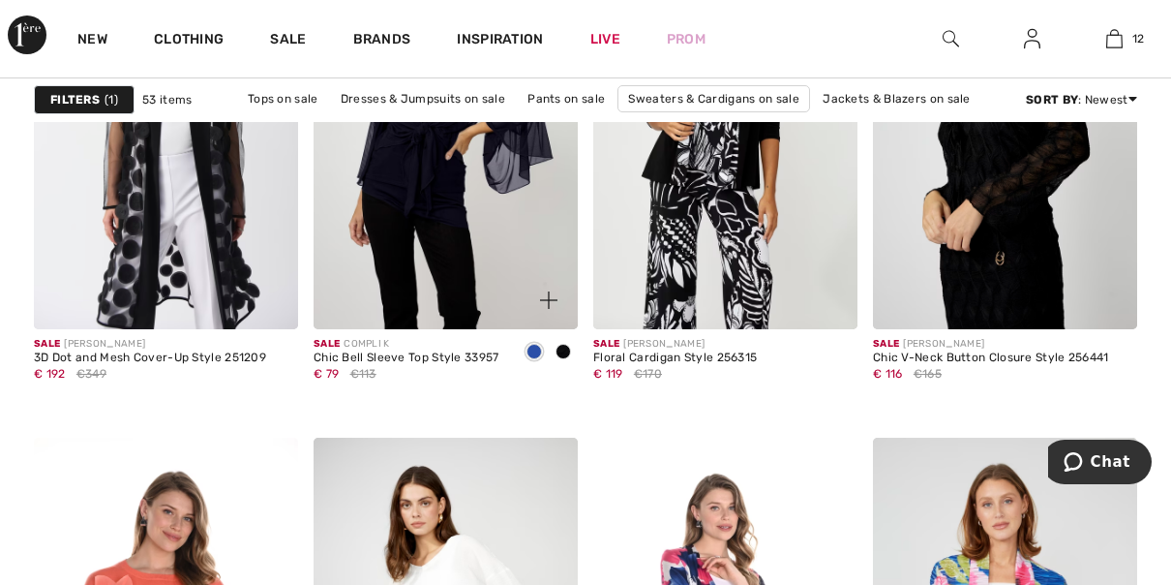
click at [539, 360] on div at bounding box center [534, 353] width 29 height 32
click at [528, 345] on span at bounding box center [534, 351] width 15 height 15
click at [565, 346] on span at bounding box center [563, 351] width 15 height 15
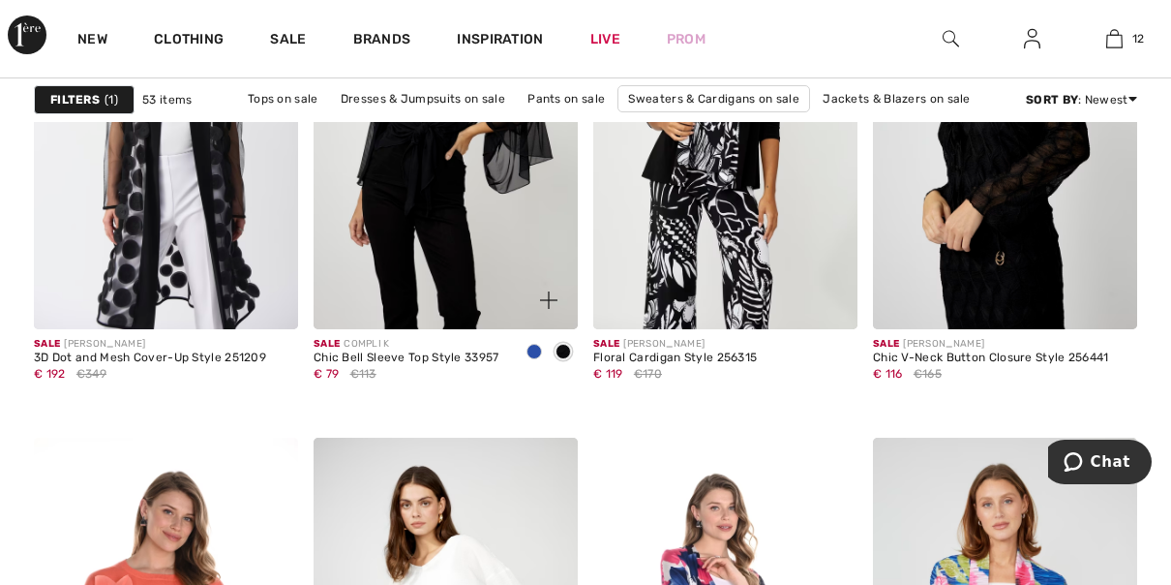
click at [538, 350] on span at bounding box center [534, 351] width 15 height 15
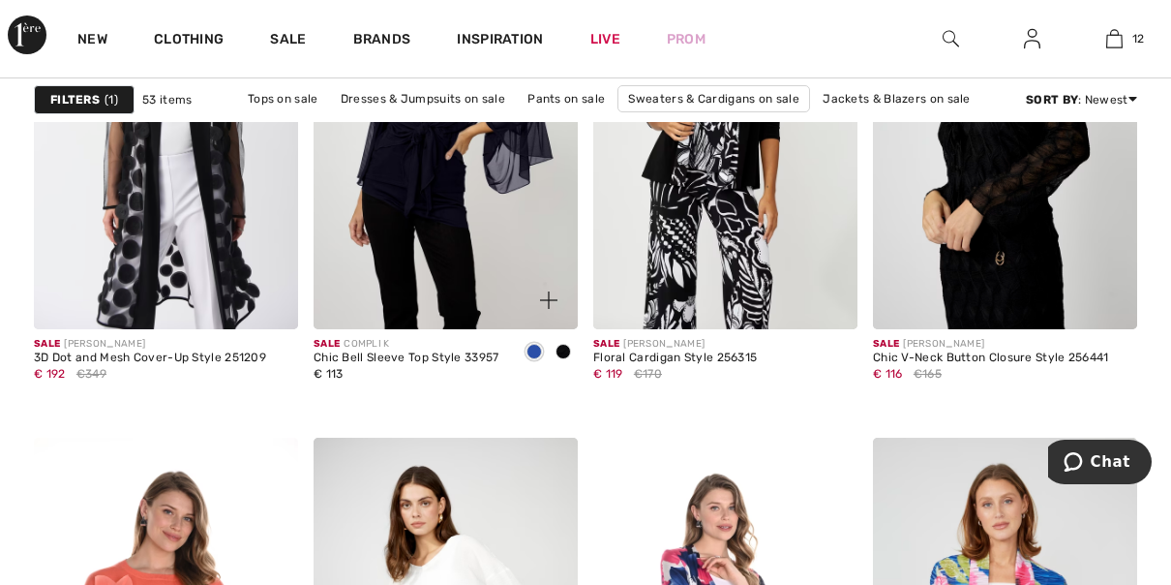
click at [538, 350] on span at bounding box center [534, 351] width 15 height 15
click at [563, 346] on span at bounding box center [563, 351] width 15 height 15
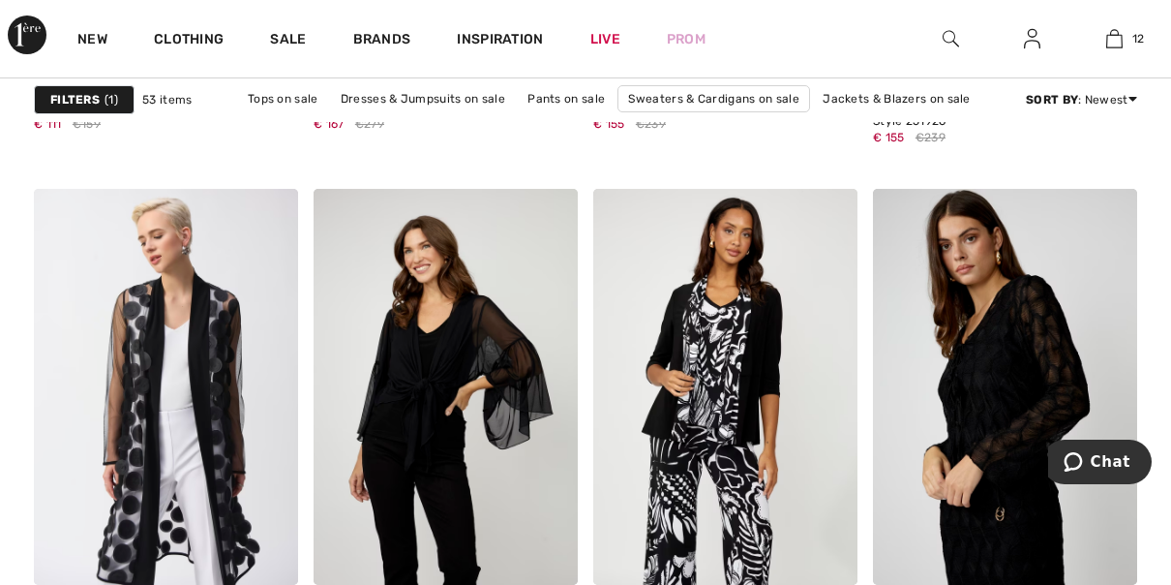
scroll to position [2758, 0]
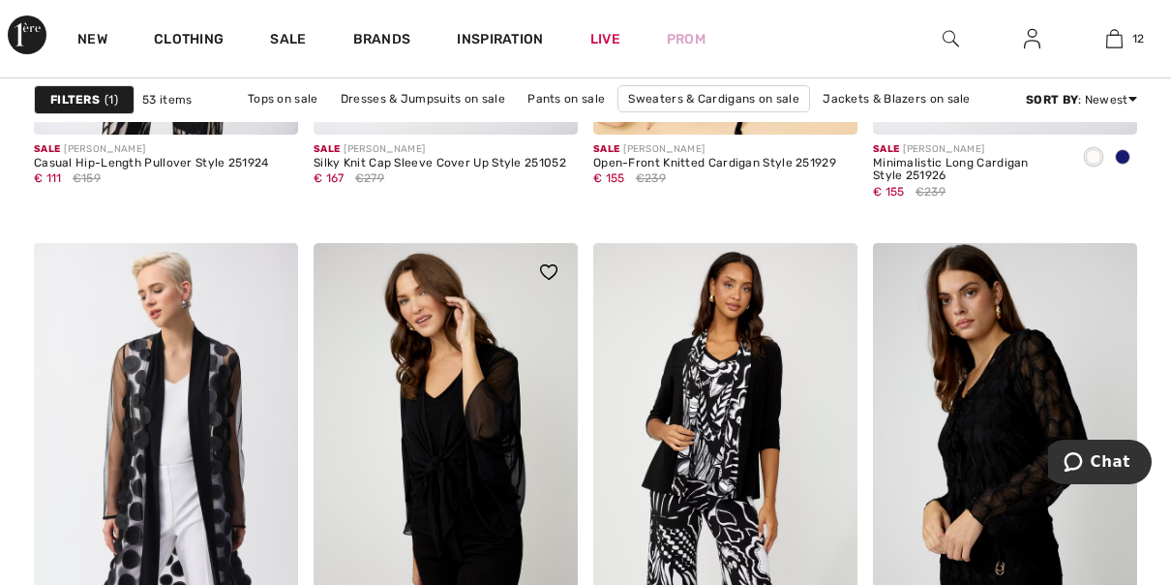
click at [487, 422] on img at bounding box center [446, 441] width 264 height 397
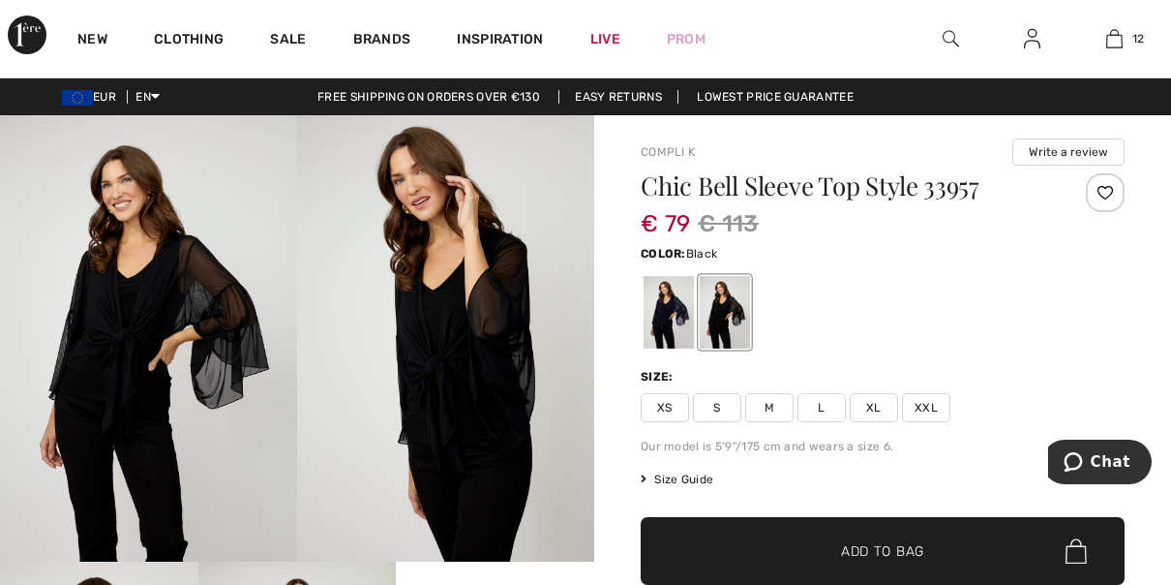
click at [529, 352] on img at bounding box center [445, 338] width 297 height 446
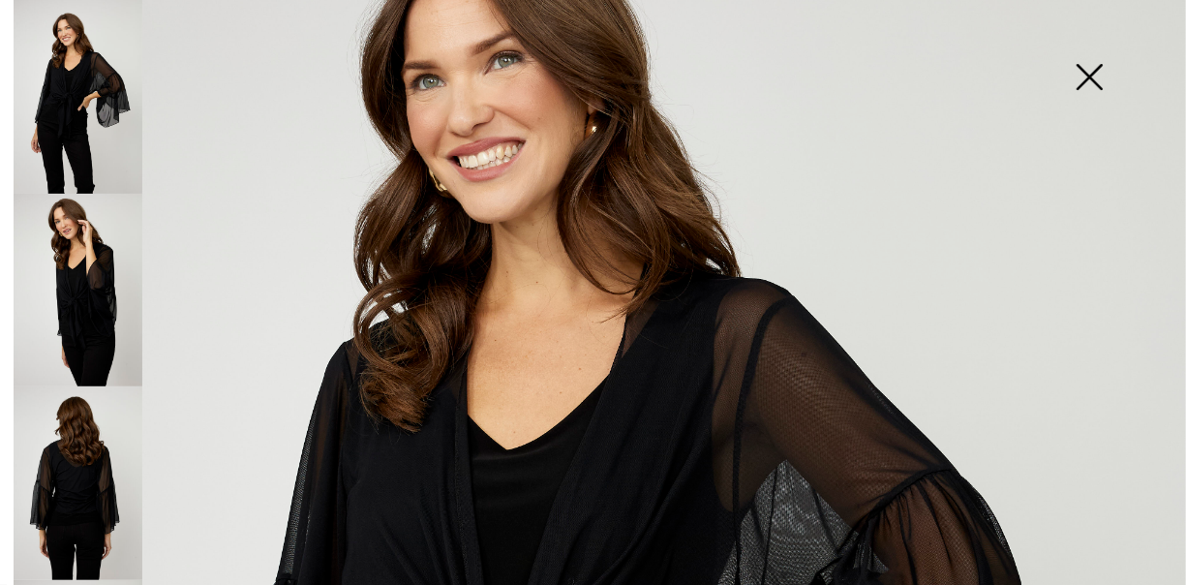
scroll to position [205, 0]
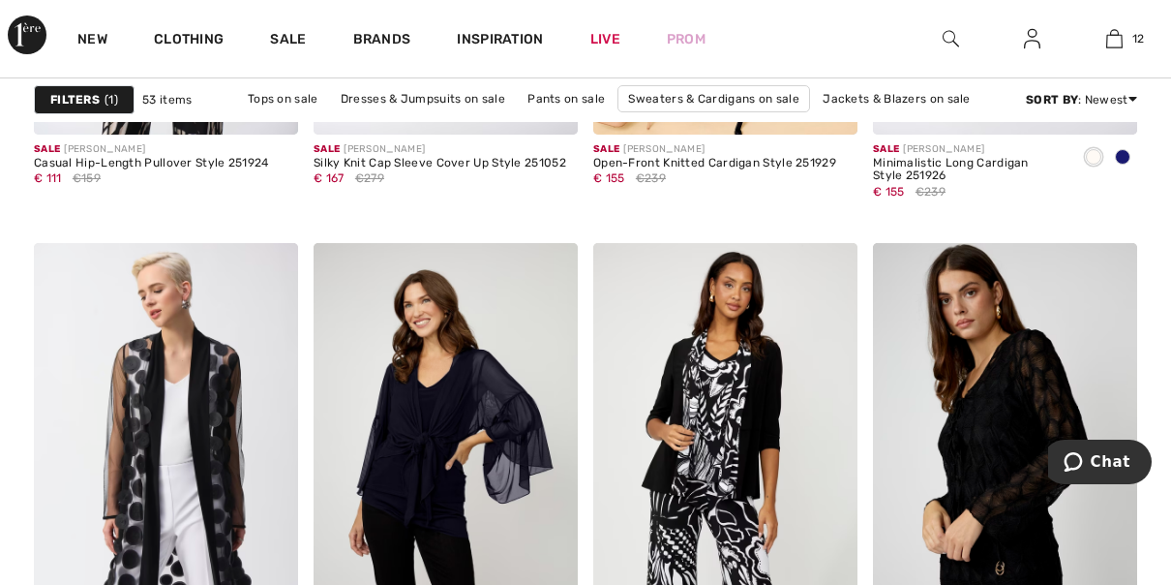
click at [512, 69] on div "Inspiration" at bounding box center [500, 38] width 133 height 77
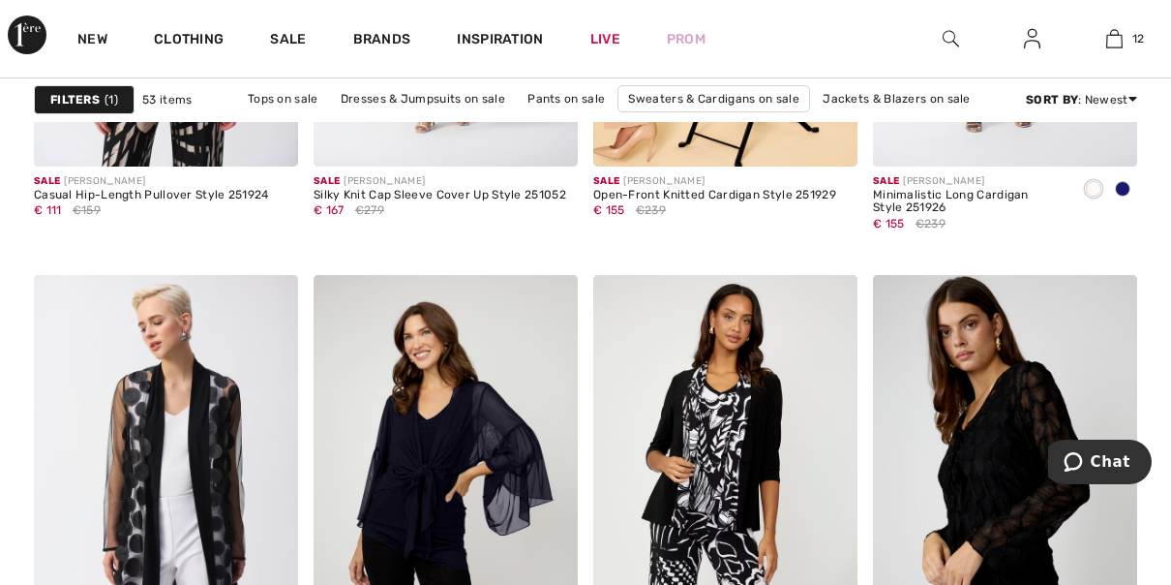
scroll to position [2737, 0]
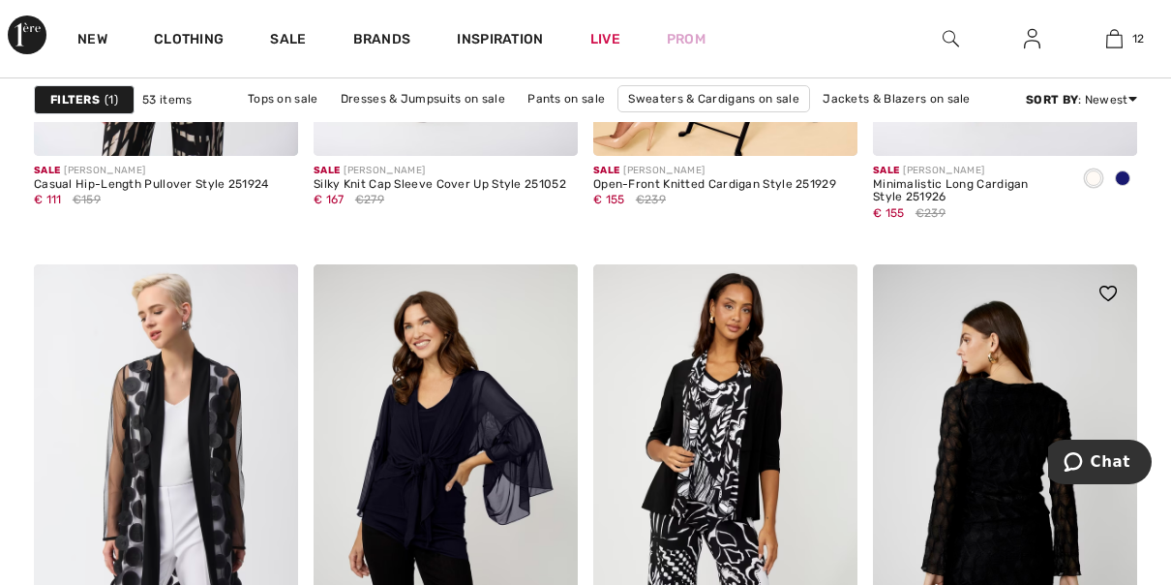
click at [1009, 472] on img at bounding box center [1005, 462] width 264 height 397
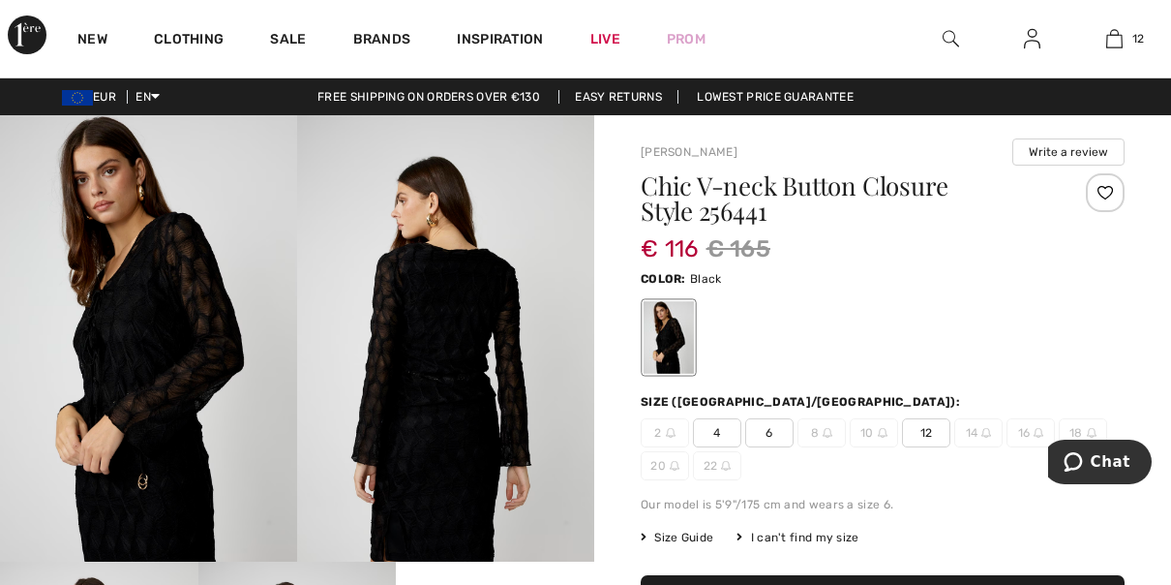
click at [158, 356] on img at bounding box center [148, 338] width 297 height 446
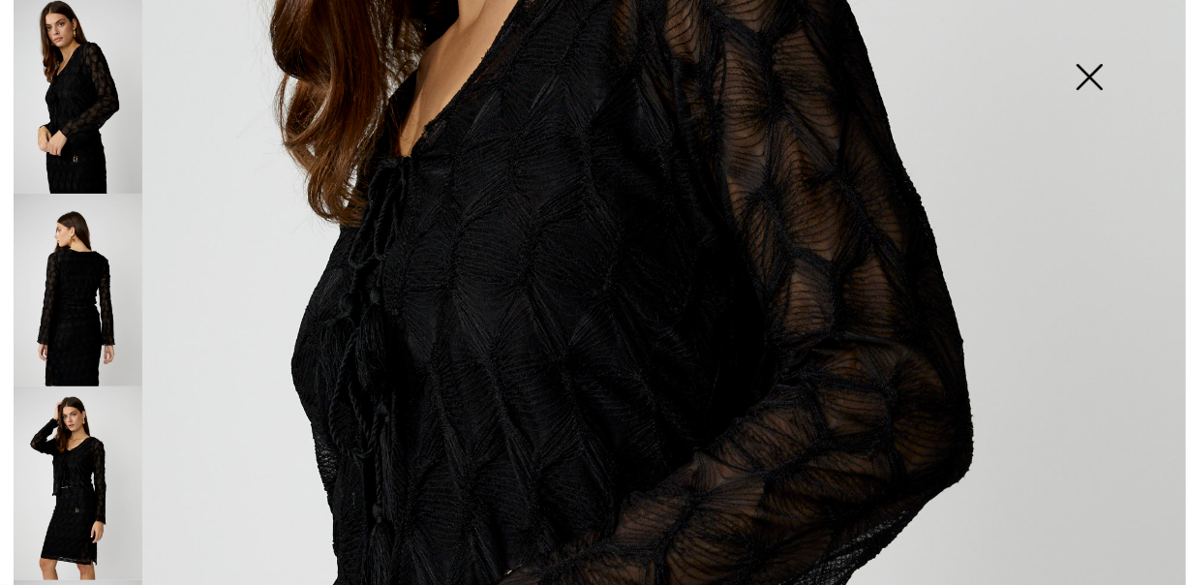
scroll to position [571, 0]
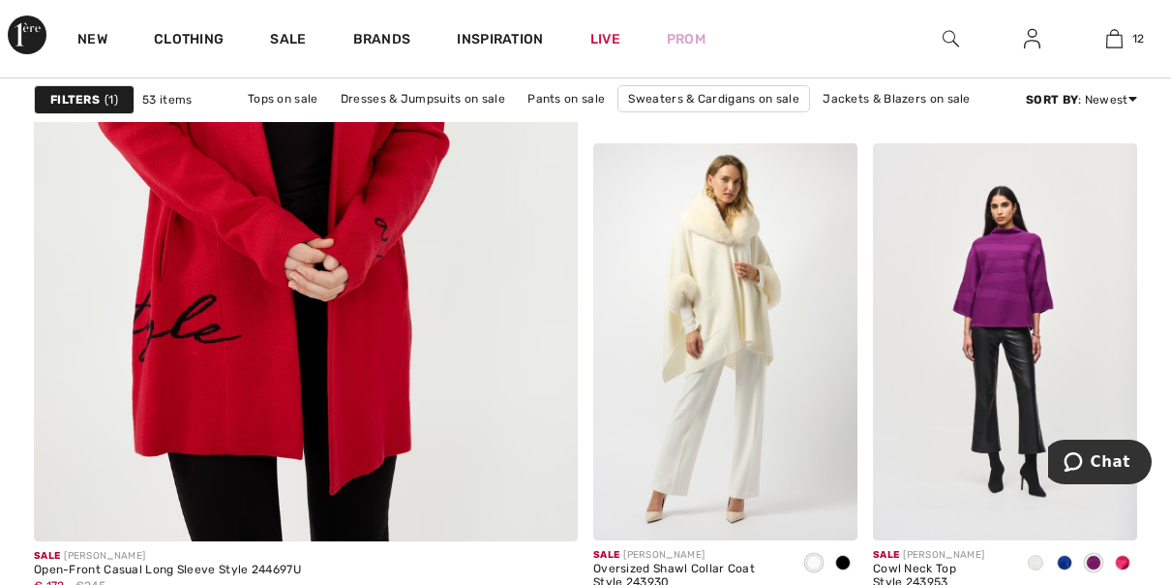
scroll to position [4604, 0]
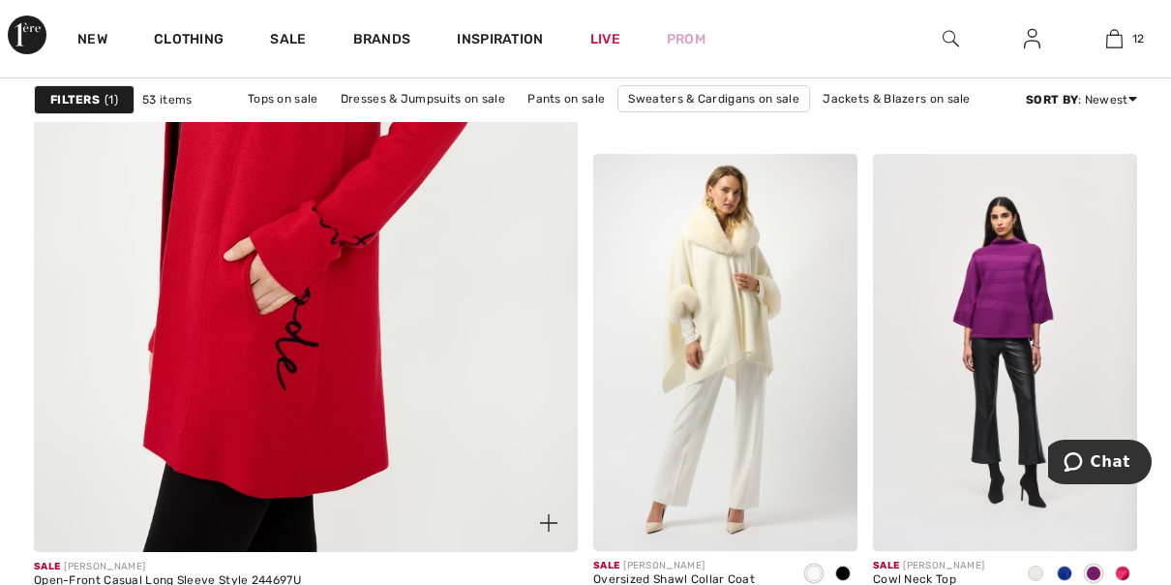
click at [322, 403] on img at bounding box center [306, 139] width 652 height 979
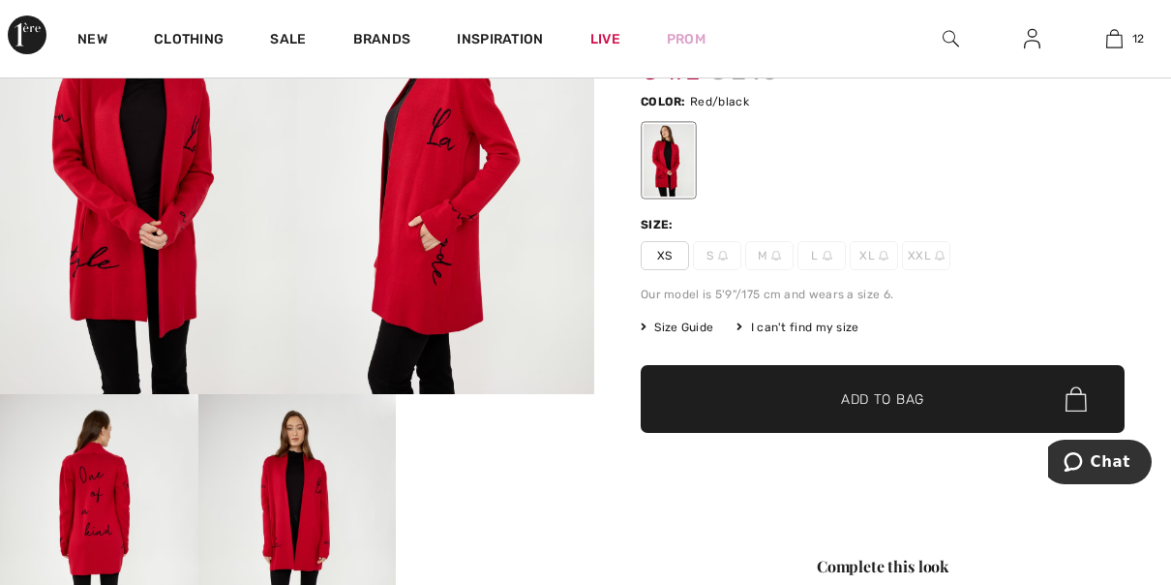
scroll to position [190, 0]
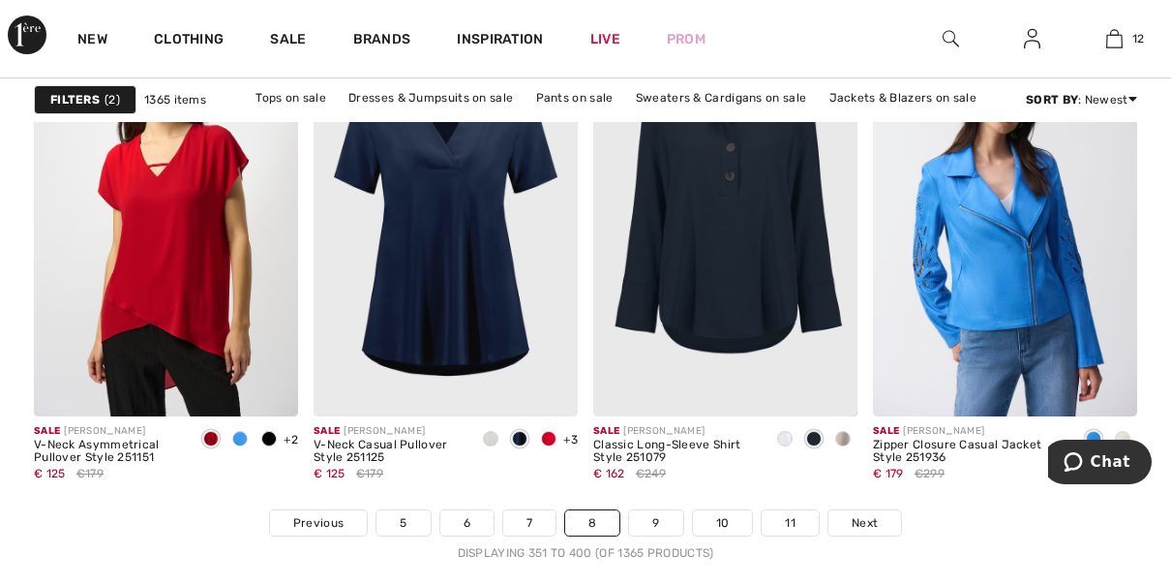
scroll to position [7515, 0]
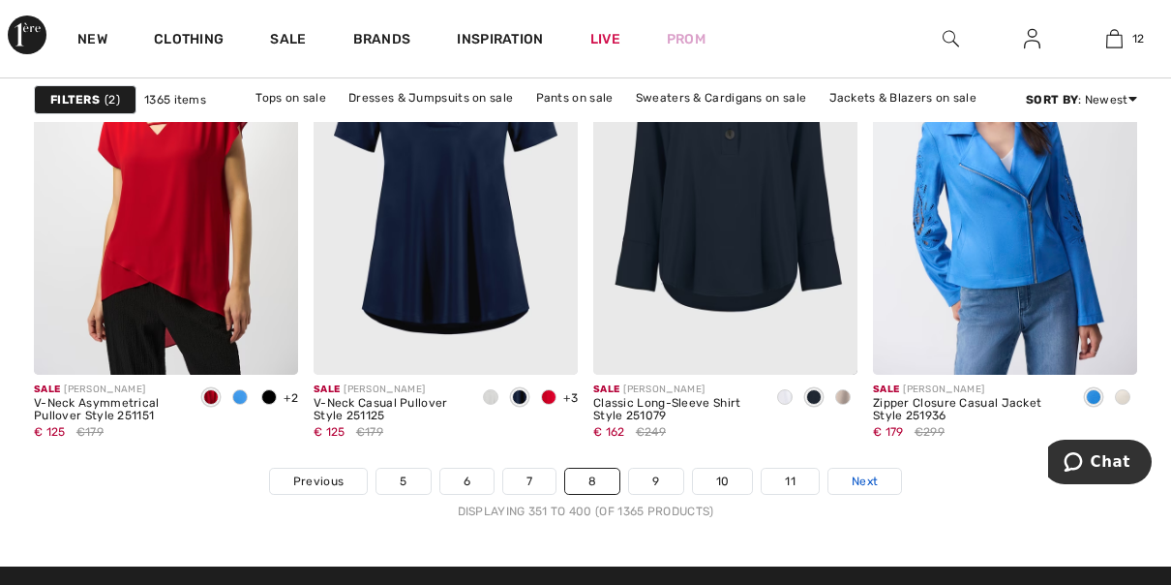
click at [858, 484] on span "Next" at bounding box center [865, 480] width 26 height 17
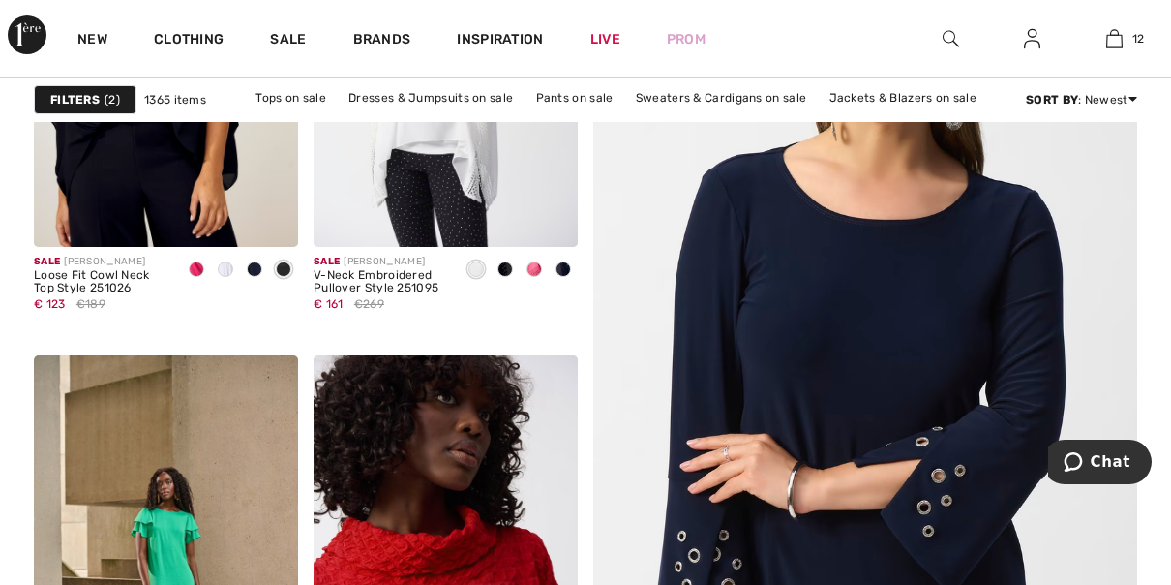
scroll to position [201, 0]
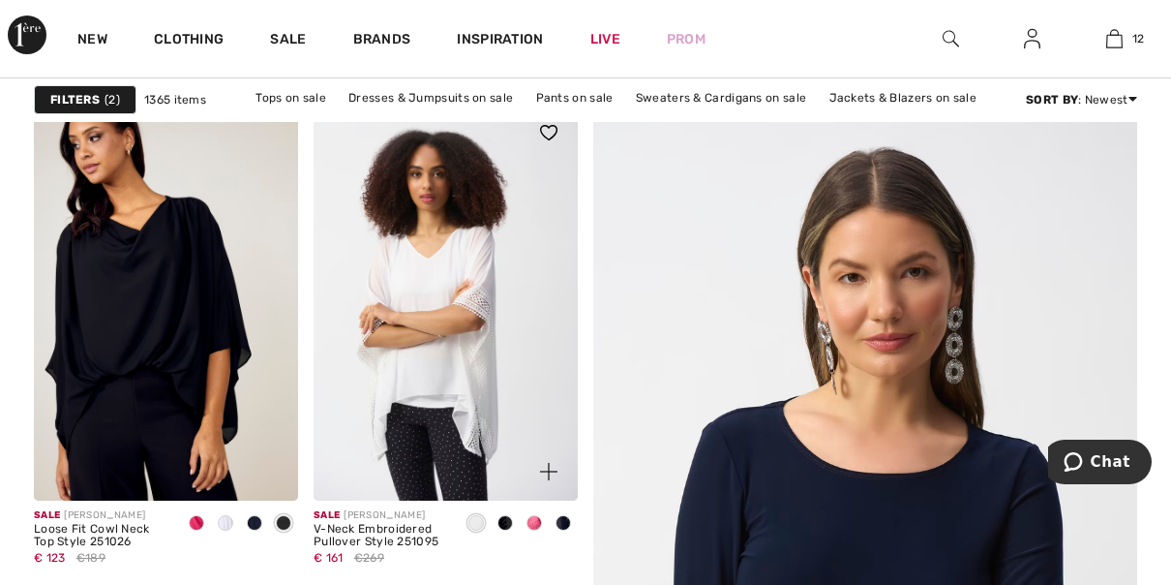
click at [533, 520] on span at bounding box center [534, 522] width 15 height 15
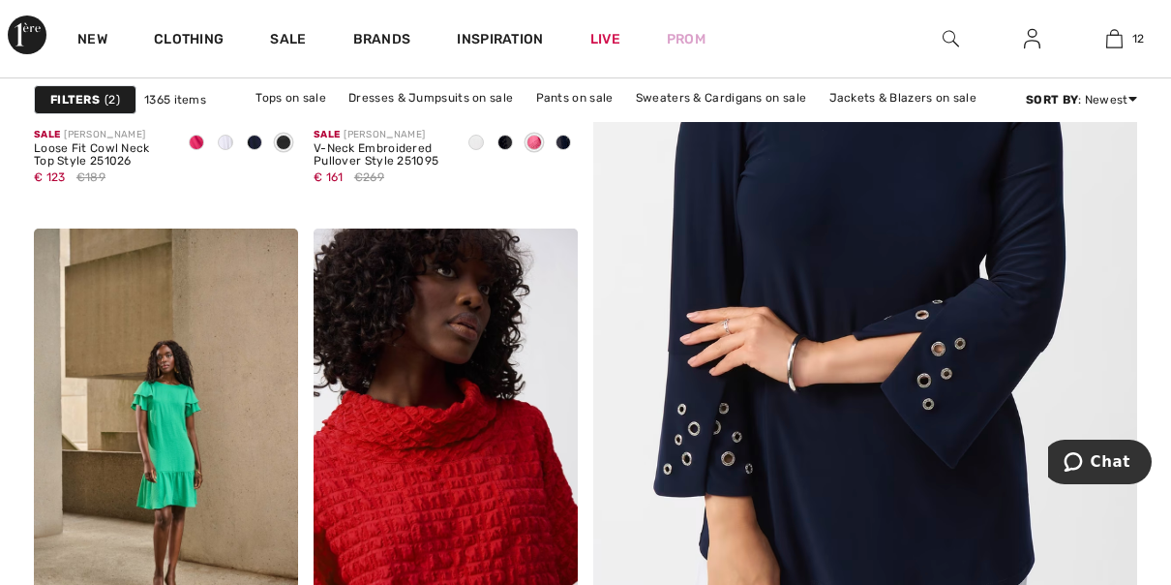
scroll to position [646, 0]
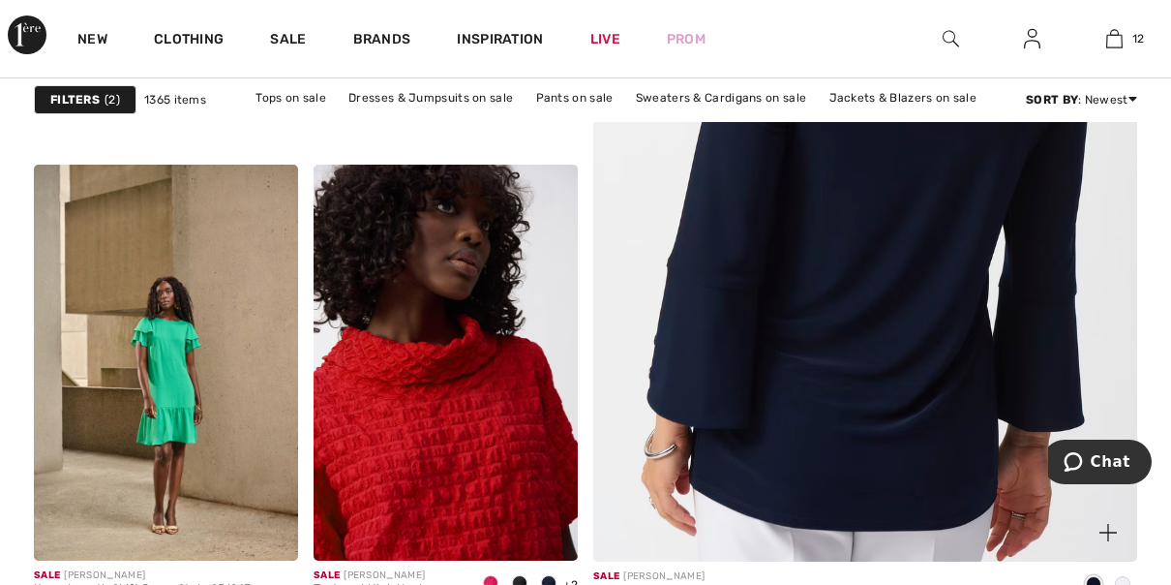
click at [828, 248] on img at bounding box center [865, 148] width 652 height 979
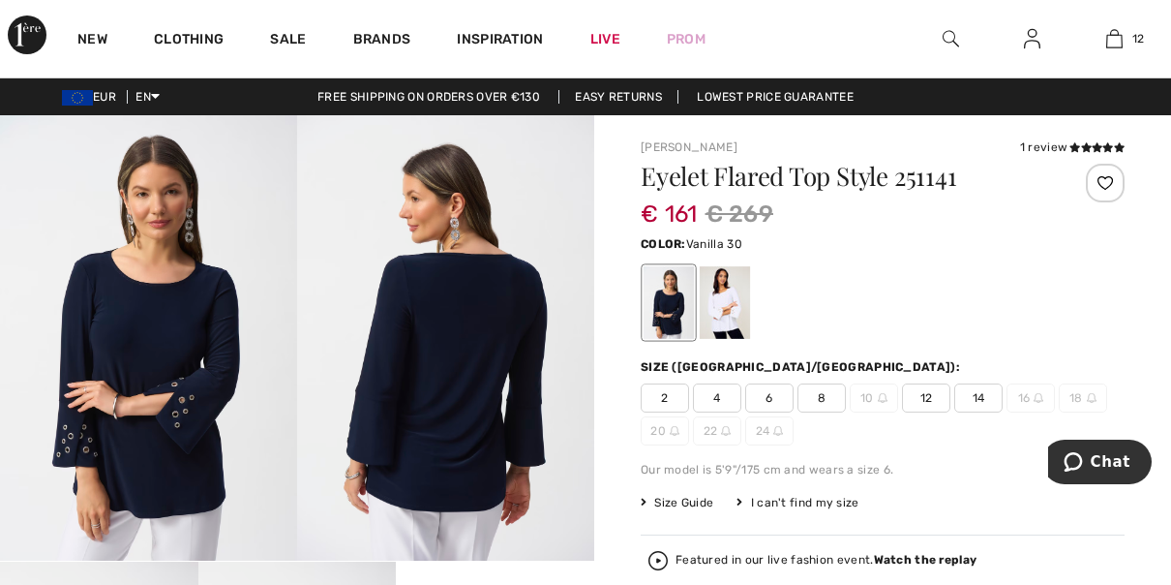
click at [723, 311] on div at bounding box center [725, 302] width 50 height 73
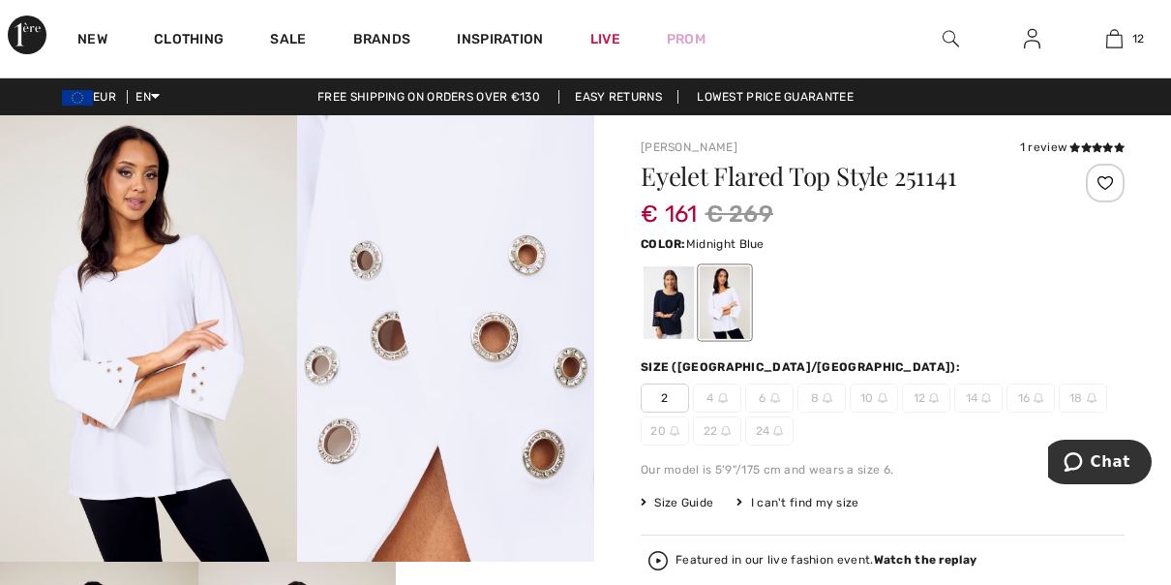
click at [664, 316] on div at bounding box center [669, 302] width 50 height 73
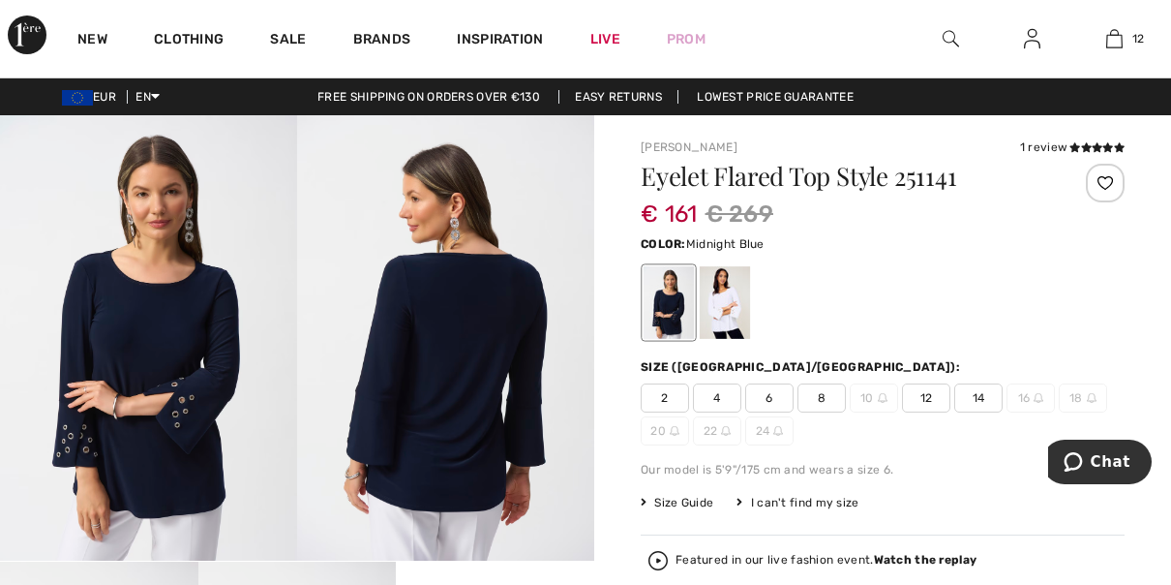
click at [920, 401] on span "12" at bounding box center [926, 397] width 48 height 29
click at [977, 402] on span "14" at bounding box center [978, 397] width 48 height 29
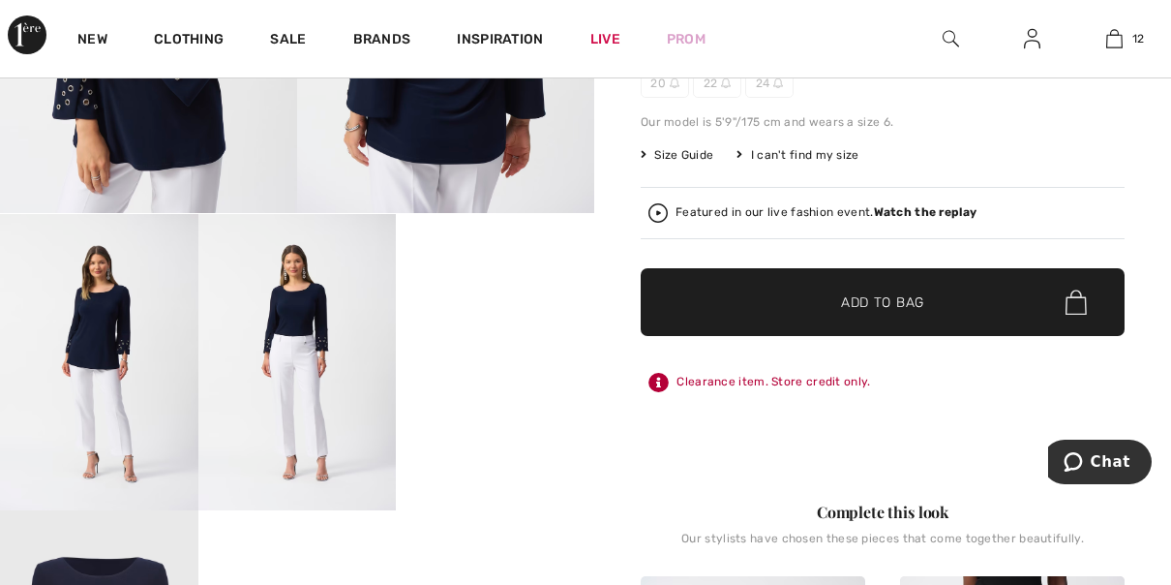
scroll to position [391, 0]
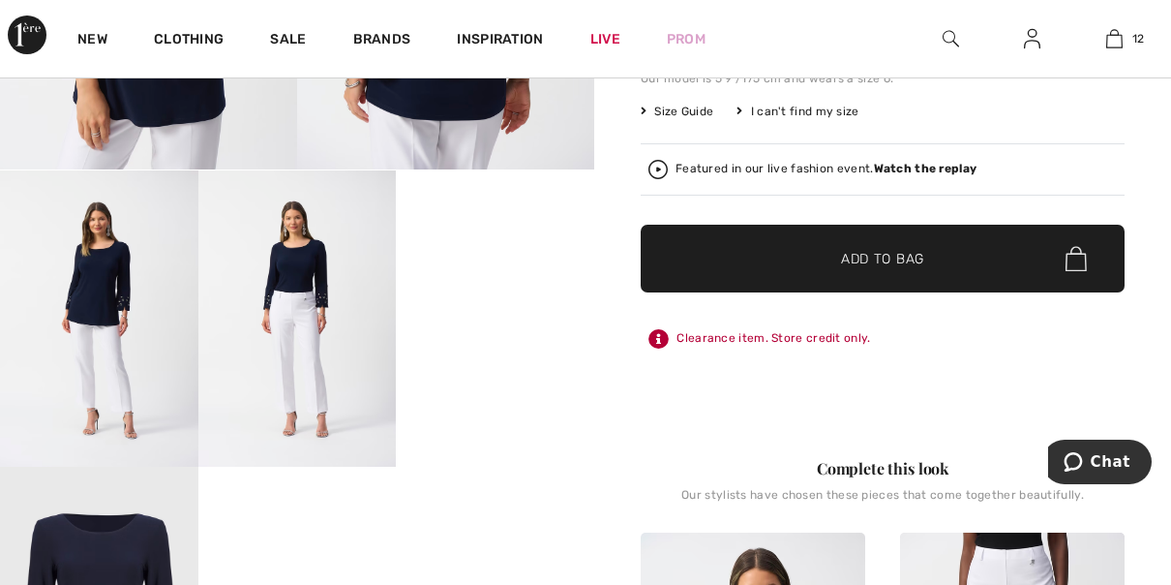
click at [859, 249] on span "Add to Bag" at bounding box center [882, 259] width 83 height 20
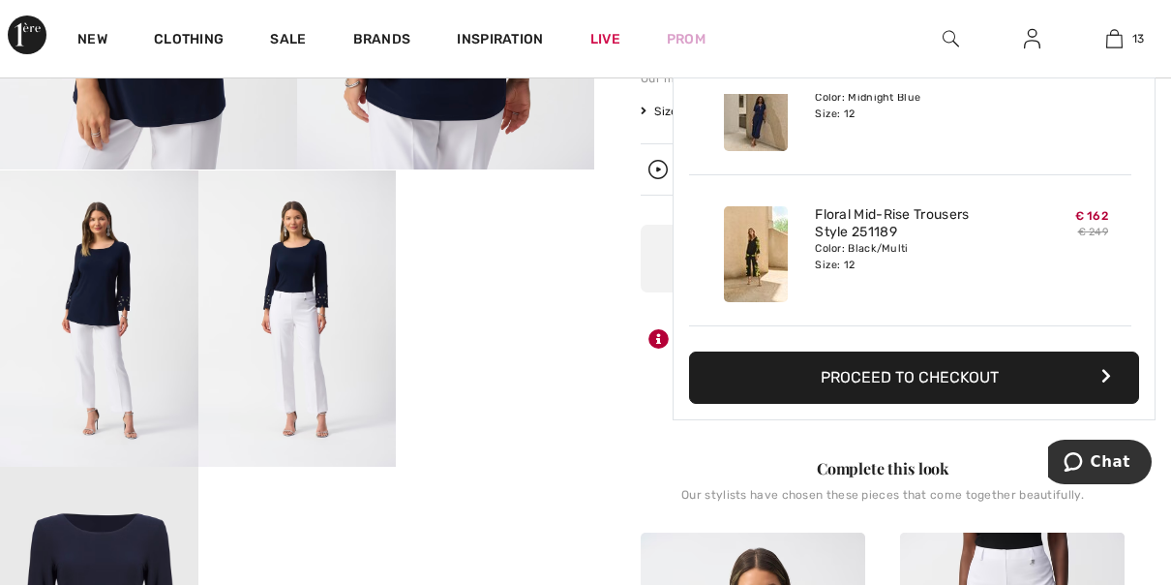
scroll to position [1717, 0]
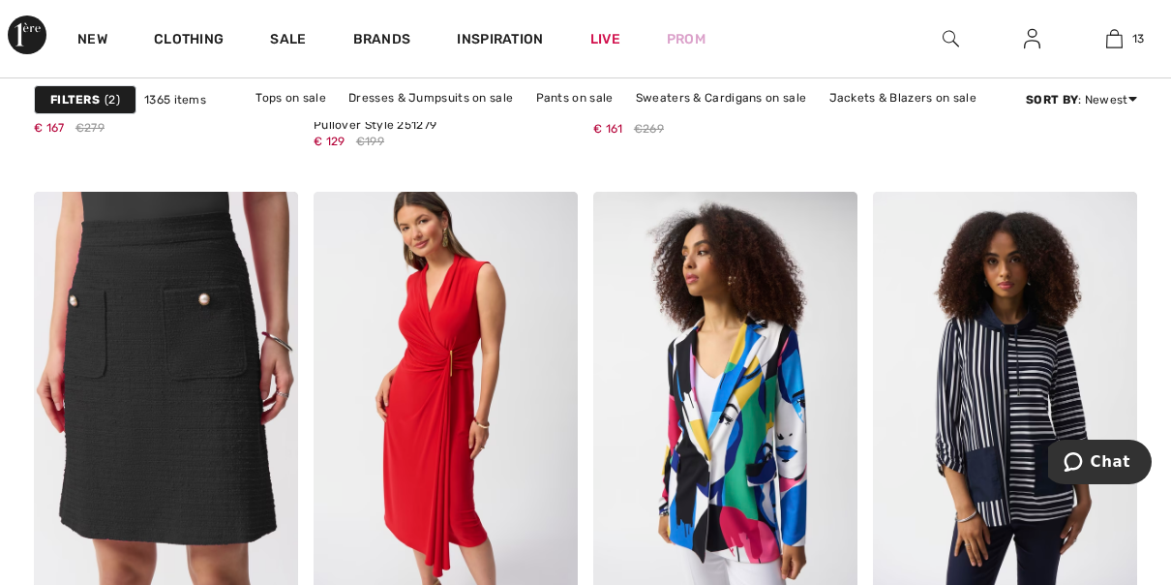
scroll to position [1303, 0]
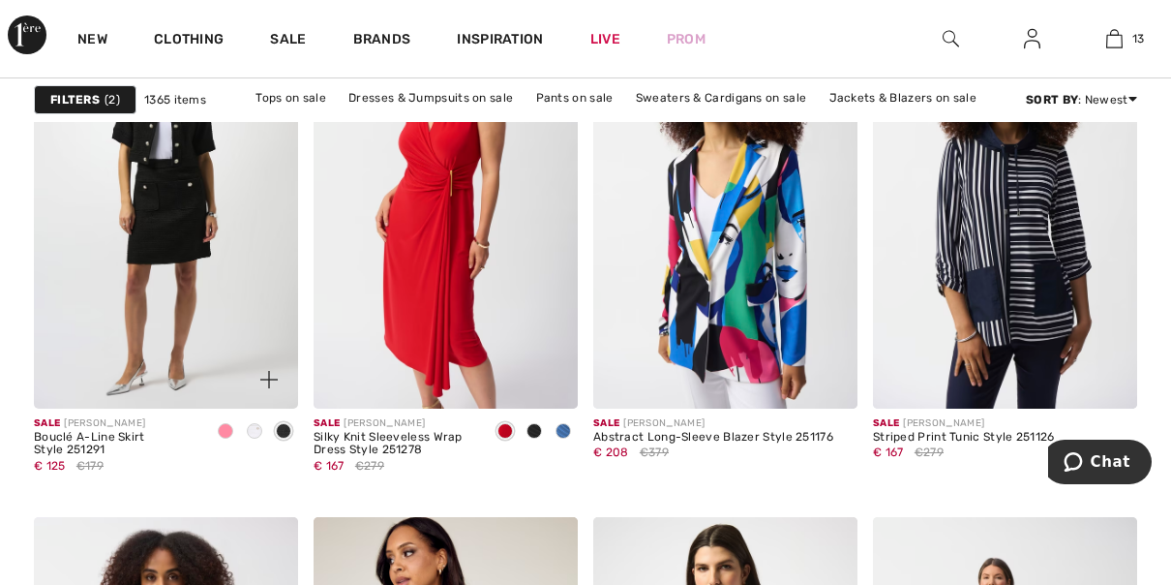
click at [182, 314] on img at bounding box center [166, 210] width 264 height 397
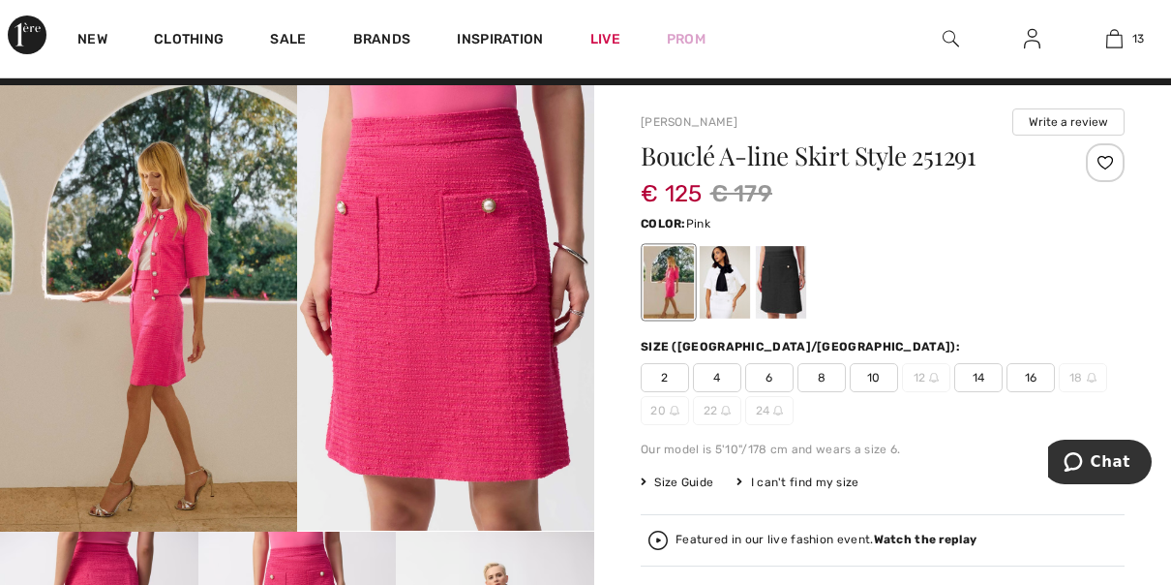
scroll to position [60, 0]
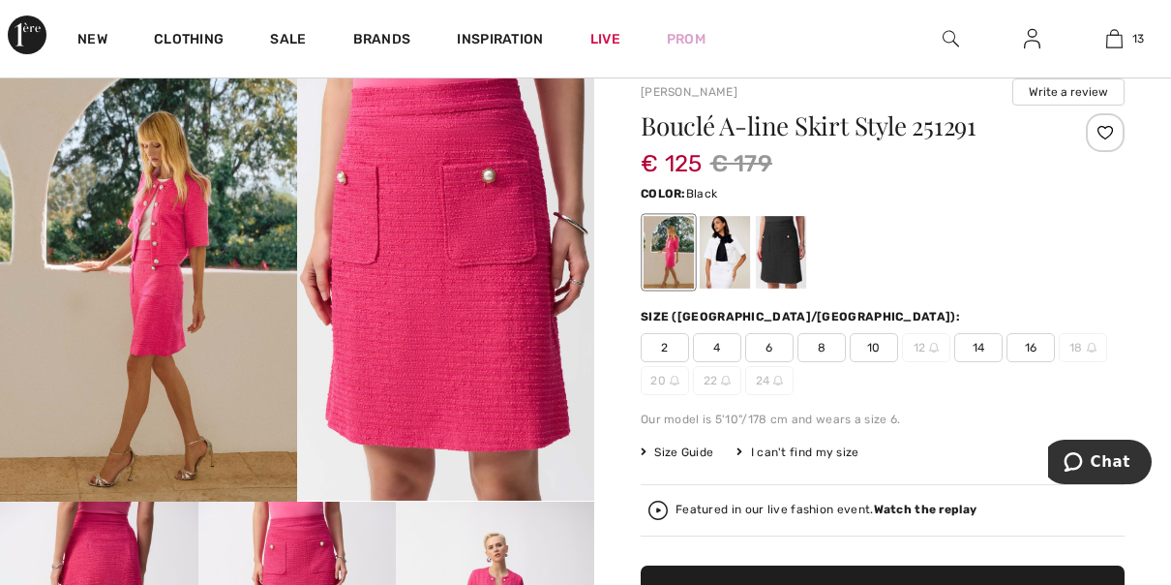
click at [775, 256] on div at bounding box center [781, 252] width 50 height 73
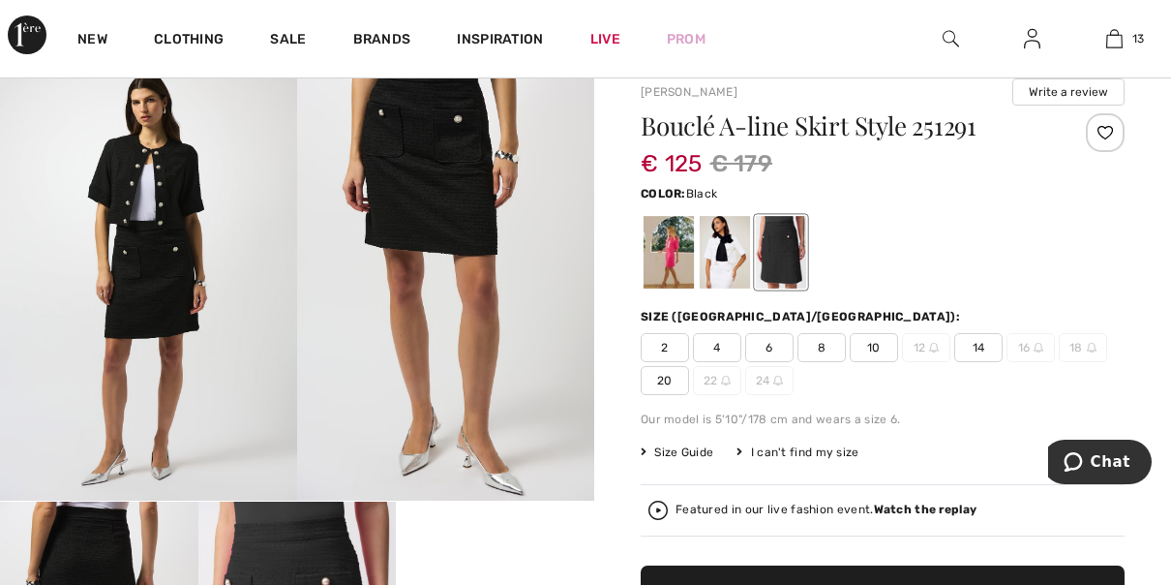
click at [971, 346] on span "14" at bounding box center [978, 347] width 48 height 29
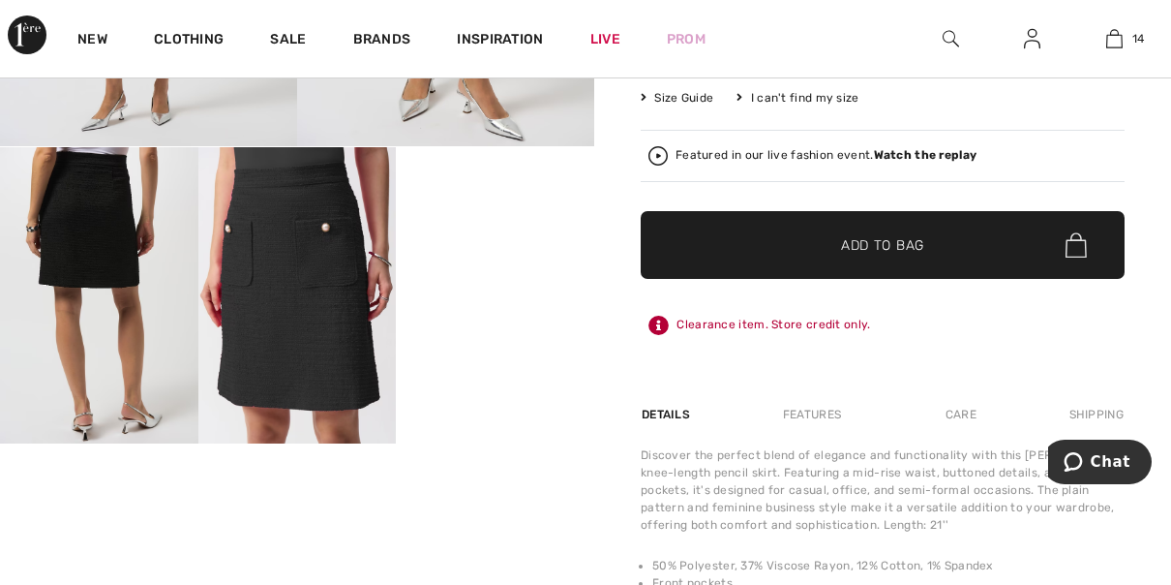
scroll to position [529, 0]
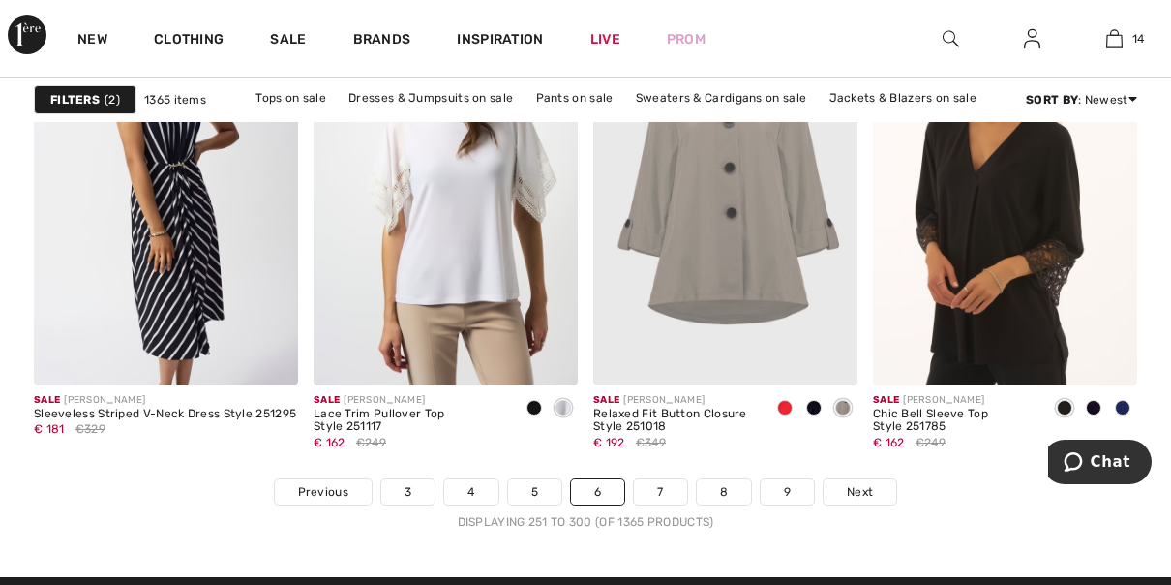
scroll to position [7452, 0]
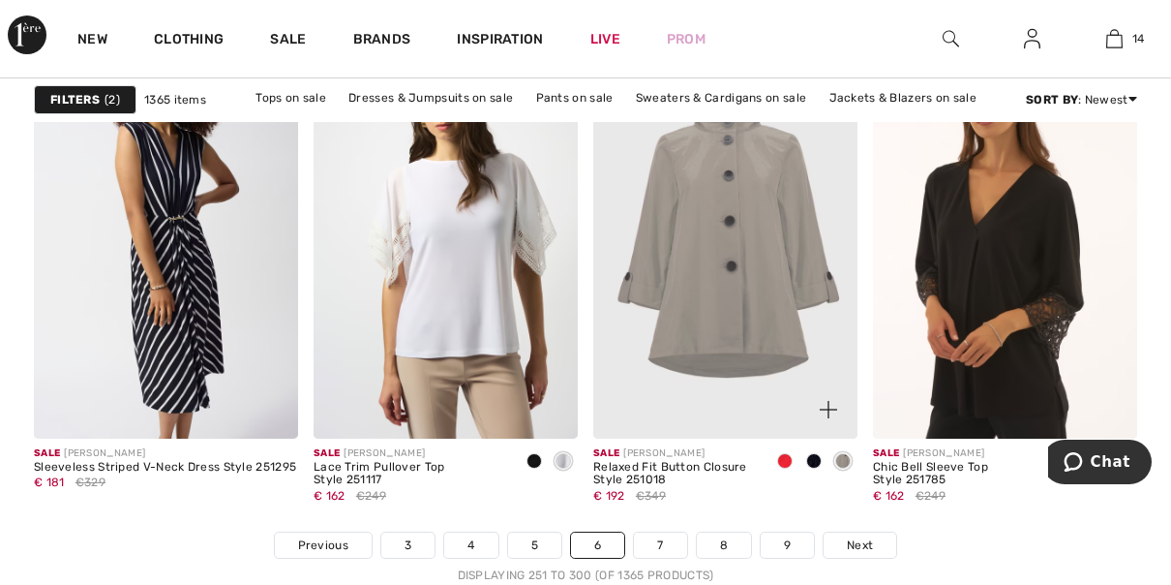
click at [788, 454] on span at bounding box center [784, 460] width 15 height 15
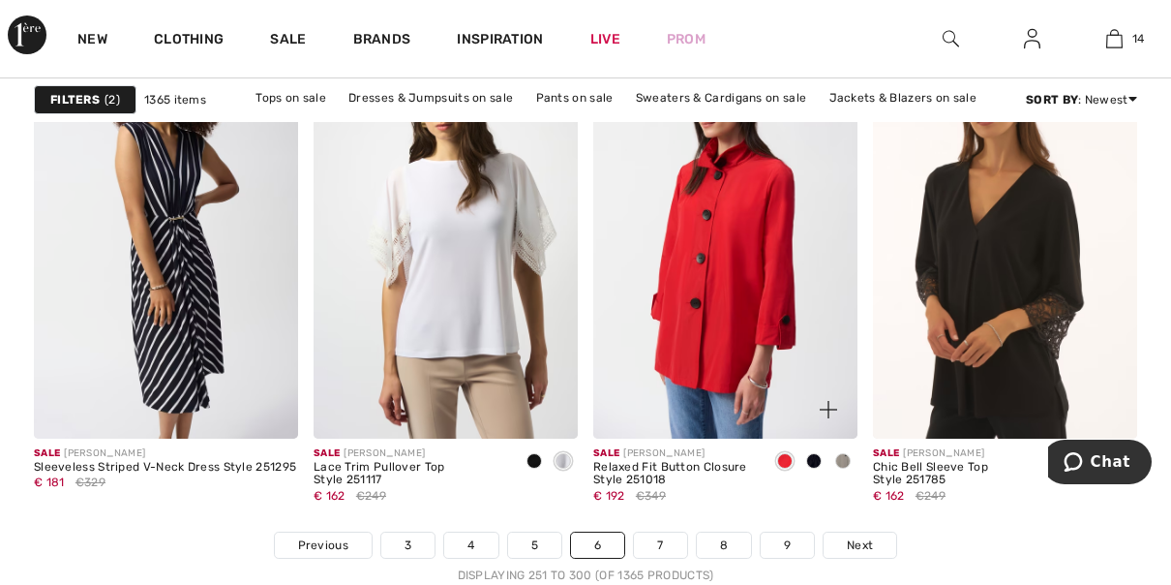
click at [817, 453] on span at bounding box center [813, 460] width 15 height 15
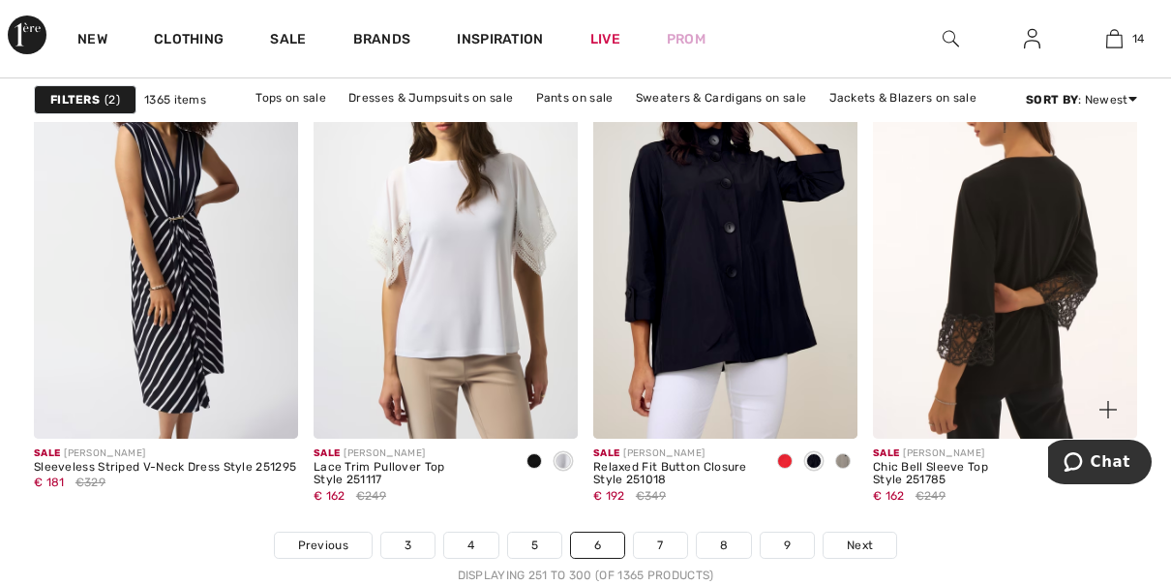
click at [1046, 365] on img at bounding box center [1005, 240] width 264 height 397
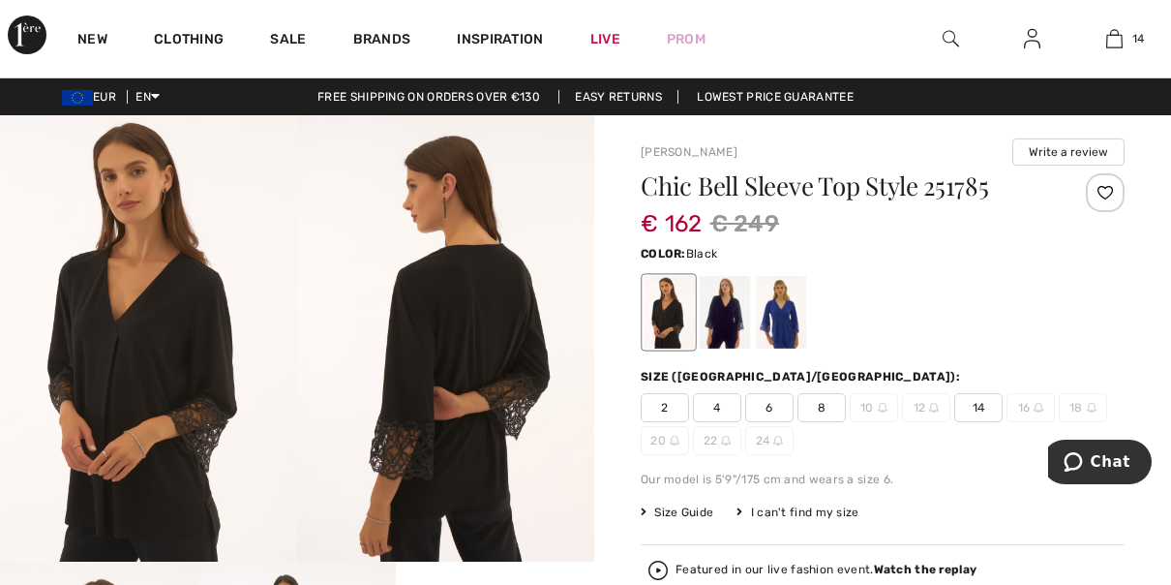
click at [214, 412] on img at bounding box center [148, 338] width 297 height 446
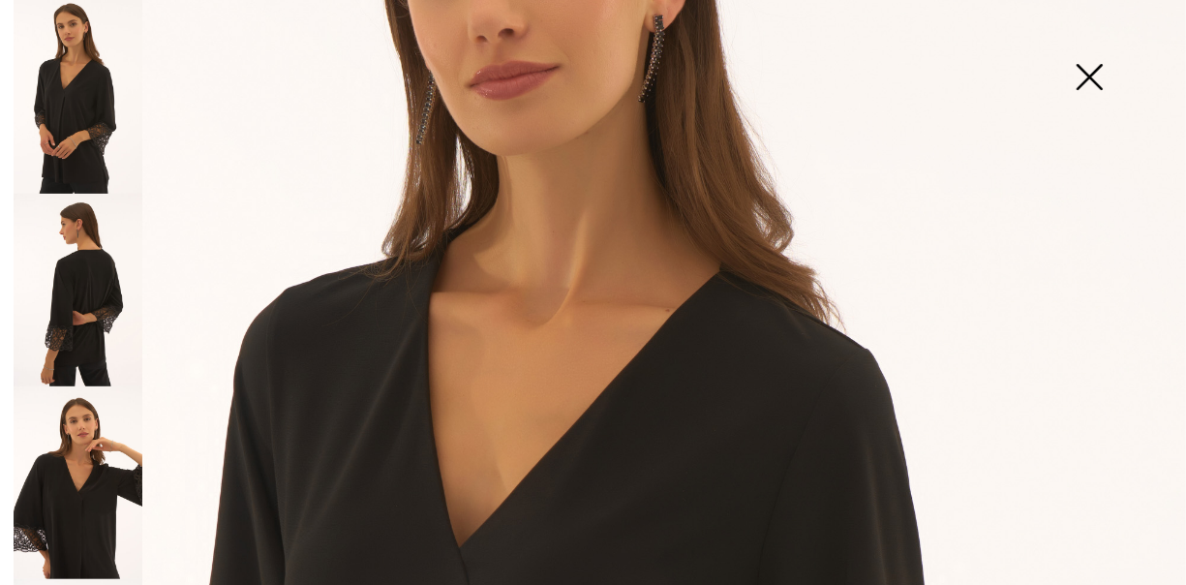
scroll to position [50, 0]
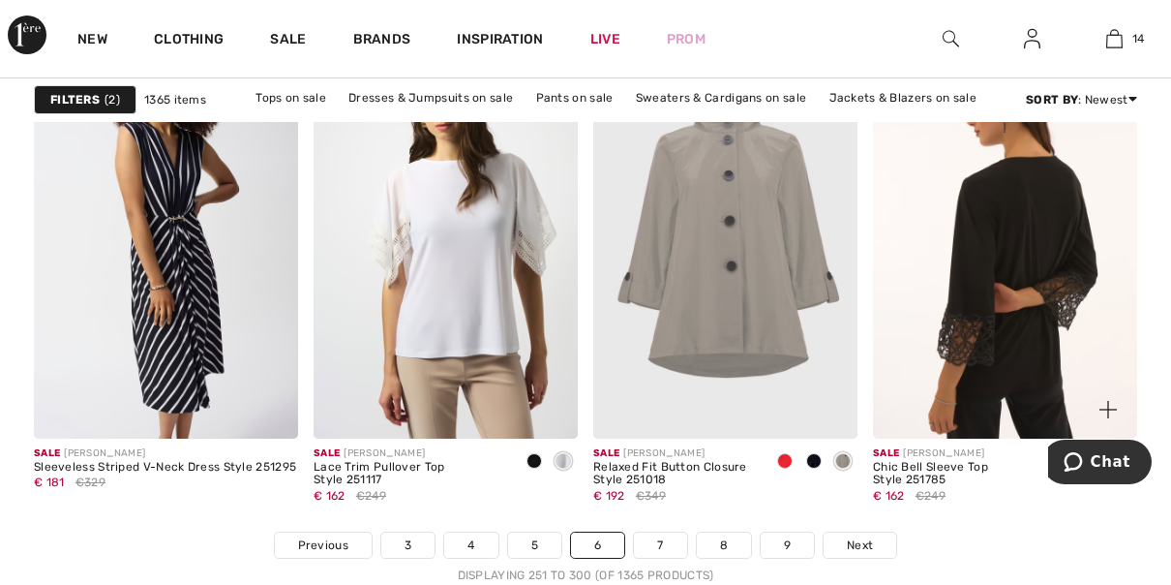
click at [984, 389] on img at bounding box center [1005, 240] width 264 height 397
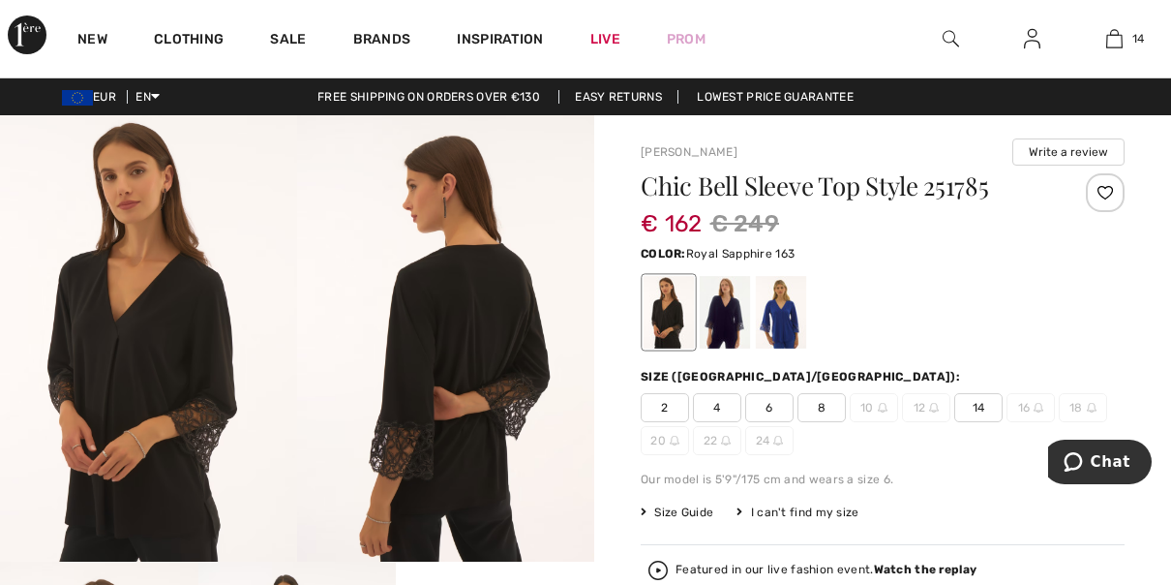
click at [785, 316] on div at bounding box center [781, 312] width 50 height 73
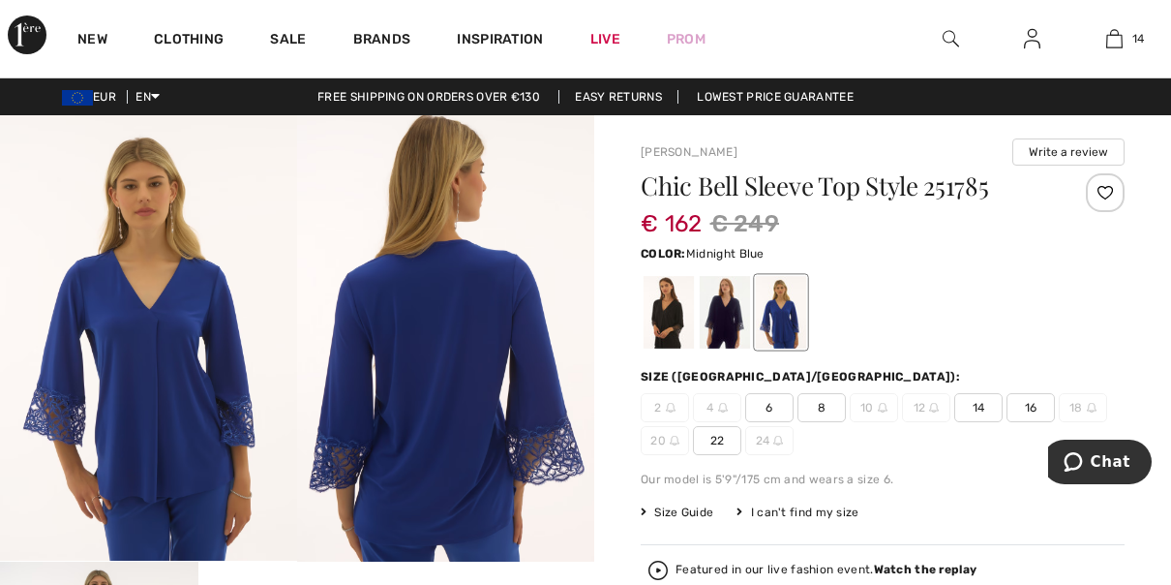
click at [724, 331] on div at bounding box center [725, 312] width 50 height 73
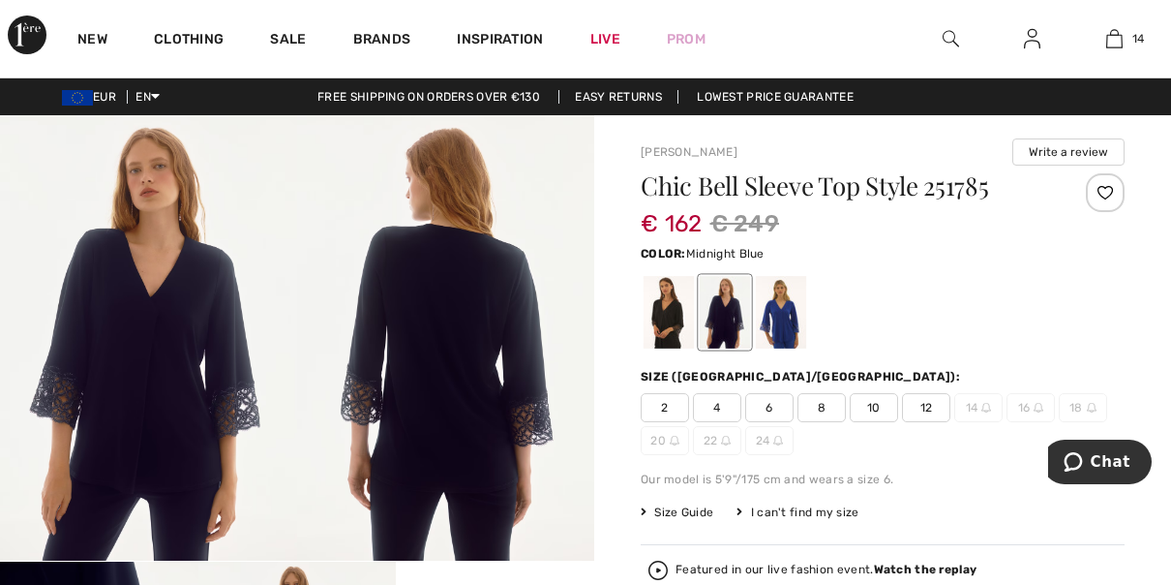
click at [930, 405] on span "12" at bounding box center [926, 407] width 48 height 29
click at [676, 331] on div at bounding box center [669, 312] width 50 height 73
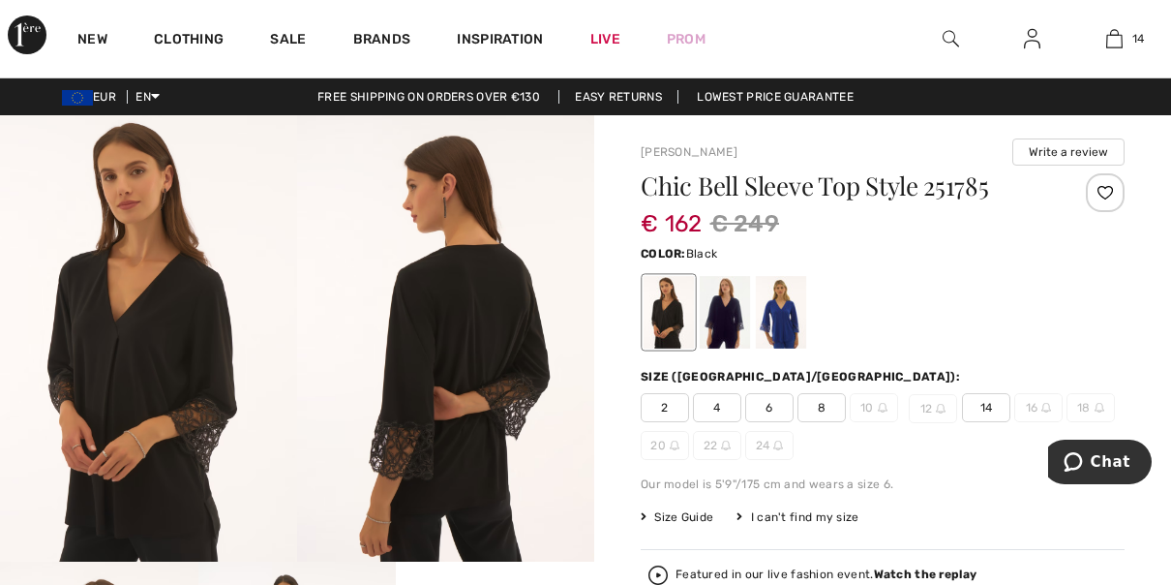
click at [985, 409] on span "14" at bounding box center [986, 407] width 48 height 29
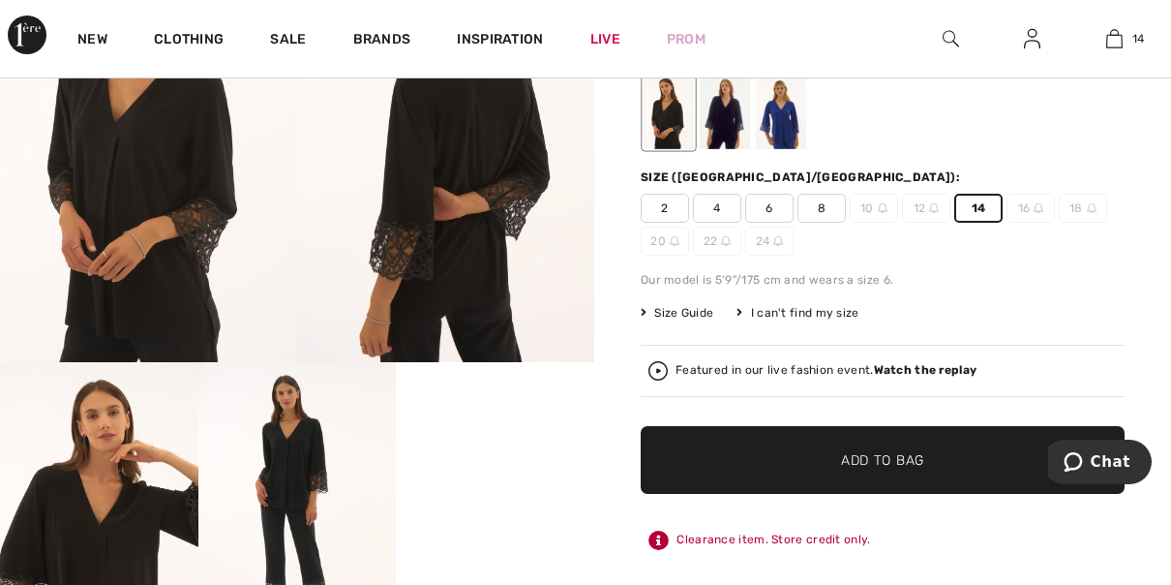
scroll to position [394, 0]
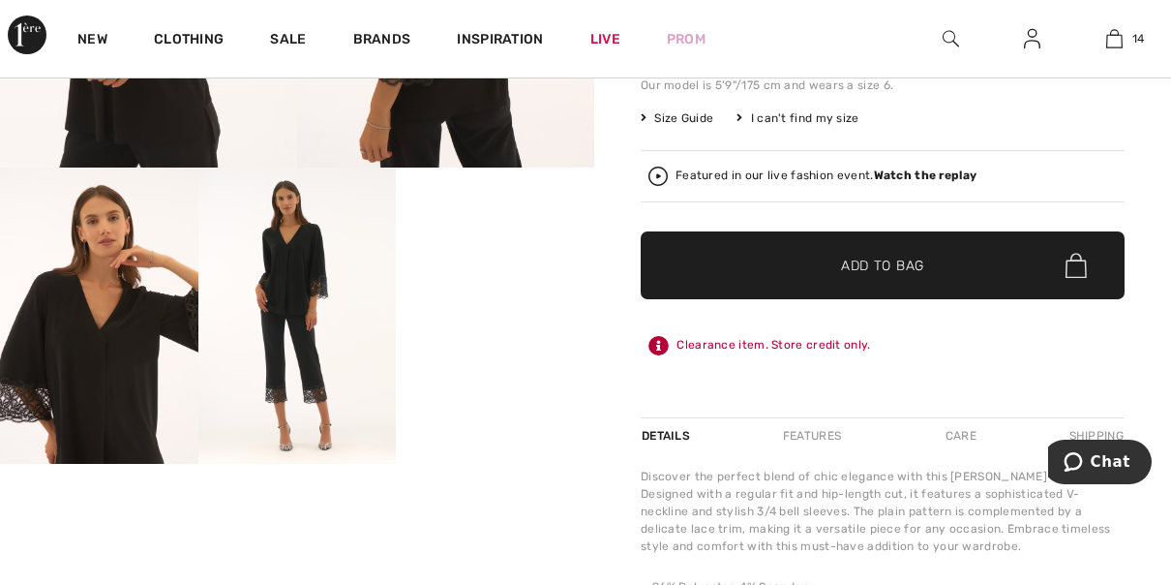
click at [889, 267] on span "Add to Bag" at bounding box center [882, 266] width 83 height 20
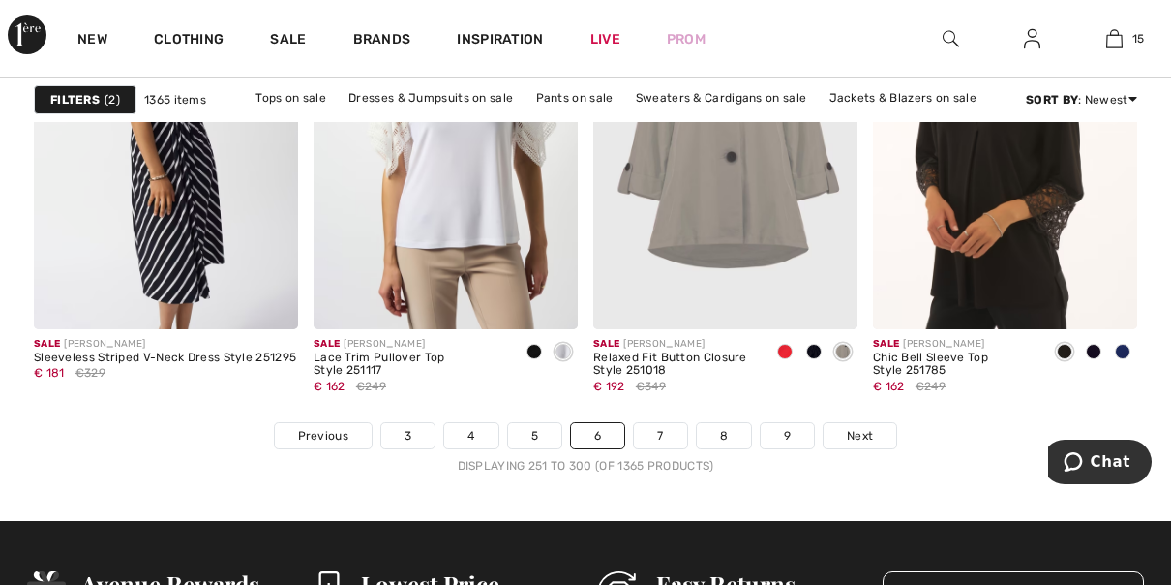
scroll to position [7568, 0]
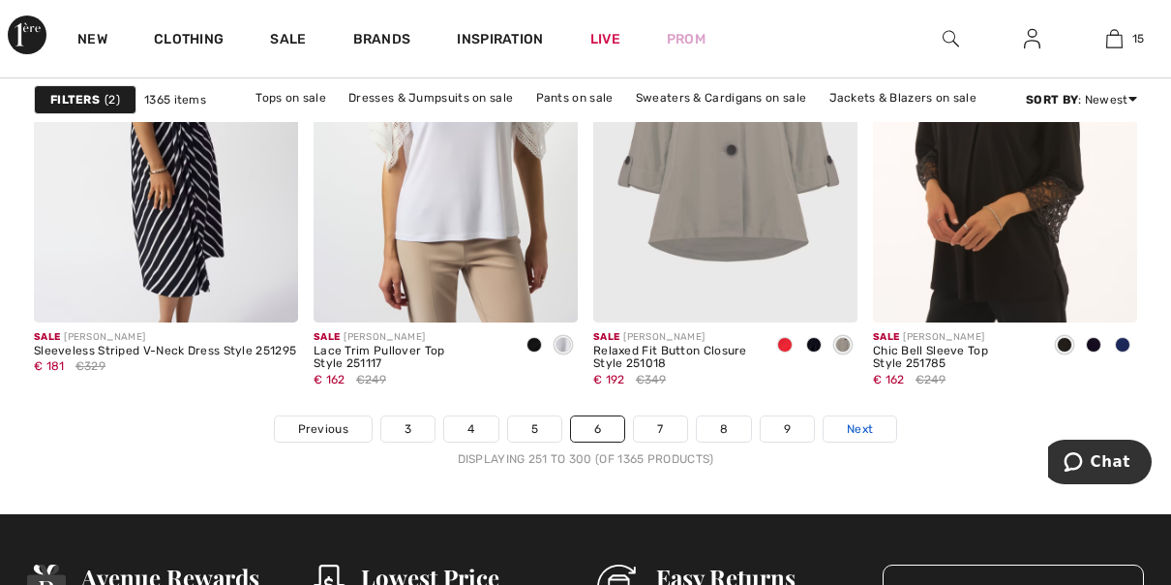
click at [852, 426] on span "Next" at bounding box center [860, 428] width 26 height 17
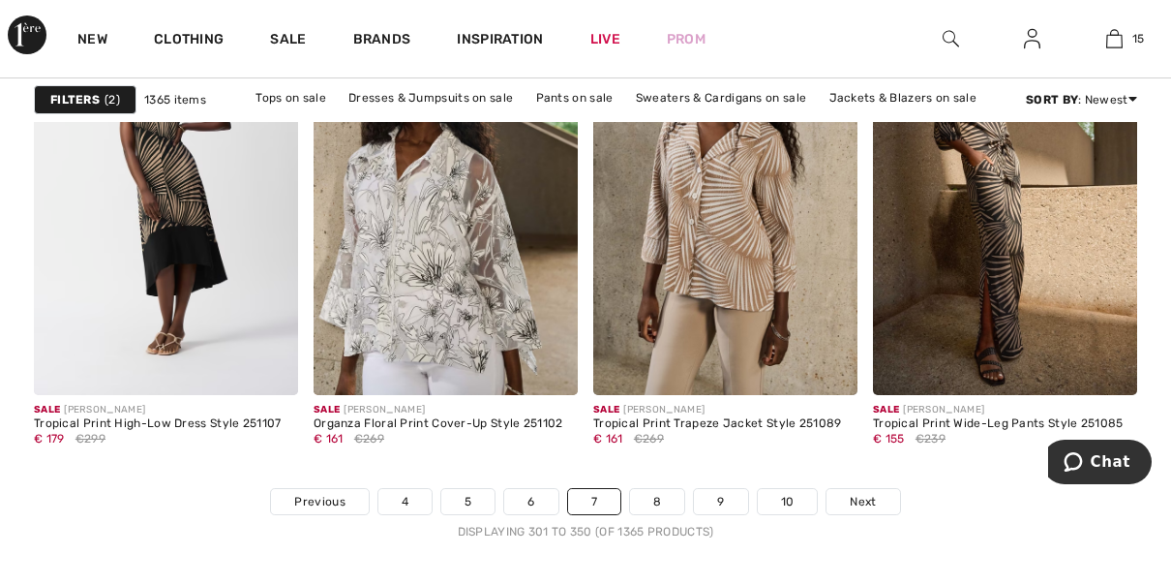
scroll to position [7569, 0]
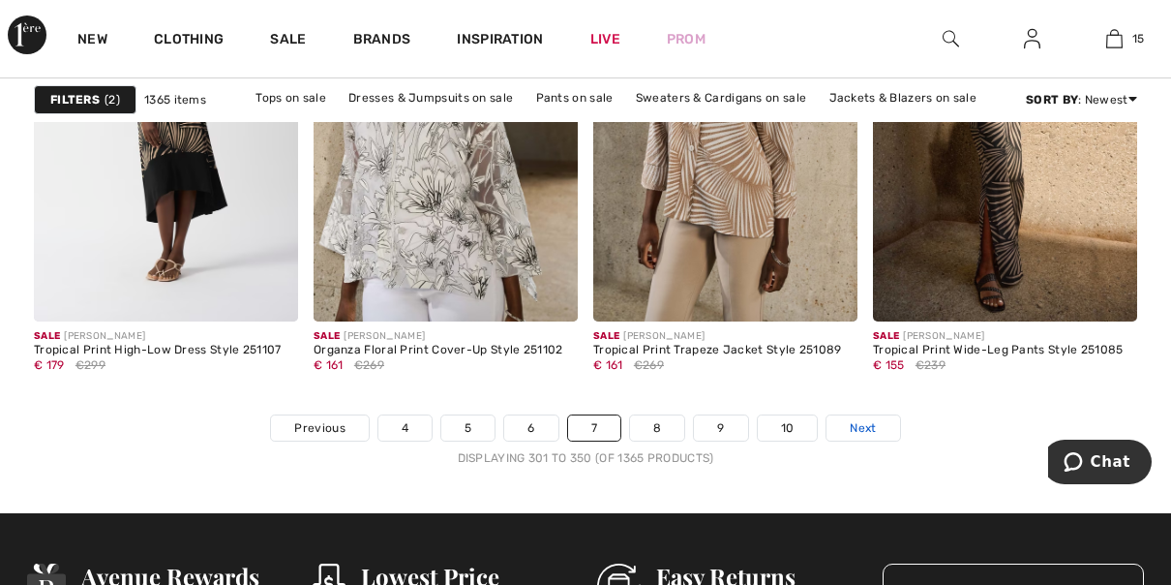
click at [870, 428] on span "Next" at bounding box center [863, 427] width 26 height 17
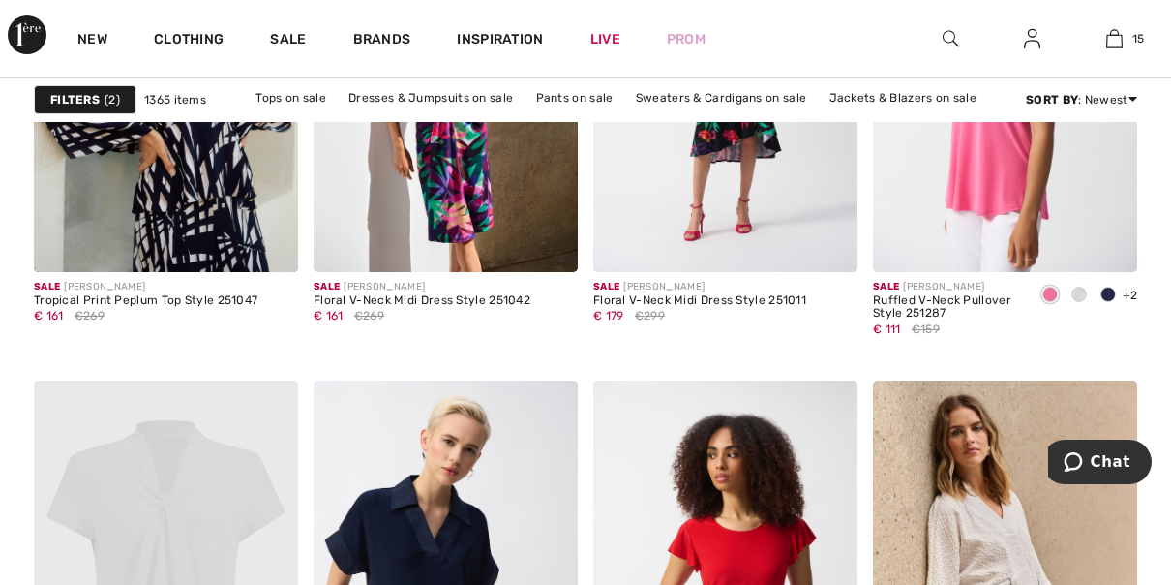
scroll to position [1471, 0]
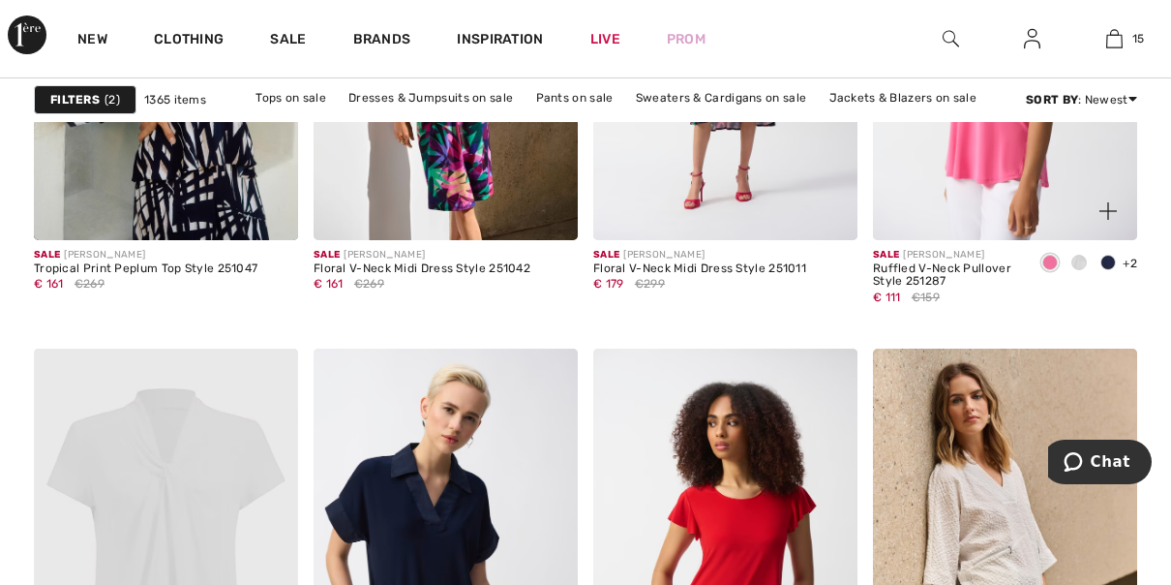
click at [1108, 259] on span at bounding box center [1107, 262] width 15 height 15
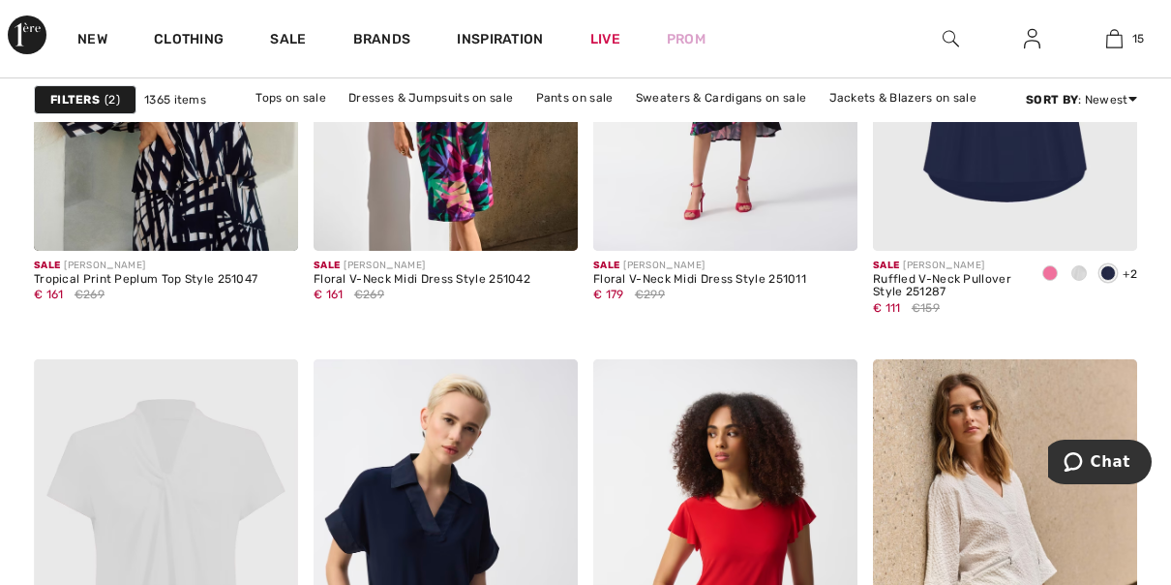
scroll to position [1439, 0]
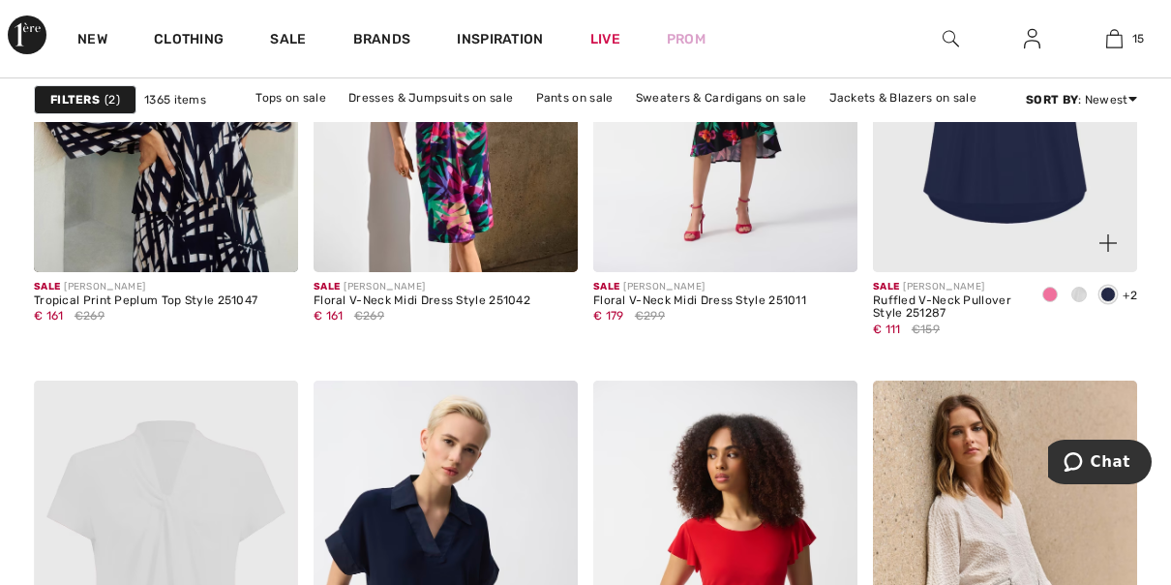
click at [1077, 288] on span at bounding box center [1078, 293] width 15 height 15
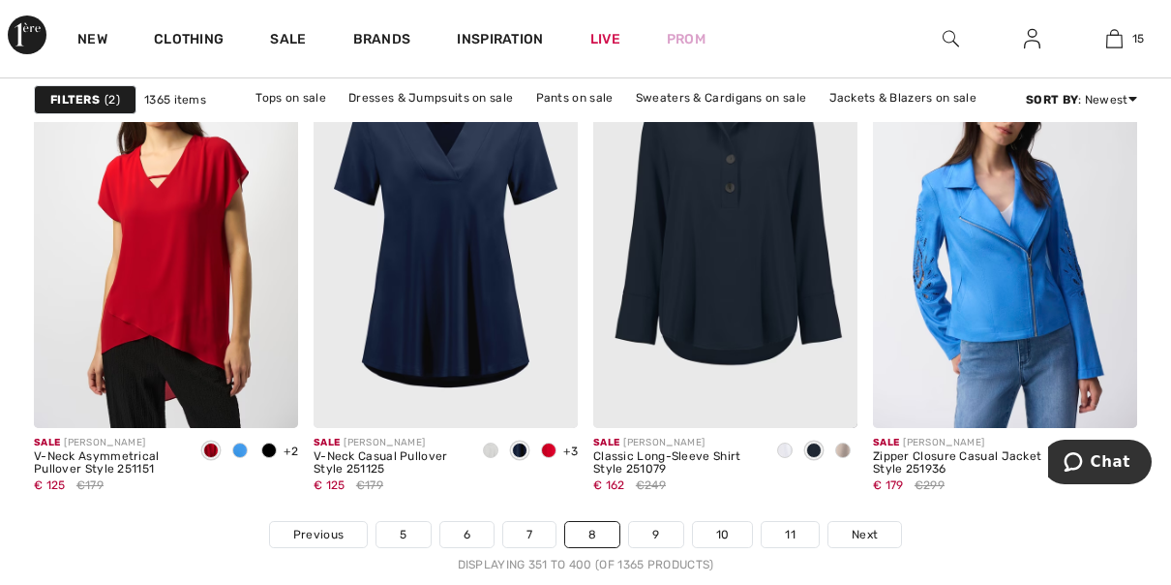
scroll to position [7537, 0]
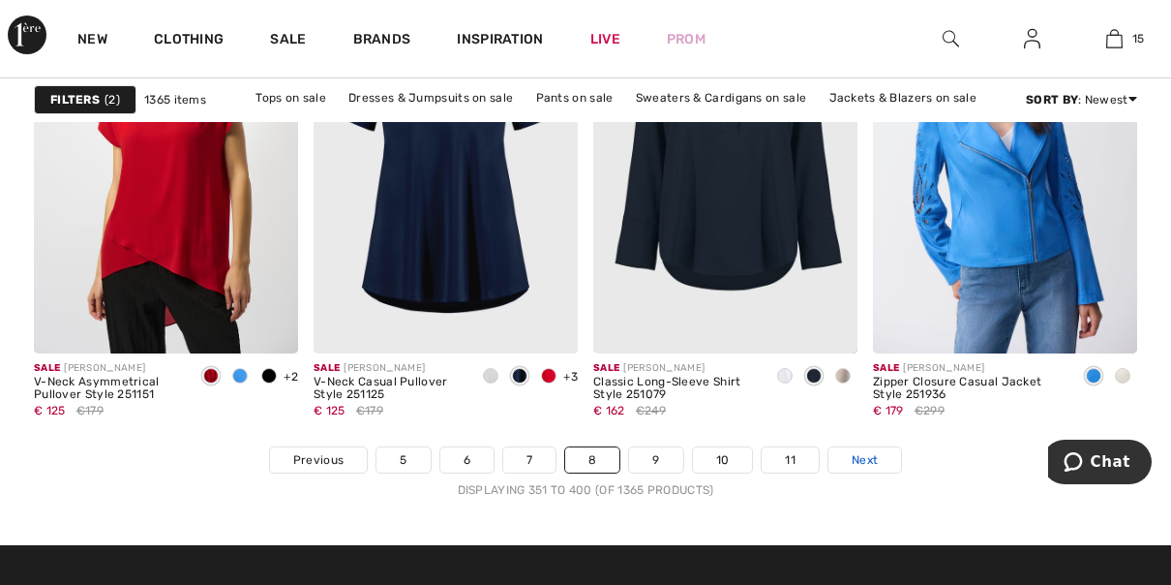
click at [874, 459] on span "Next" at bounding box center [865, 459] width 26 height 17
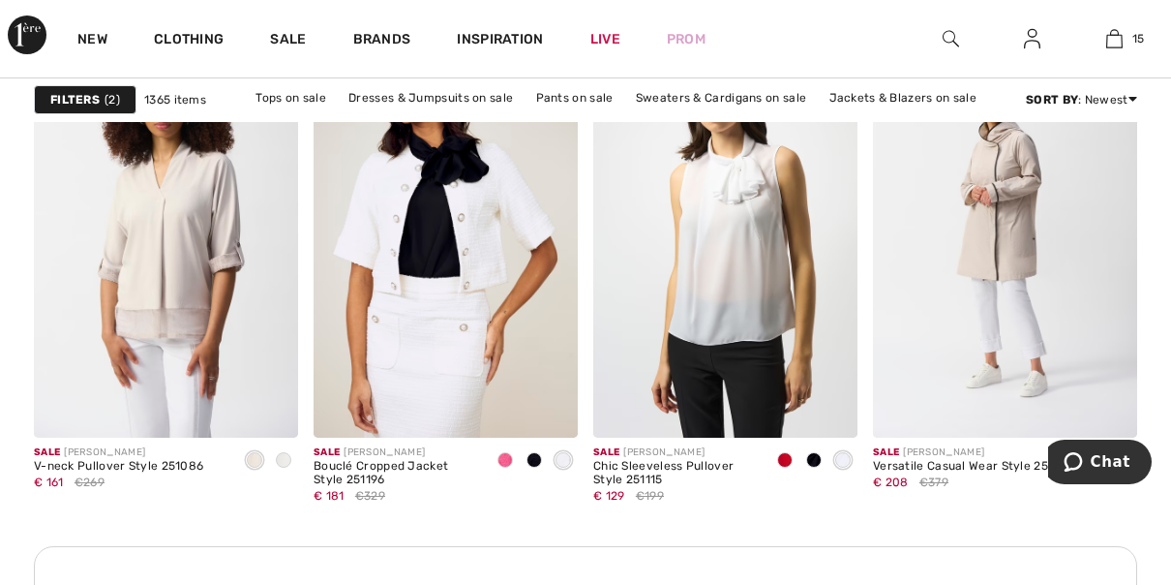
scroll to position [1746, 0]
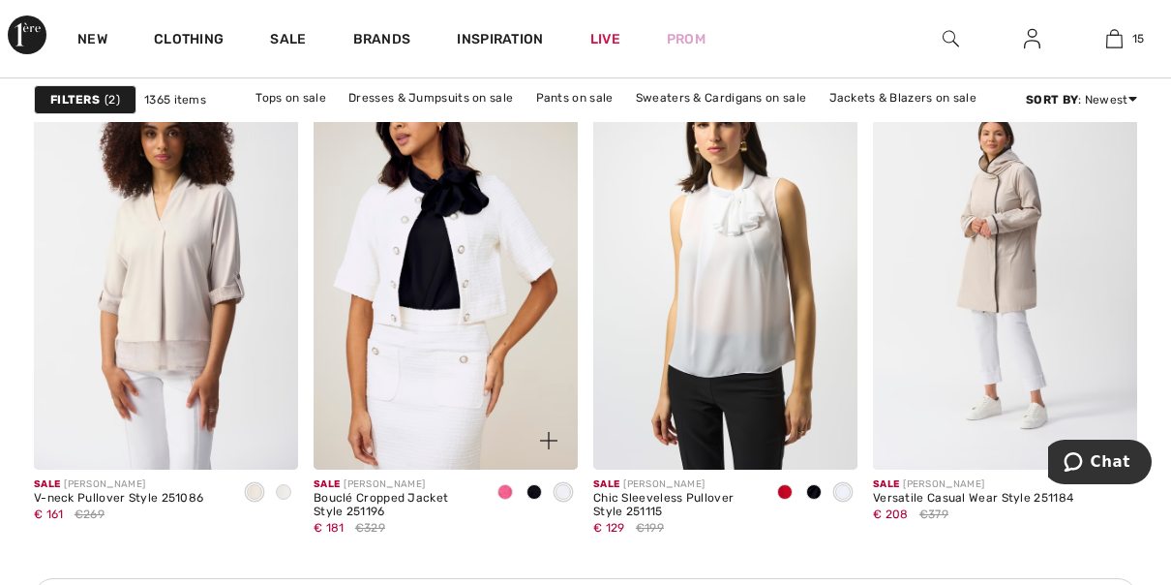
click at [539, 494] on span at bounding box center [534, 491] width 15 height 15
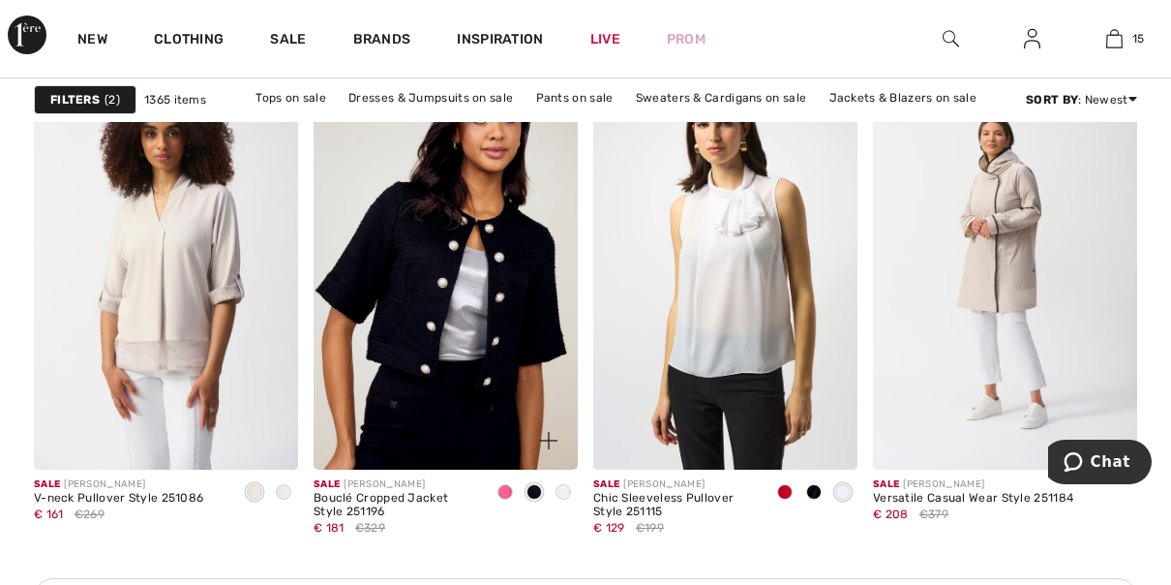
click at [490, 434] on img at bounding box center [446, 272] width 264 height 397
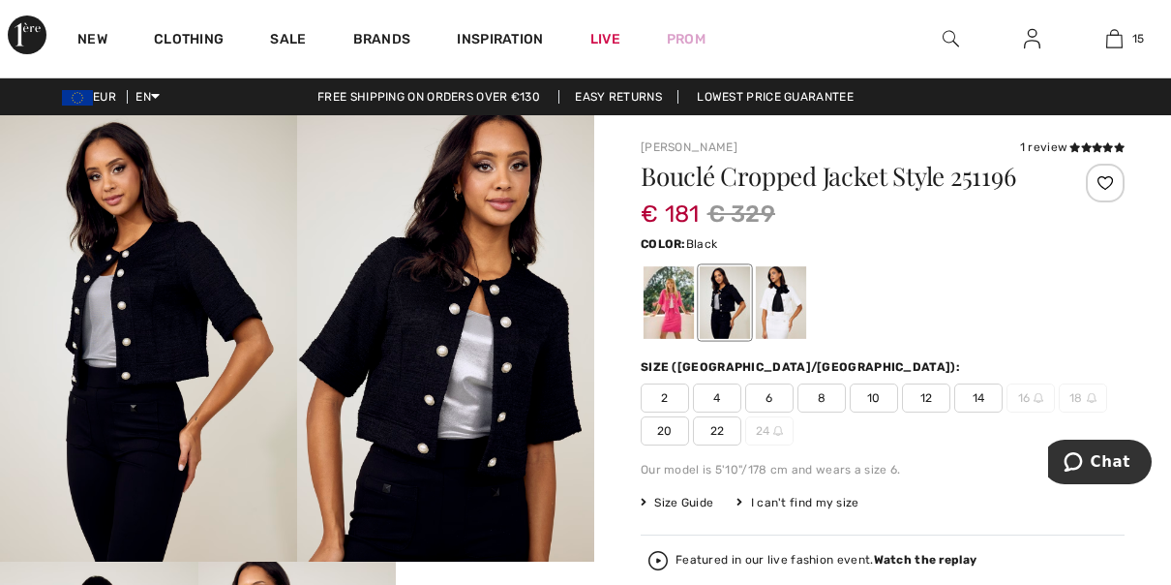
click at [986, 398] on span "14" at bounding box center [978, 397] width 48 height 29
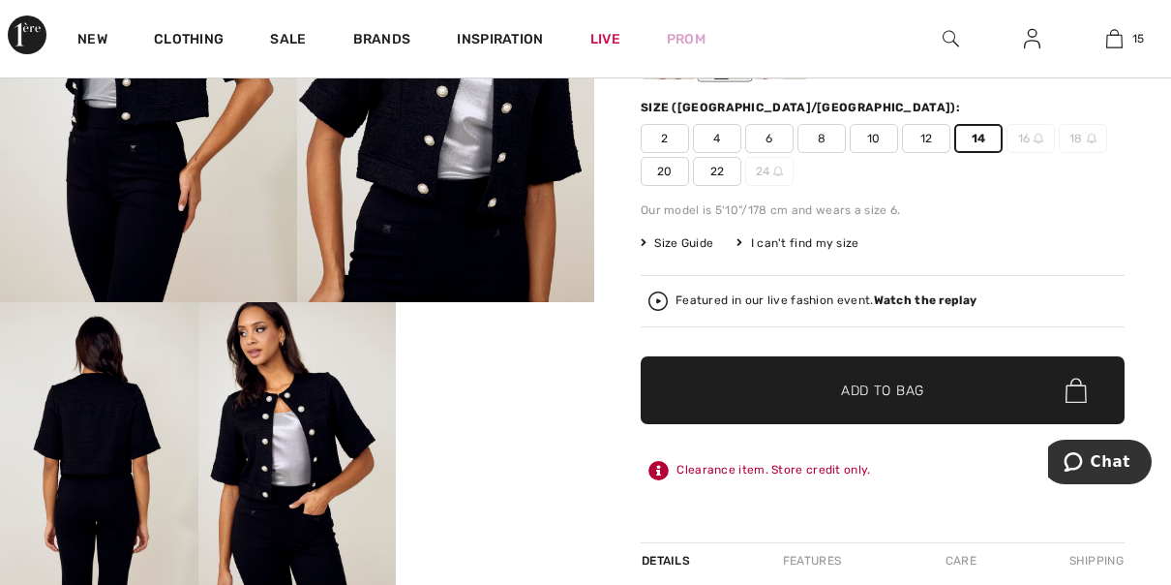
scroll to position [302, 0]
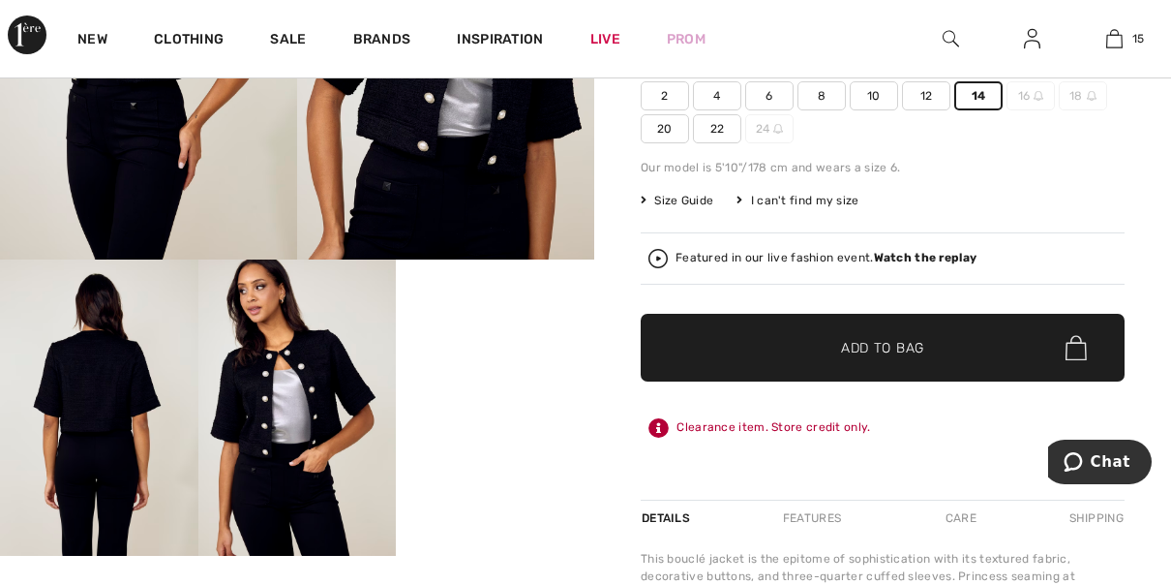
click at [988, 354] on span "✔ Added to Bag Add to Bag" at bounding box center [883, 348] width 484 height 68
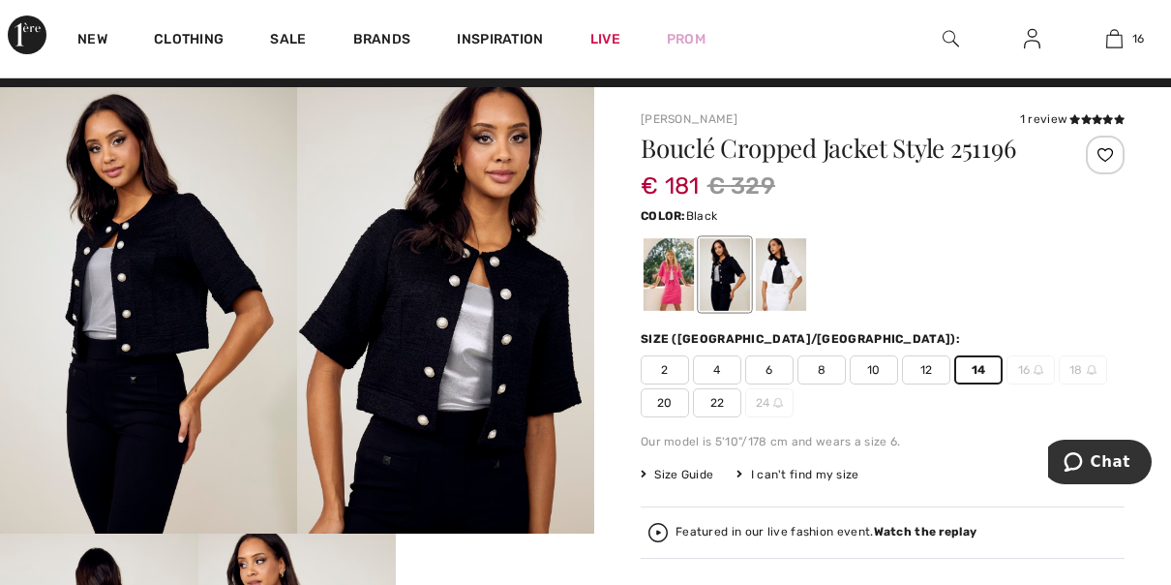
scroll to position [10, 0]
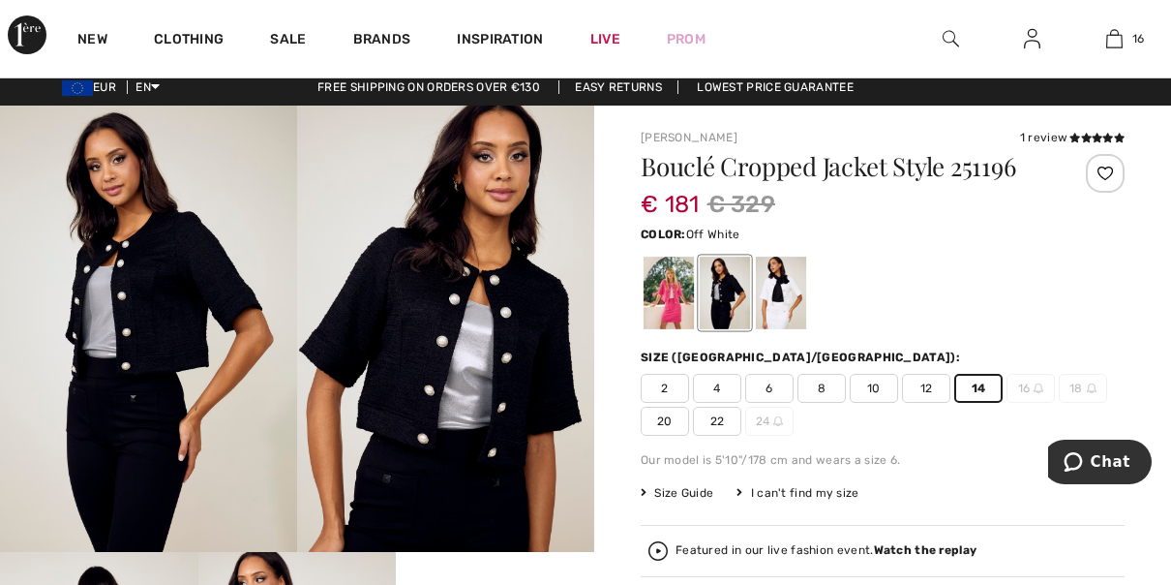
click at [793, 308] on div at bounding box center [781, 292] width 50 height 73
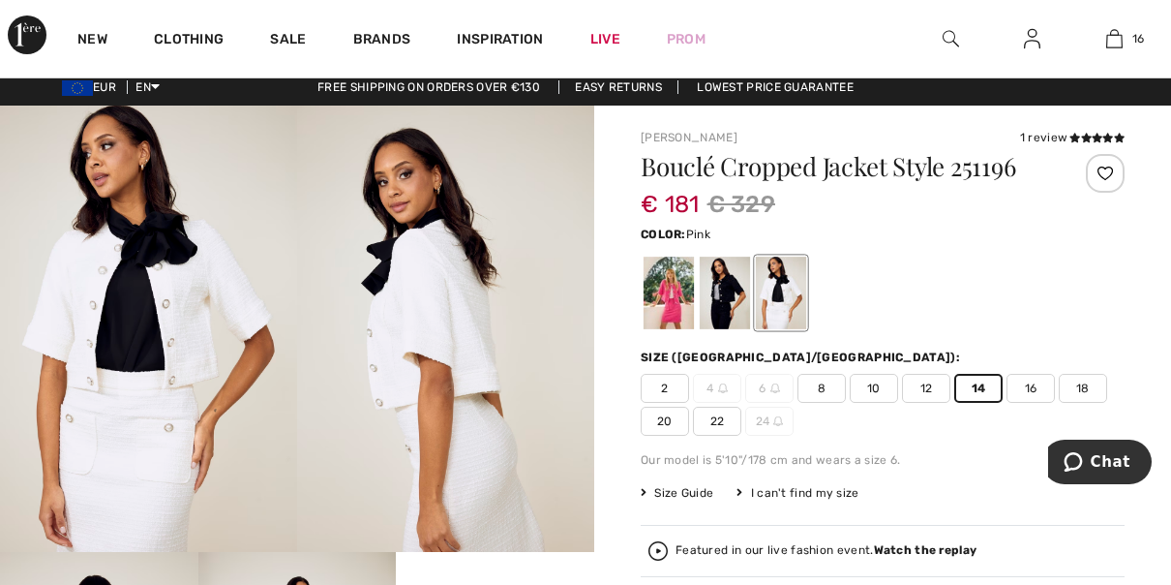
click at [665, 308] on div at bounding box center [669, 292] width 50 height 73
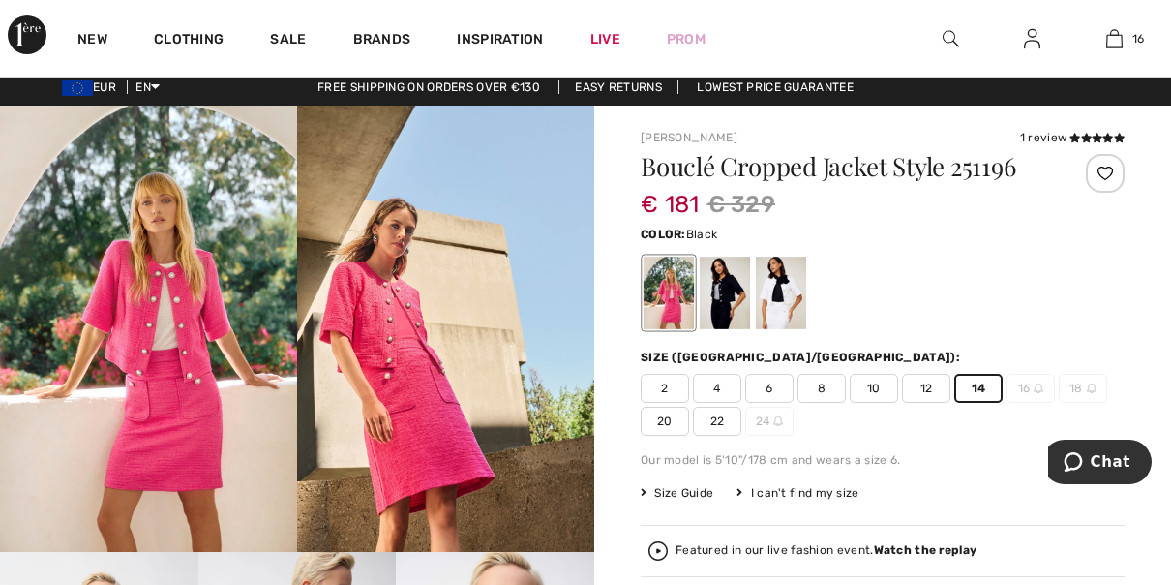
click at [719, 295] on div at bounding box center [725, 292] width 50 height 73
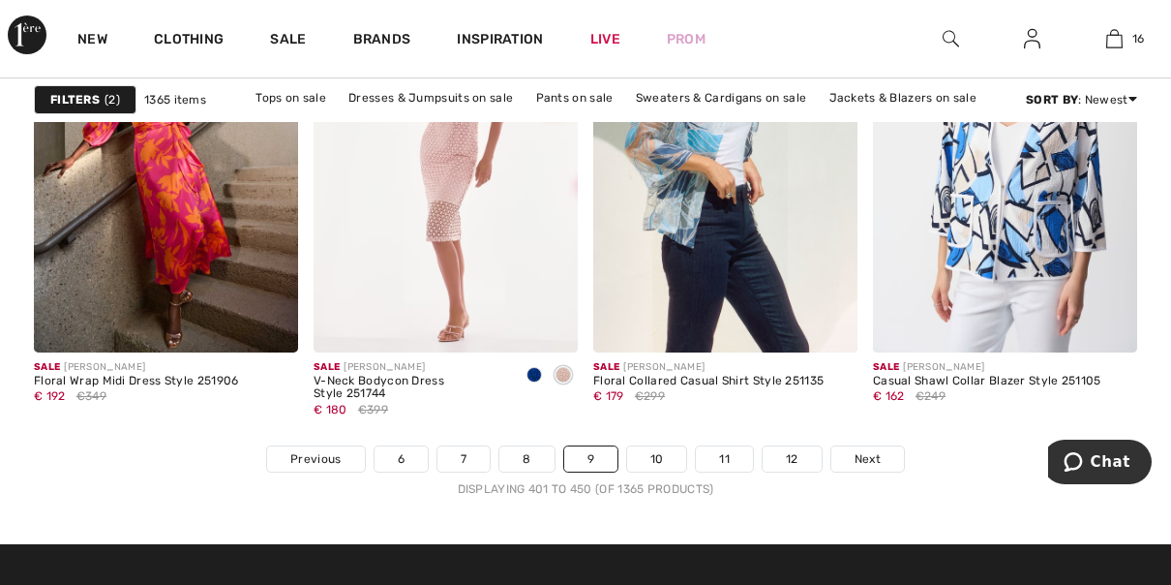
scroll to position [7728, 0]
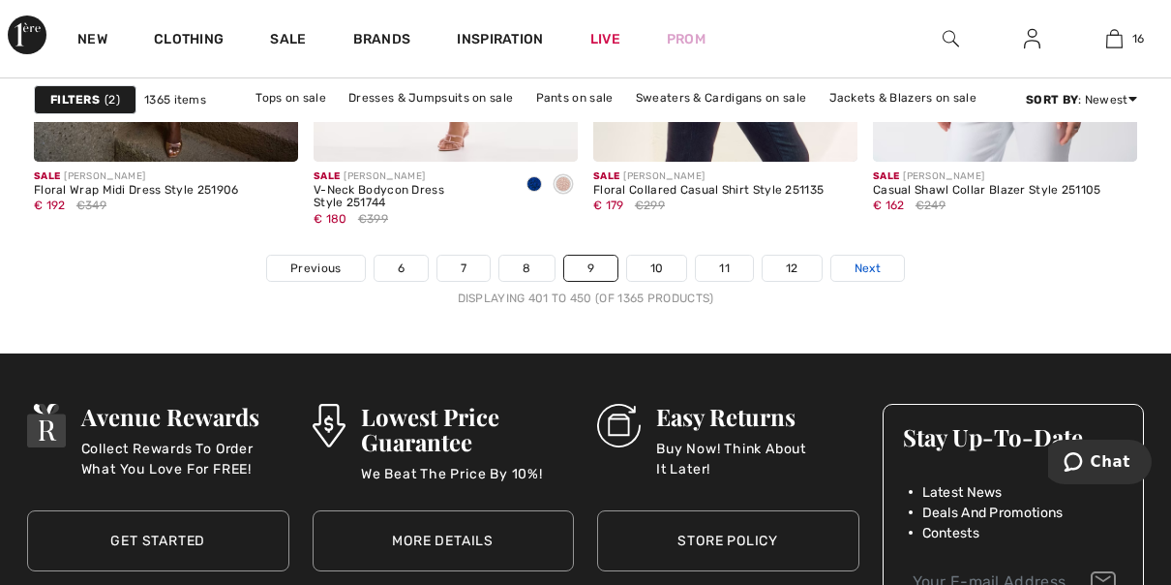
click at [868, 263] on span "Next" at bounding box center [868, 267] width 26 height 17
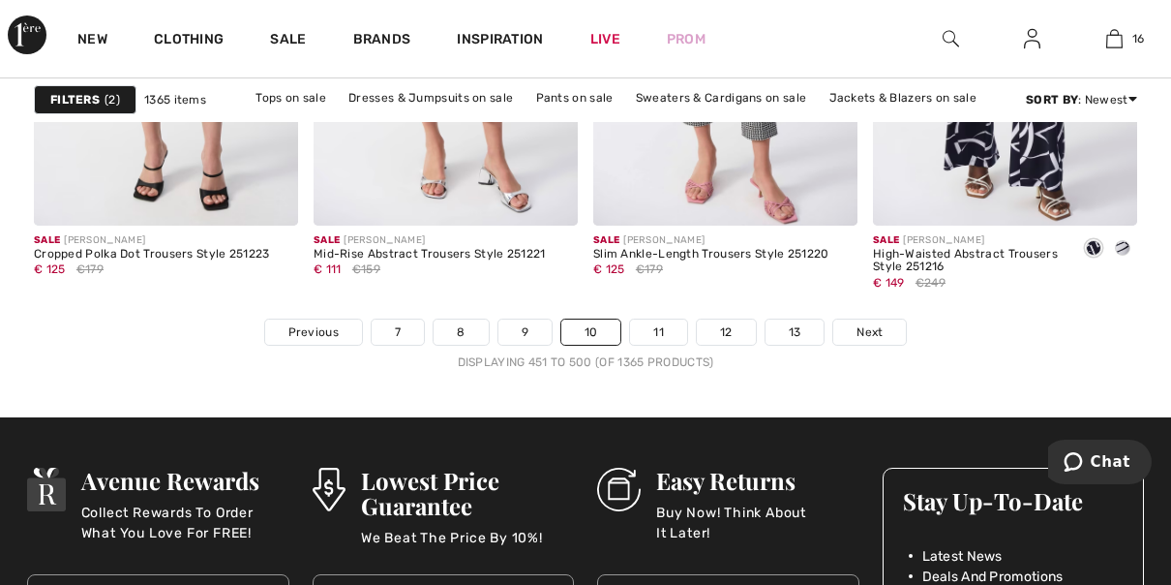
scroll to position [7654, 0]
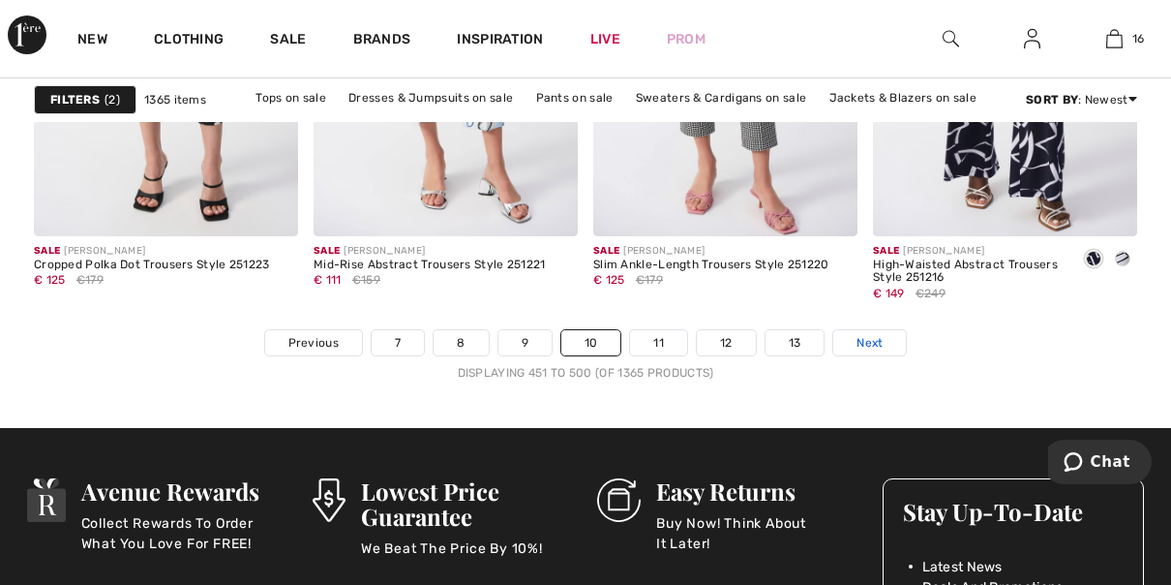
click at [869, 342] on span "Next" at bounding box center [870, 342] width 26 height 17
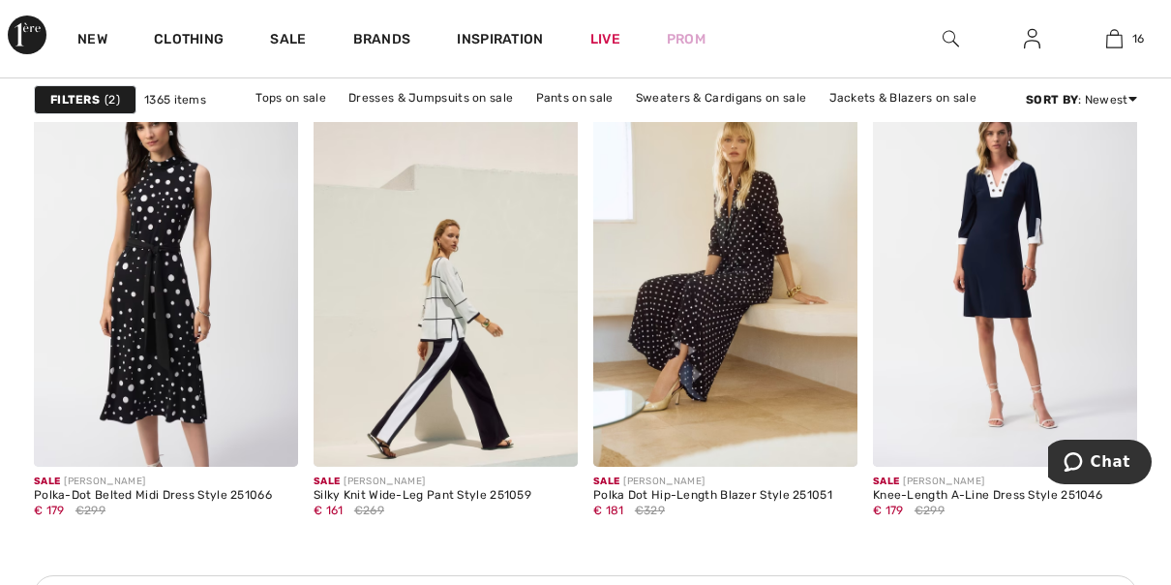
scroll to position [3484, 0]
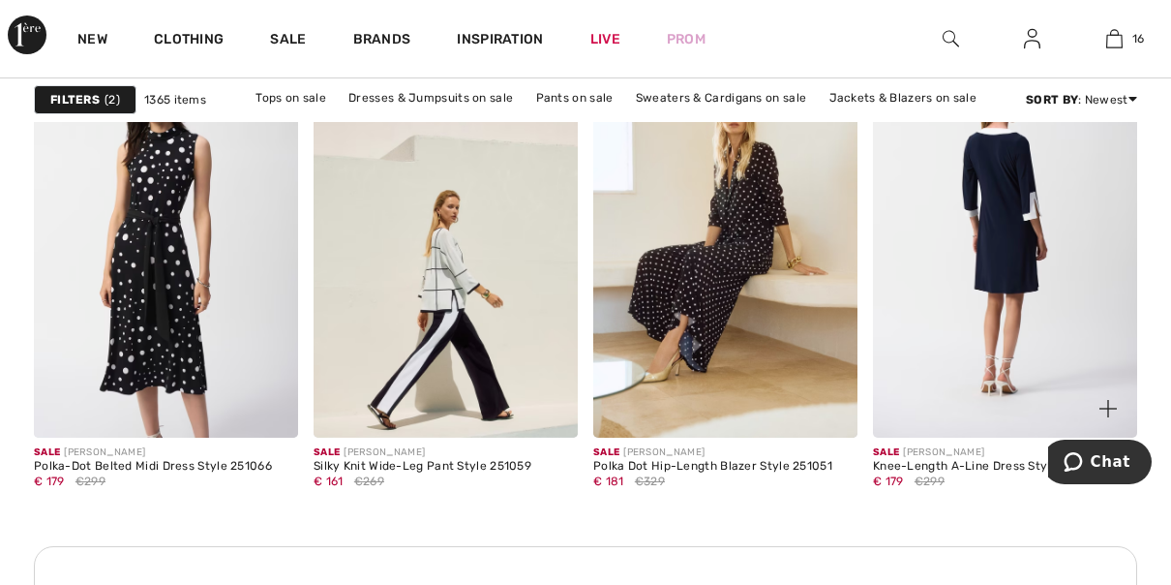
click at [1020, 372] on img at bounding box center [1005, 239] width 264 height 397
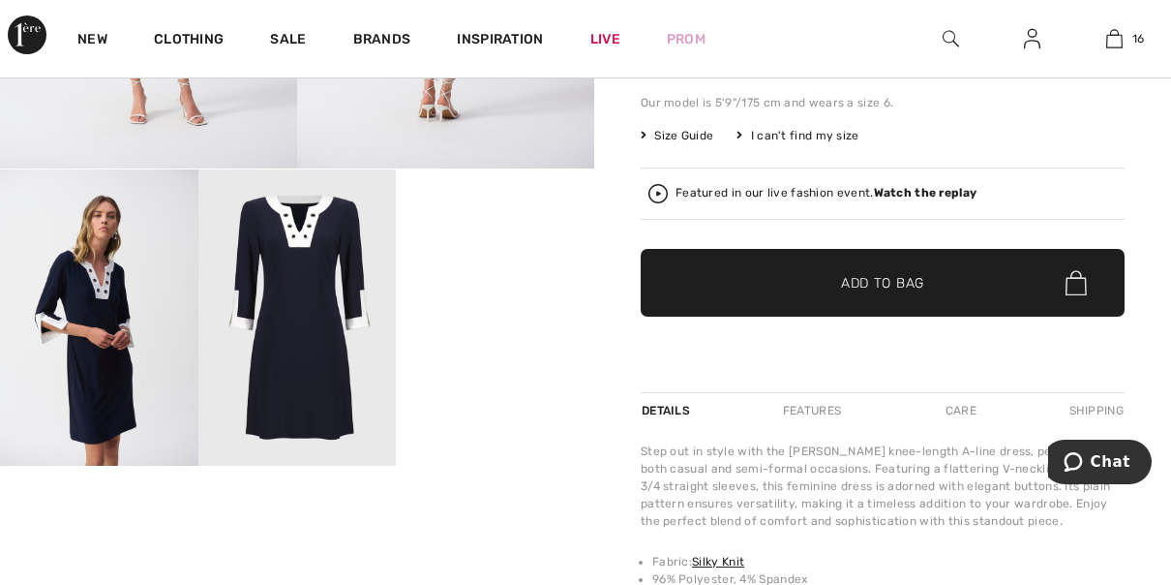
scroll to position [441, 0]
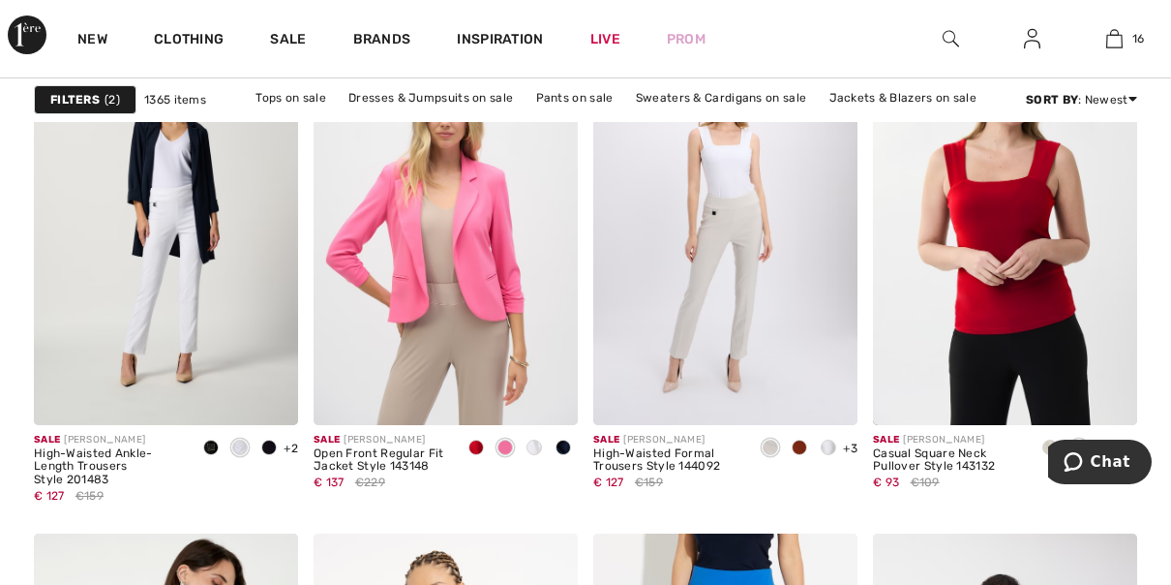
scroll to position [6477, 0]
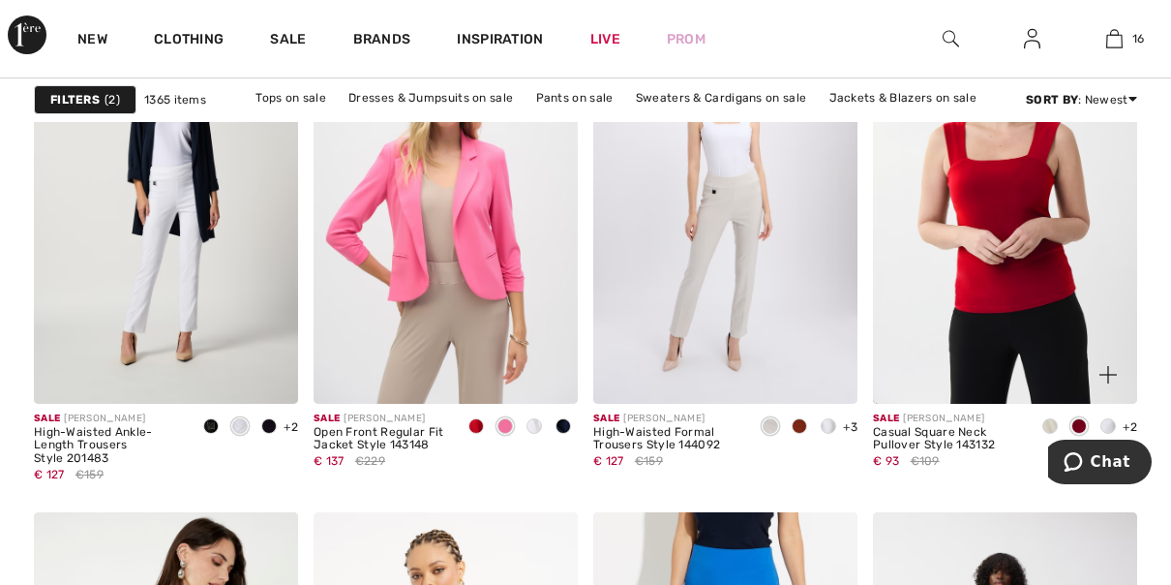
click at [1106, 424] on span at bounding box center [1107, 425] width 15 height 15
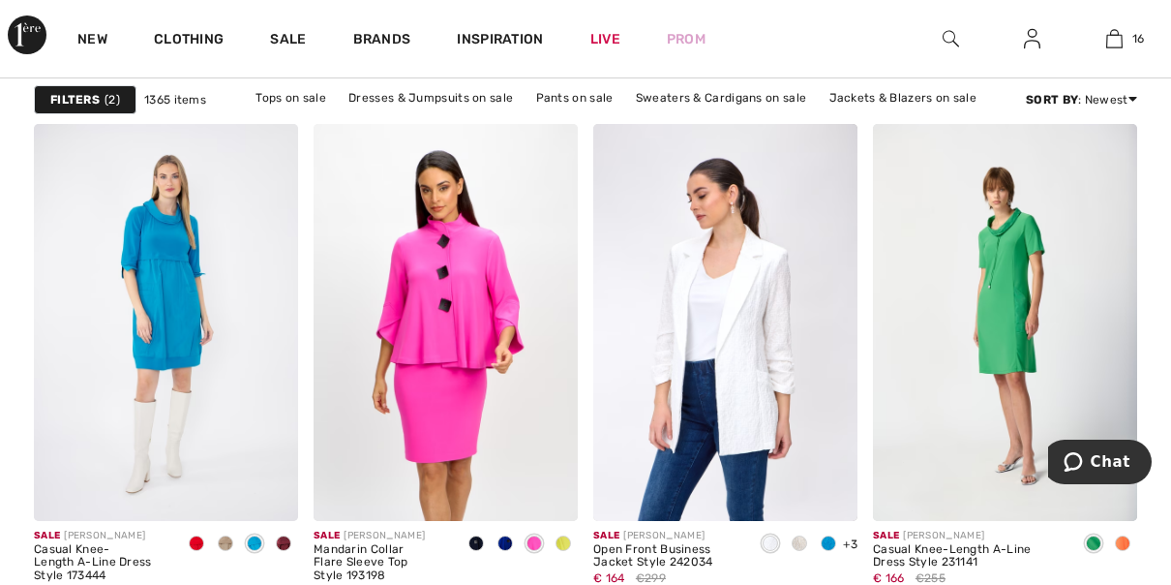
scroll to position [7423, 0]
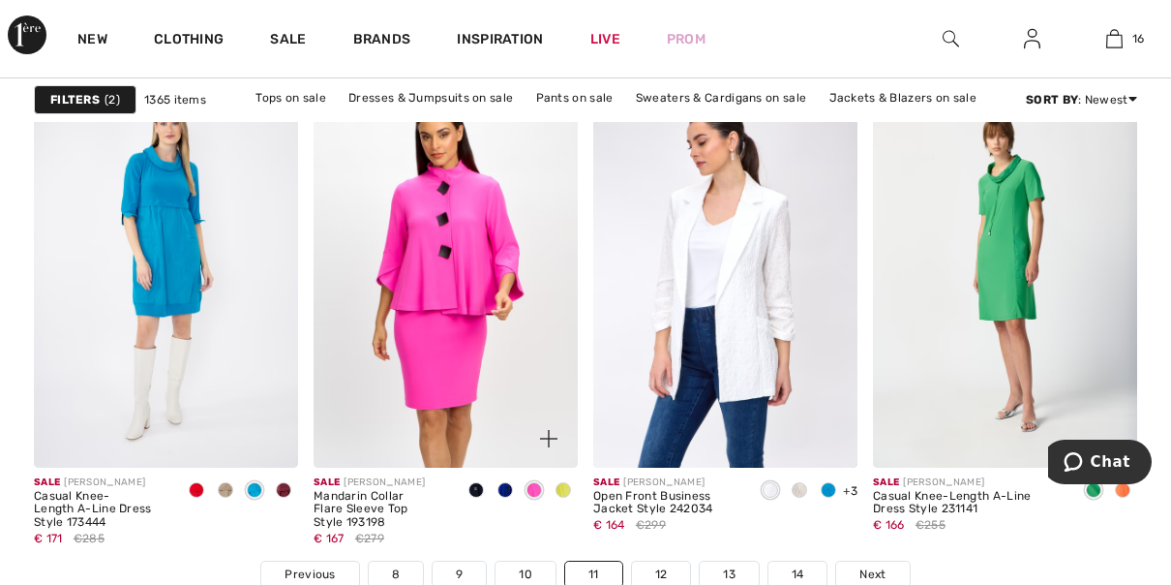
click at [504, 492] on span at bounding box center [504, 489] width 15 height 15
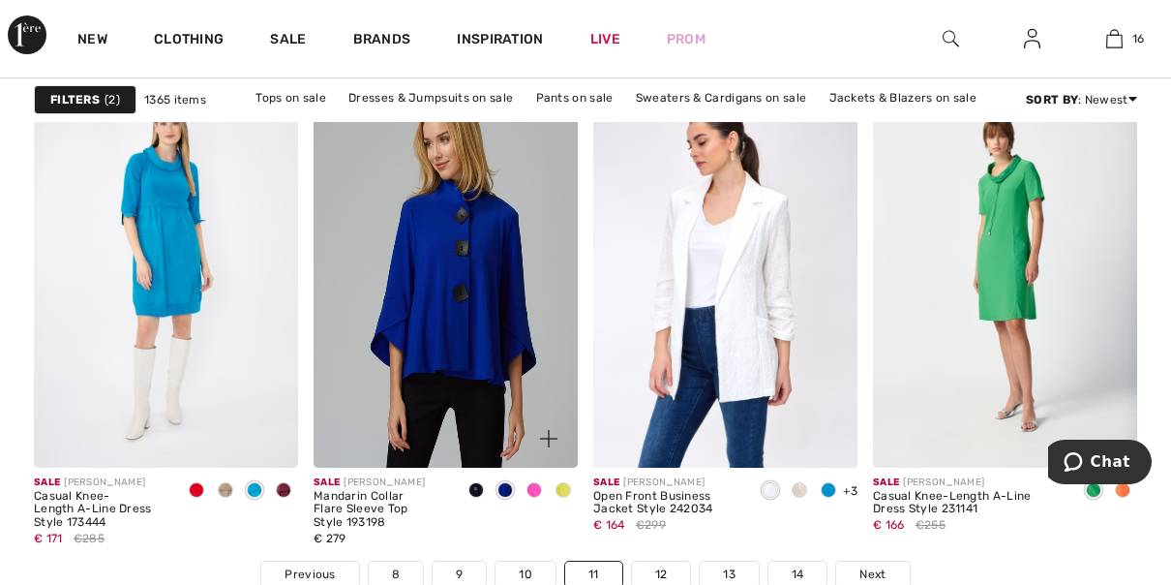
click at [504, 492] on span at bounding box center [504, 489] width 15 height 15
click at [193, 488] on span at bounding box center [196, 489] width 15 height 15
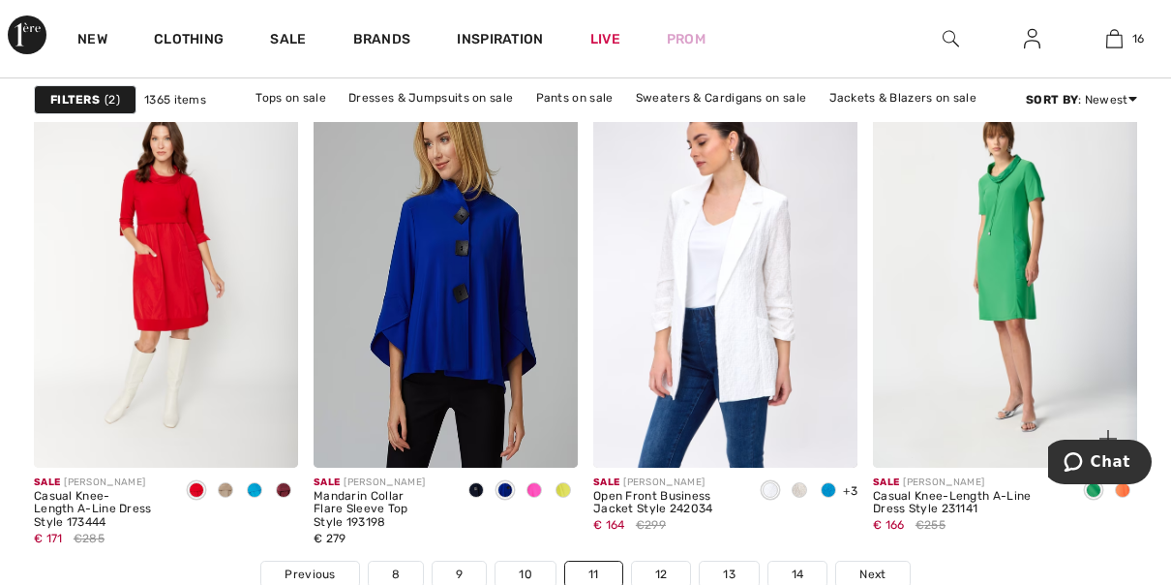
click at [1122, 488] on span at bounding box center [1122, 489] width 15 height 15
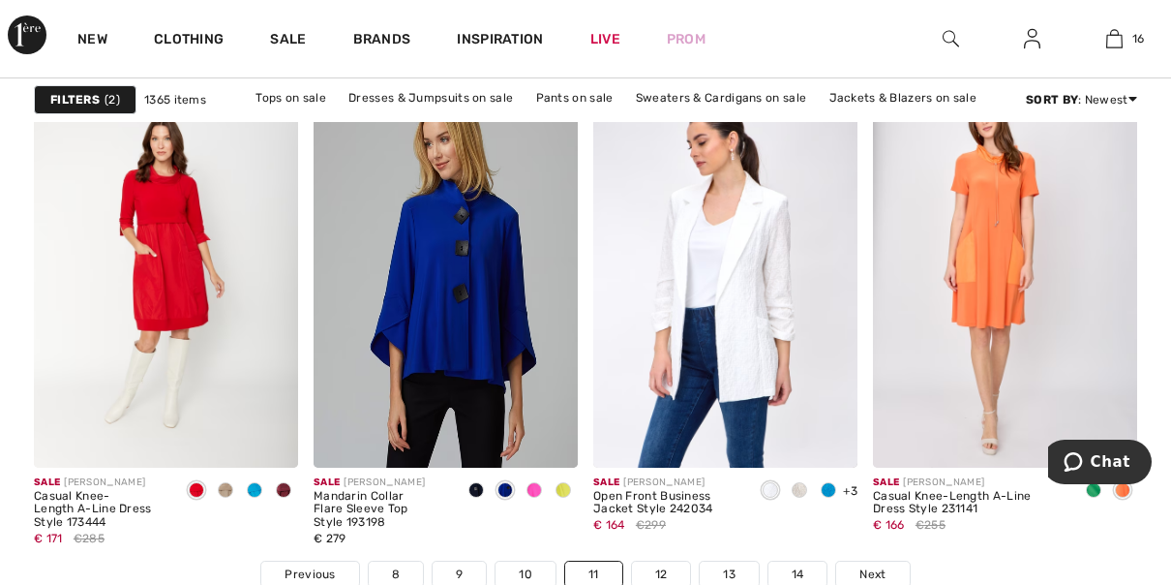
scroll to position [7613, 0]
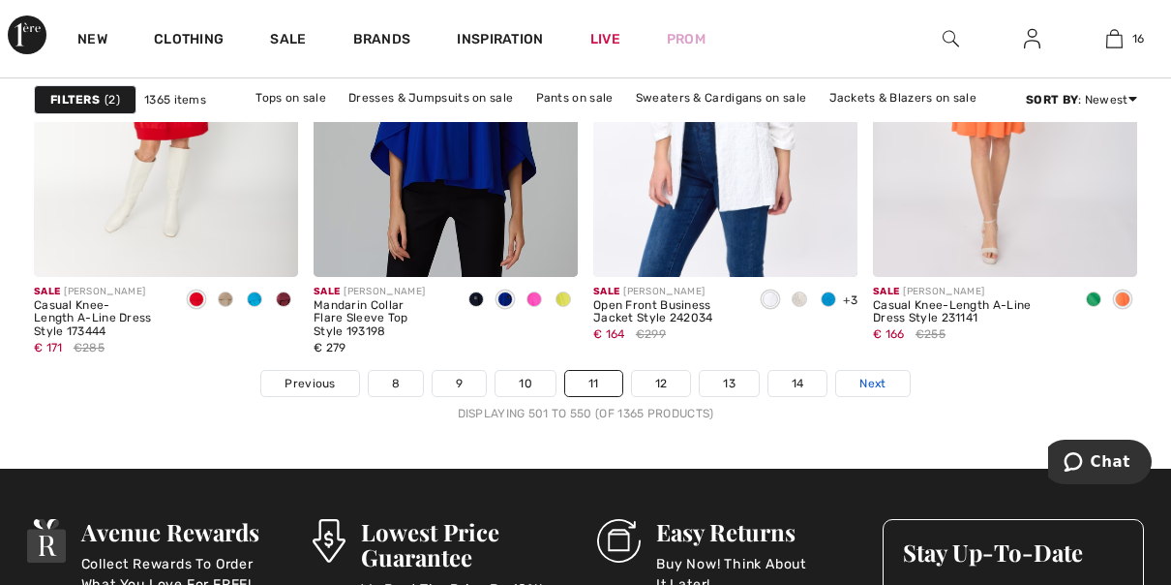
click at [871, 377] on span "Next" at bounding box center [872, 383] width 26 height 17
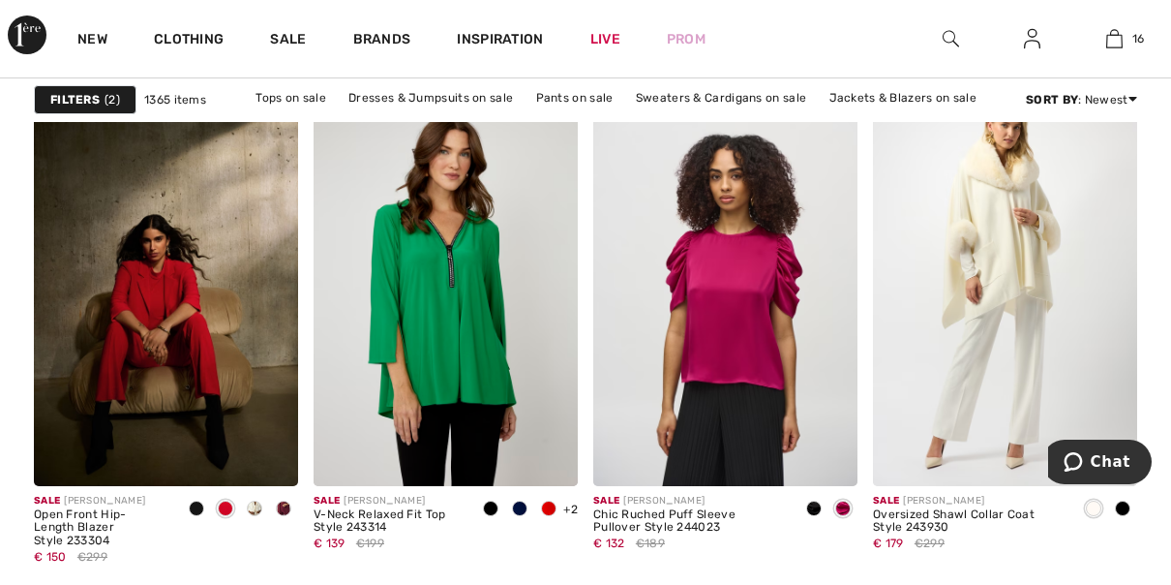
scroll to position [1264, 0]
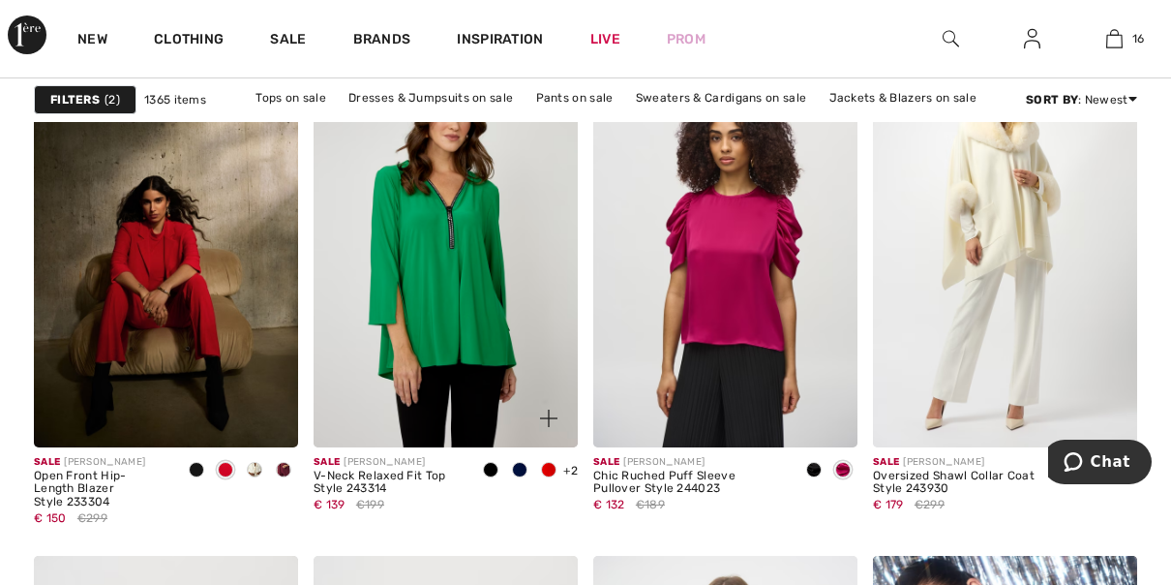
click at [495, 468] on span at bounding box center [490, 469] width 15 height 15
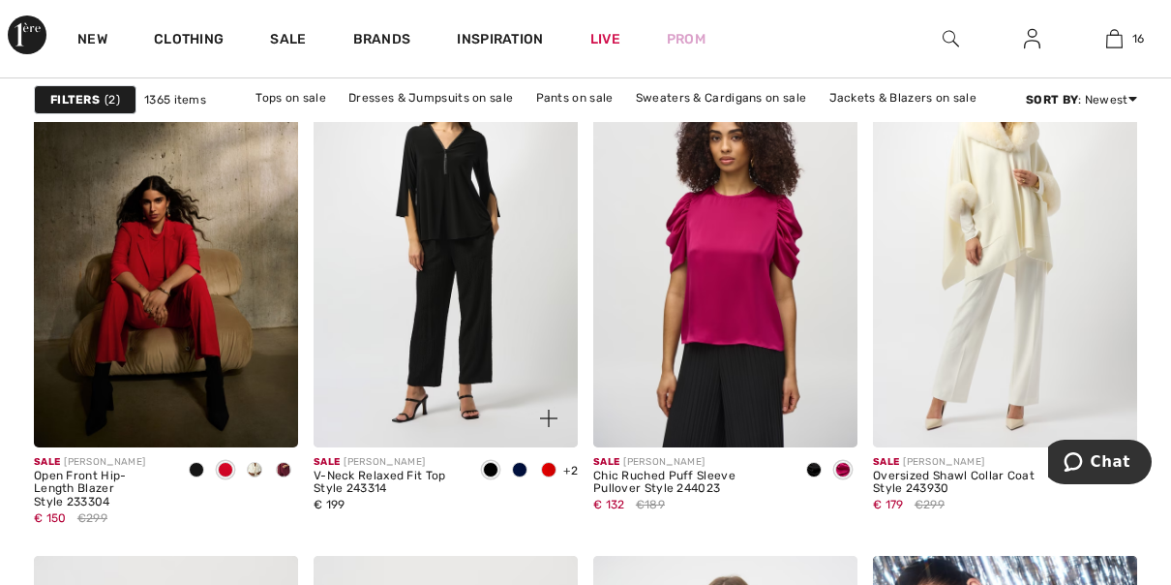
click at [506, 461] on div at bounding box center [519, 471] width 29 height 32
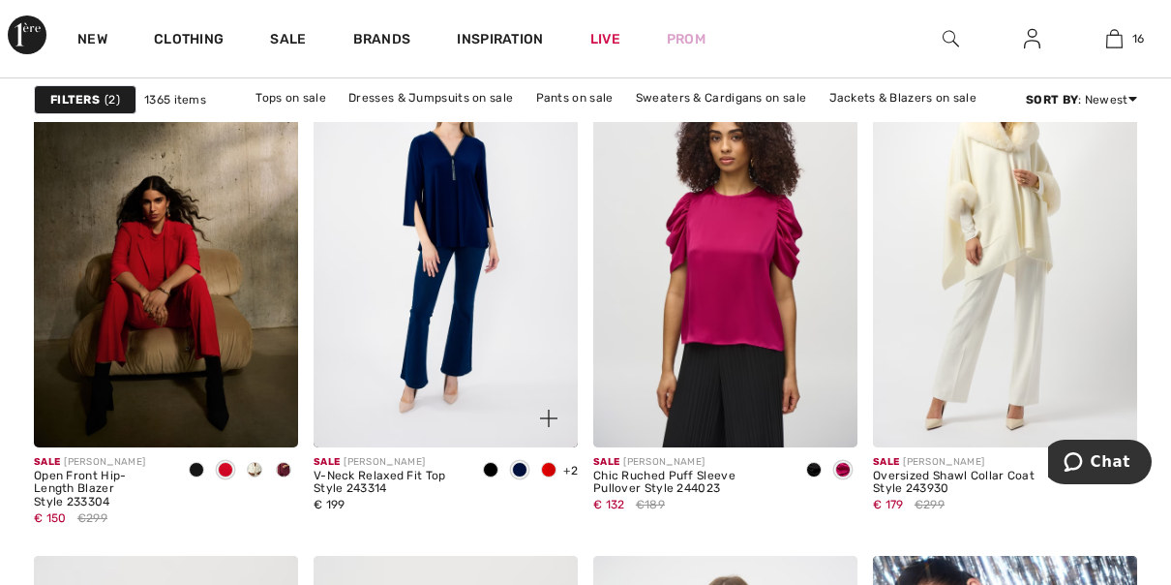
click at [517, 466] on span at bounding box center [519, 469] width 15 height 15
click at [554, 470] on span at bounding box center [548, 469] width 15 height 15
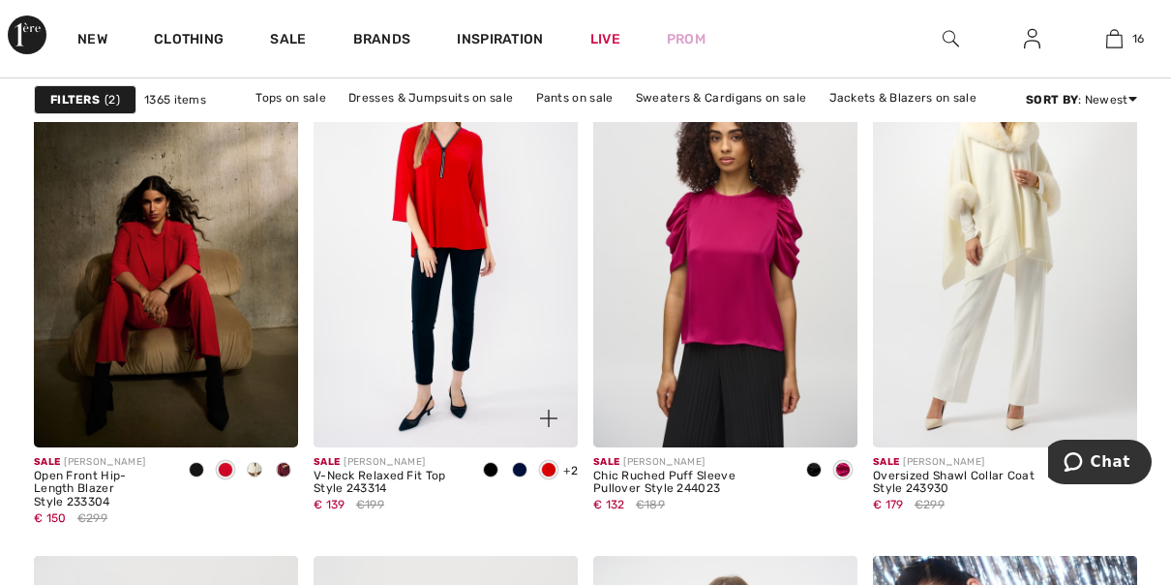
click at [521, 468] on span at bounding box center [519, 469] width 15 height 15
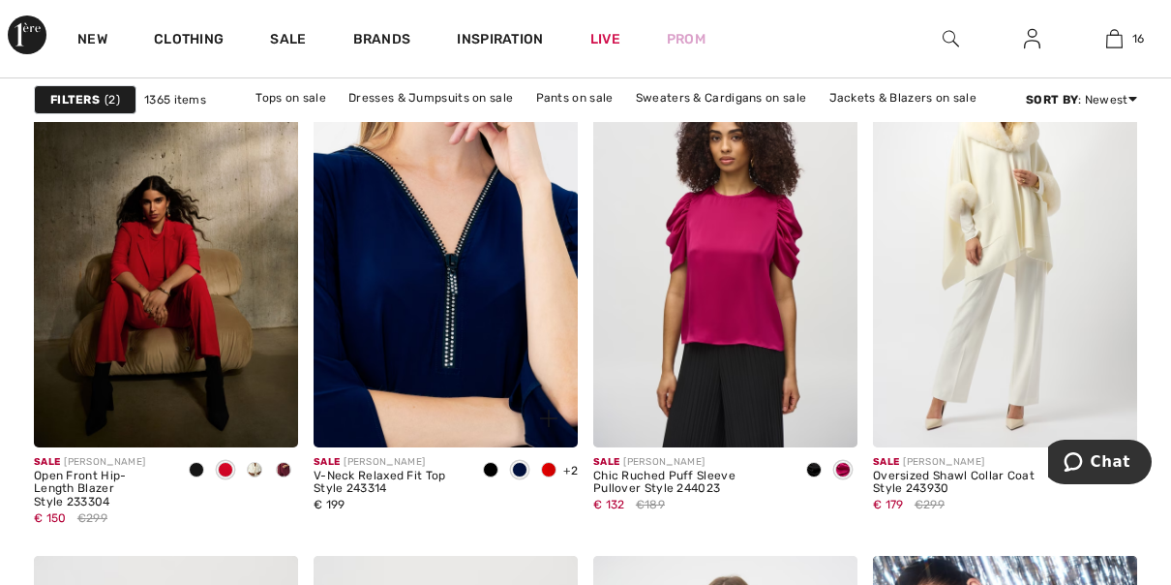
click at [455, 398] on img at bounding box center [446, 248] width 264 height 397
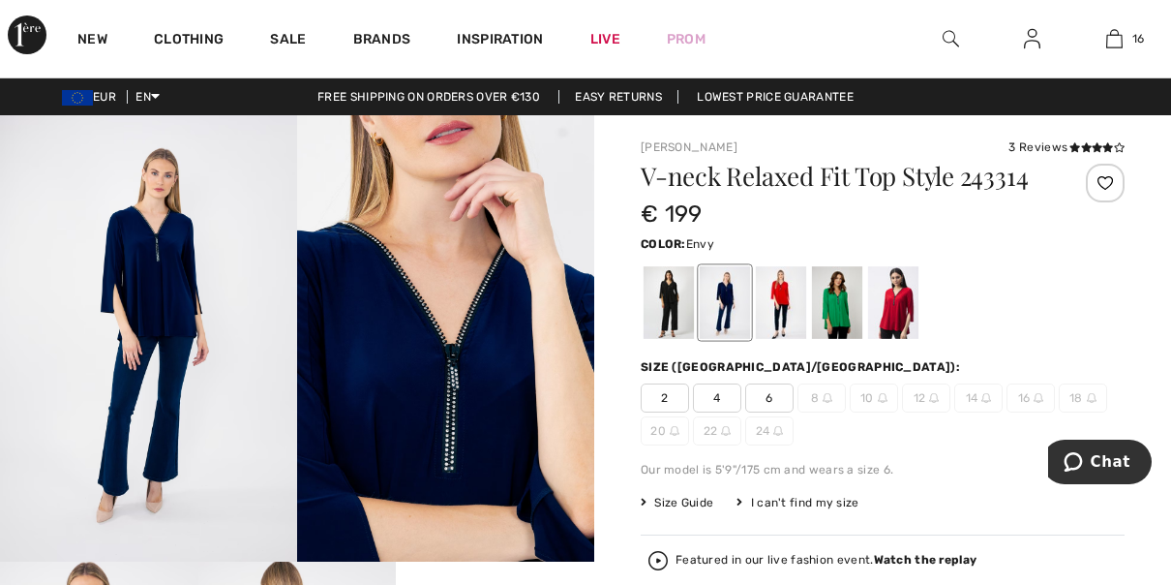
click at [840, 304] on div at bounding box center [837, 302] width 50 height 73
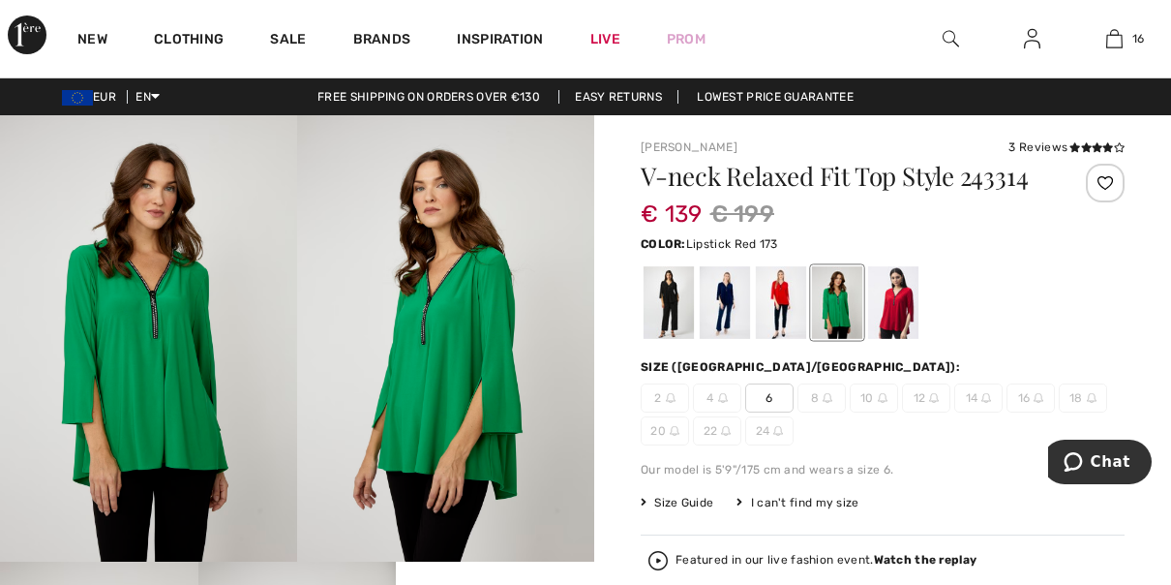
click at [777, 302] on div at bounding box center [781, 302] width 50 height 73
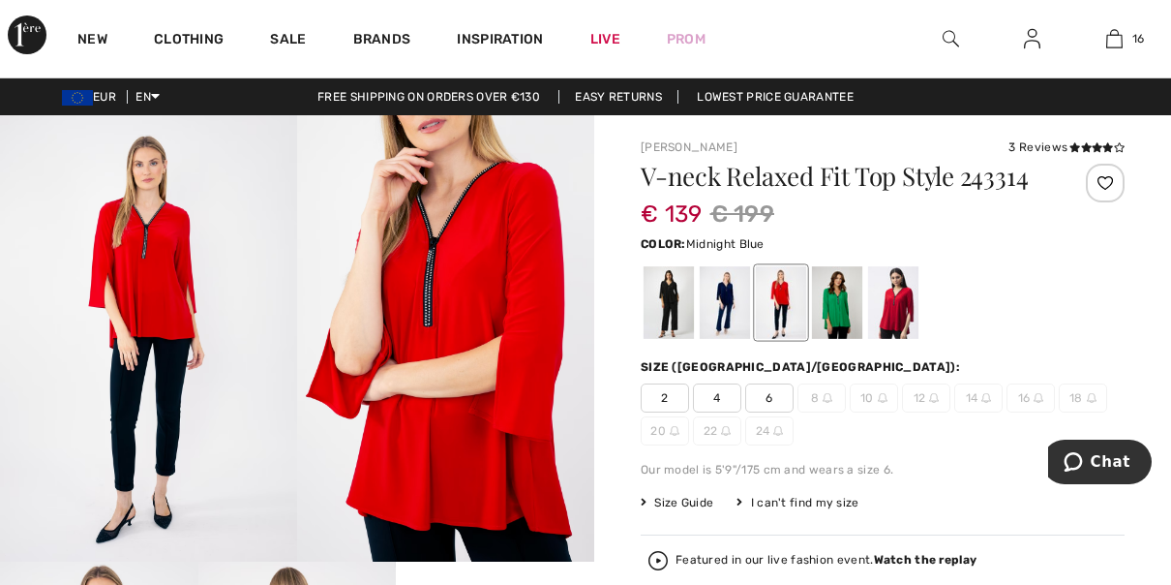
click at [720, 309] on div at bounding box center [725, 302] width 50 height 73
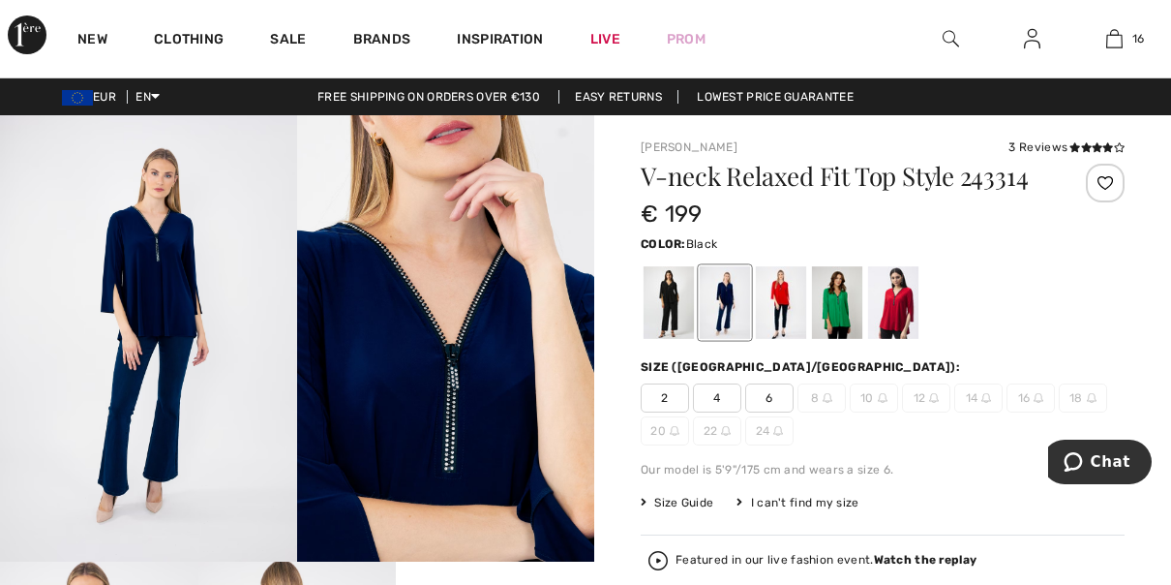
click at [665, 300] on div at bounding box center [669, 302] width 50 height 73
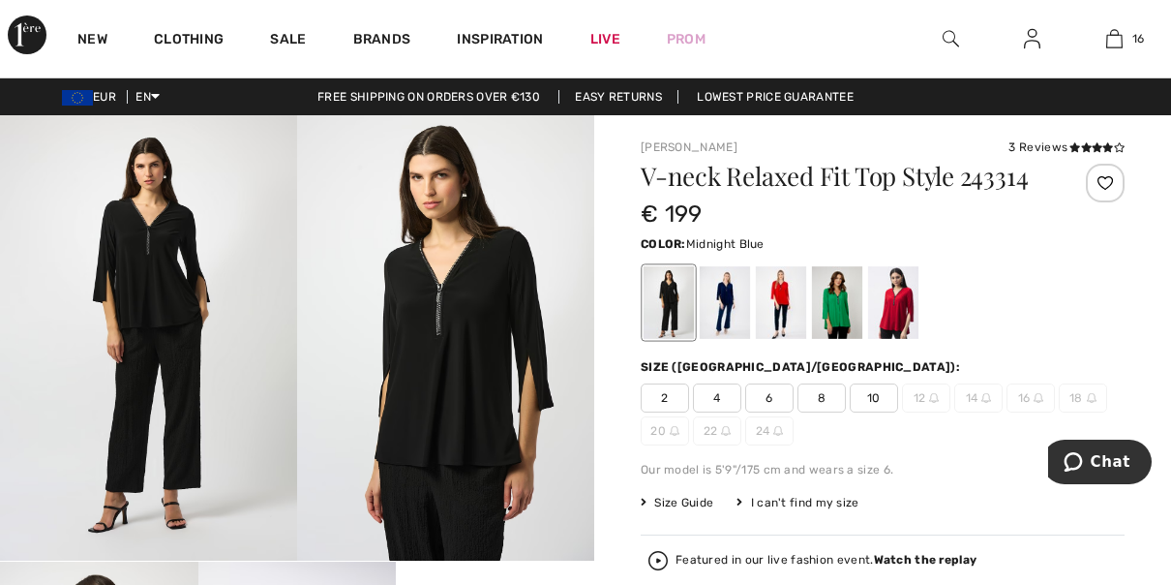
click at [734, 314] on div at bounding box center [725, 302] width 50 height 73
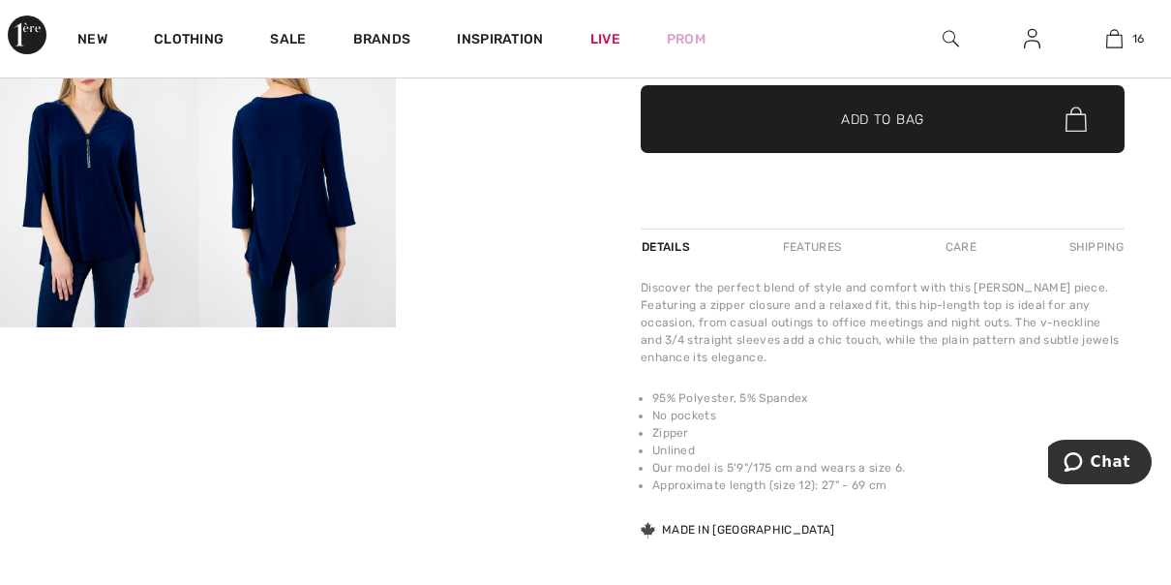
scroll to position [535, 0]
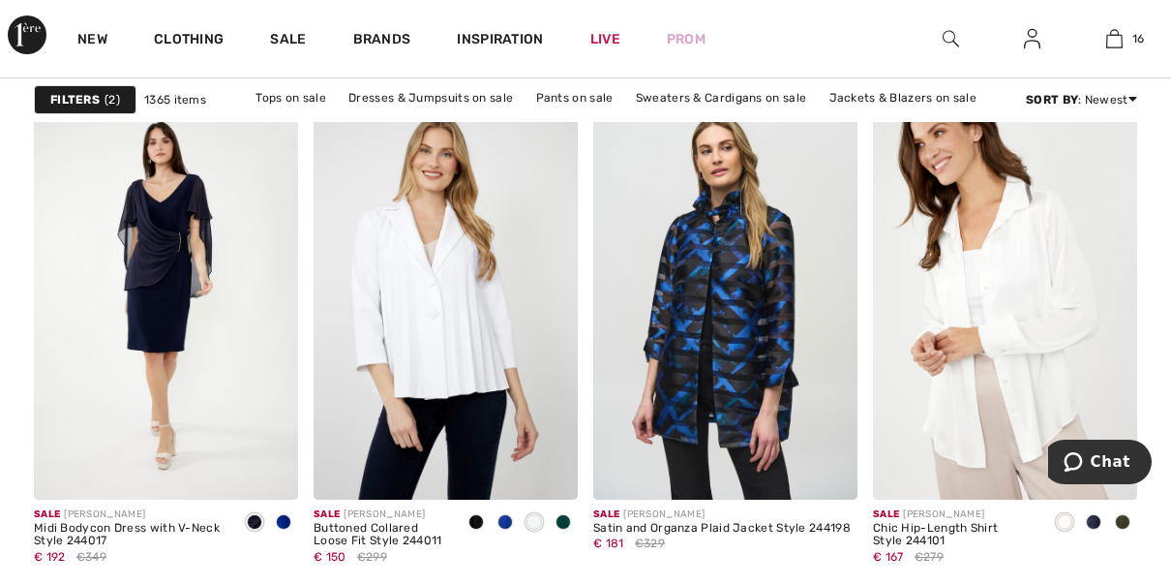
scroll to position [3413, 0]
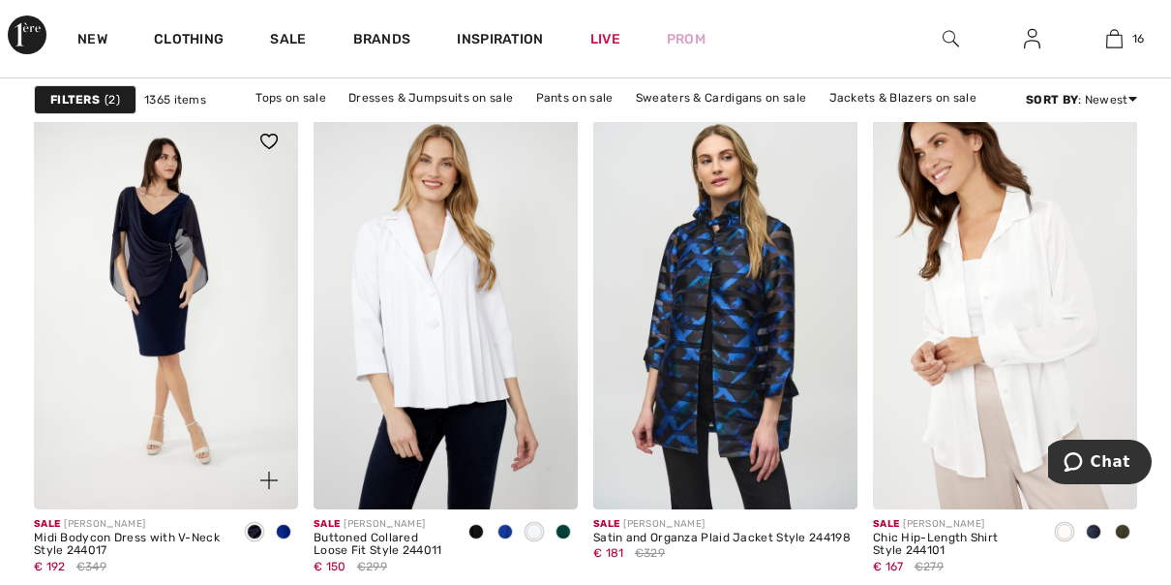
click at [152, 256] on img at bounding box center [166, 310] width 264 height 397
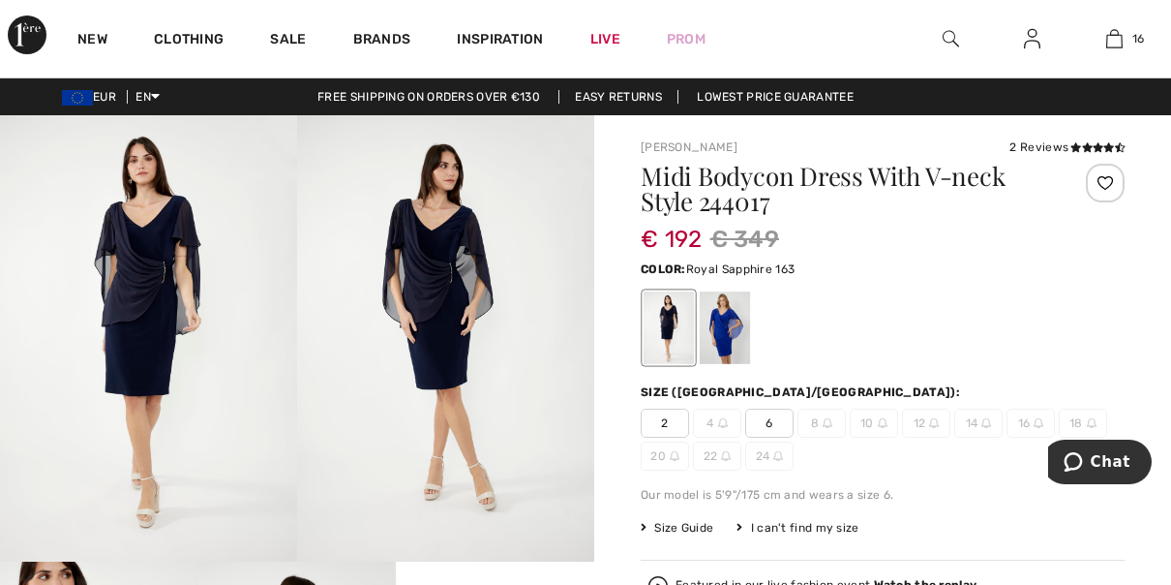
click at [720, 337] on div at bounding box center [725, 327] width 50 height 73
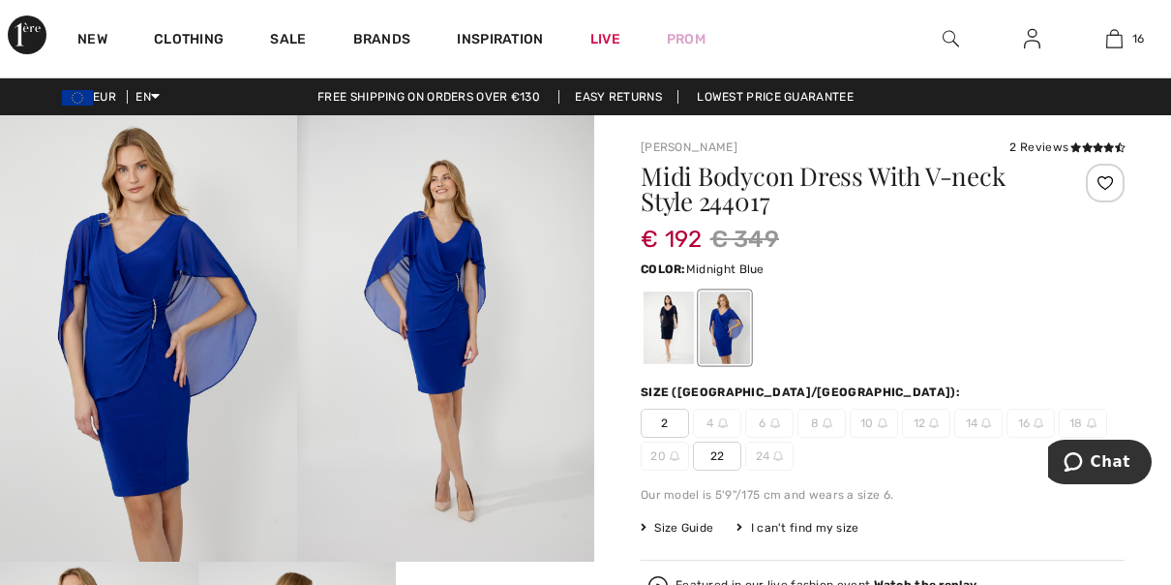
click at [678, 323] on div at bounding box center [669, 327] width 50 height 73
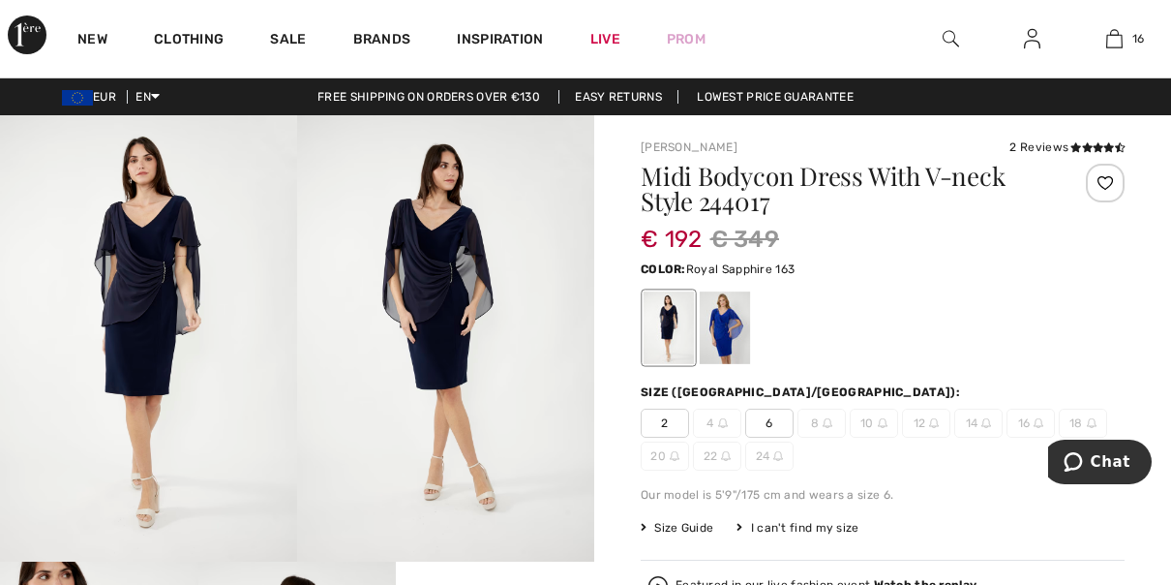
click at [723, 339] on div at bounding box center [725, 327] width 50 height 73
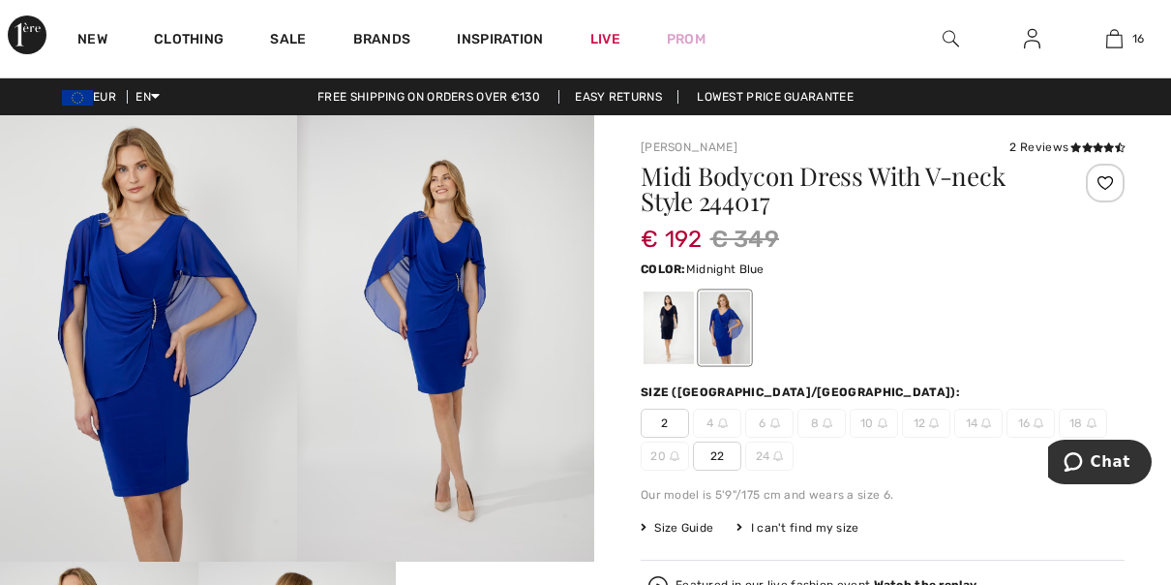
click at [663, 345] on div at bounding box center [669, 327] width 50 height 73
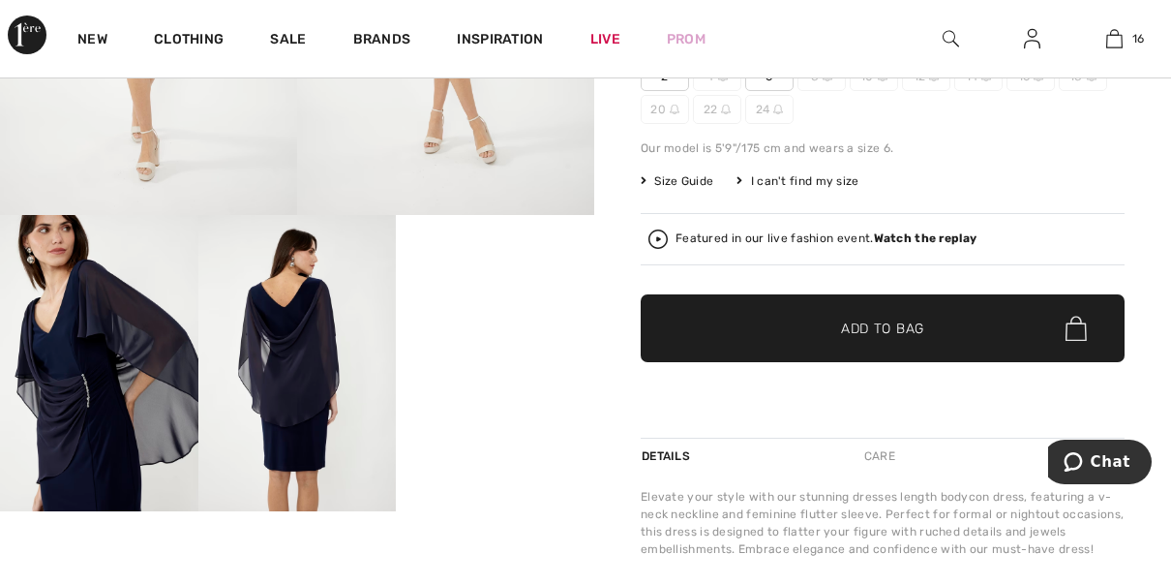
scroll to position [356, 0]
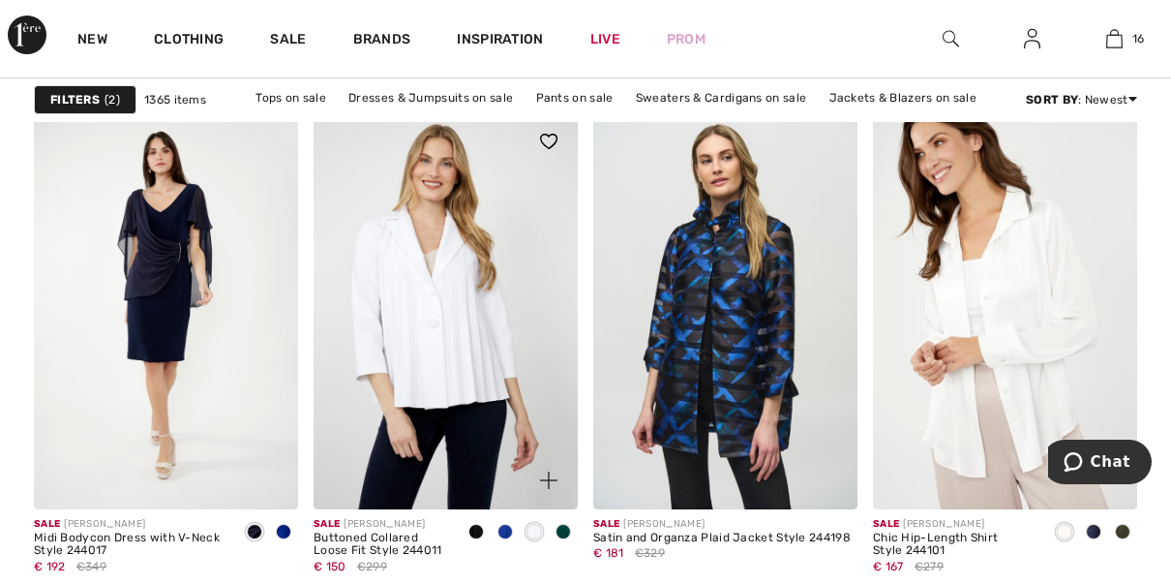
click at [507, 528] on span at bounding box center [504, 531] width 15 height 15
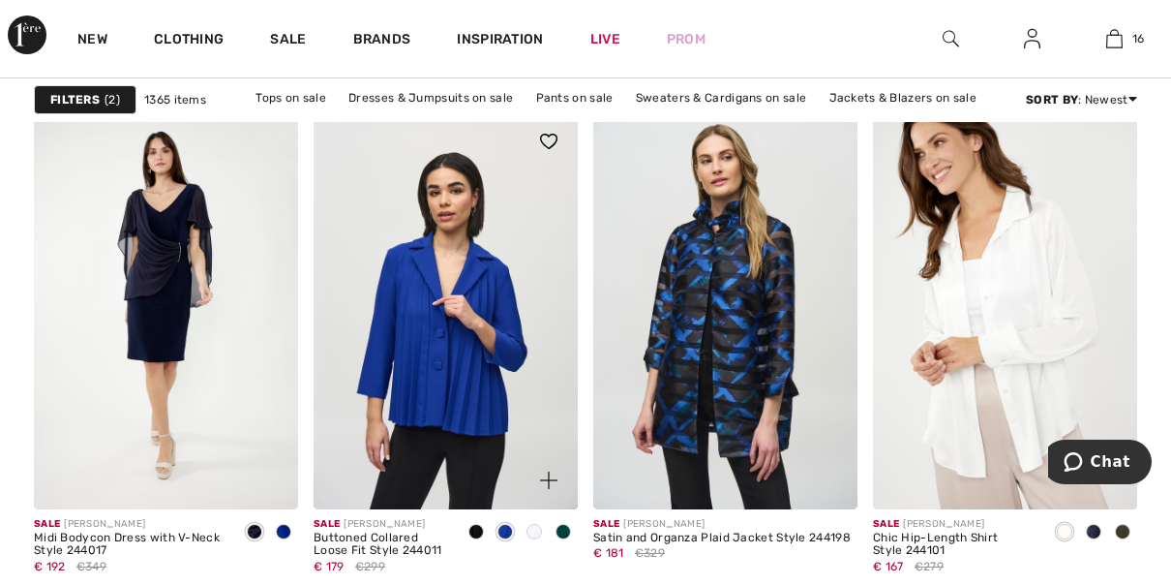
click at [479, 532] on span at bounding box center [475, 531] width 15 height 15
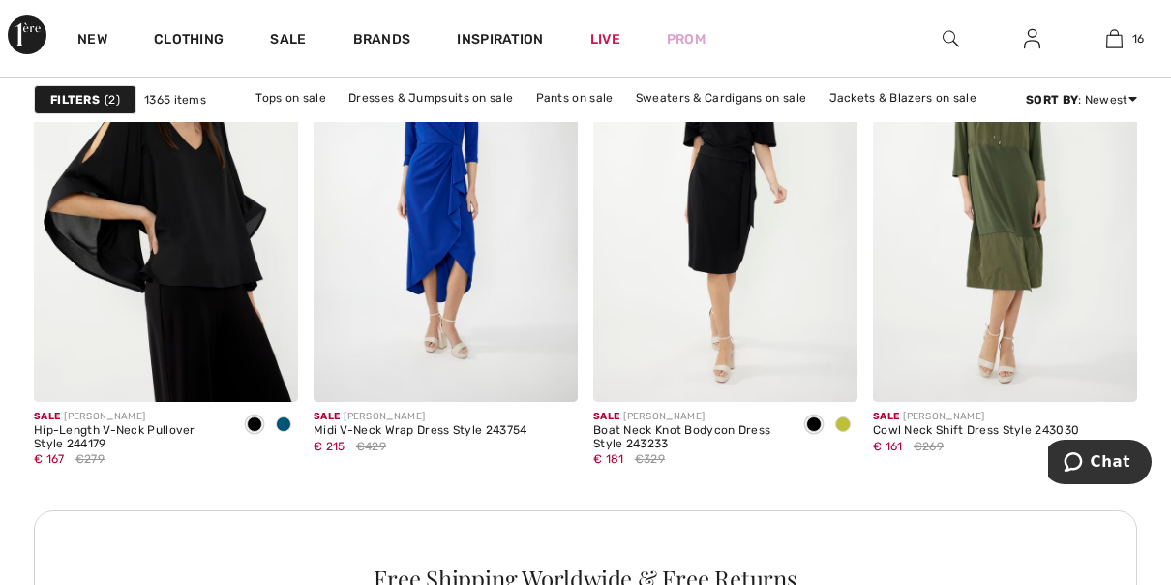
scroll to position [5719, 0]
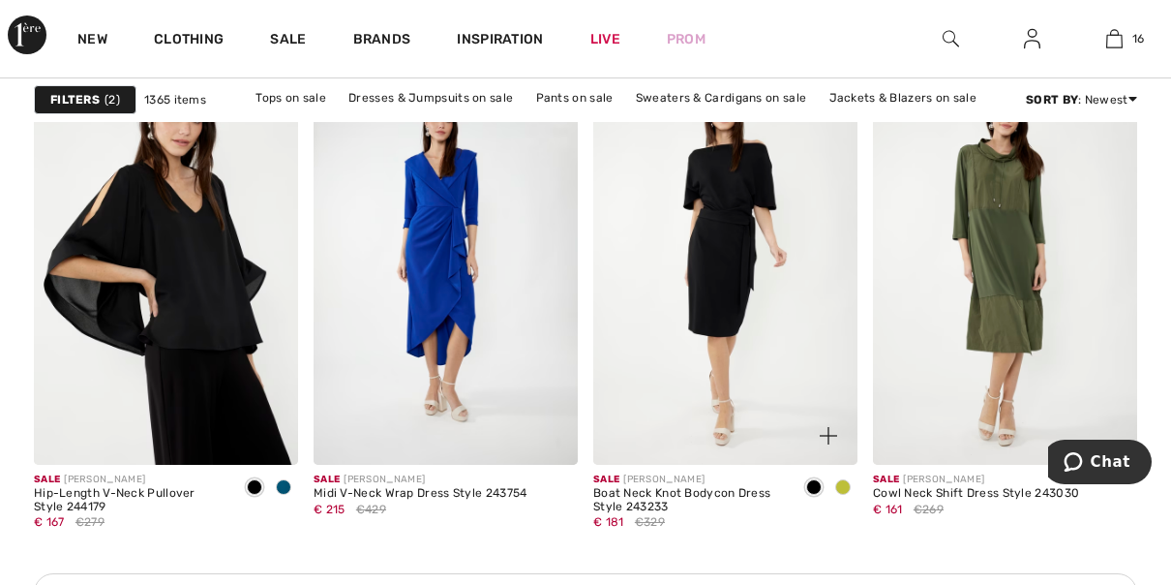
click at [846, 486] on span at bounding box center [842, 486] width 15 height 15
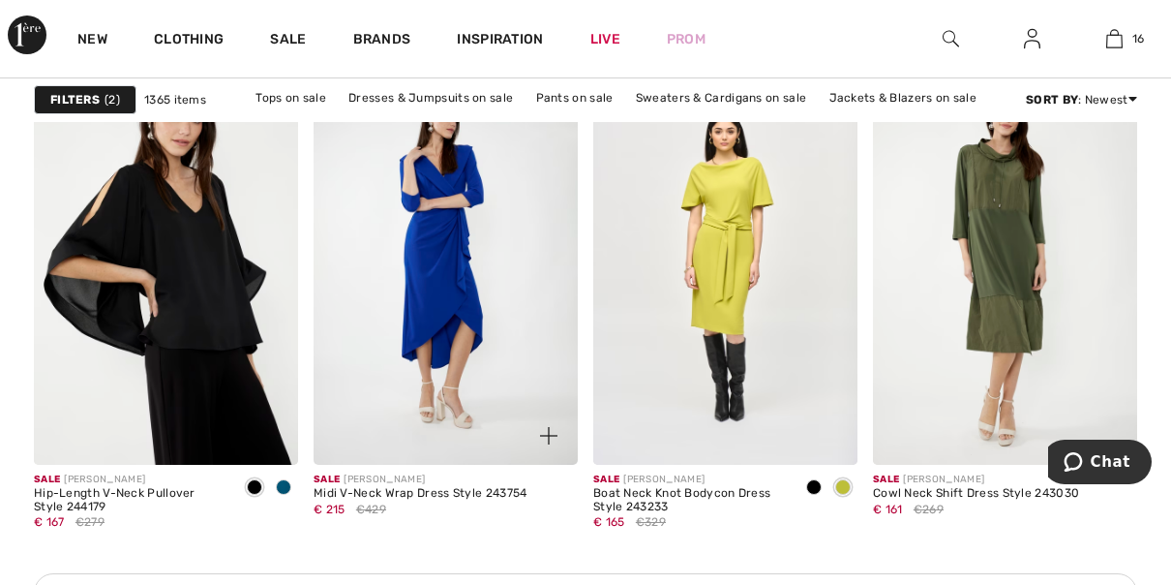
click at [453, 319] on img at bounding box center [446, 266] width 264 height 397
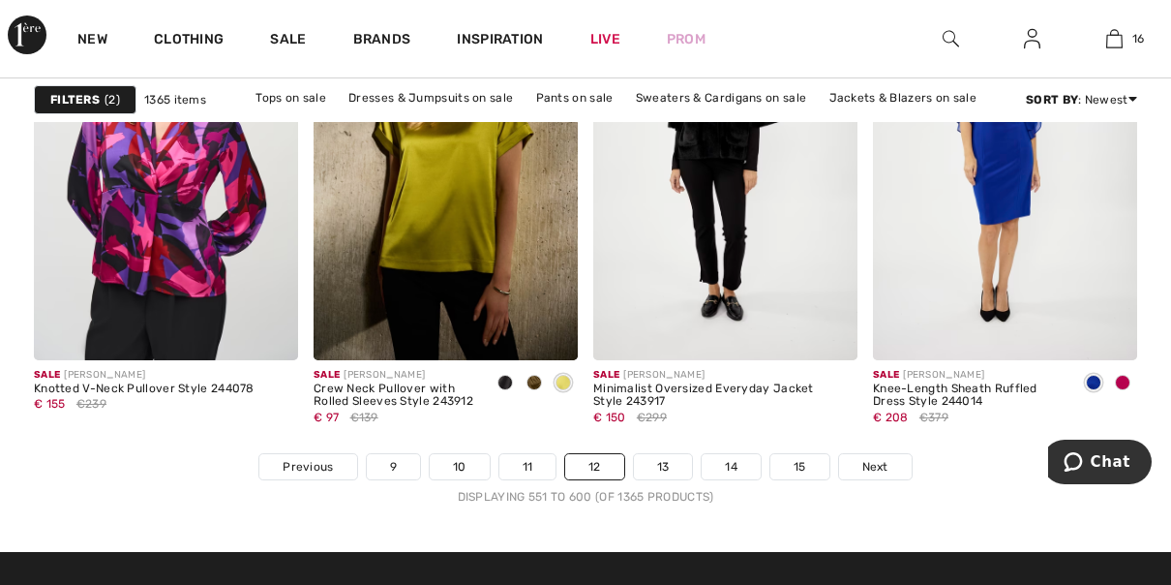
scroll to position [7551, 0]
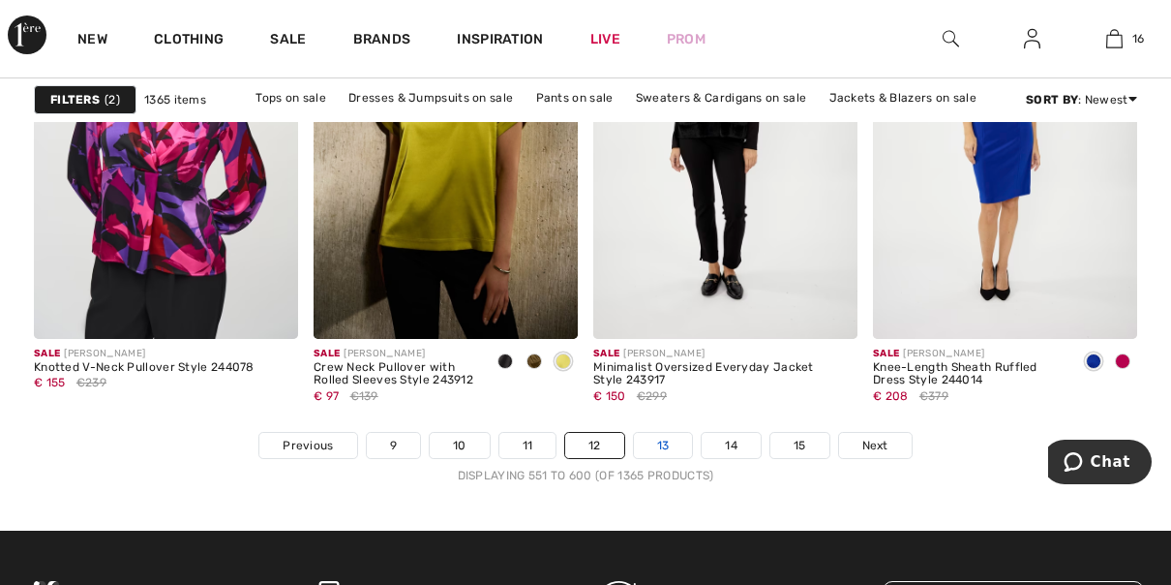
click at [667, 443] on link "13" at bounding box center [663, 445] width 59 height 25
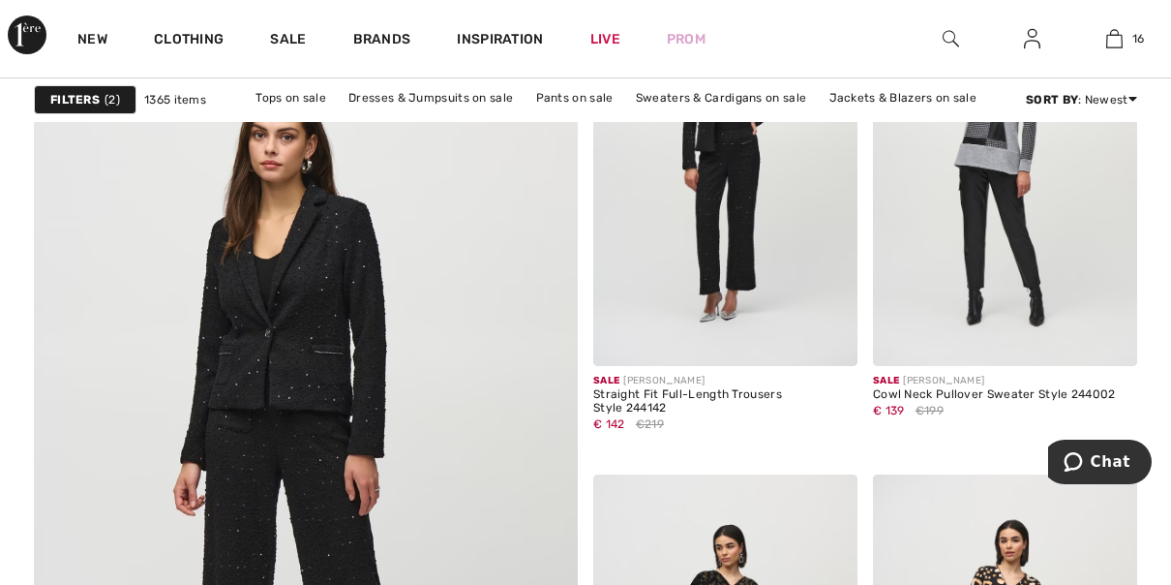
scroll to position [4239, 0]
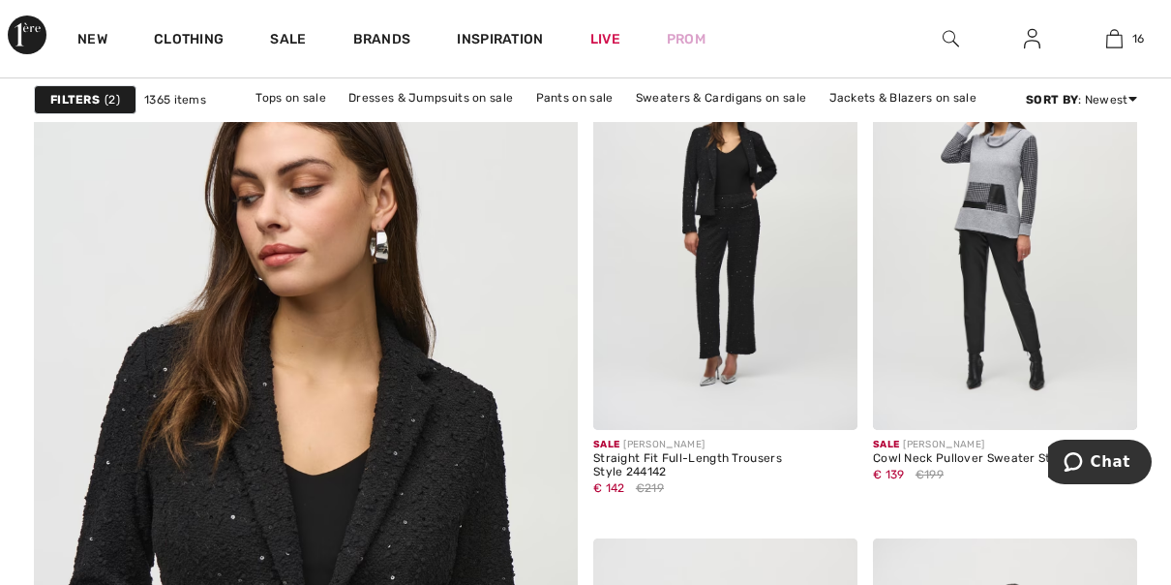
click at [431, 497] on img at bounding box center [306, 523] width 652 height 979
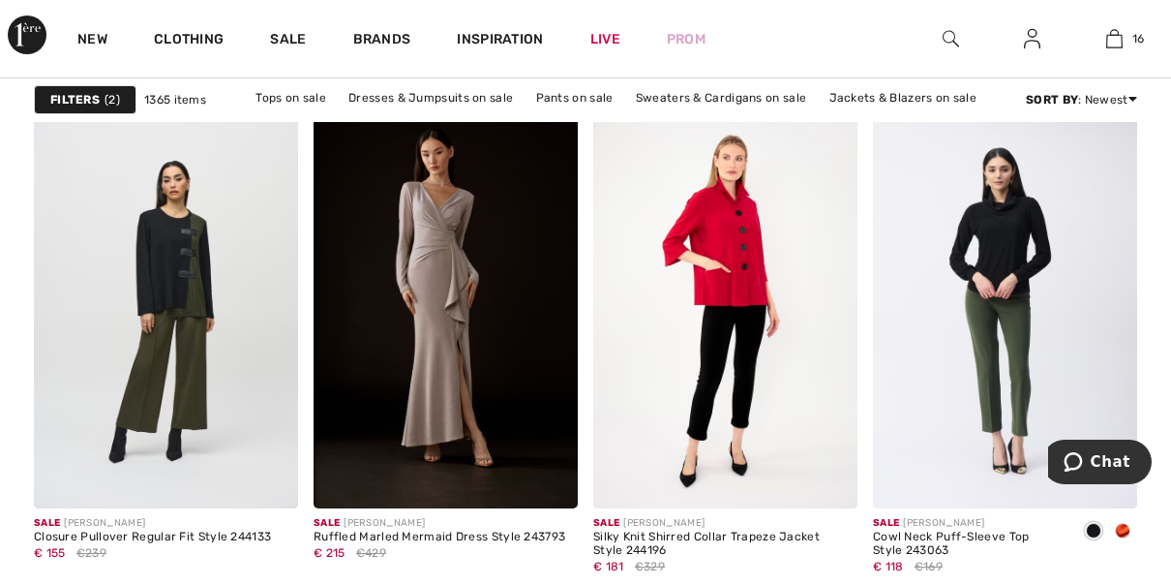
scroll to position [5182, 0]
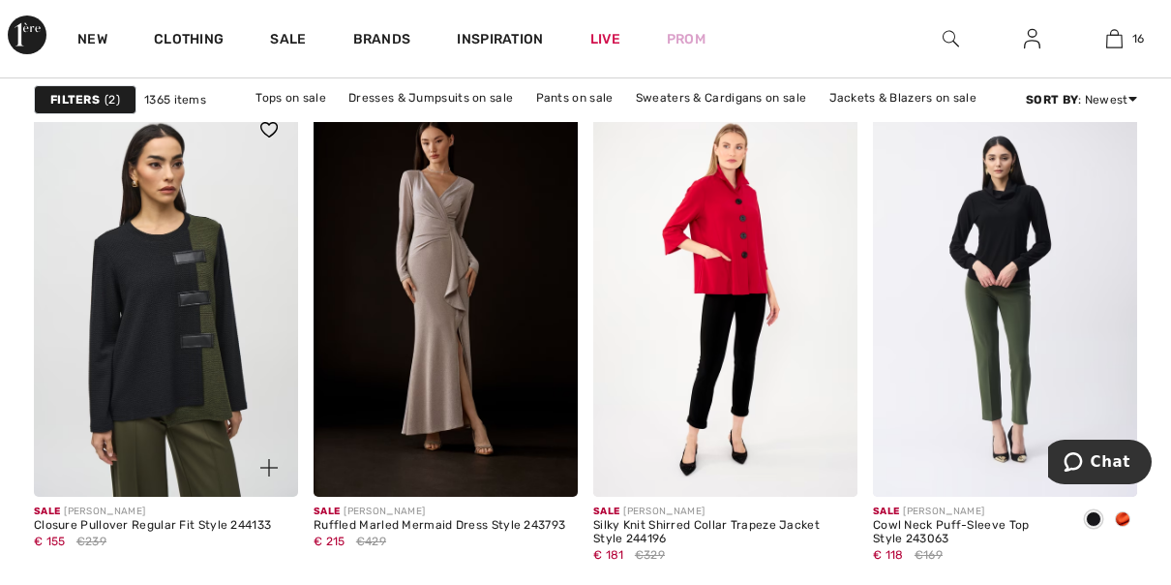
click at [179, 381] on img at bounding box center [166, 299] width 264 height 397
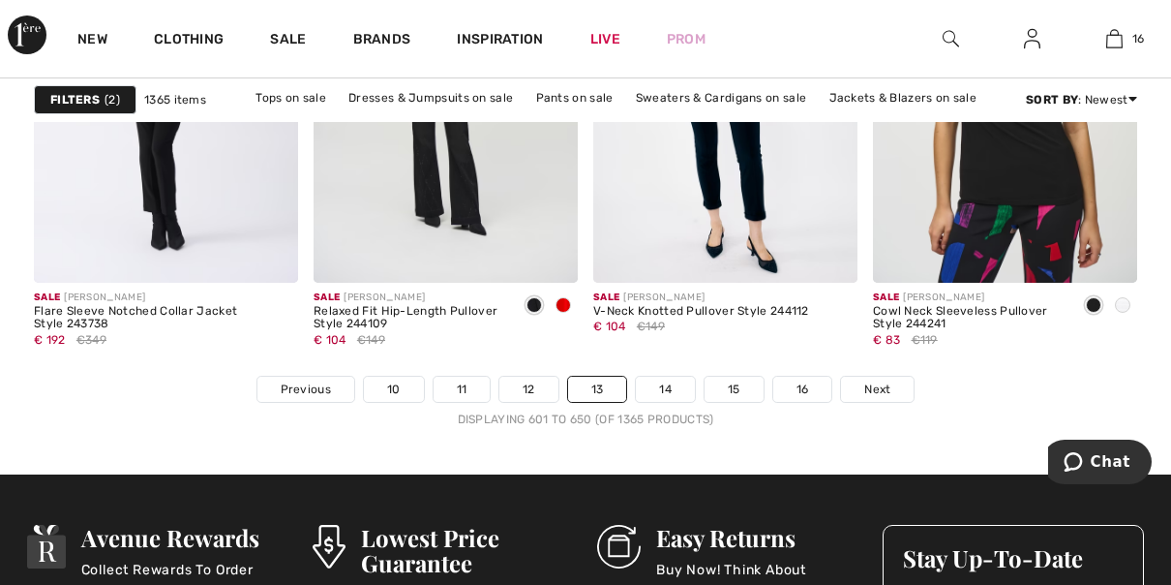
scroll to position [7671, 0]
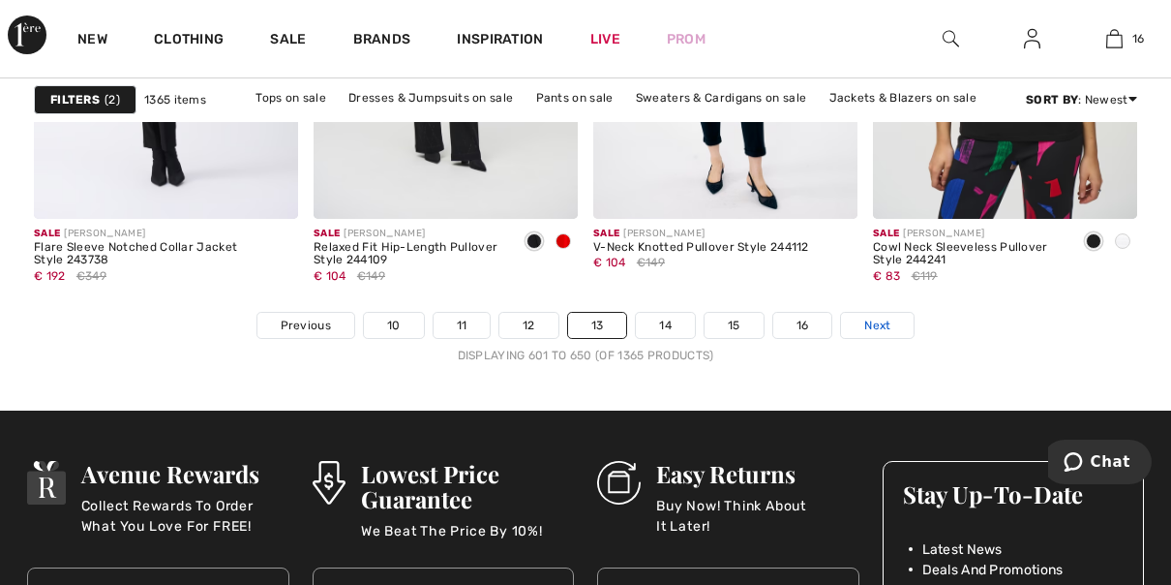
click at [870, 325] on span "Next" at bounding box center [877, 324] width 26 height 17
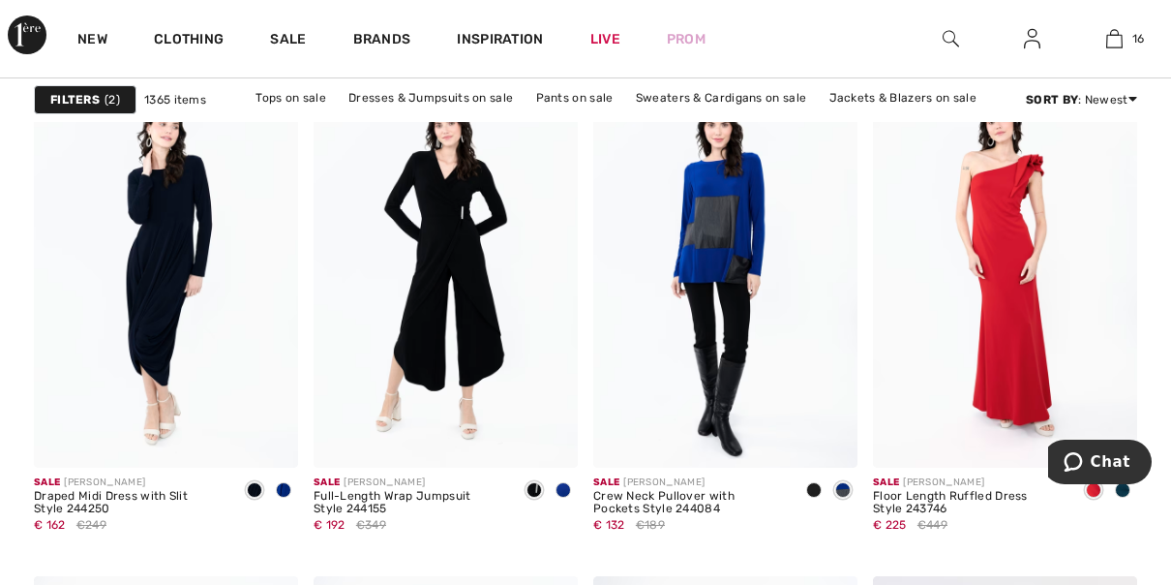
scroll to position [2455, 0]
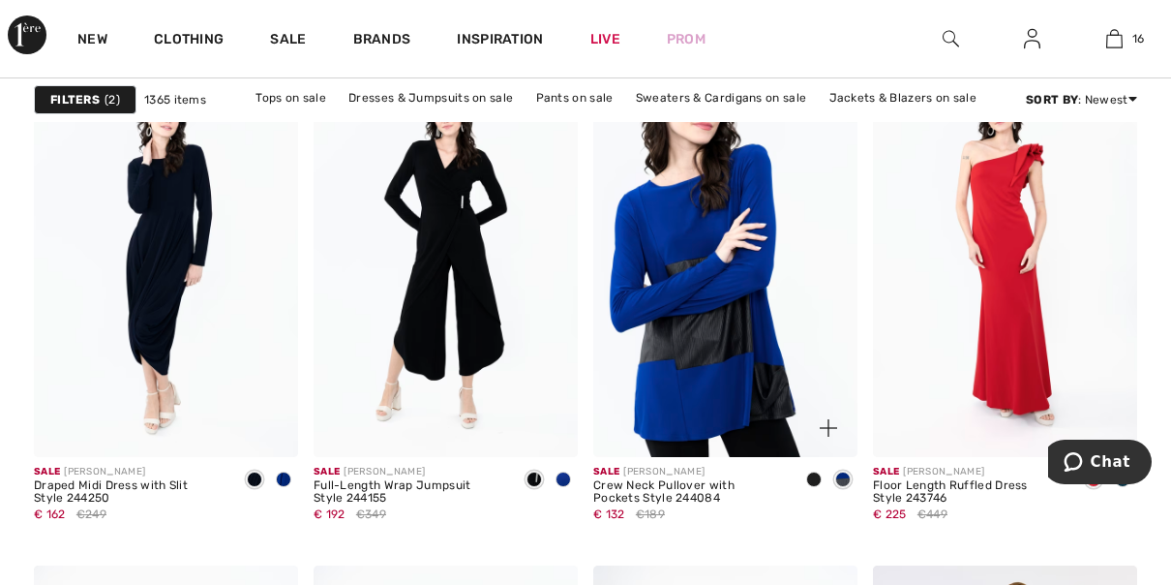
click at [741, 299] on img at bounding box center [725, 258] width 264 height 397
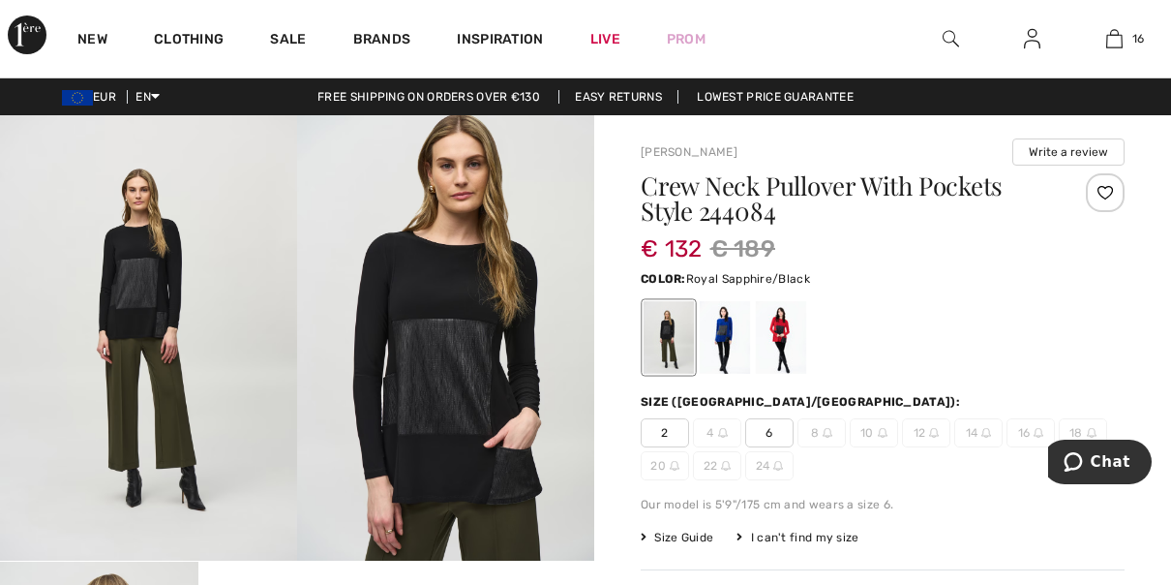
click at [733, 345] on div at bounding box center [725, 337] width 50 height 73
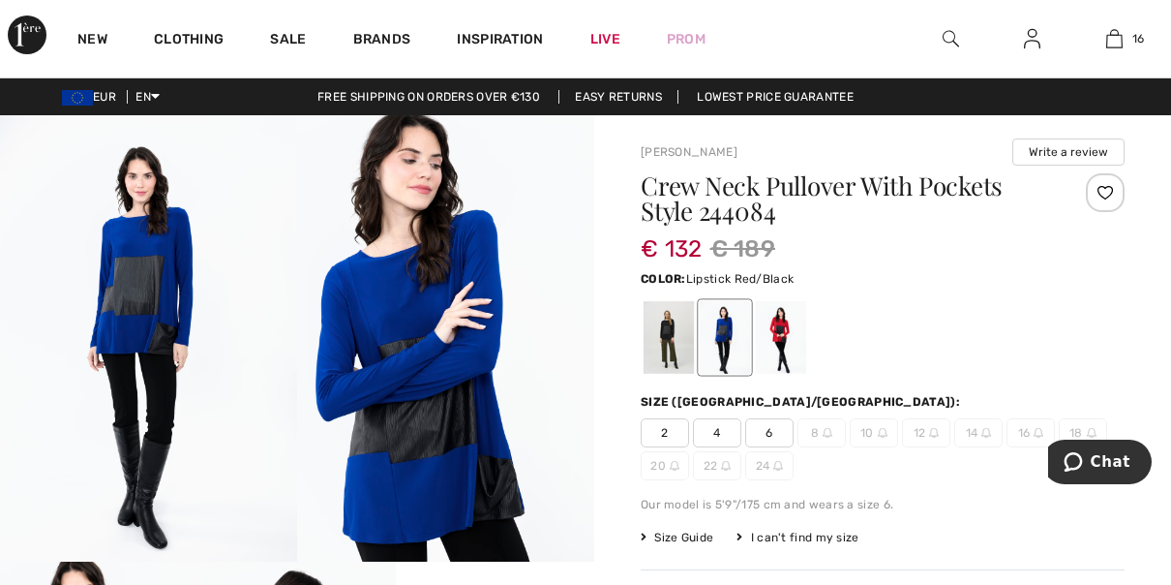
click at [781, 332] on div at bounding box center [781, 337] width 50 height 73
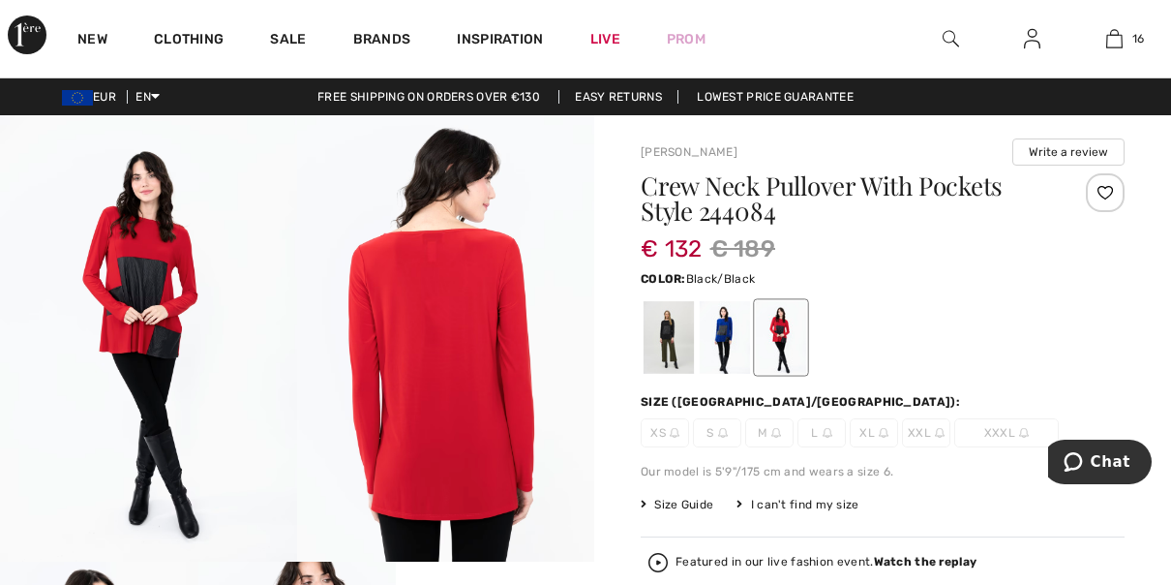
click at [660, 346] on div at bounding box center [669, 337] width 50 height 73
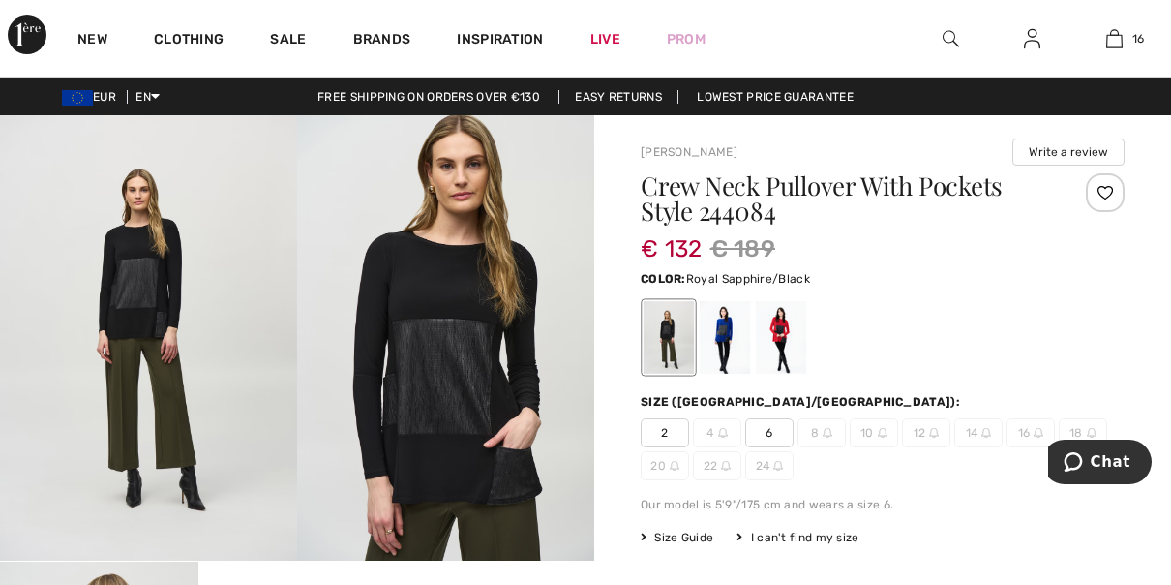
click at [728, 323] on div at bounding box center [725, 337] width 50 height 73
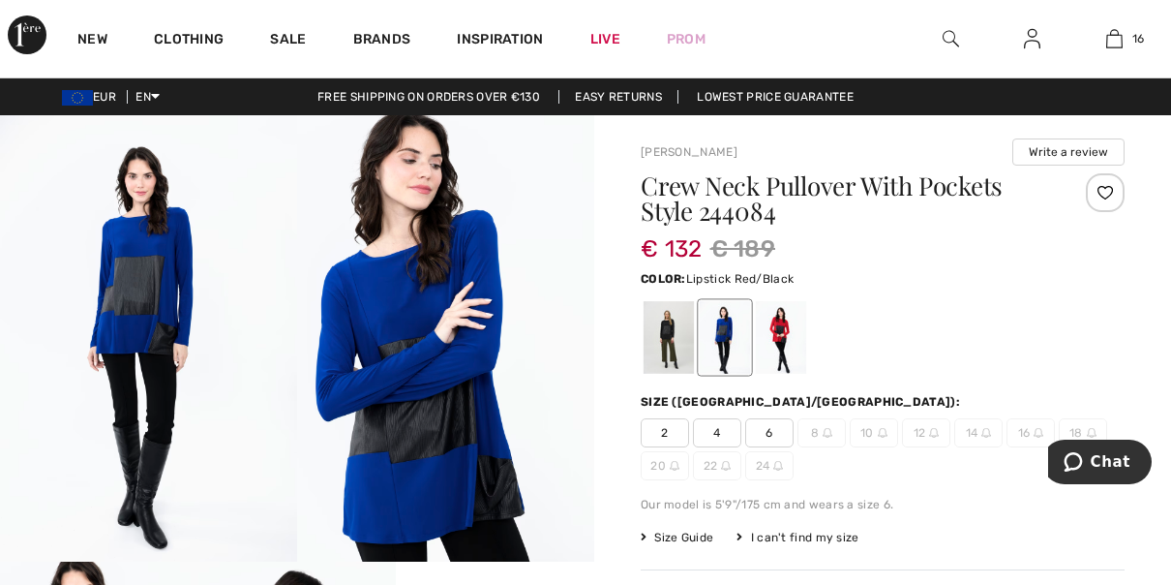
click at [792, 355] on div at bounding box center [781, 337] width 50 height 73
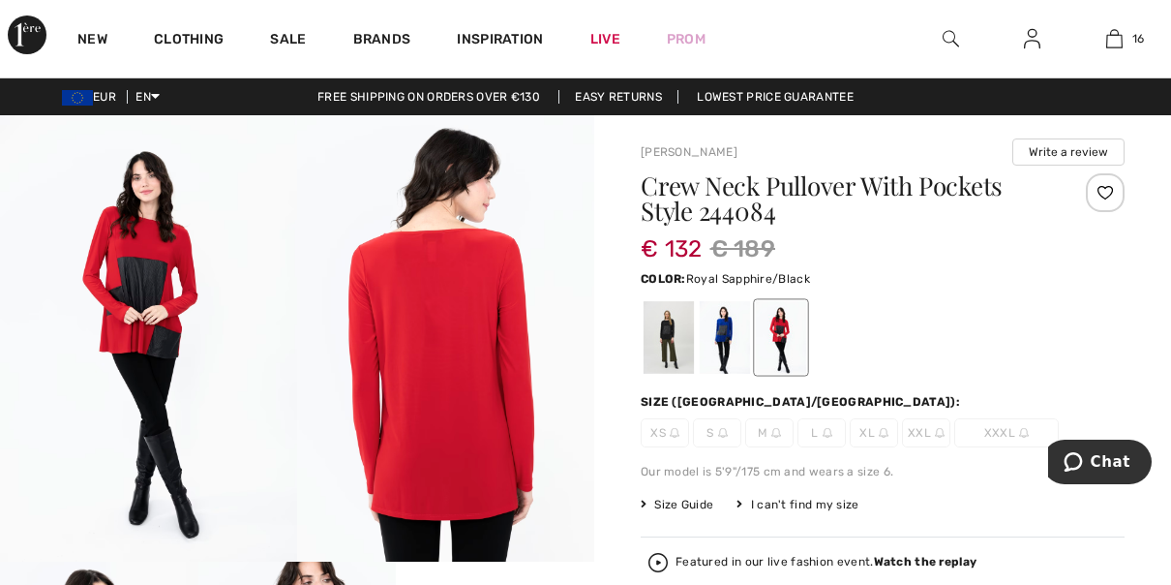
click at [725, 362] on div at bounding box center [725, 337] width 50 height 73
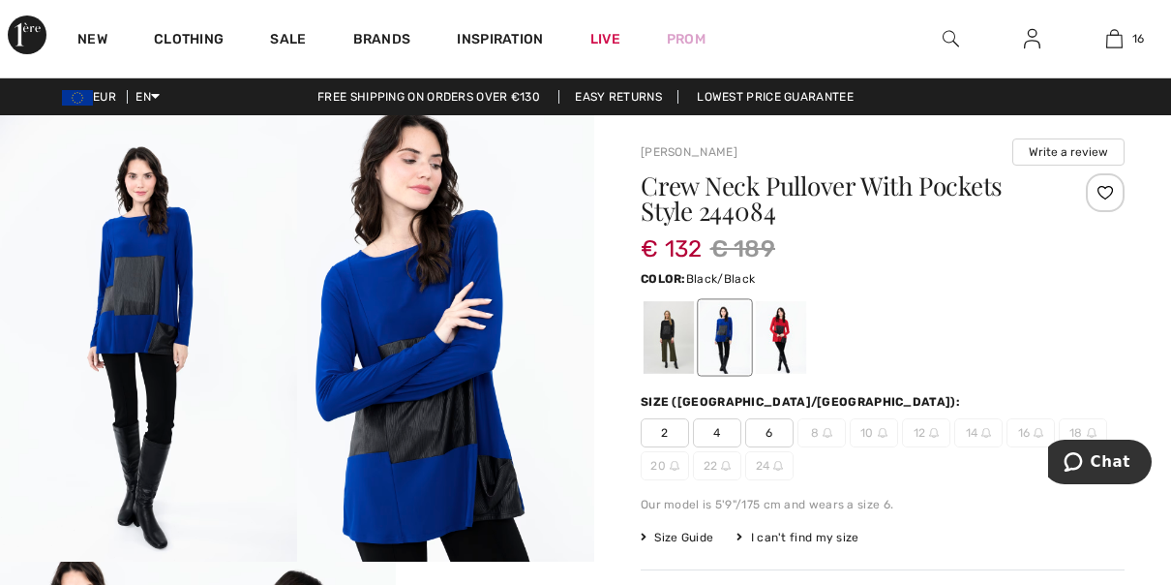
click at [675, 358] on div at bounding box center [669, 337] width 50 height 73
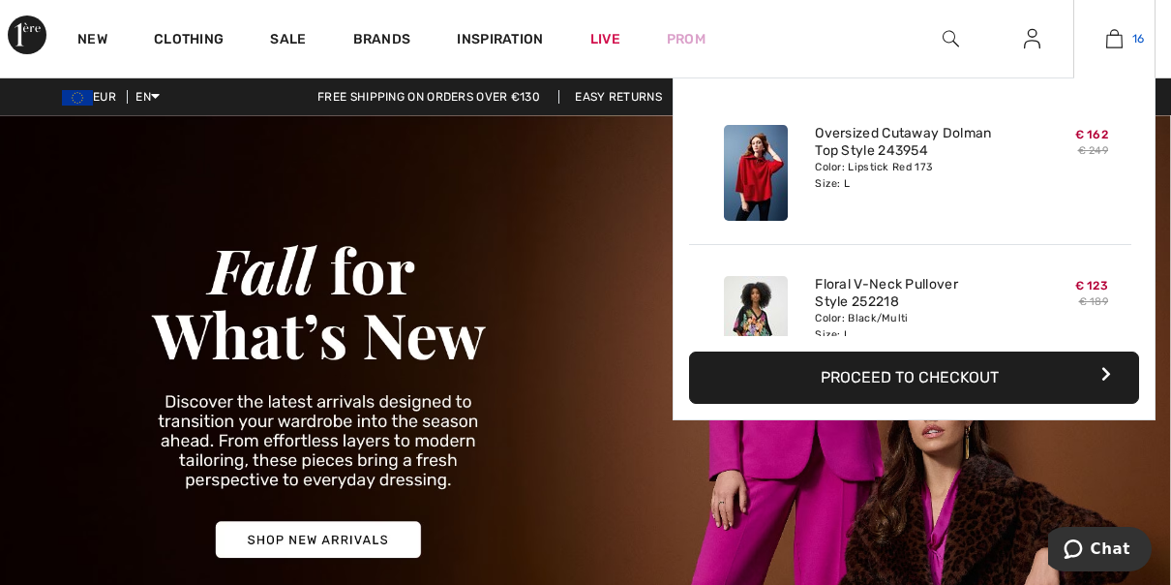
click at [1129, 45] on link "16" at bounding box center [1114, 38] width 80 height 23
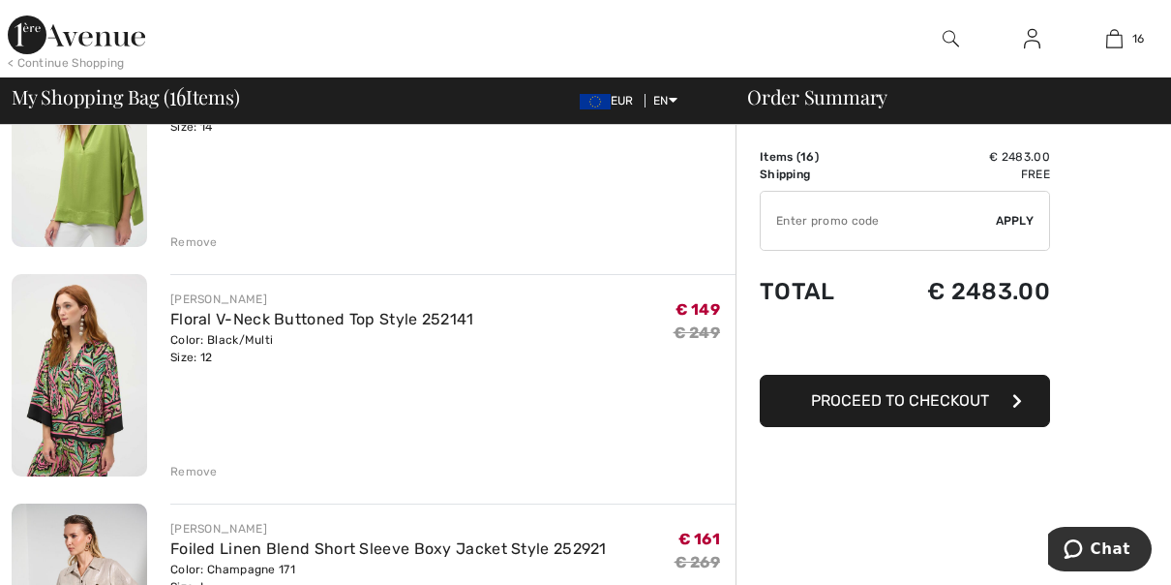
scroll to position [1234, 0]
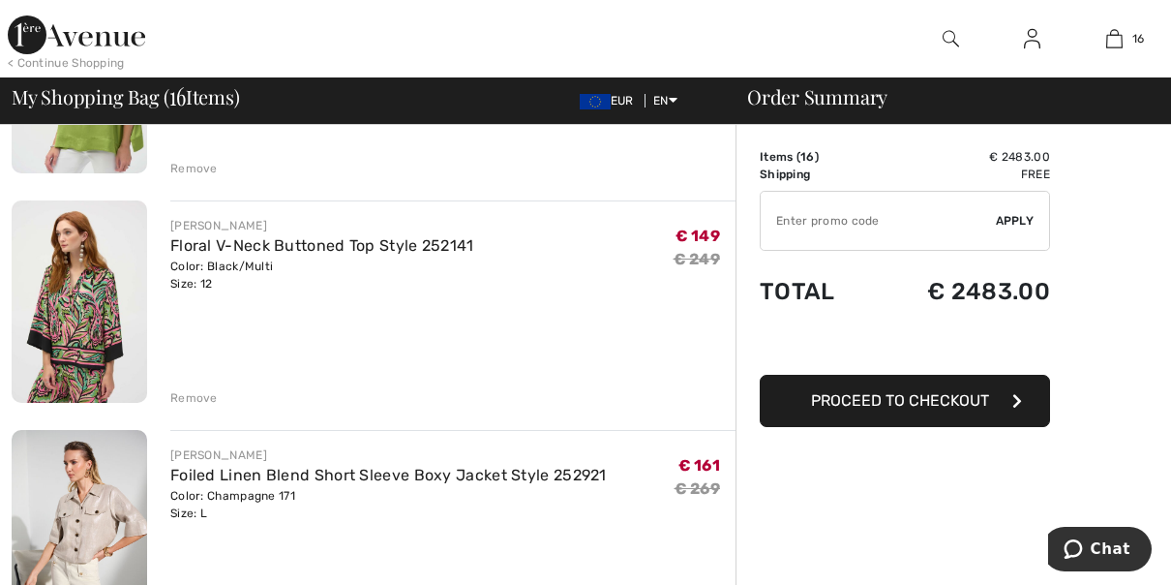
click at [196, 401] on div "Remove" at bounding box center [193, 397] width 47 height 17
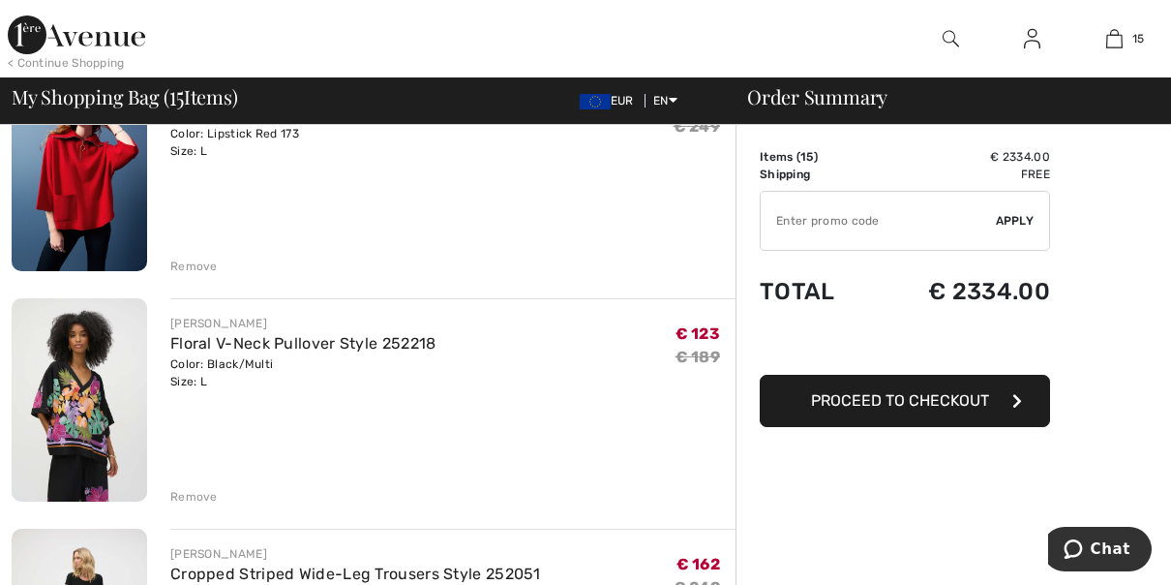
scroll to position [259, 0]
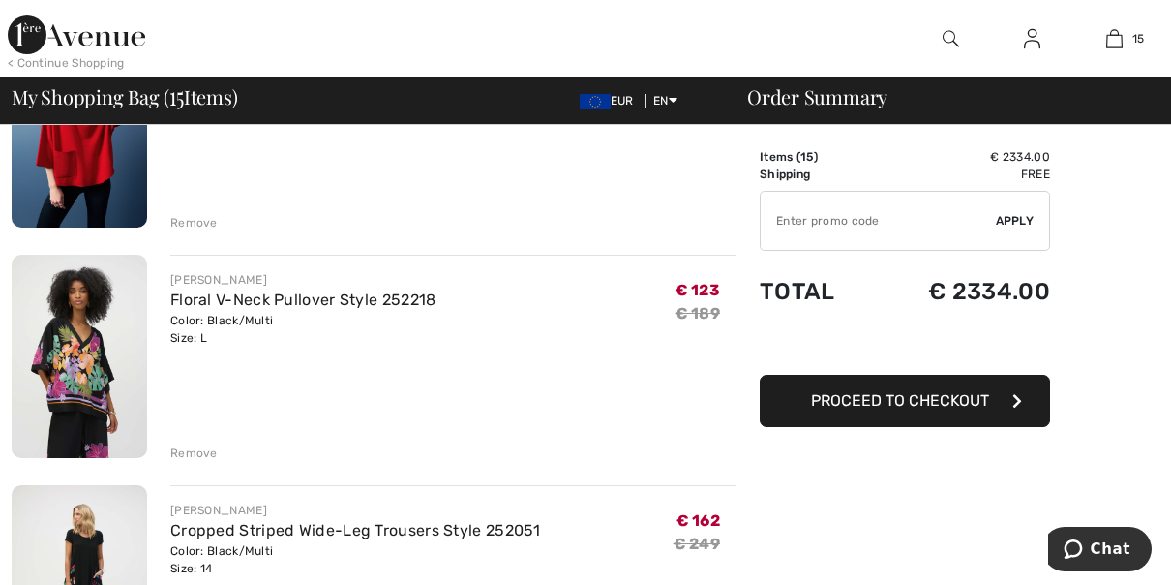
click at [187, 453] on div "Remove" at bounding box center [193, 452] width 47 height 17
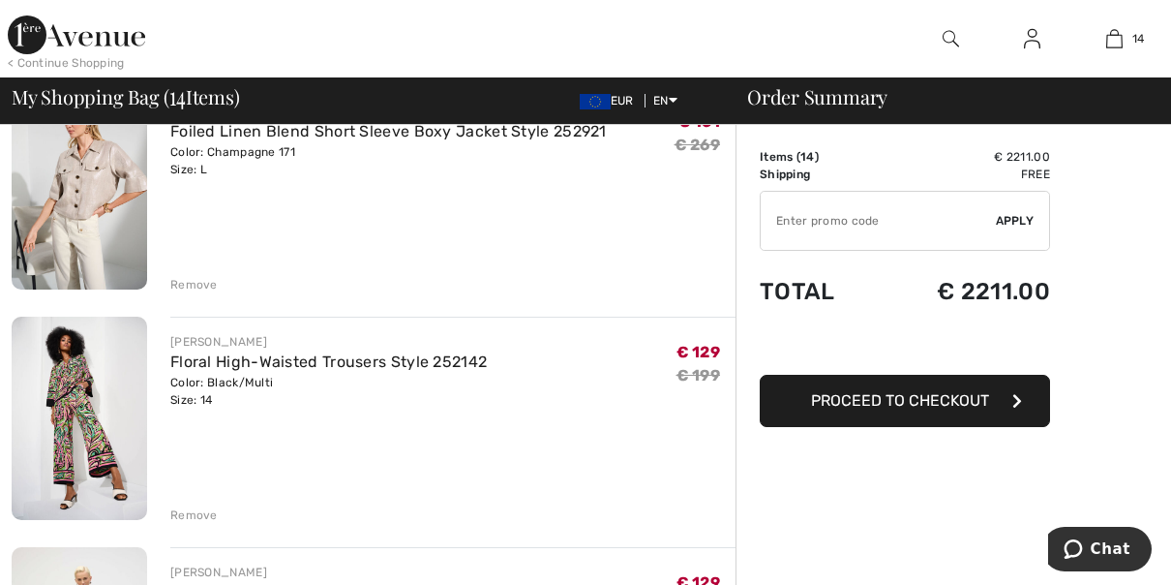
scroll to position [1311, 0]
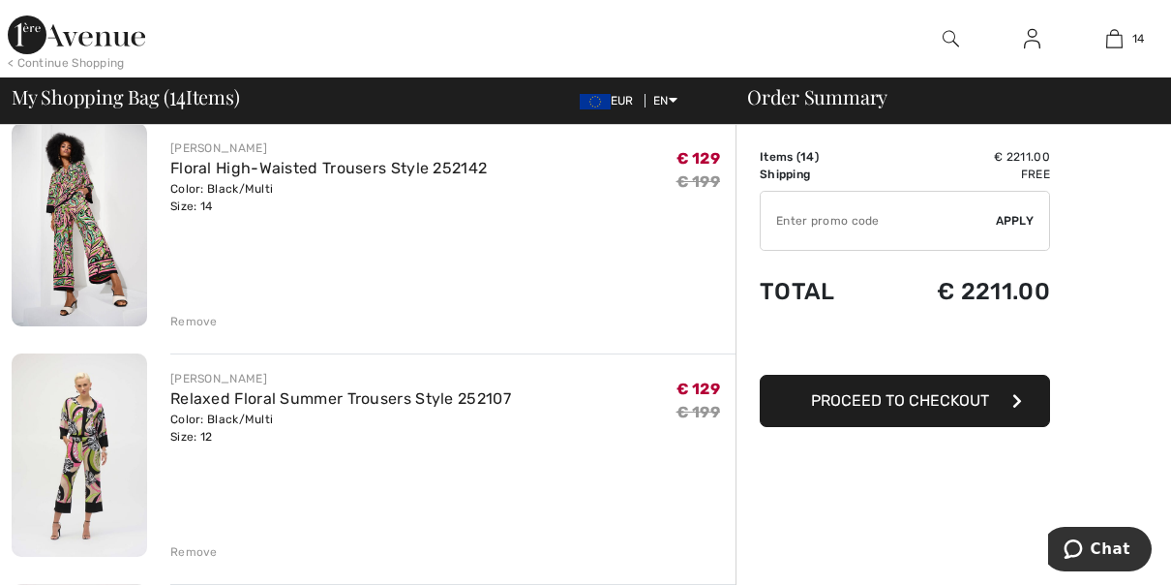
click at [210, 316] on div "Remove" at bounding box center [193, 321] width 47 height 17
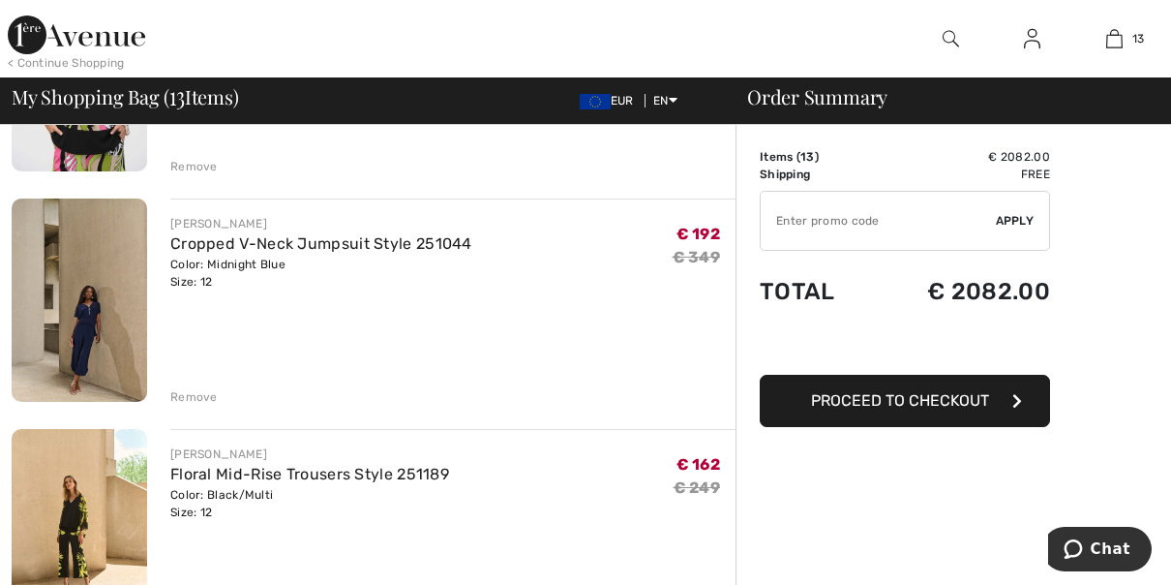
scroll to position [1720, 0]
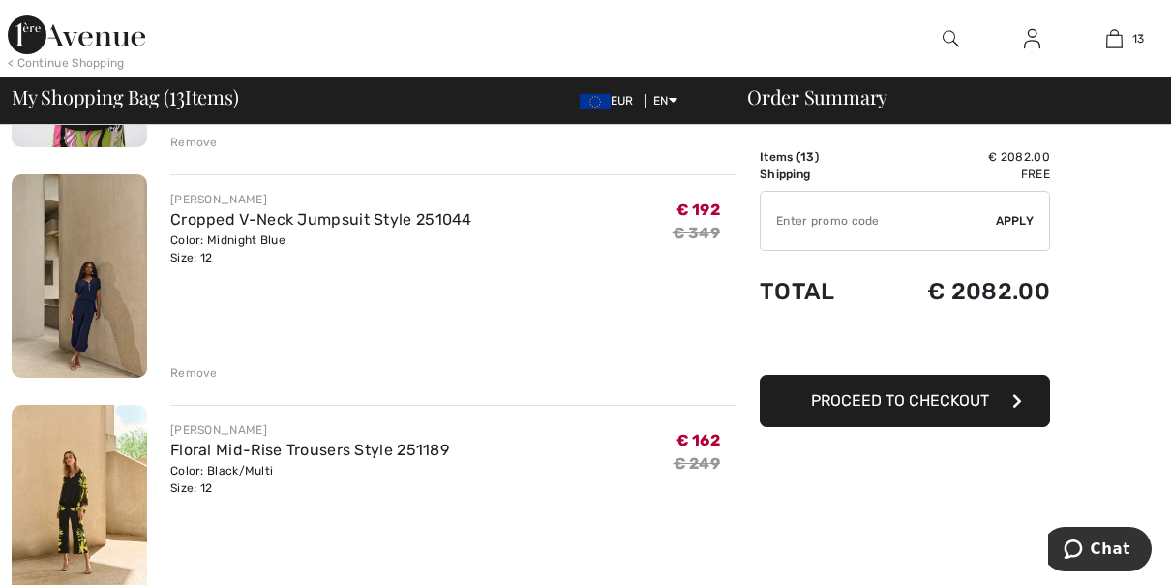
click at [90, 292] on img at bounding box center [80, 275] width 136 height 203
click at [193, 367] on div "Remove" at bounding box center [193, 372] width 47 height 17
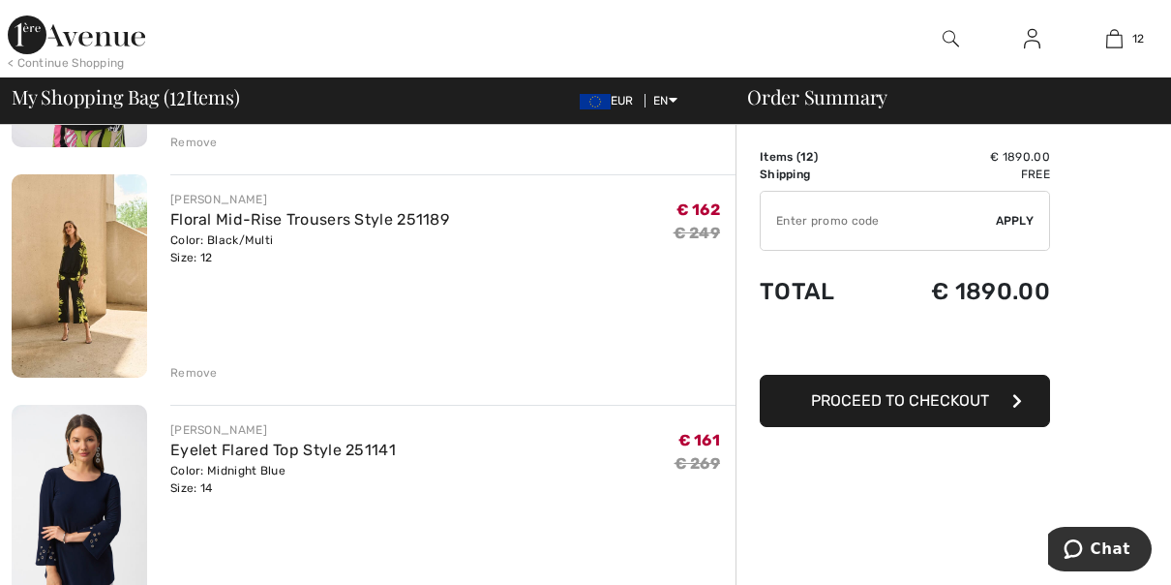
click at [202, 370] on div "Remove" at bounding box center [193, 372] width 47 height 17
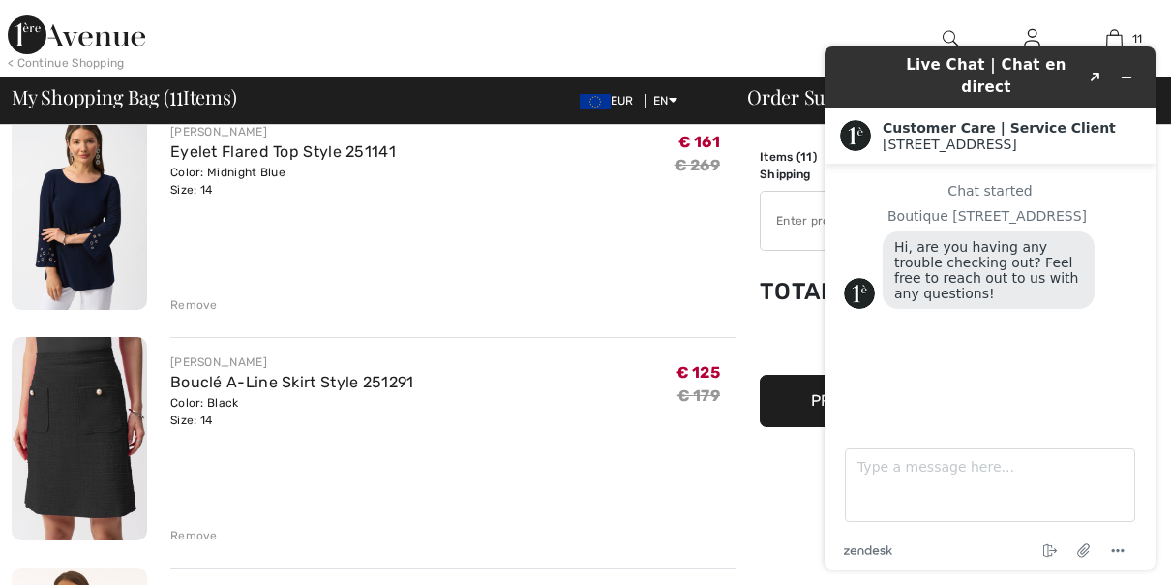
scroll to position [1784, 0]
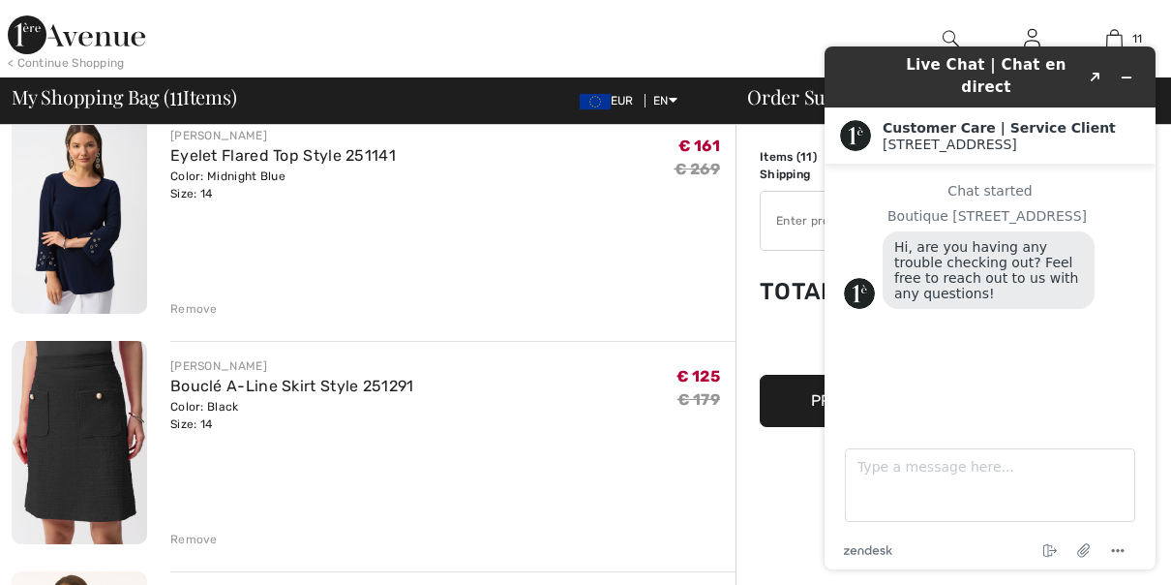
click at [199, 305] on div "Remove" at bounding box center [193, 308] width 47 height 17
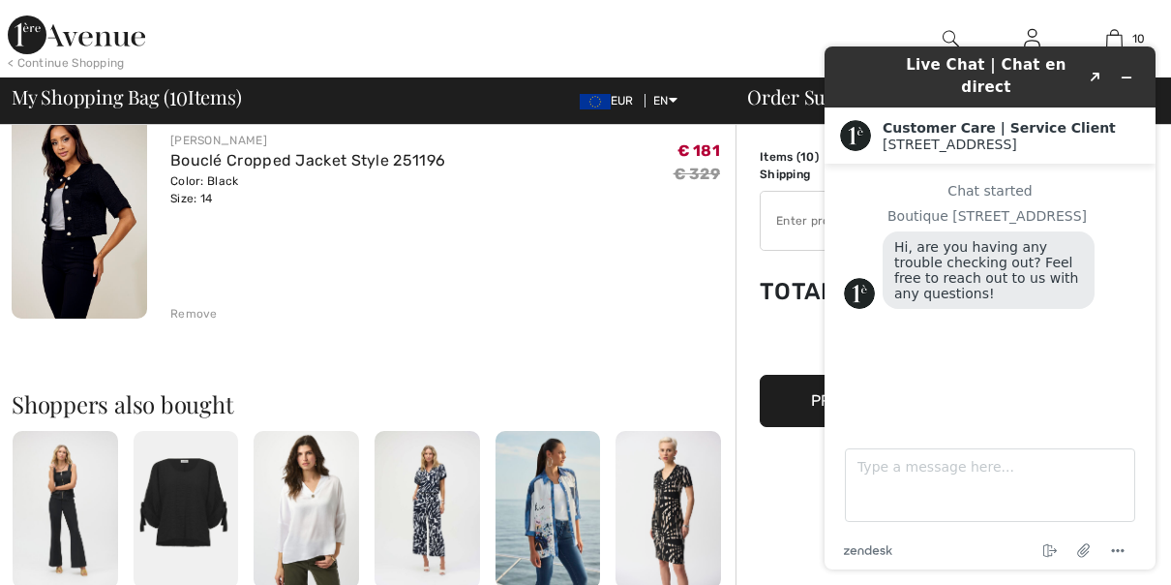
scroll to position [2187, 0]
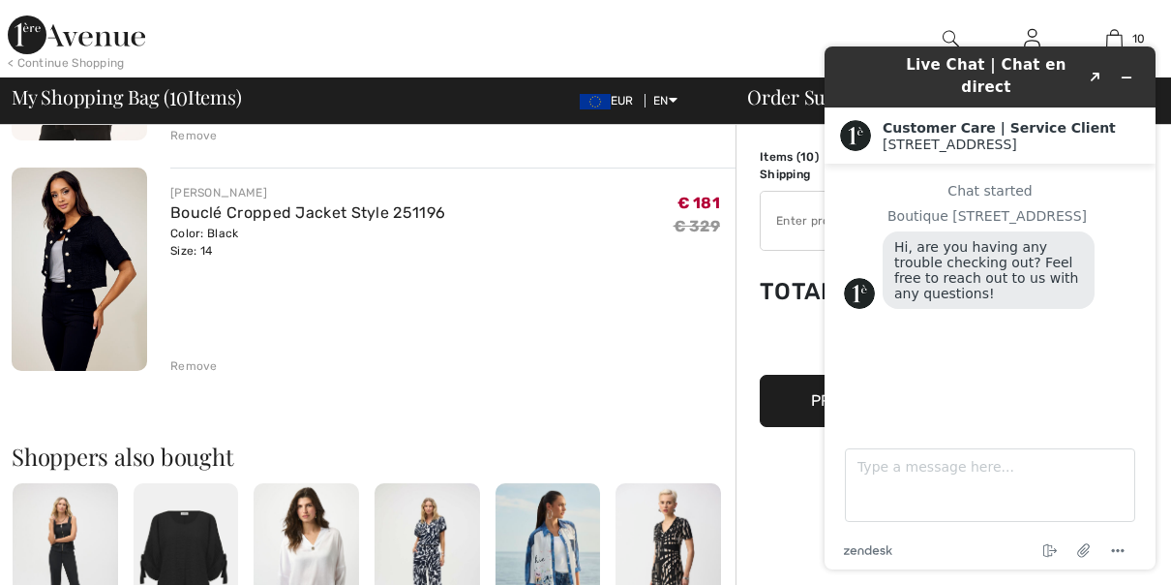
click at [1130, 71] on icon "Minimize widget" at bounding box center [1127, 78] width 14 height 14
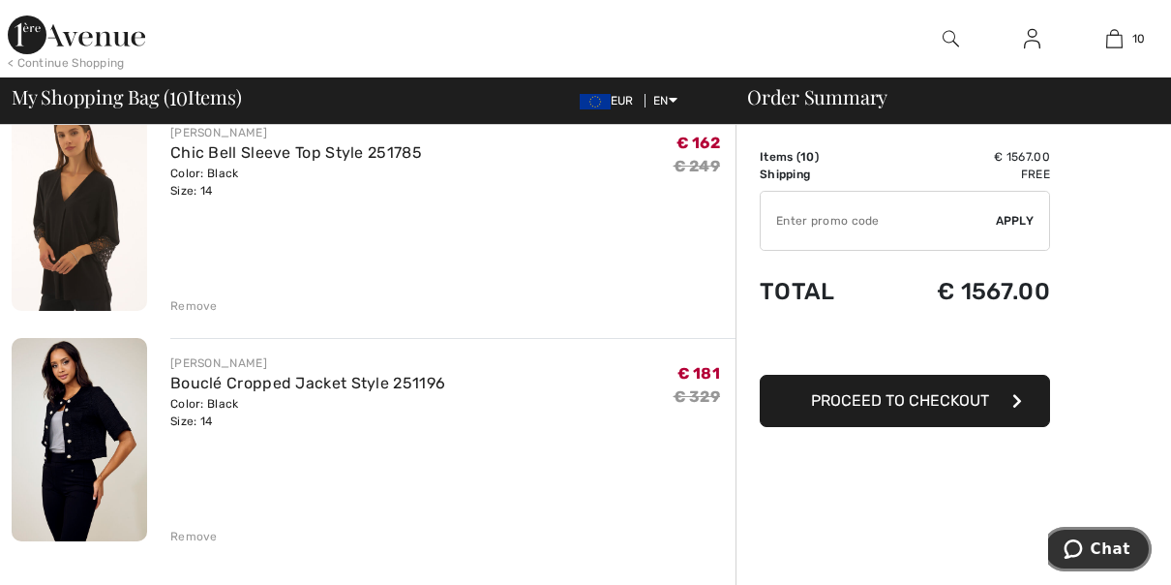
scroll to position [1938, 0]
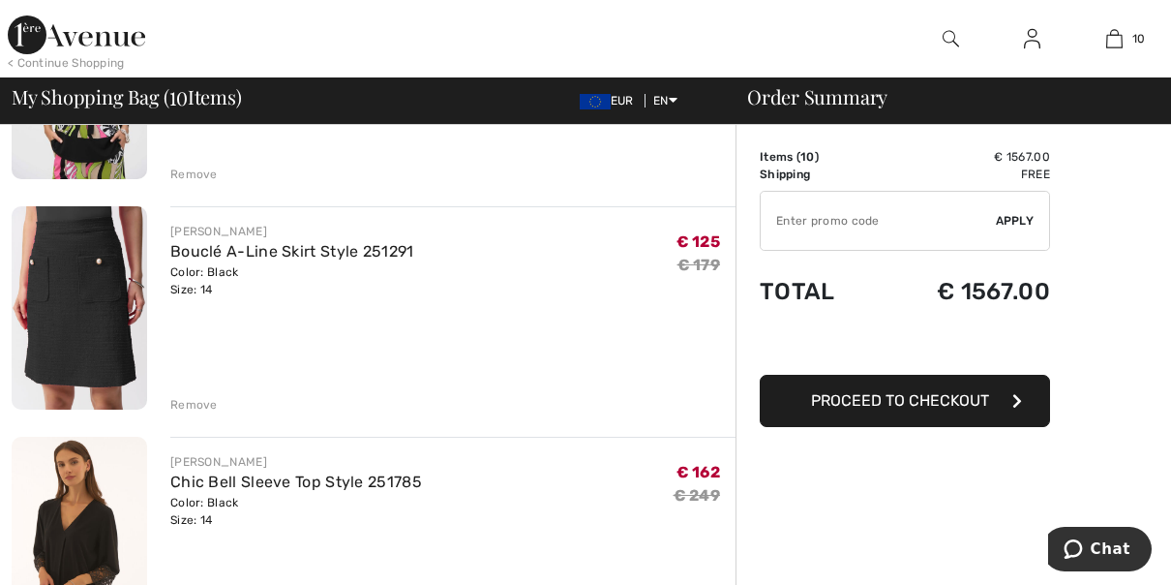
scroll to position [1506, 0]
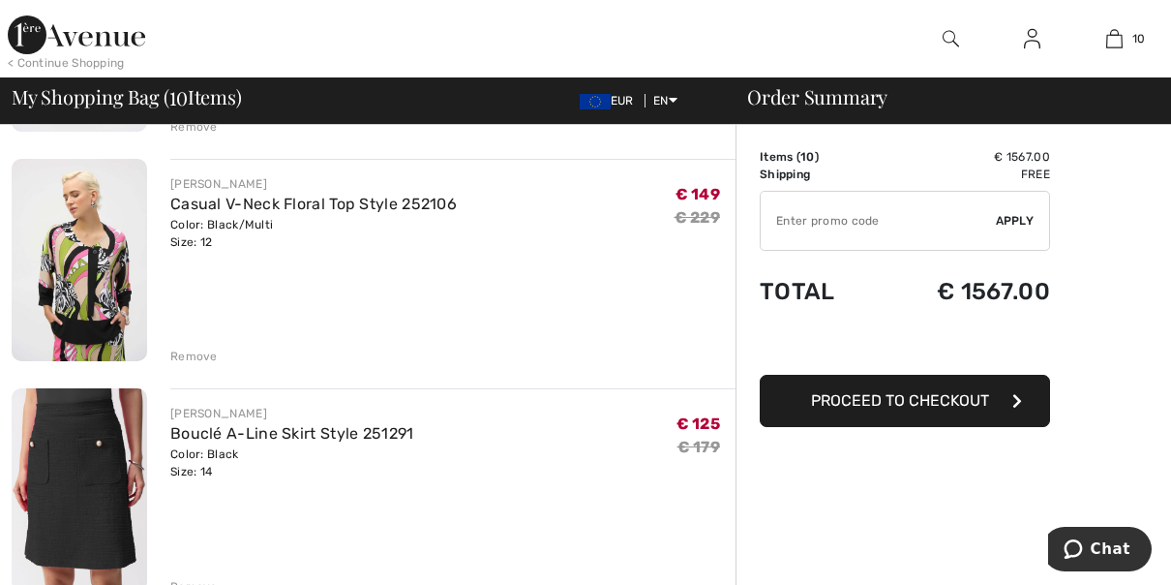
click at [196, 362] on div "Remove" at bounding box center [193, 355] width 47 height 17
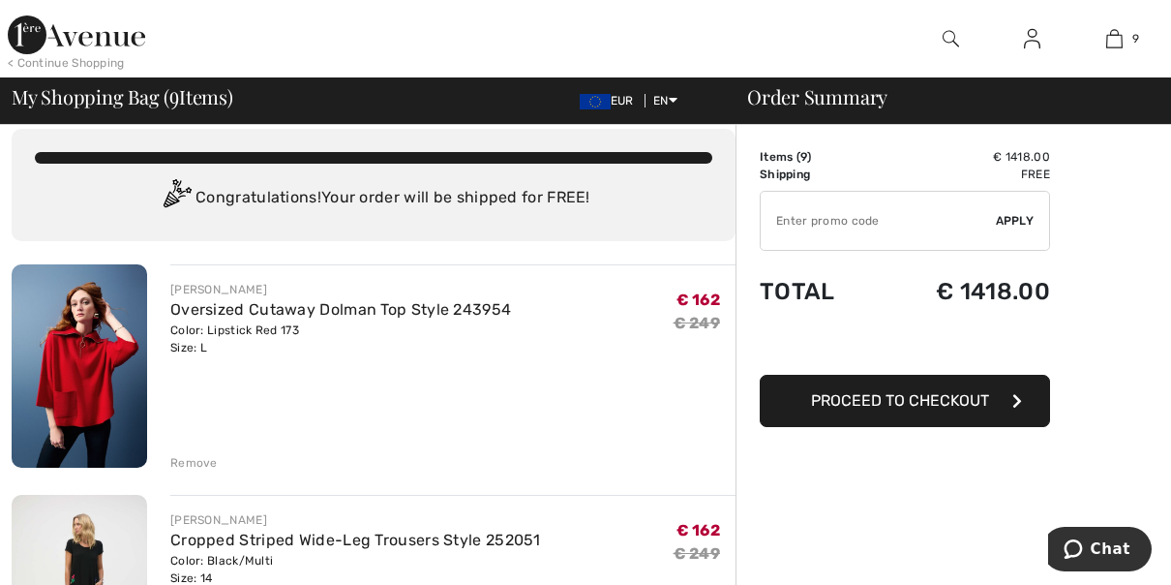
scroll to position [0, 0]
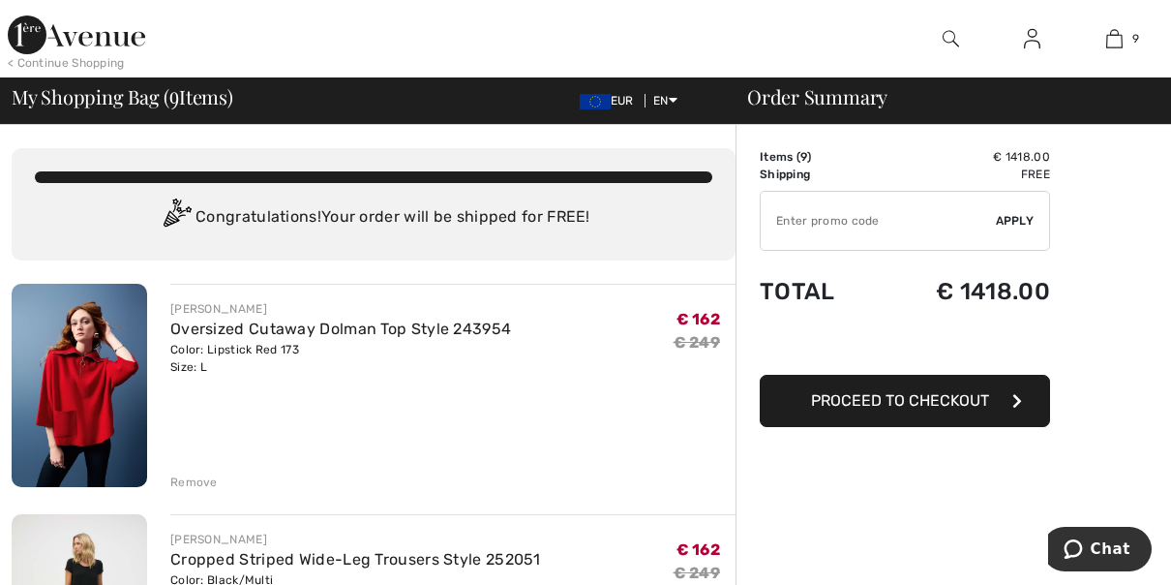
click at [204, 478] on div "Remove" at bounding box center [193, 481] width 47 height 17
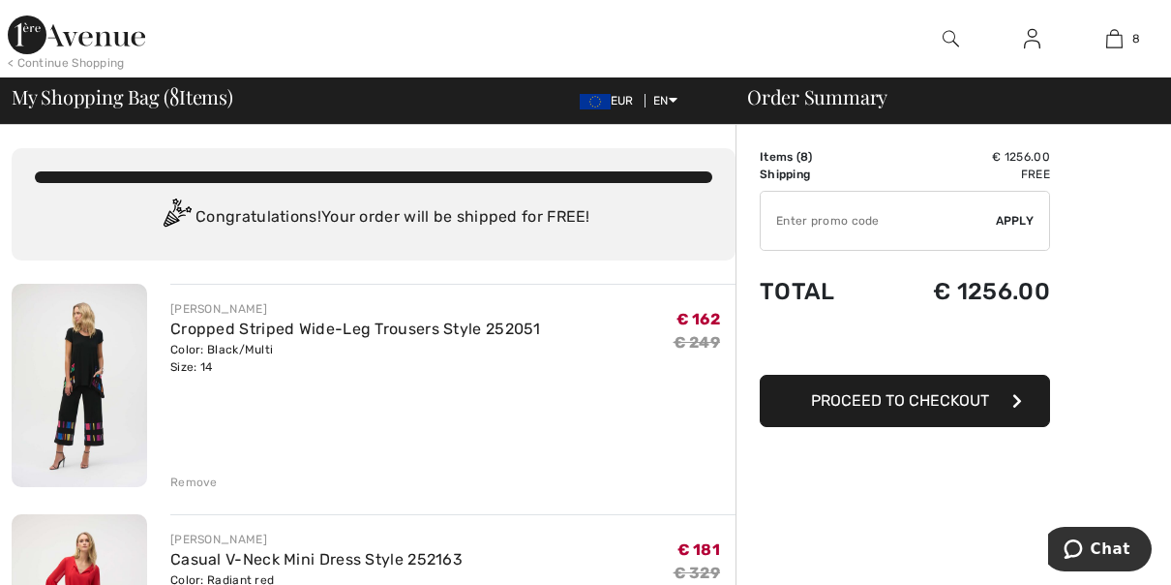
click at [204, 480] on div "Remove" at bounding box center [193, 481] width 47 height 17
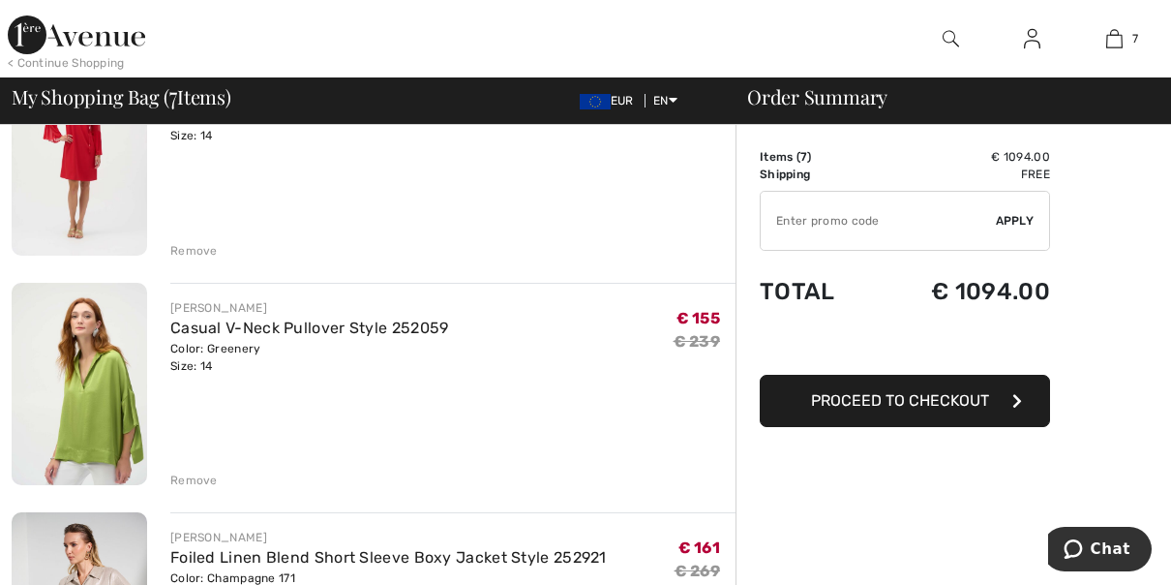
scroll to position [232, 0]
click at [198, 472] on div "Remove" at bounding box center [193, 478] width 47 height 17
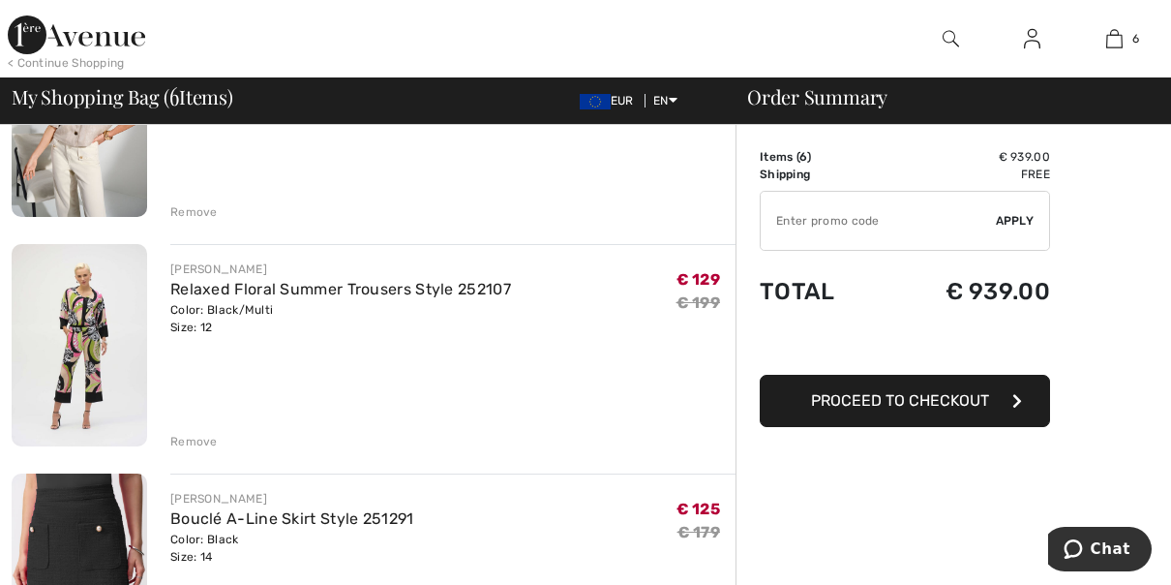
scroll to position [503, 0]
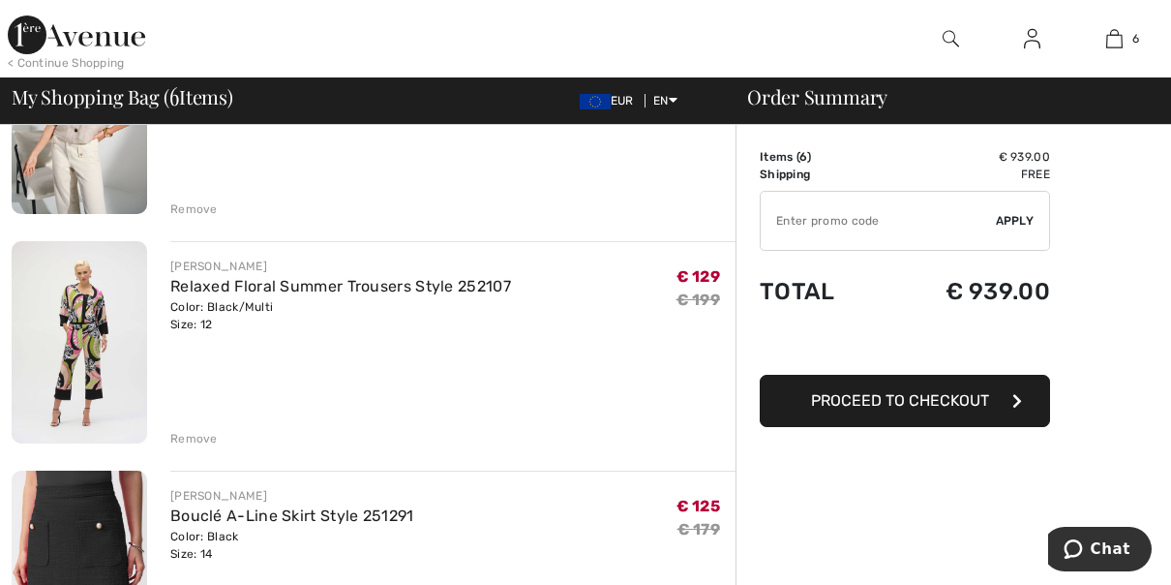
click at [198, 441] on div "Remove" at bounding box center [193, 438] width 47 height 17
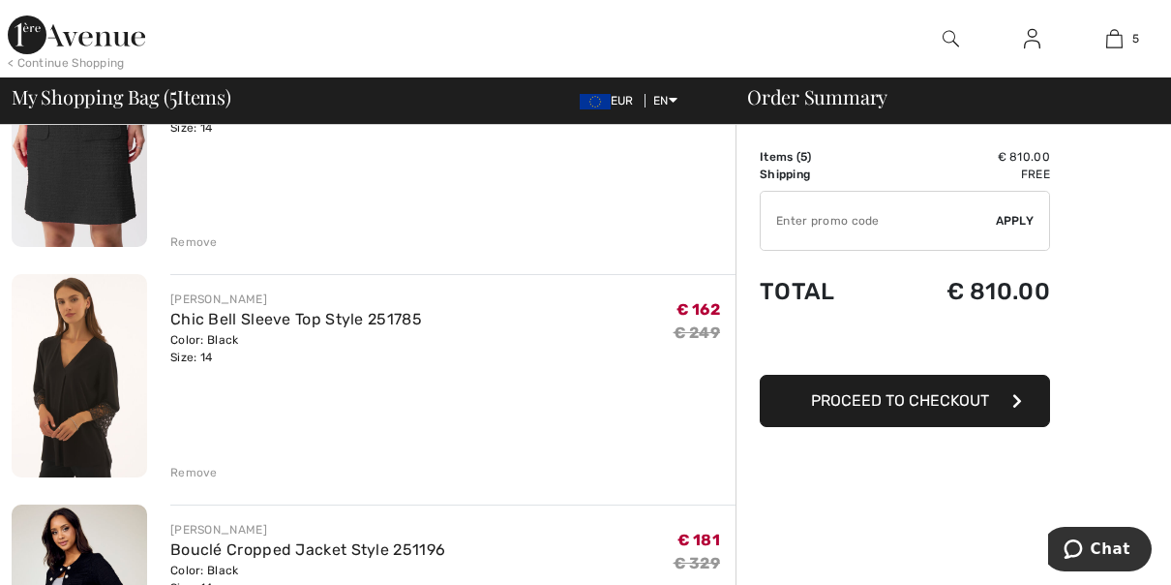
scroll to position [736, 0]
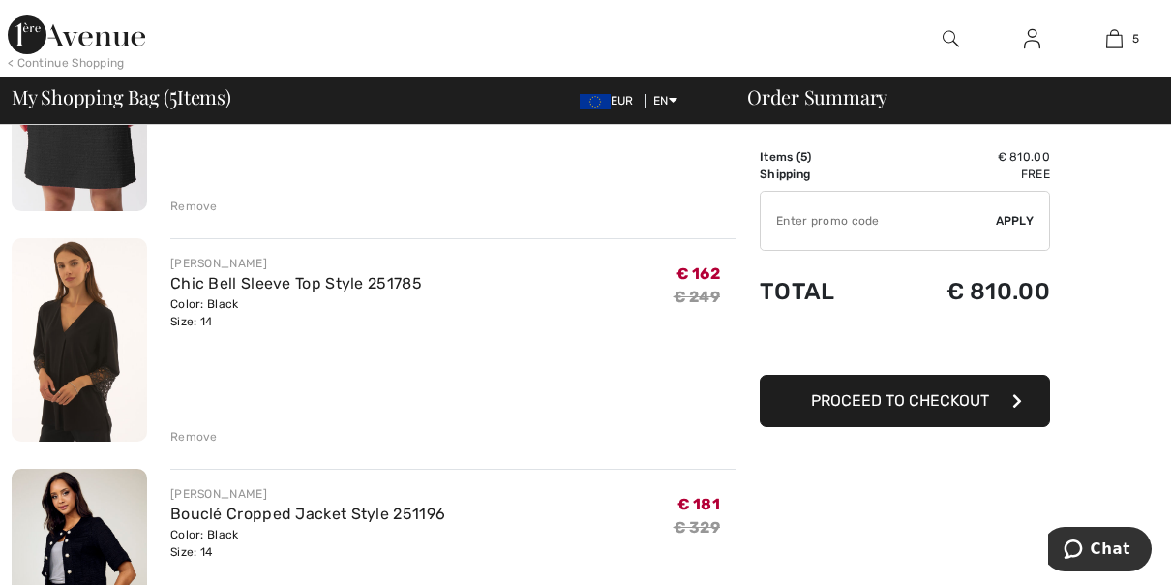
click at [195, 434] on div "Remove" at bounding box center [193, 436] width 47 height 17
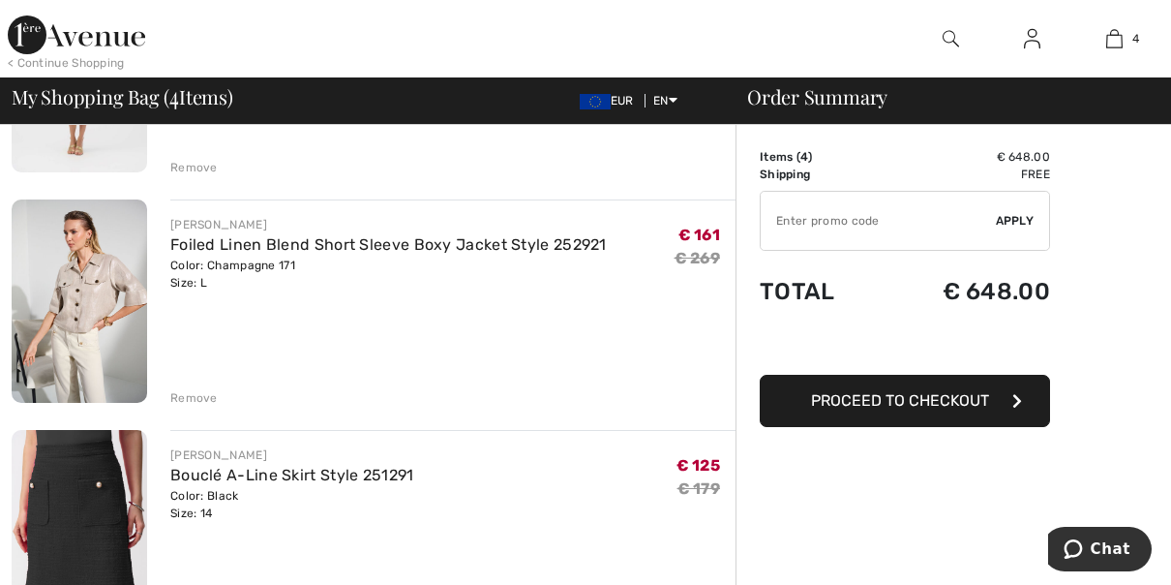
scroll to position [321, 0]
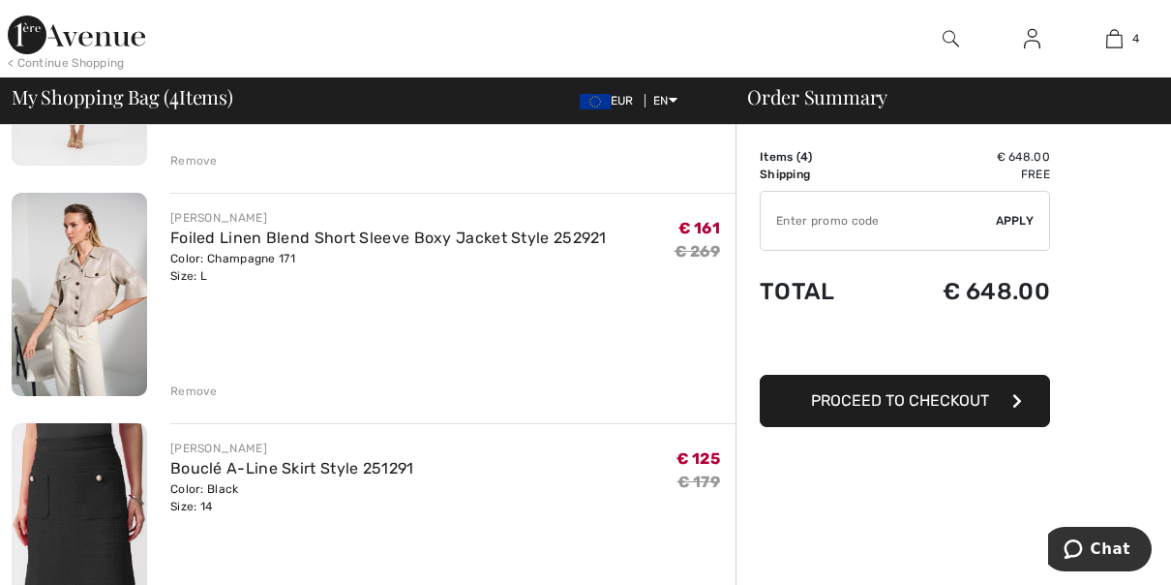
click at [189, 398] on div "Remove" at bounding box center [193, 390] width 47 height 17
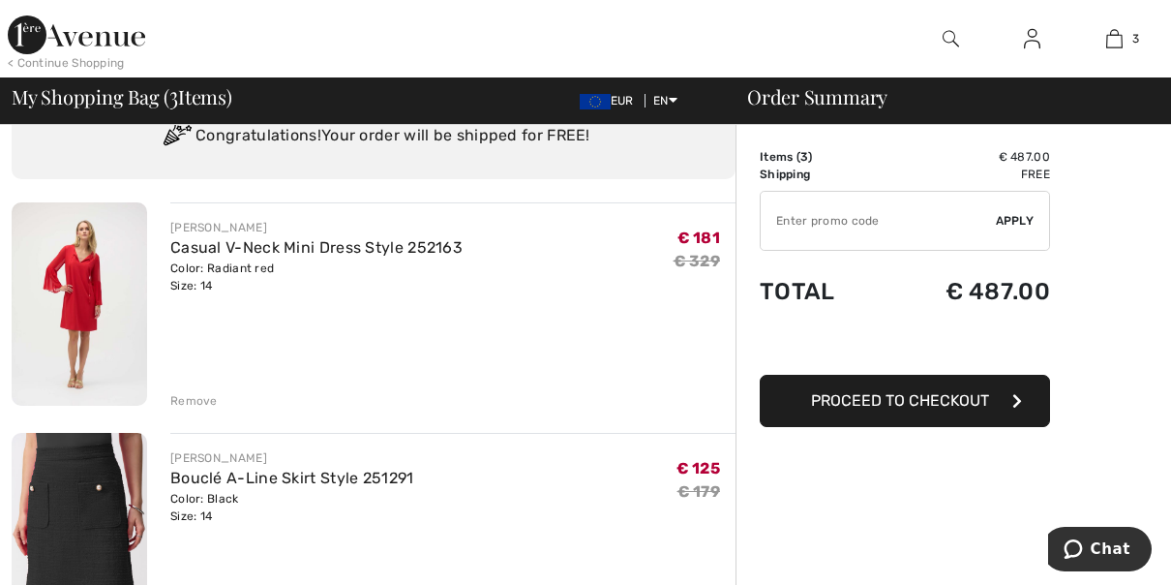
scroll to position [0, 0]
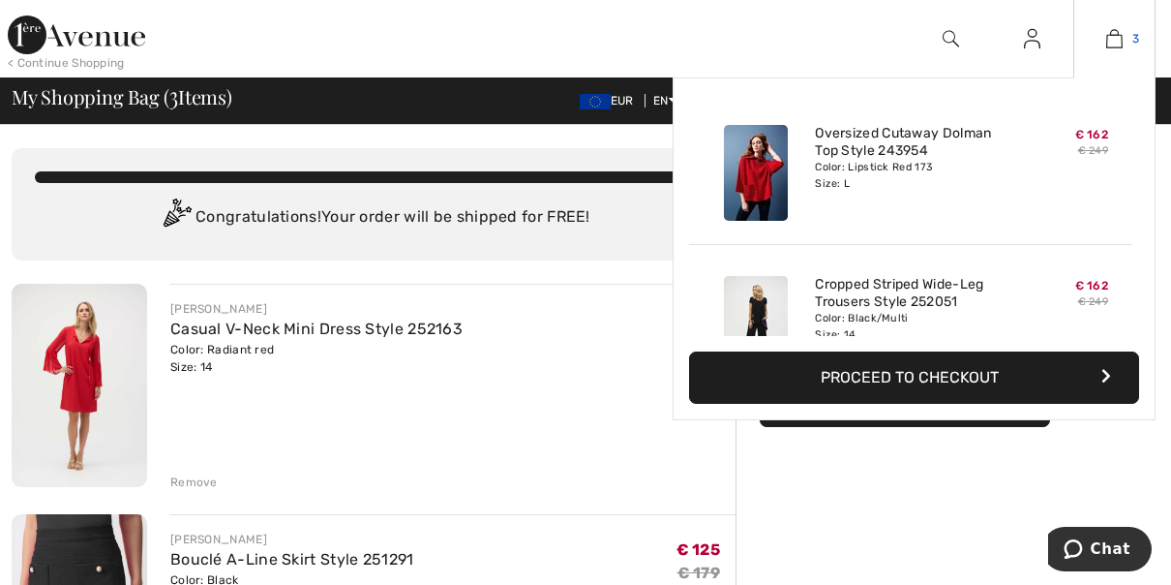
click at [1120, 41] on img at bounding box center [1114, 38] width 16 height 23
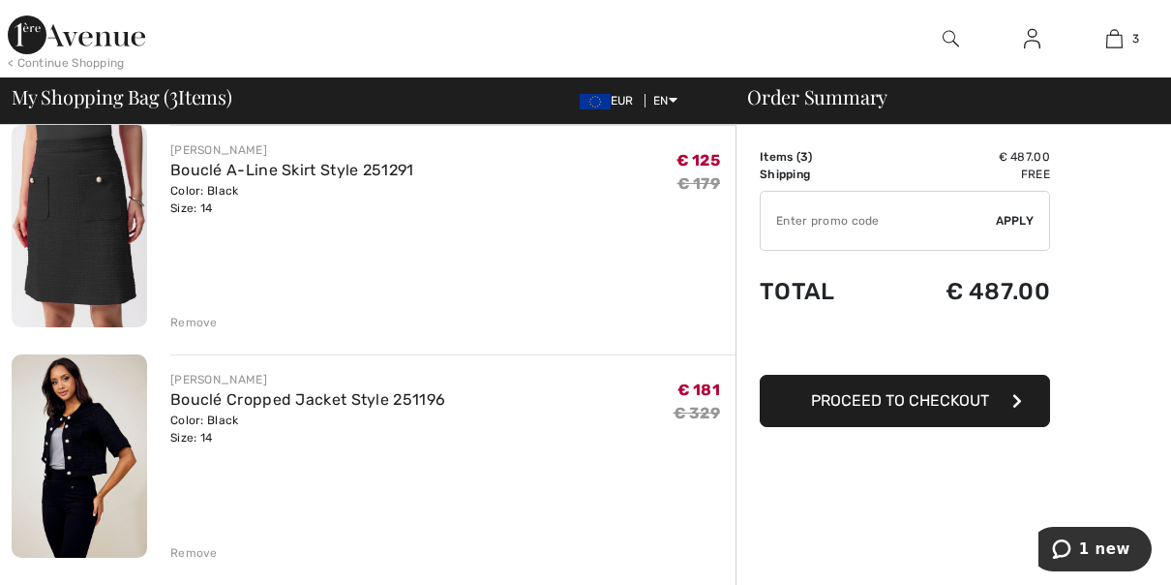
scroll to position [387, 0]
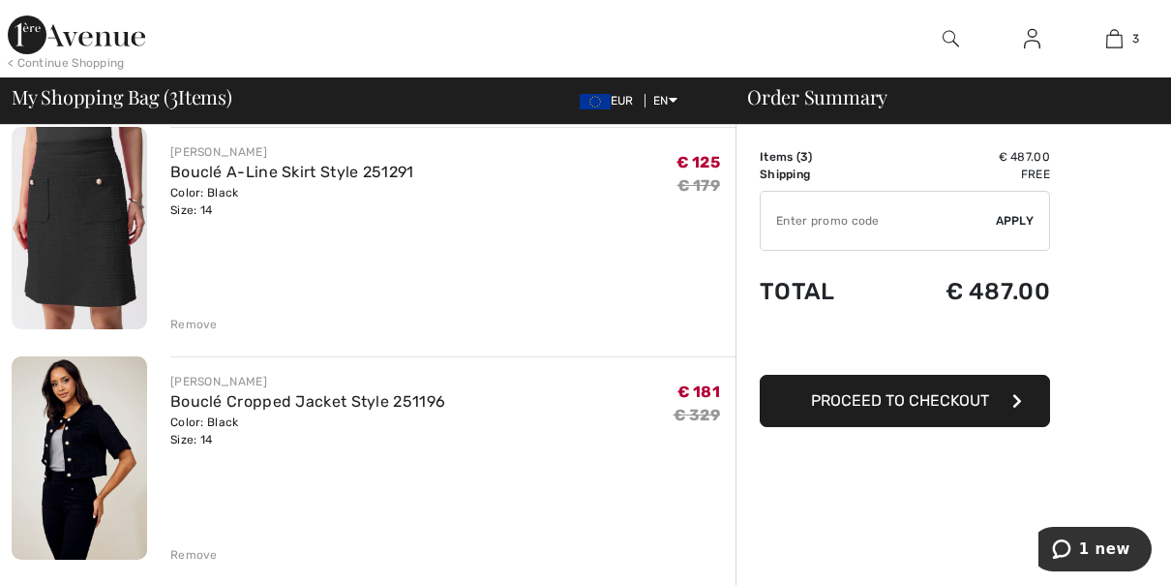
click at [104, 201] on img at bounding box center [80, 228] width 136 height 203
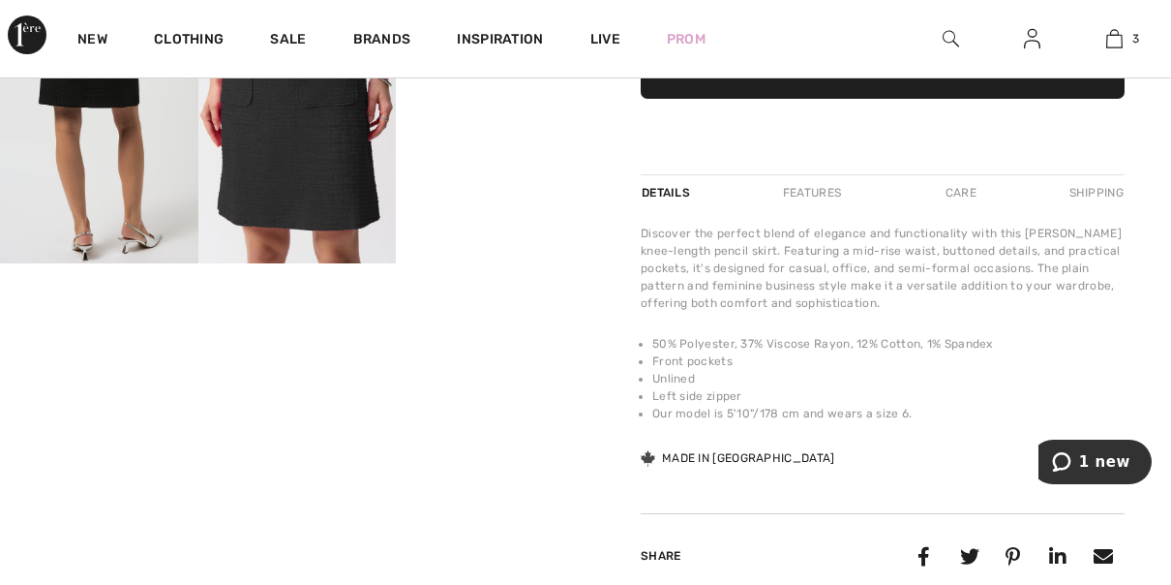
scroll to position [577, 0]
